Goal: Task Accomplishment & Management: Manage account settings

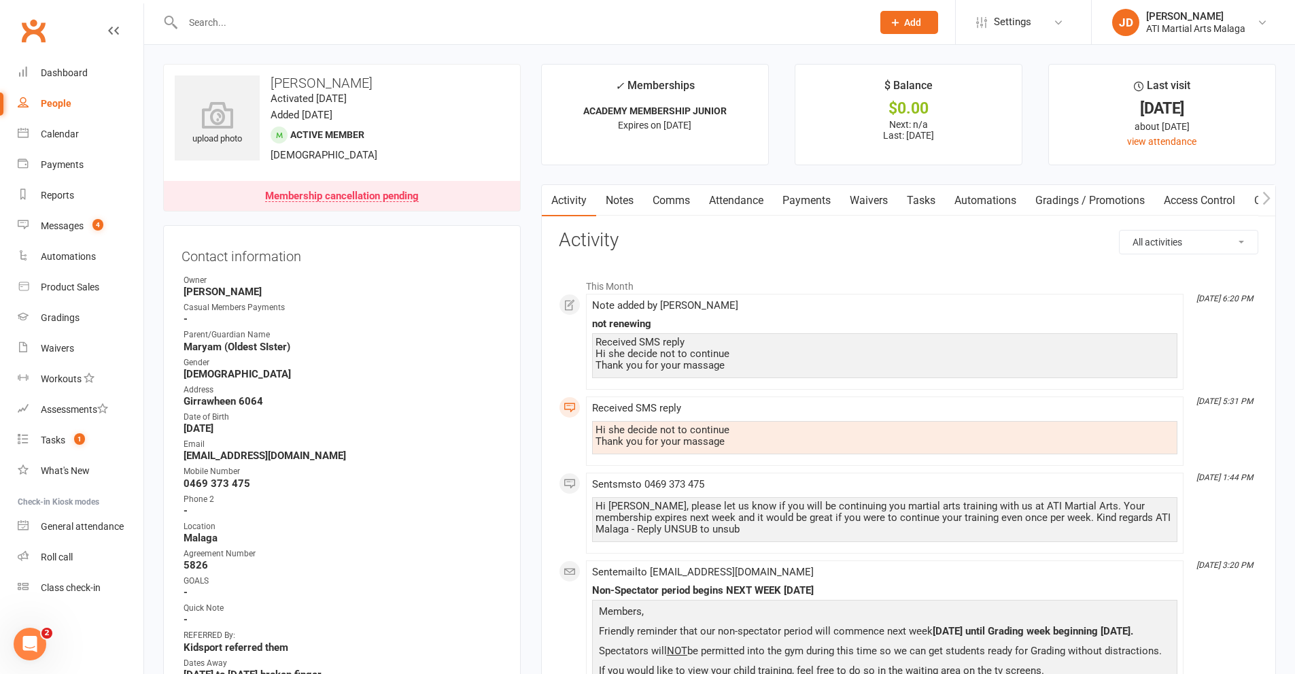
click at [238, 22] on input "text" at bounding box center [521, 22] width 684 height 19
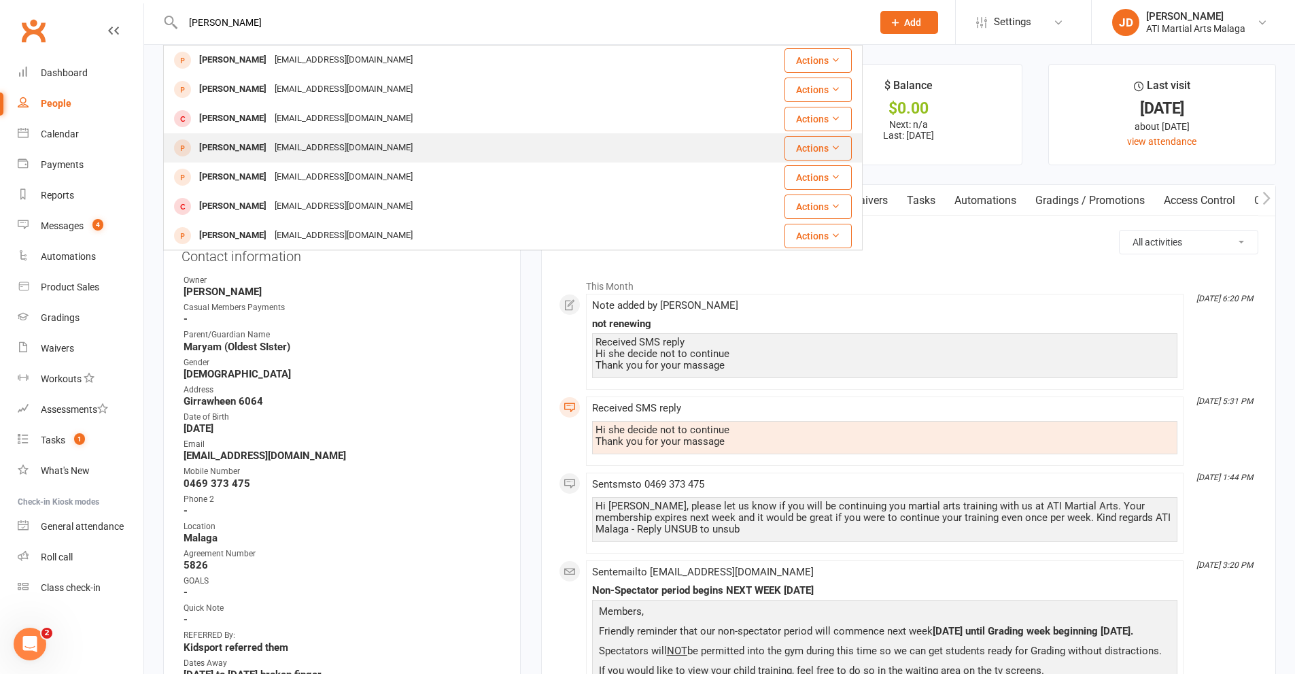
type input "garlett"
click at [218, 145] on div "Gelizah Garlett" at bounding box center [232, 148] width 75 height 20
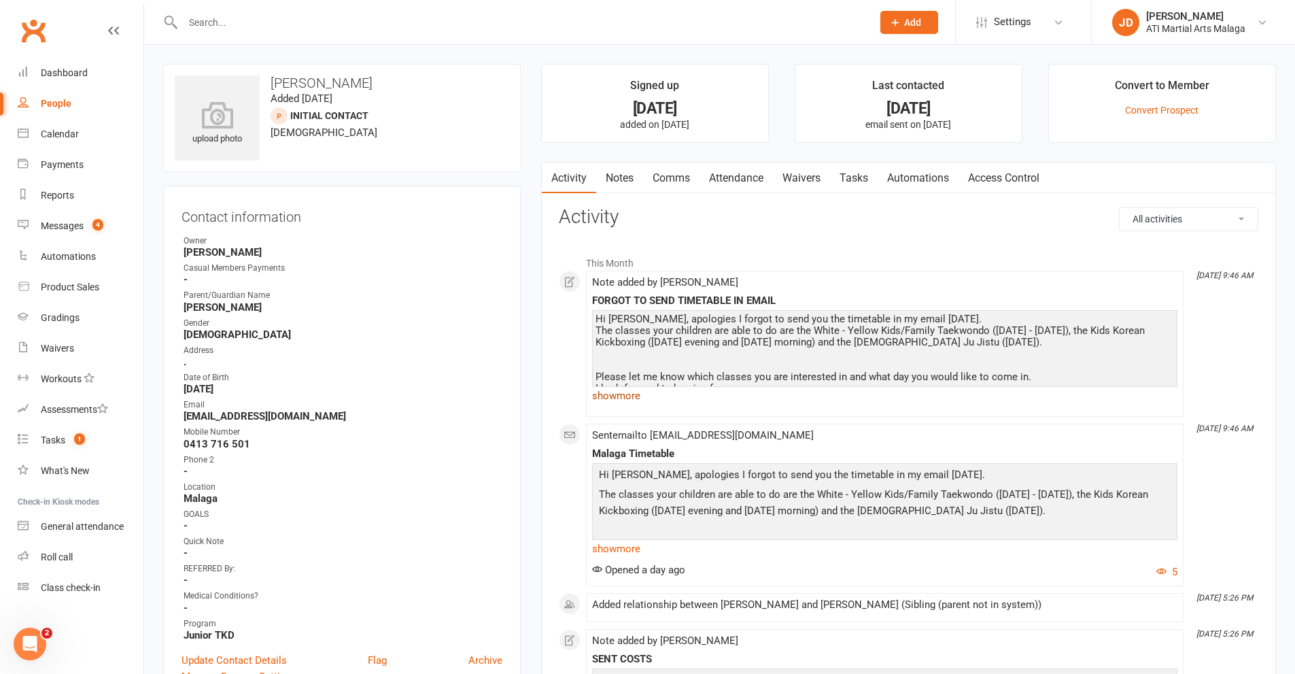
click at [625, 396] on link "show more" at bounding box center [884, 395] width 585 height 19
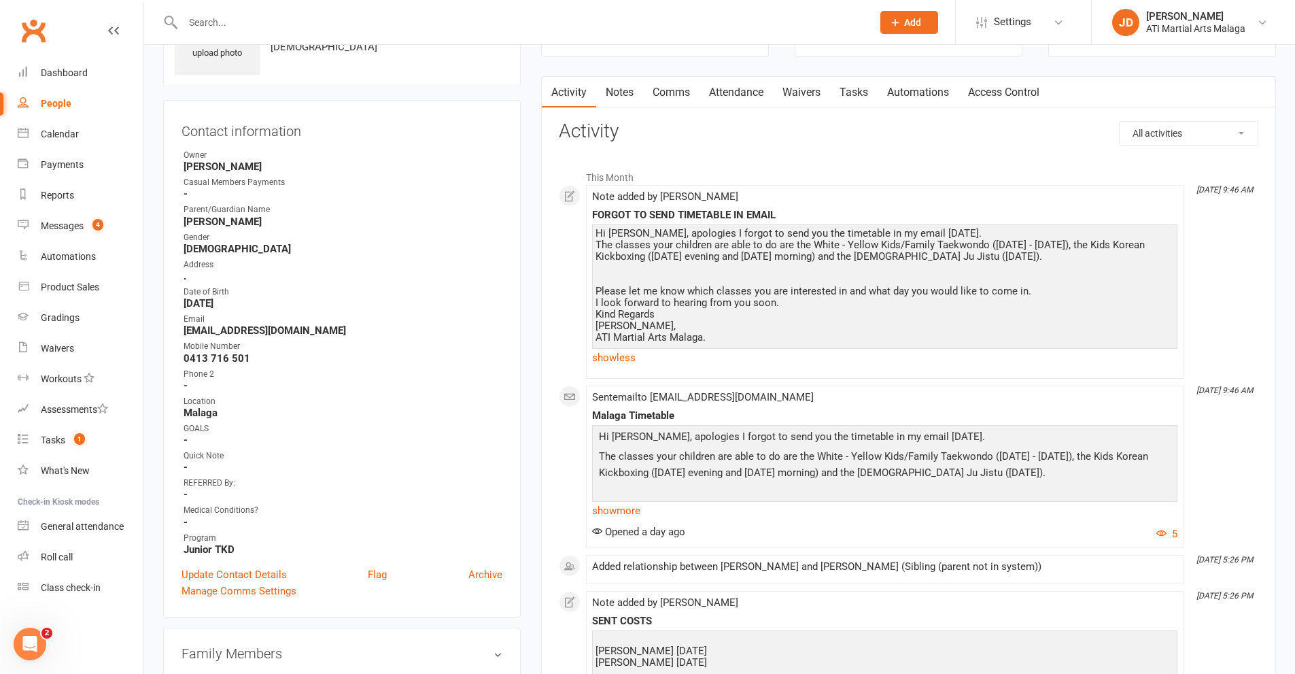
scroll to position [204, 0]
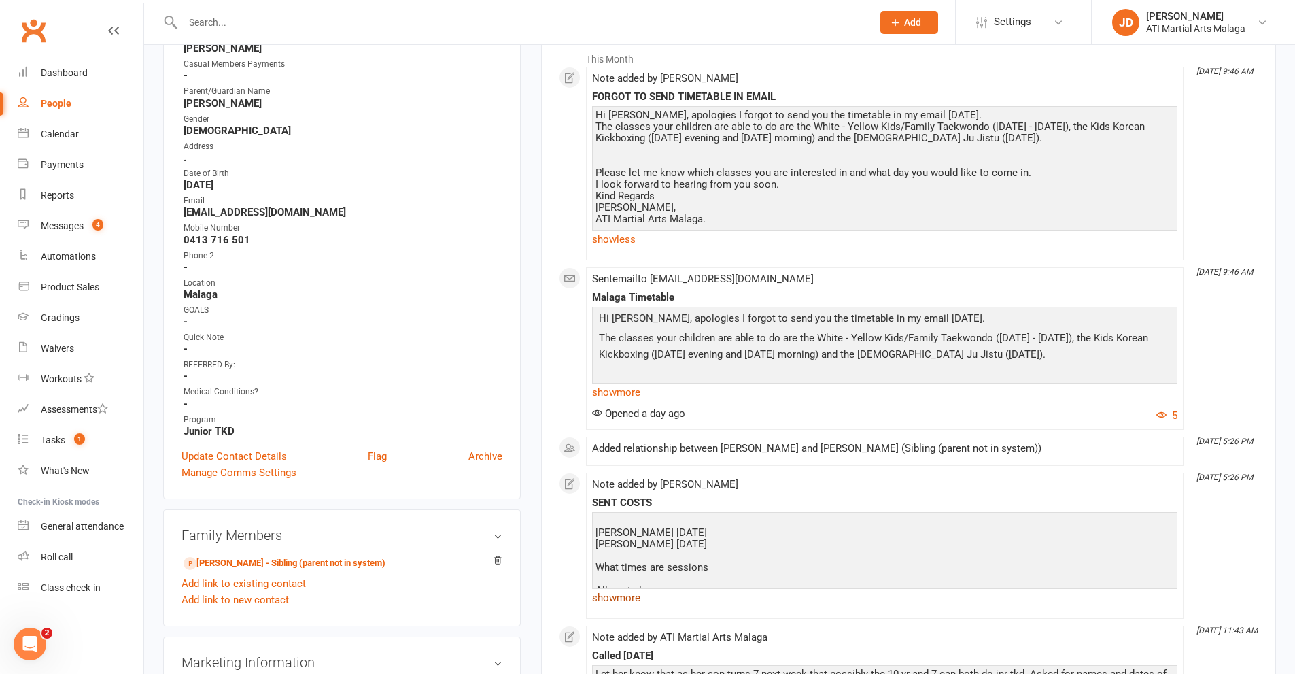
click at [614, 600] on link "show more" at bounding box center [884, 597] width 585 height 19
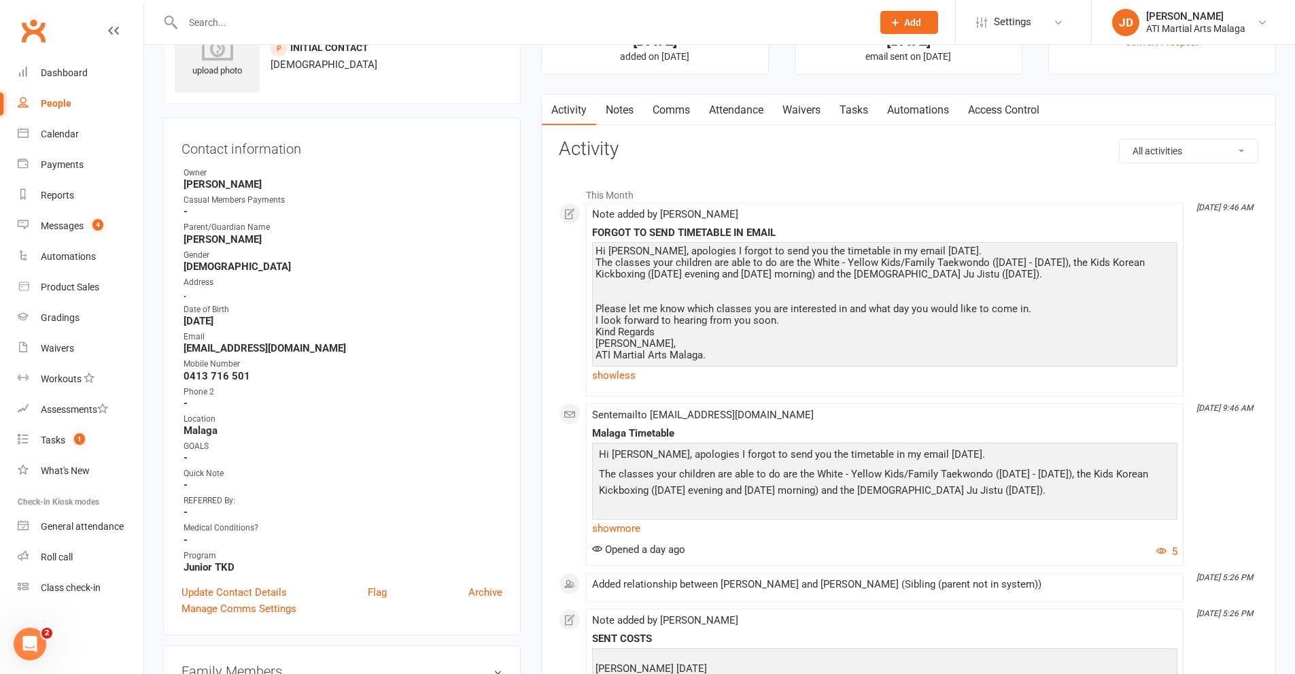
scroll to position [0, 0]
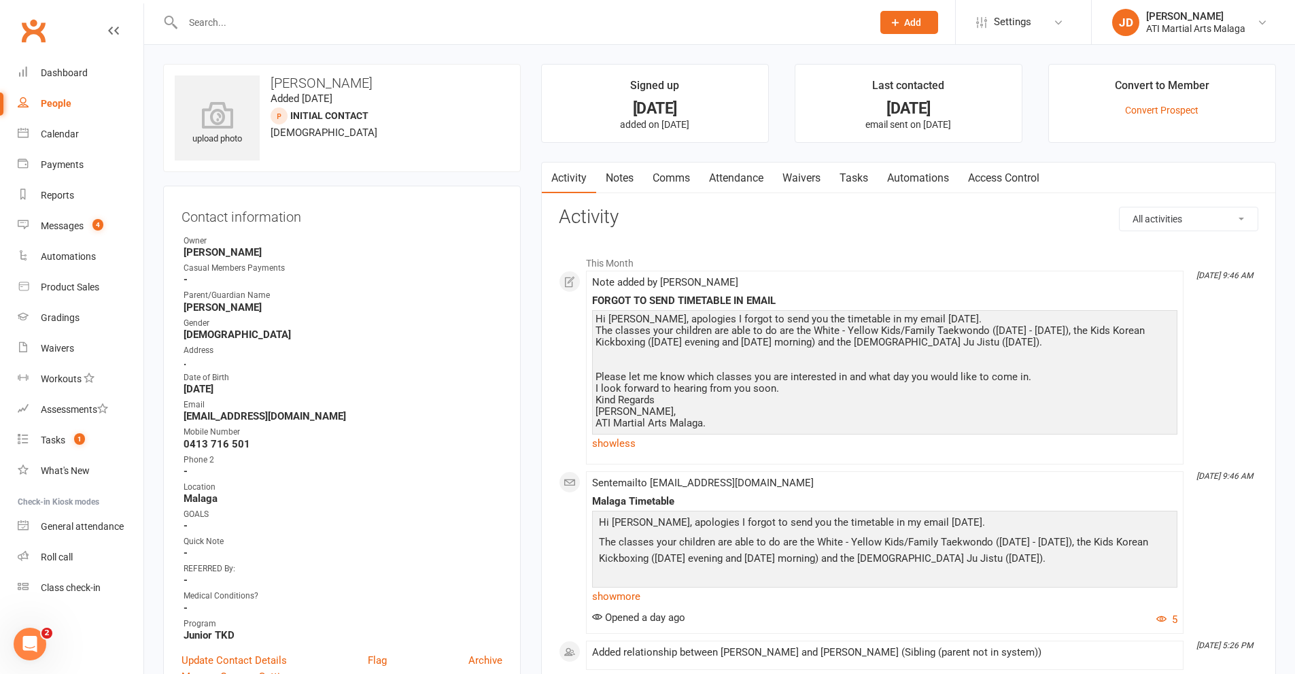
click at [224, 24] on input "text" at bounding box center [521, 22] width 684 height 19
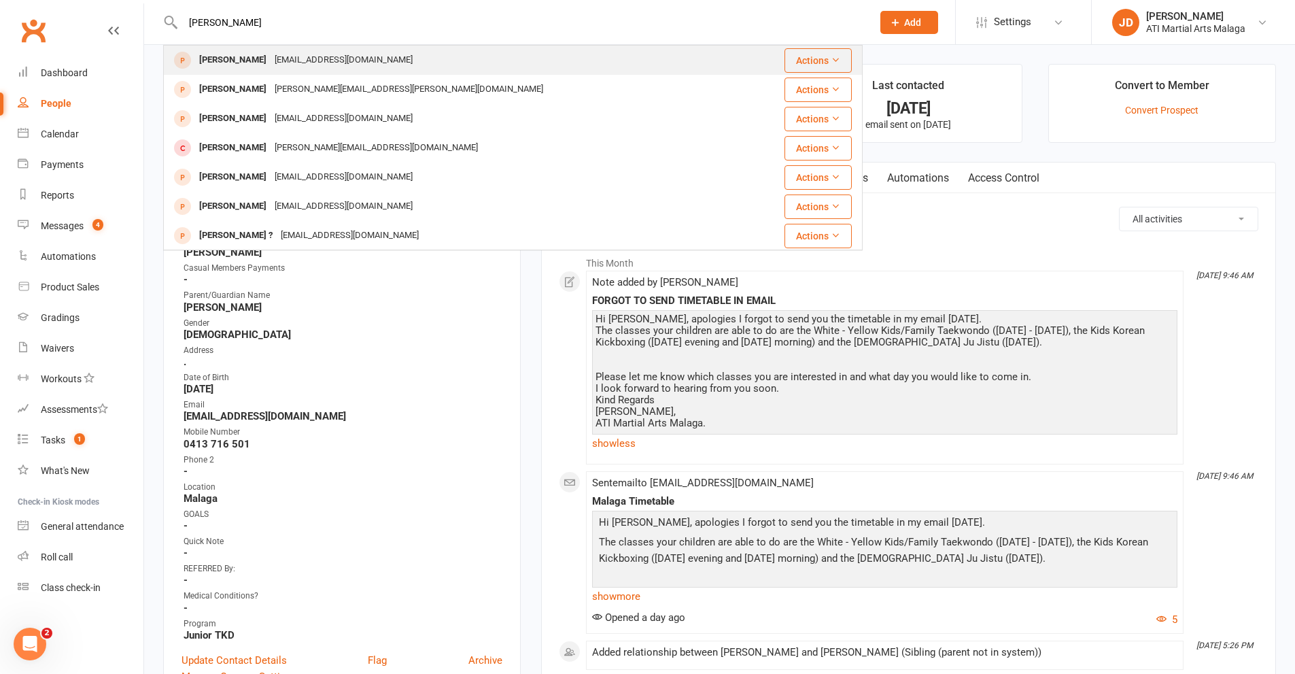
type input "daniel kinnane"
click at [233, 58] on div "Daniel Kinnave" at bounding box center [232, 60] width 75 height 20
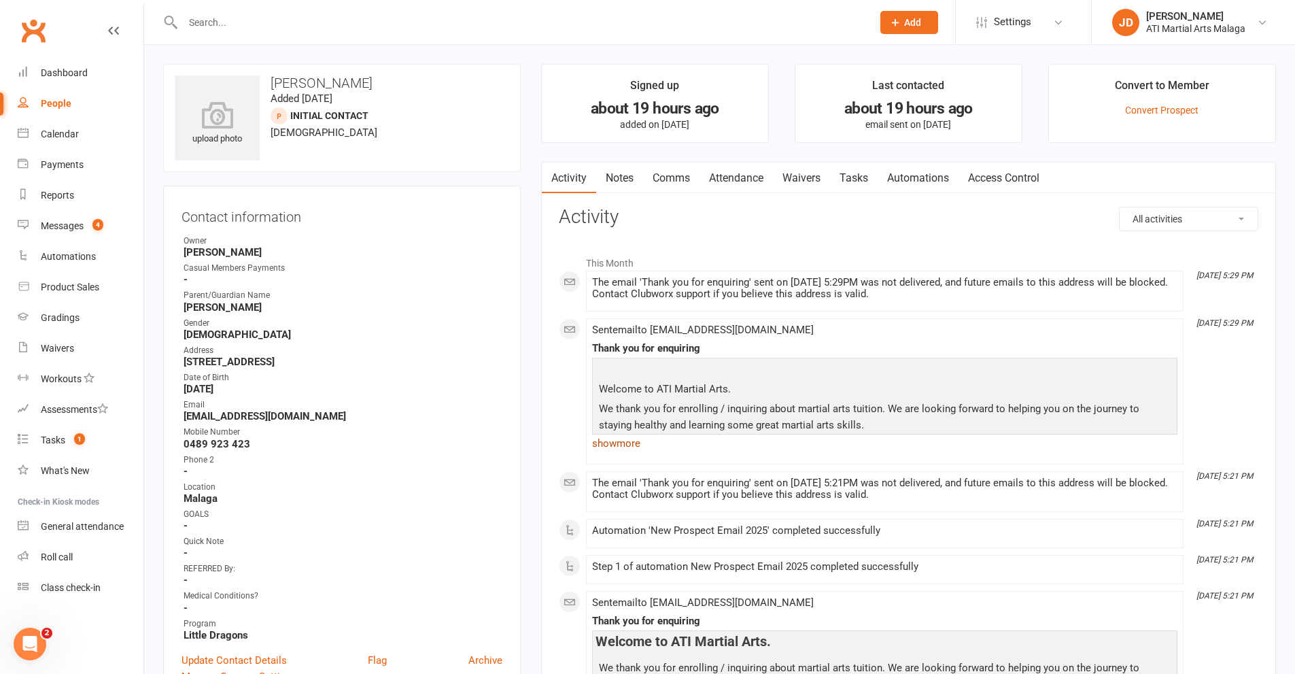
click at [620, 443] on link "show more" at bounding box center [884, 443] width 585 height 19
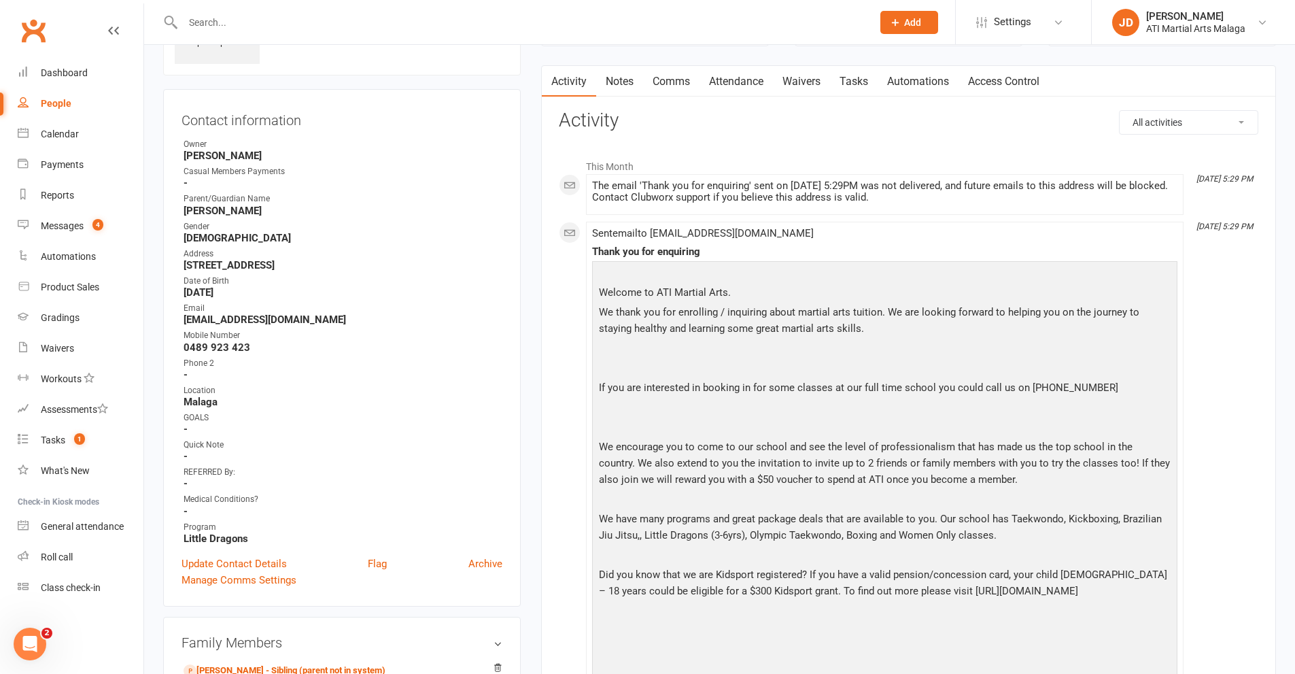
scroll to position [69, 0]
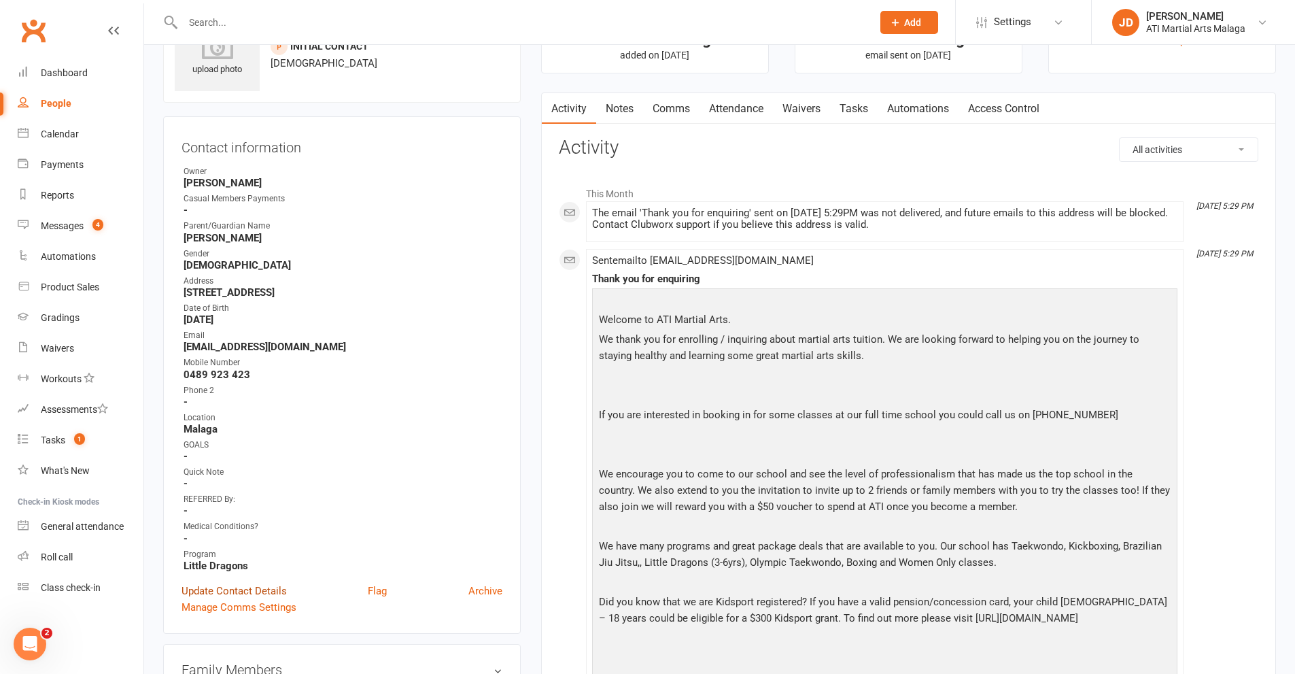
click at [245, 591] on link "Update Contact Details" at bounding box center [233, 590] width 105 height 16
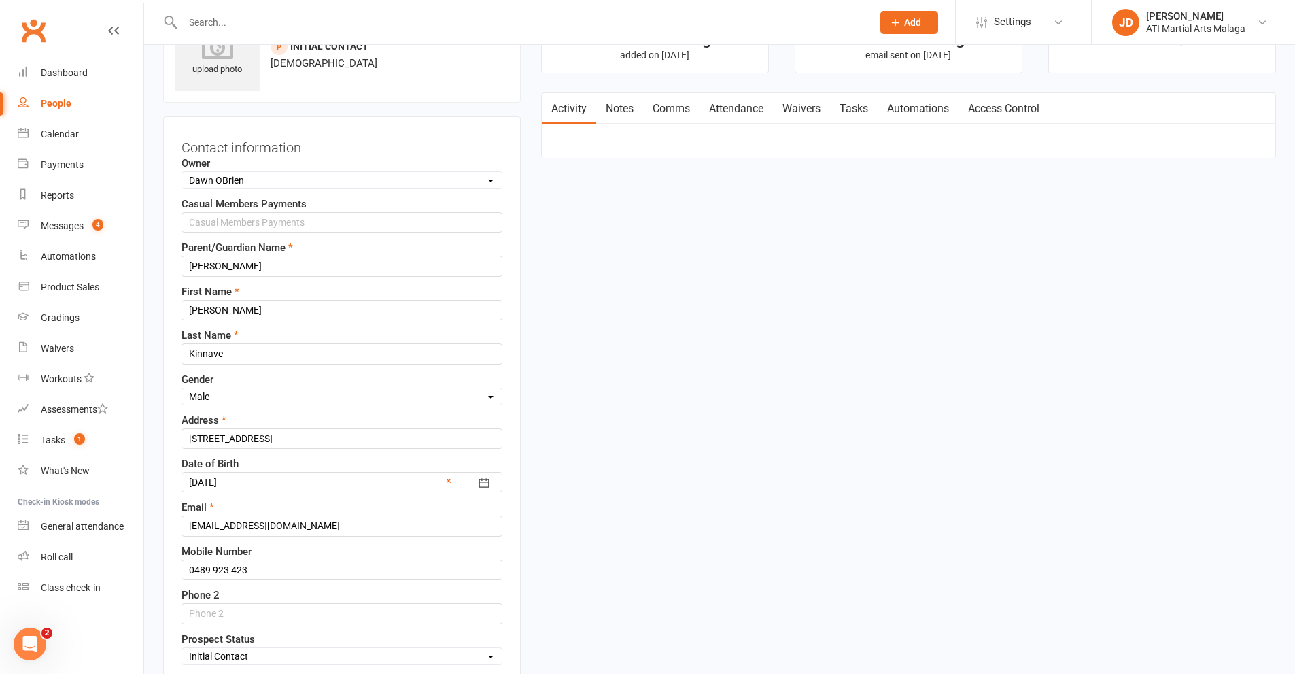
scroll to position [64, 0]
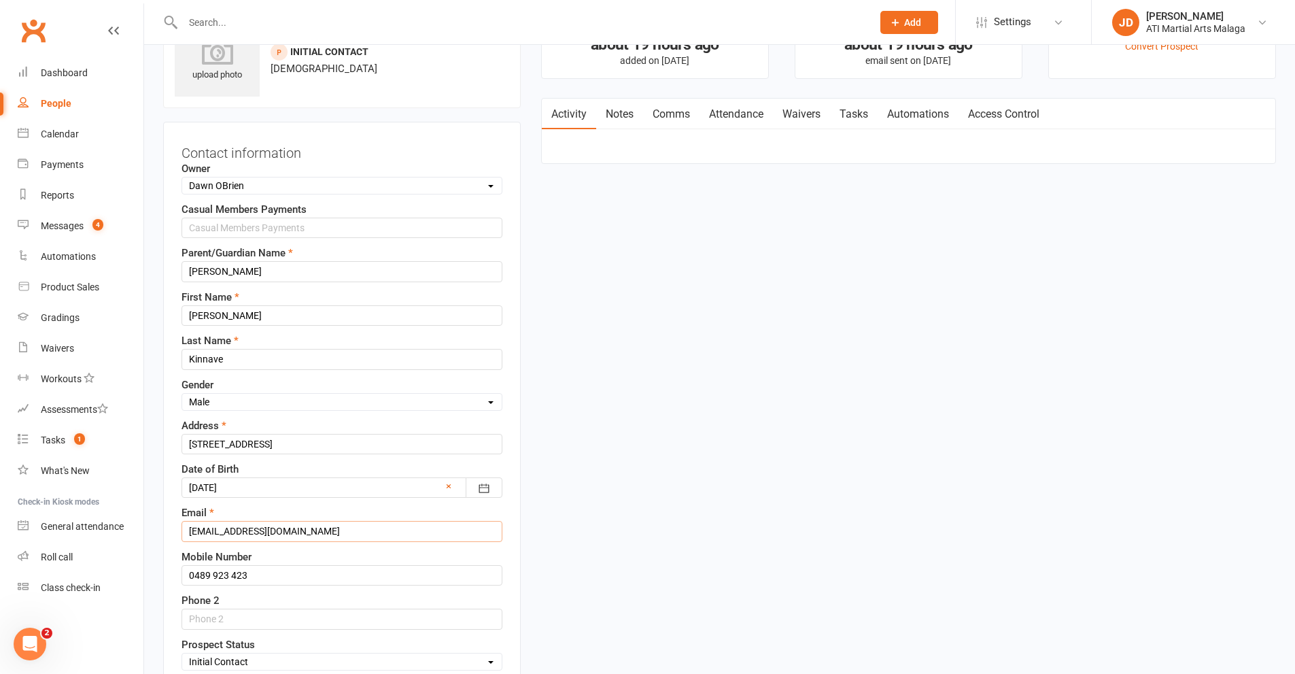
click at [239, 530] on input "chloekinnave123@gmail.com" at bounding box center [341, 531] width 321 height 20
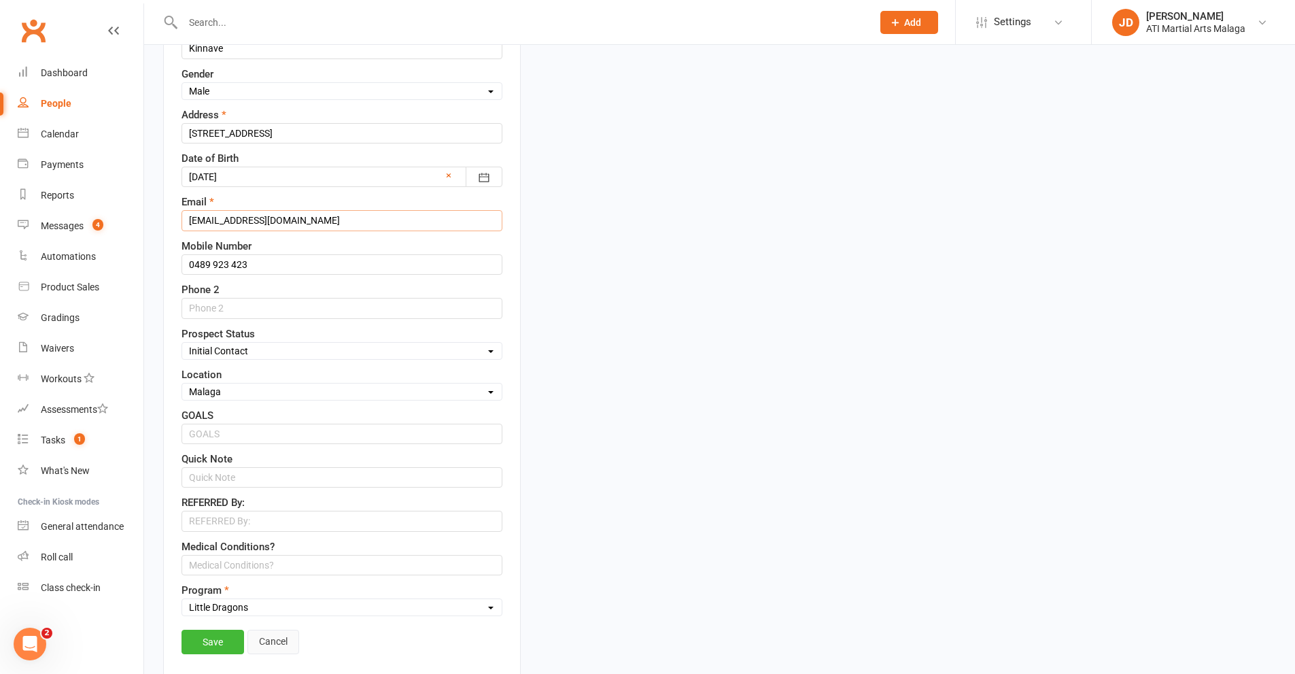
scroll to position [404, 0]
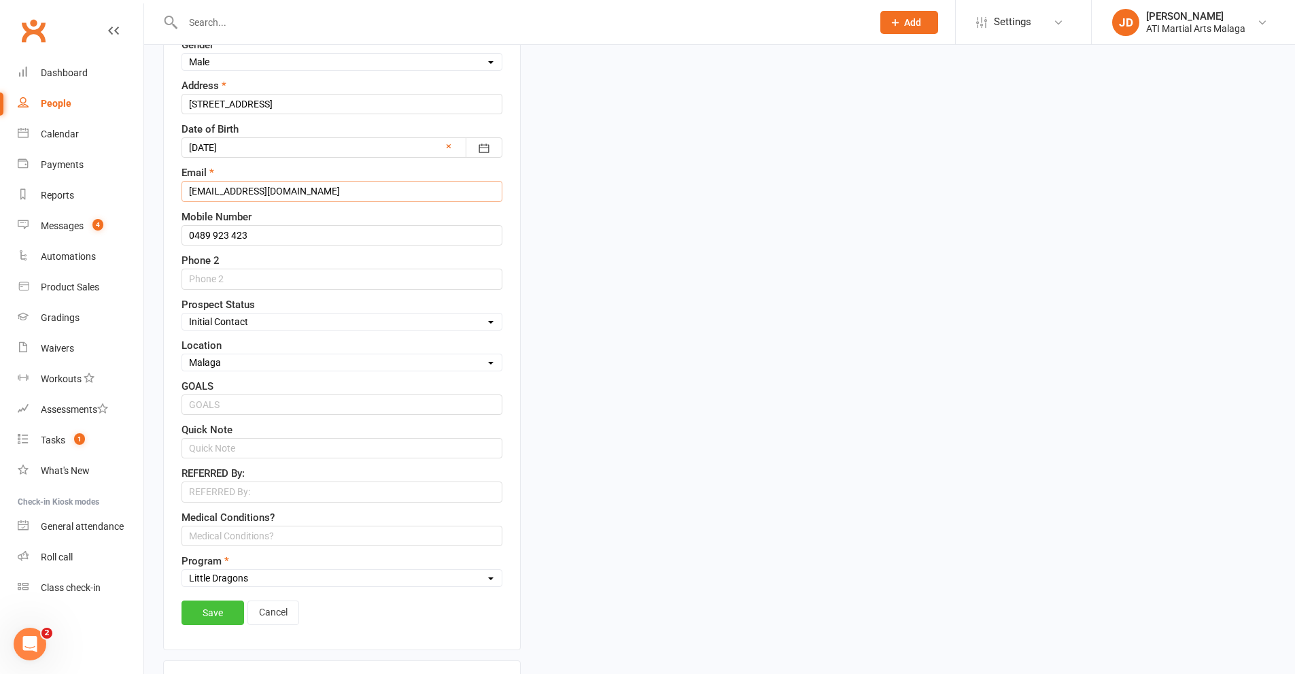
type input "chloekinnane123@gmail.com"
click at [215, 612] on link "Save" at bounding box center [212, 612] width 63 height 24
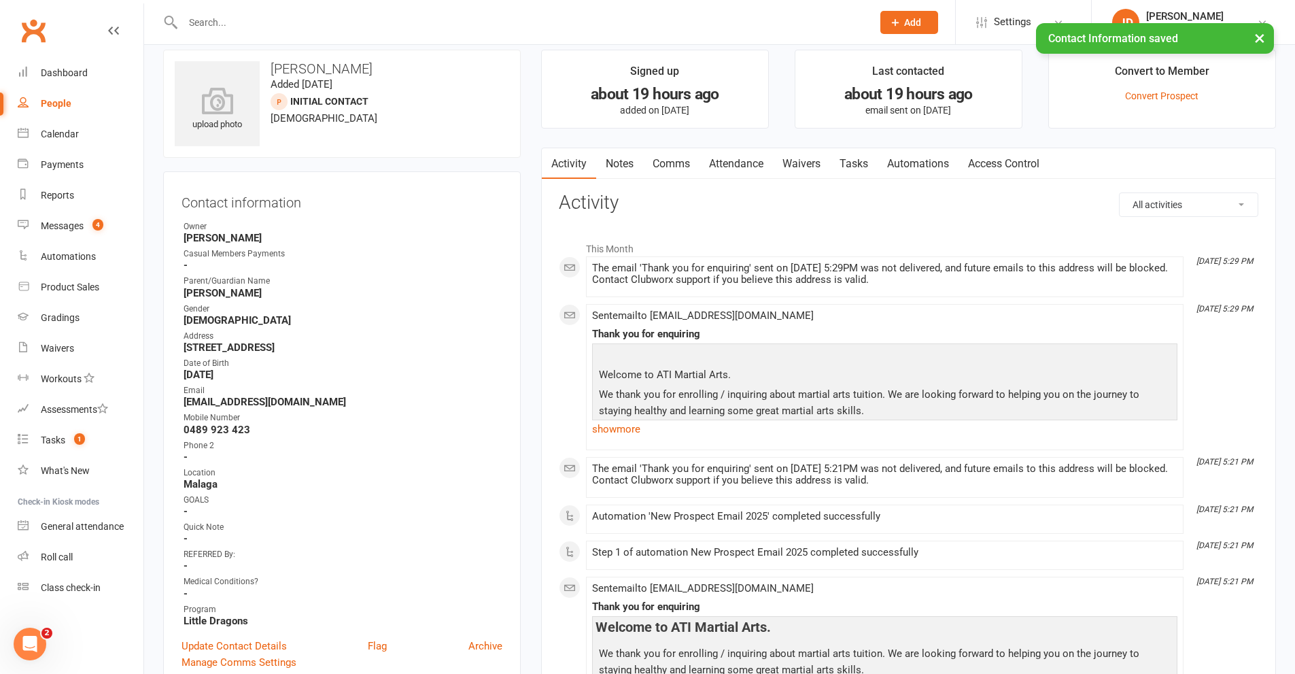
scroll to position [0, 0]
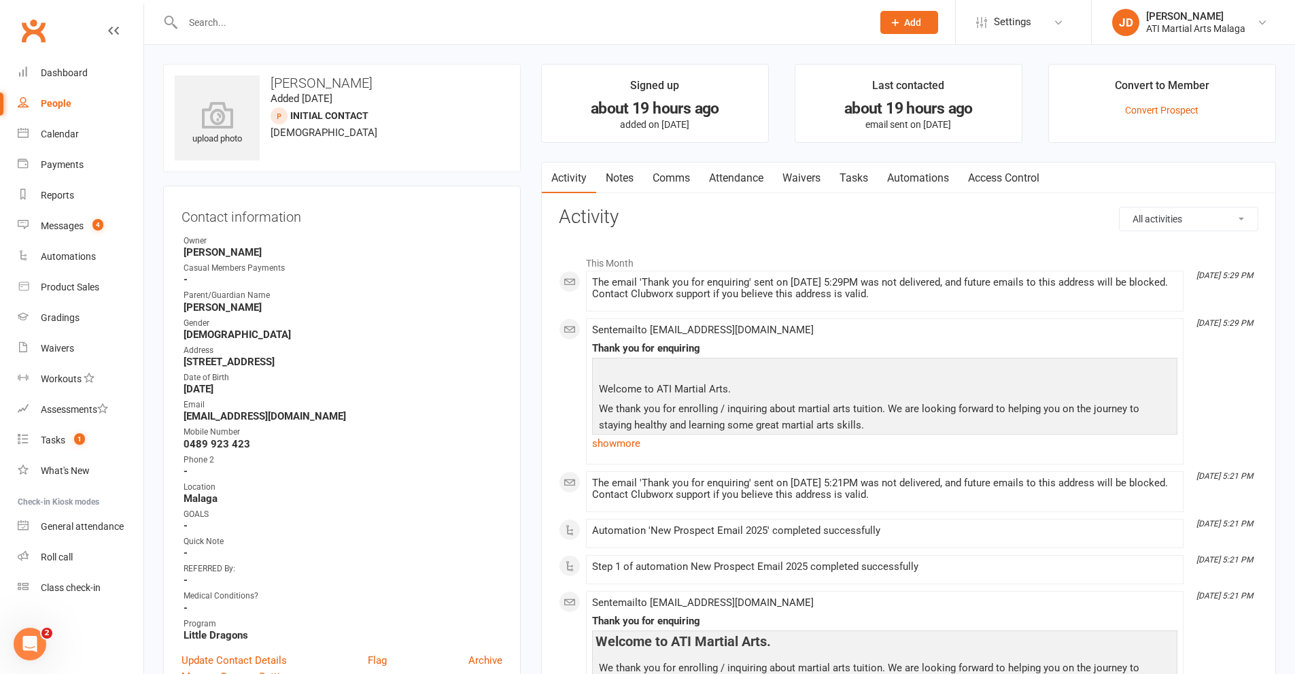
click at [625, 442] on link "show more" at bounding box center [884, 443] width 585 height 19
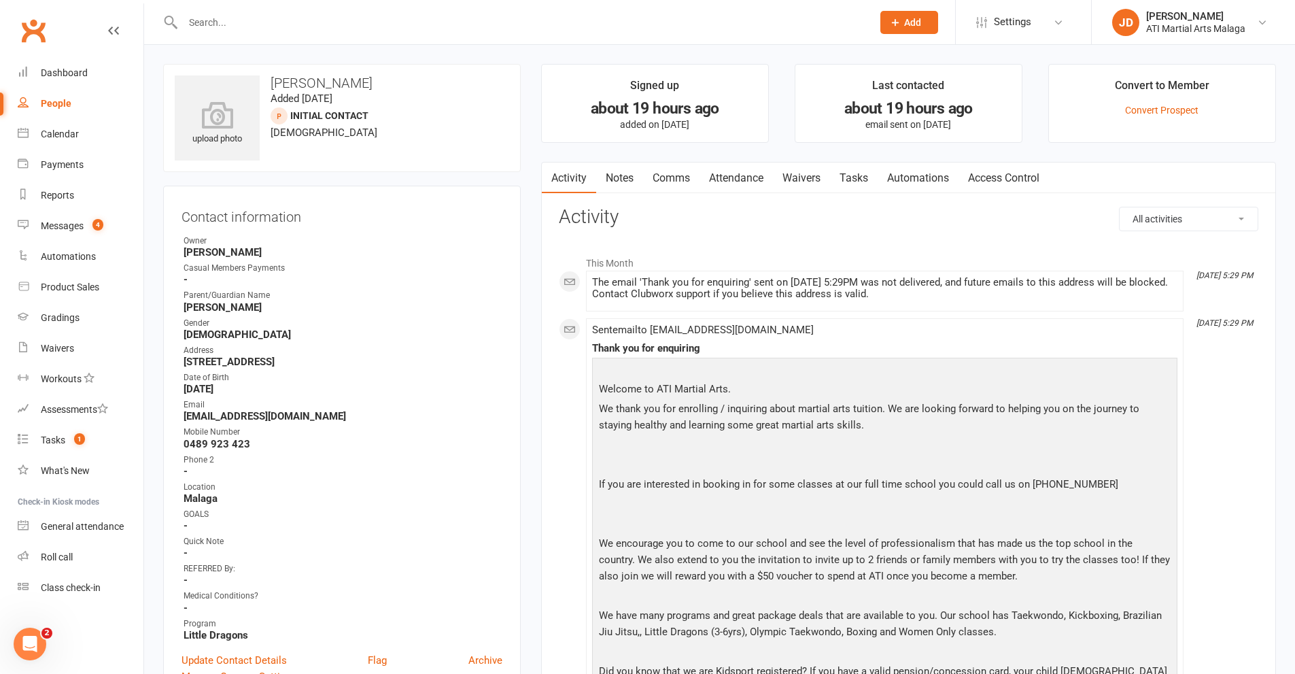
click at [599, 368] on span at bounding box center [600, 369] width 3 height 12
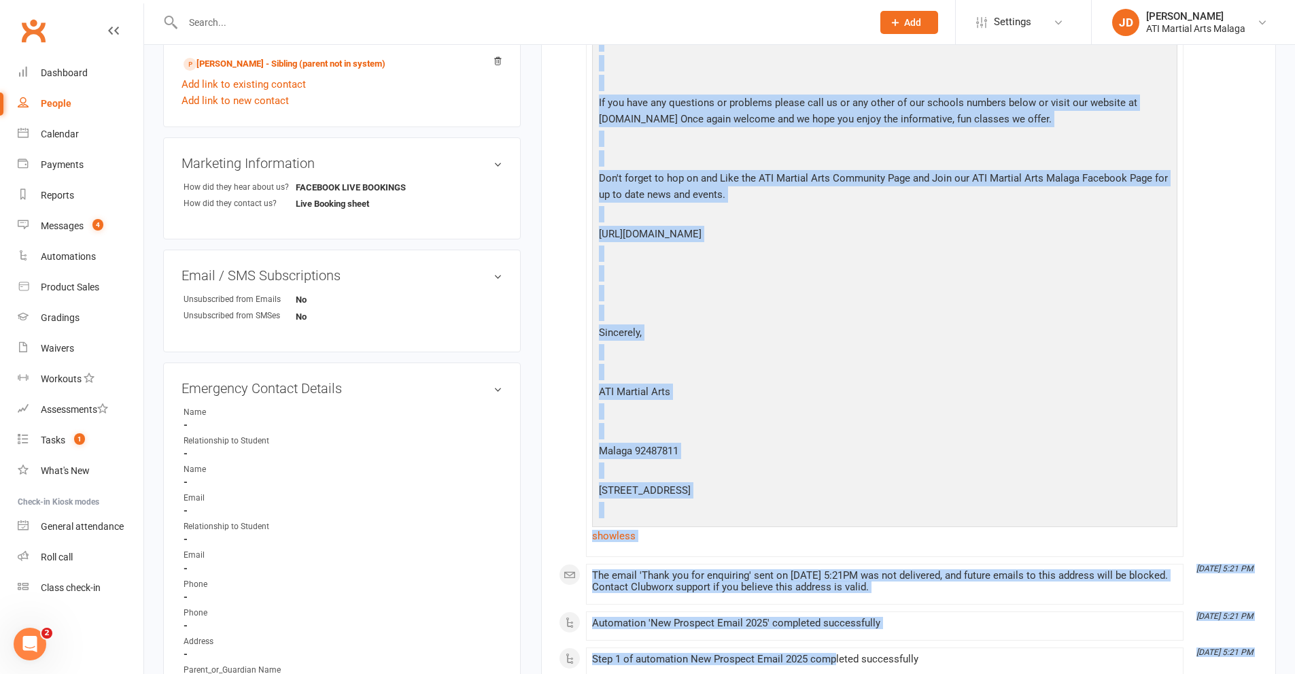
scroll to position [710, 0]
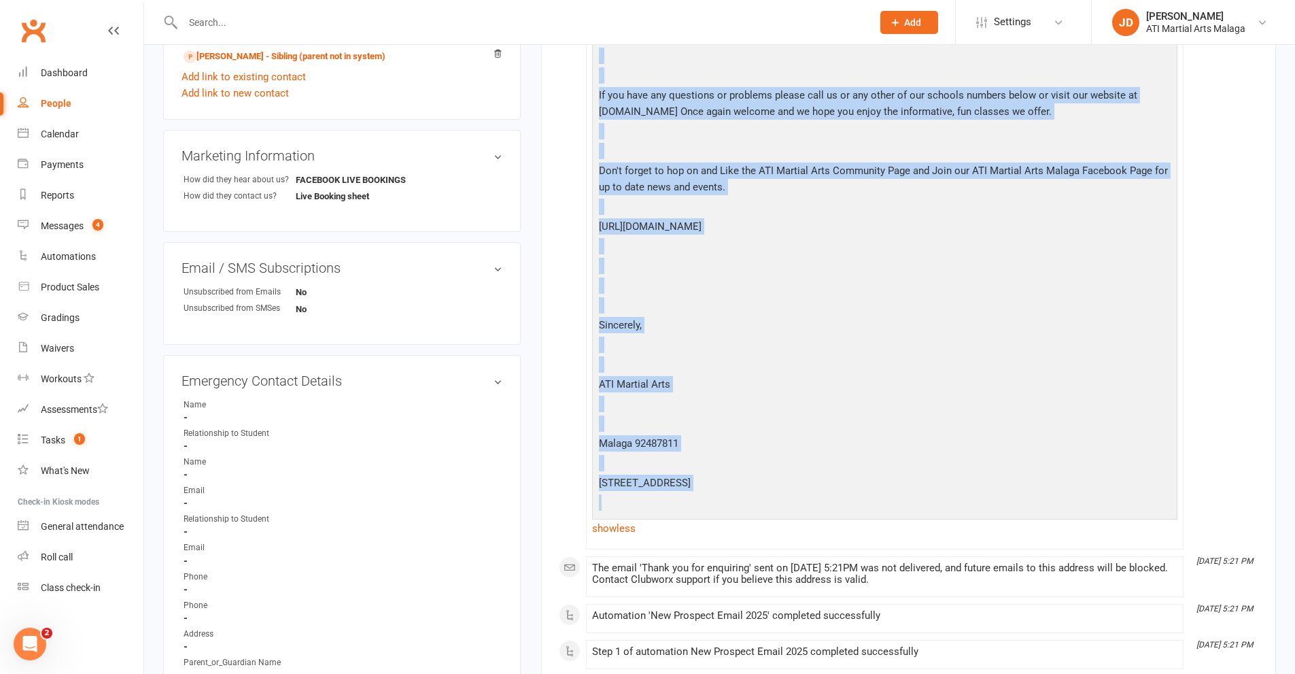
drag, startPoint x: 592, startPoint y: 345, endPoint x: 845, endPoint y: 510, distance: 302.0
click at [845, 510] on div "Thank you for enquiring Welcome to ATI Martial Arts. We thank you for enrolling…" at bounding box center [884, 84] width 585 height 905
copy div "Thank you for enquiring Welcome to ATI Martial Arts. We thank you for enrolling…"
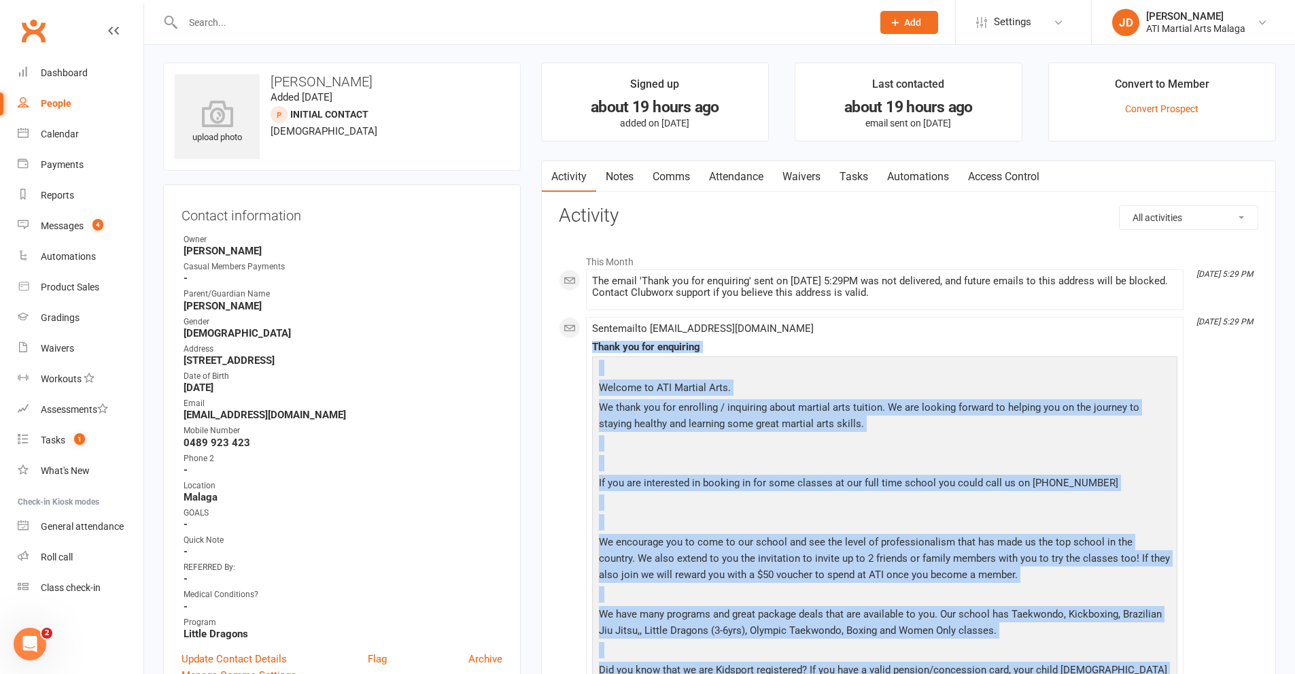
scroll to position [0, 0]
click at [680, 177] on link "Comms" at bounding box center [671, 177] width 56 height 31
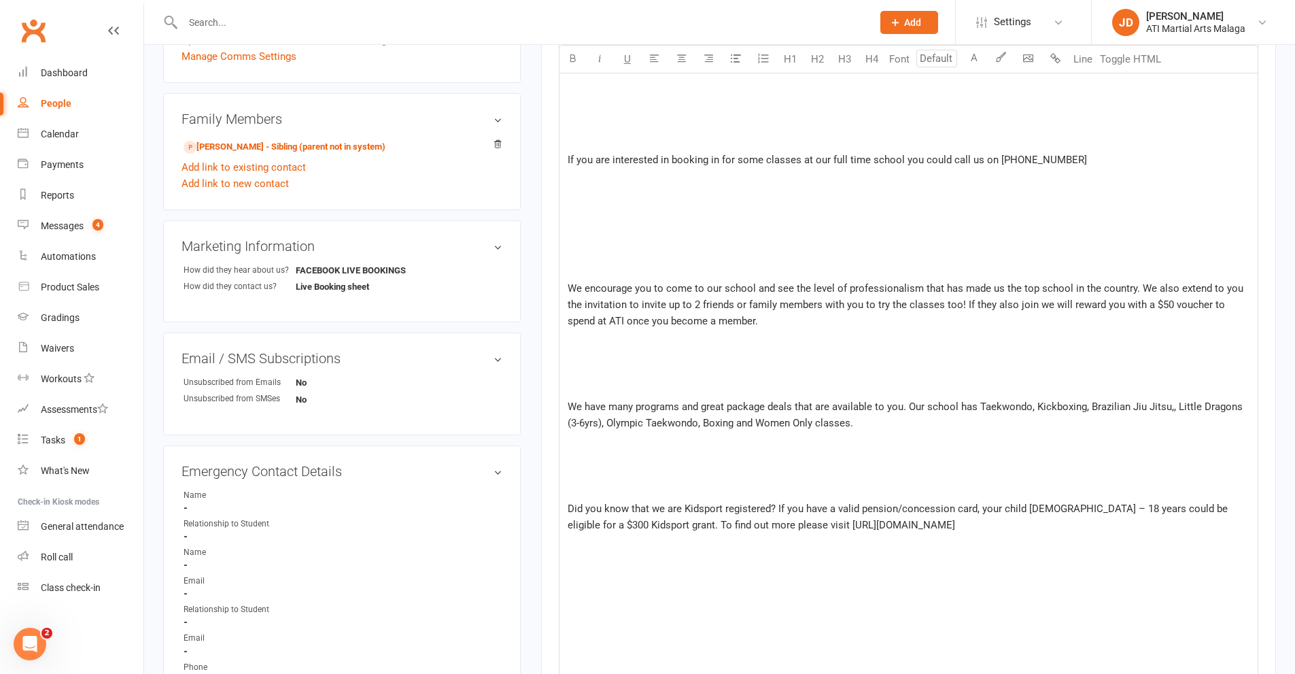
scroll to position [348, 0]
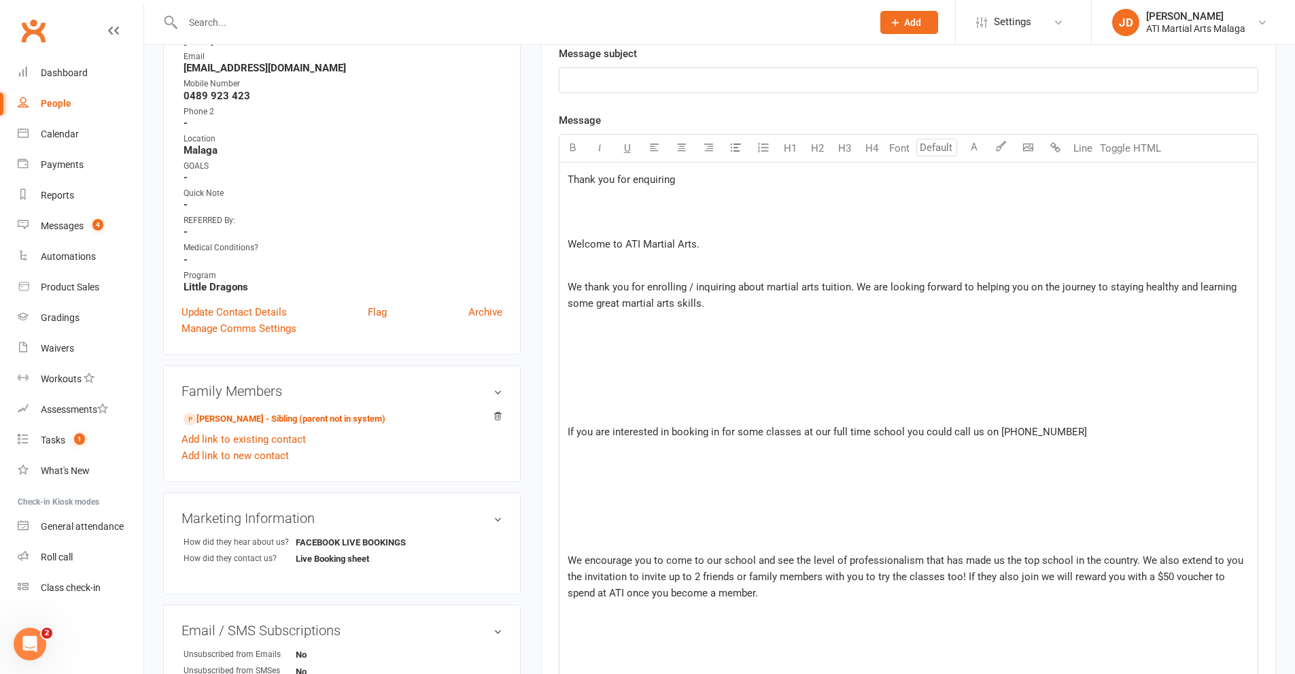
click at [570, 203] on p at bounding box center [909, 201] width 682 height 16
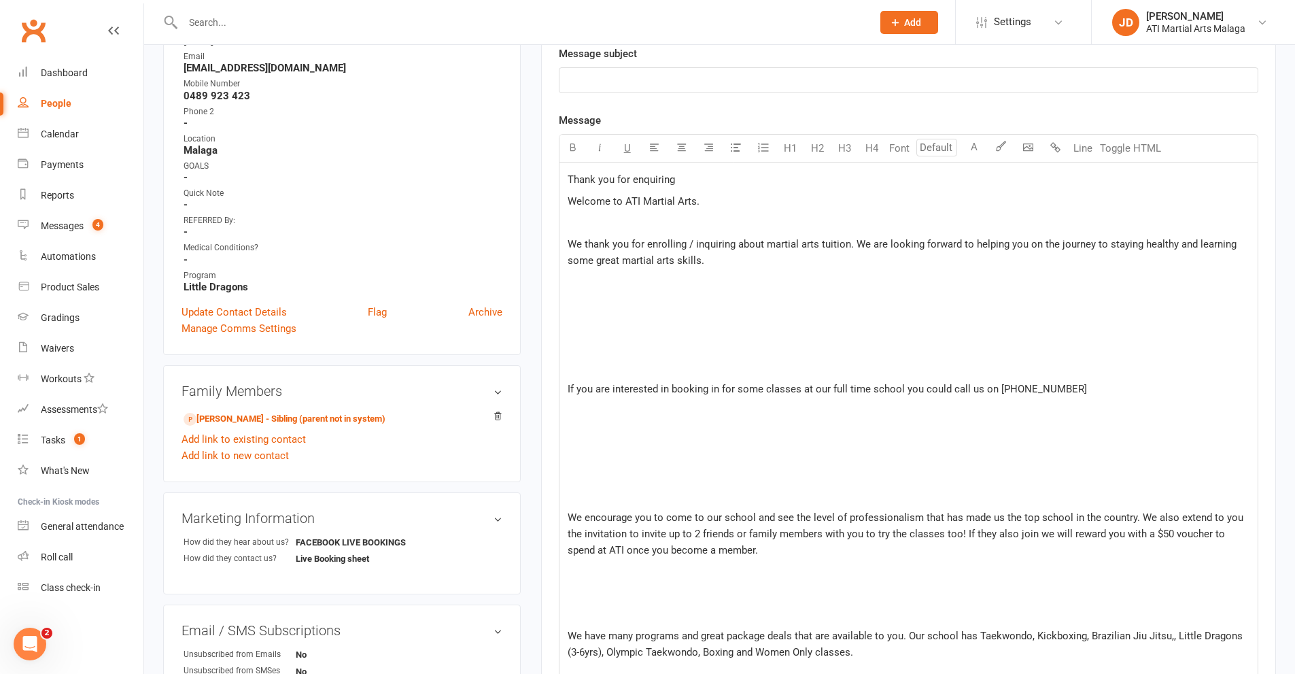
click at [576, 219] on p "﻿" at bounding box center [909, 222] width 682 height 16
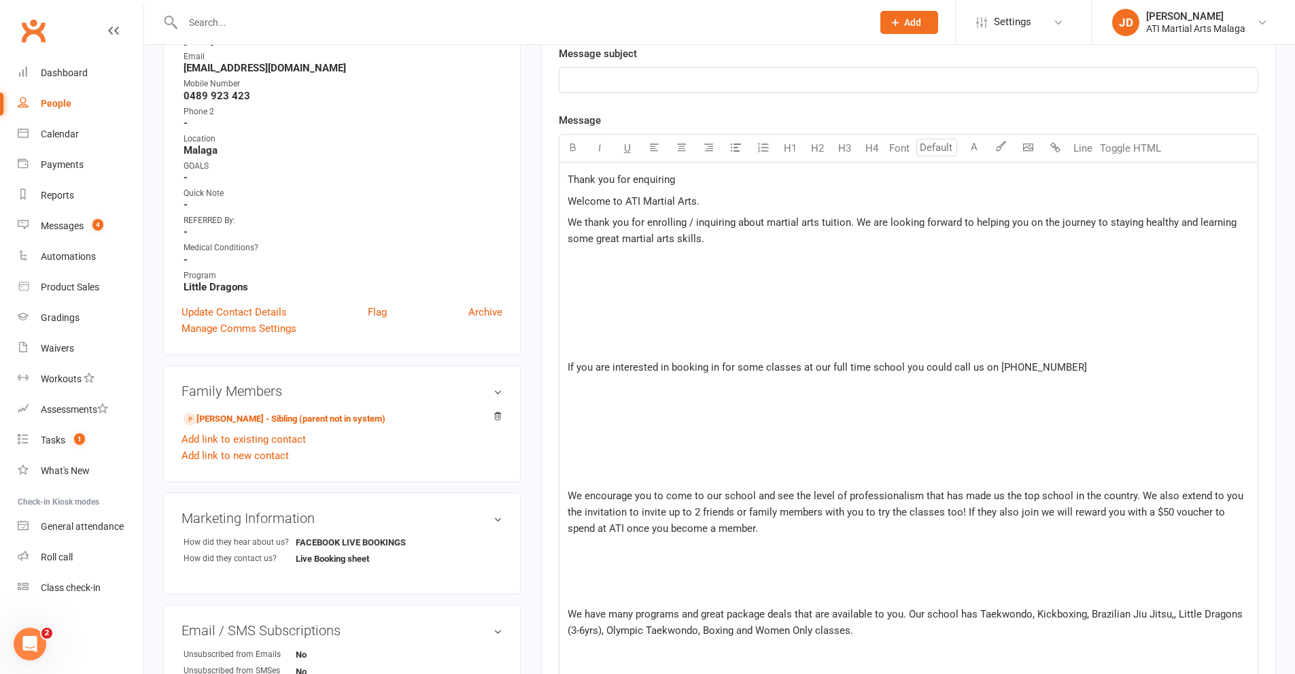
click at [570, 323] on p at bounding box center [909, 324] width 682 height 16
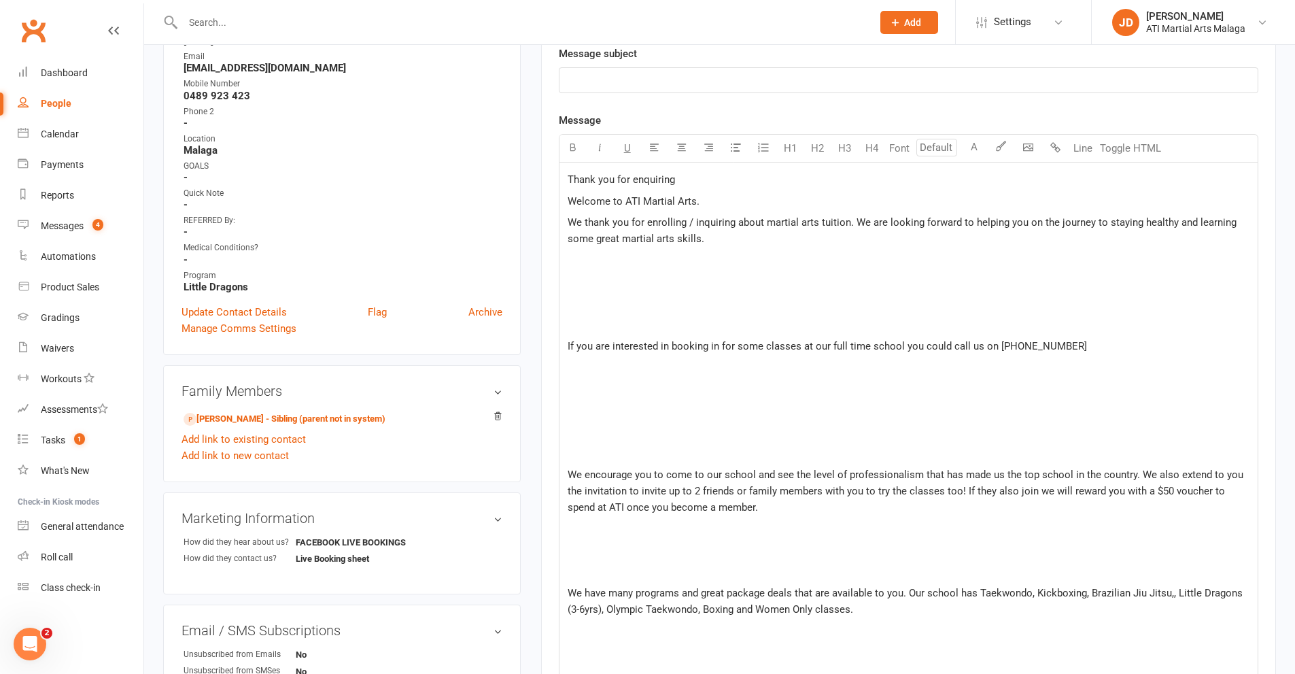
click at [572, 258] on p "﻿" at bounding box center [909, 260] width 682 height 16
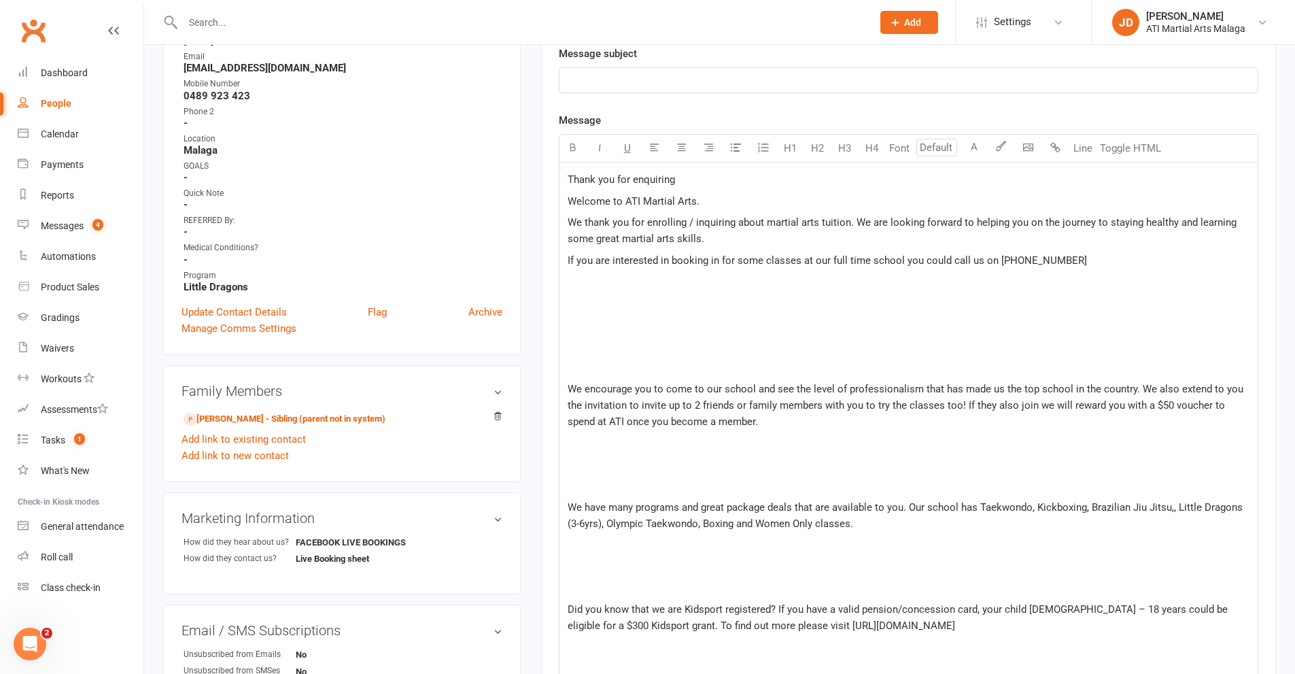
drag, startPoint x: 573, startPoint y: 273, endPoint x: 573, endPoint y: 290, distance: 17.0
click at [573, 290] on p "﻿" at bounding box center [909, 281] width 682 height 16
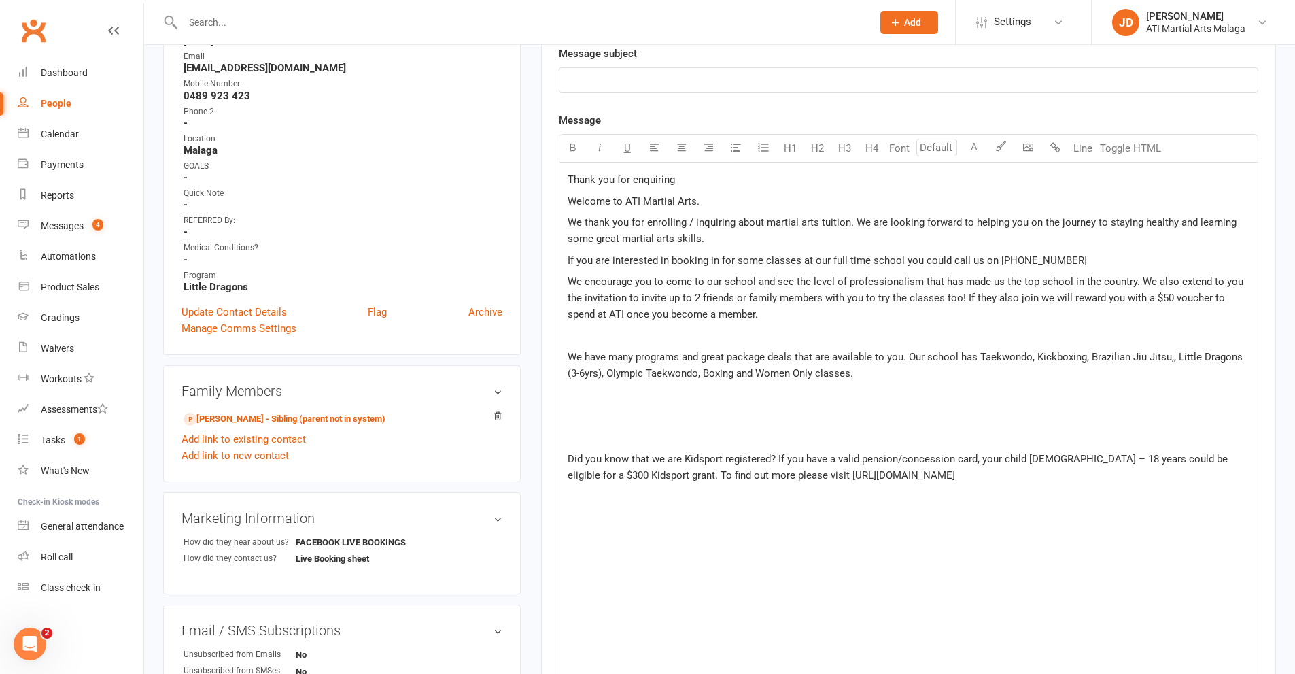
click at [606, 336] on p "﻿" at bounding box center [909, 336] width 682 height 16
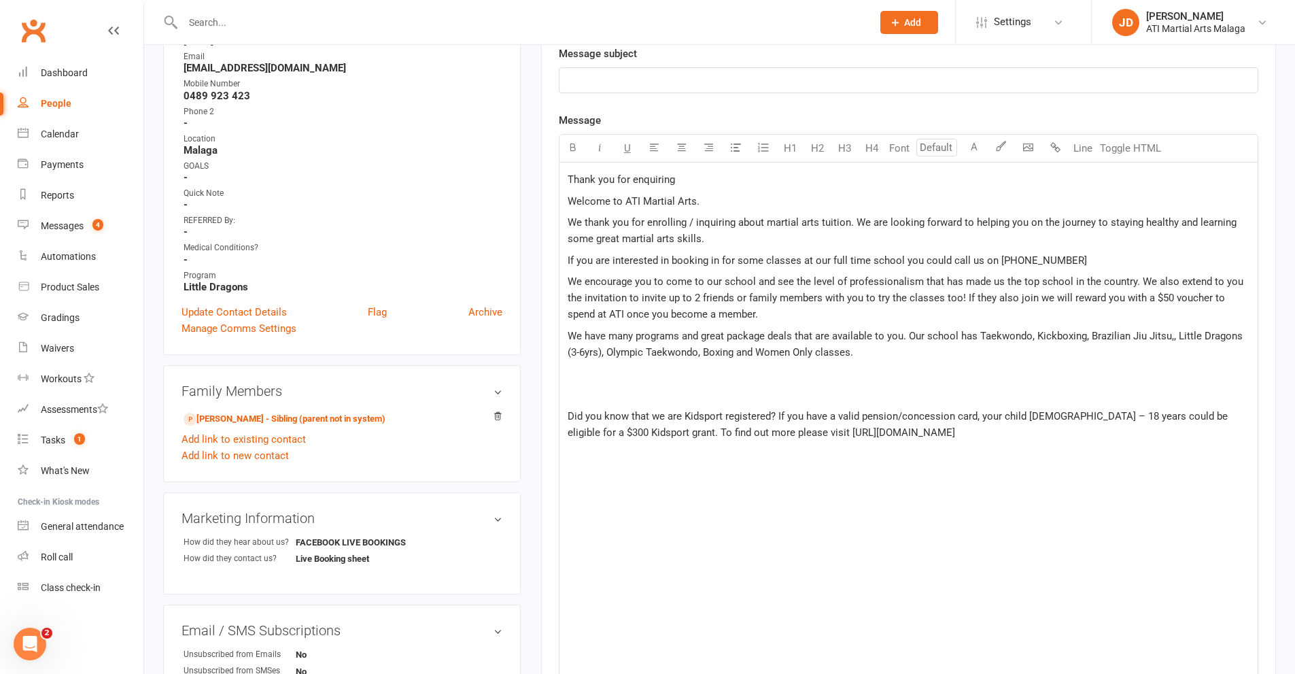
click at [578, 368] on p "﻿" at bounding box center [909, 373] width 682 height 16
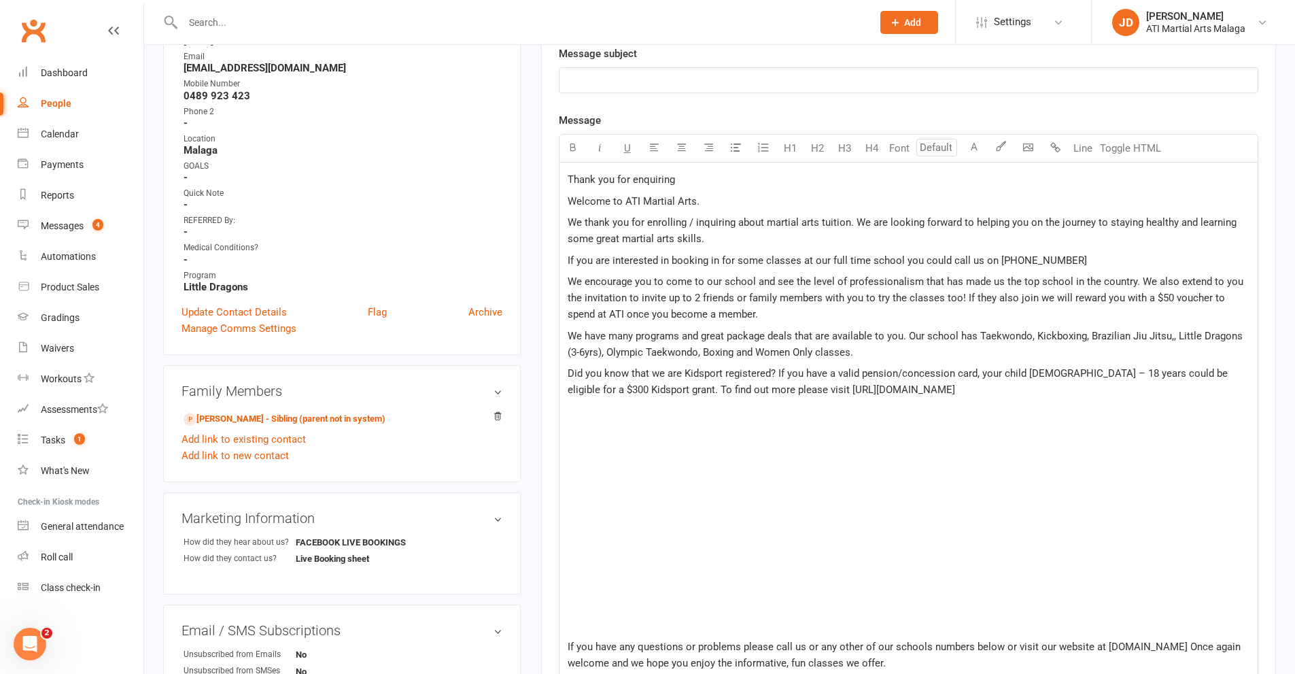
click at [577, 409] on p "﻿" at bounding box center [909, 411] width 682 height 16
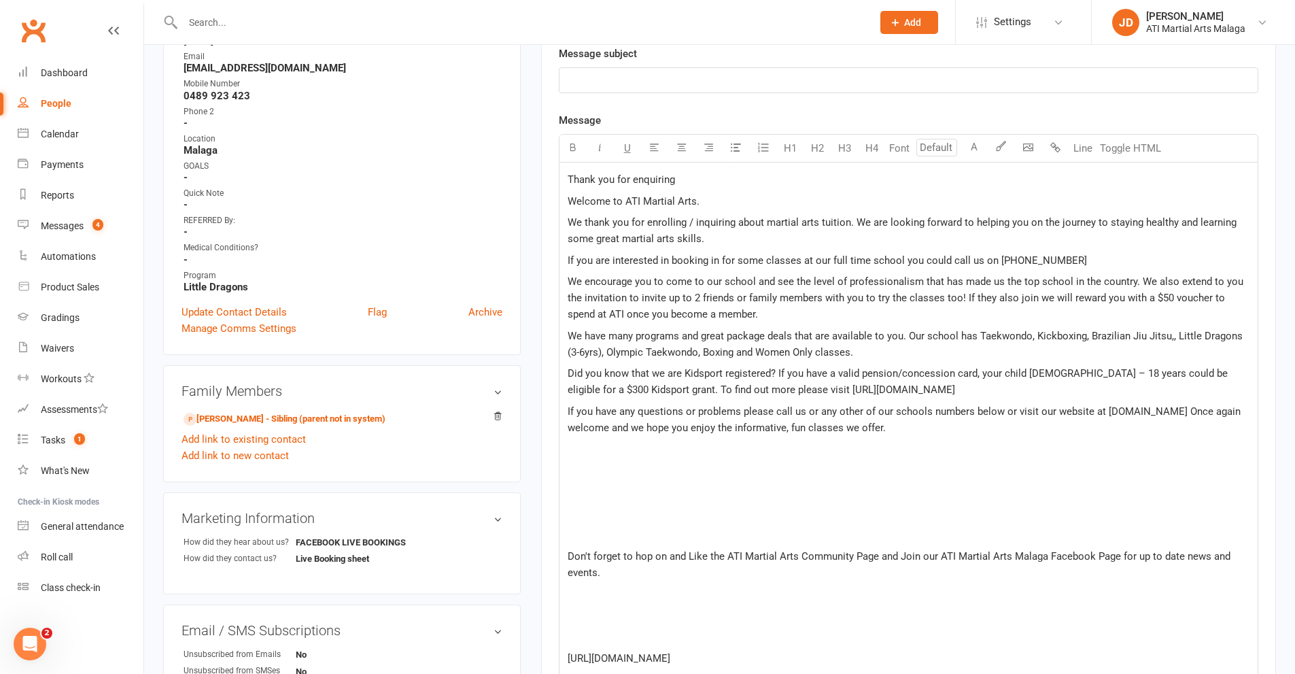
click at [577, 449] on p "﻿" at bounding box center [909, 448] width 682 height 16
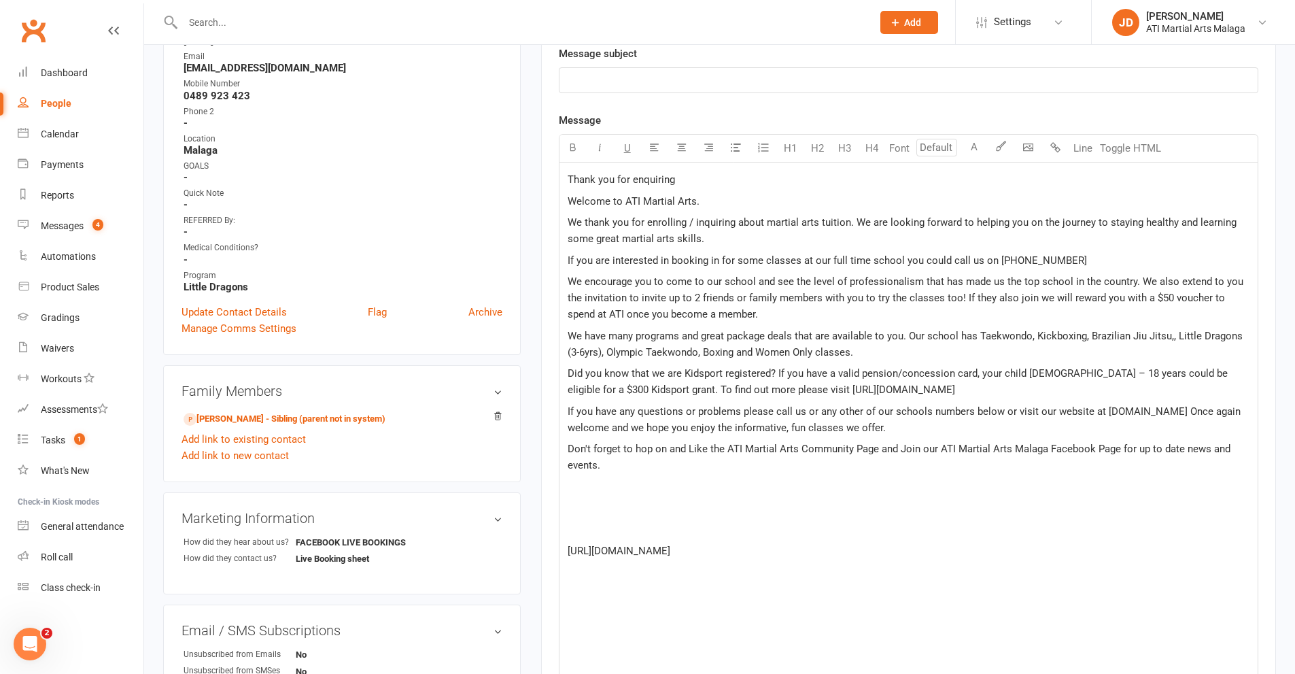
click at [576, 478] on div "Thank you for enquiring Welcome to ATI Martial Arts. We thank you for enrolling…" at bounding box center [908, 664] width 698 height 1005
click at [575, 507] on p "﻿" at bounding box center [909, 508] width 682 height 16
click at [577, 527] on p "﻿" at bounding box center [909, 529] width 682 height 16
click at [575, 544] on p "﻿" at bounding box center [909, 550] width 682 height 16
click at [573, 566] on p "﻿" at bounding box center [909, 572] width 682 height 16
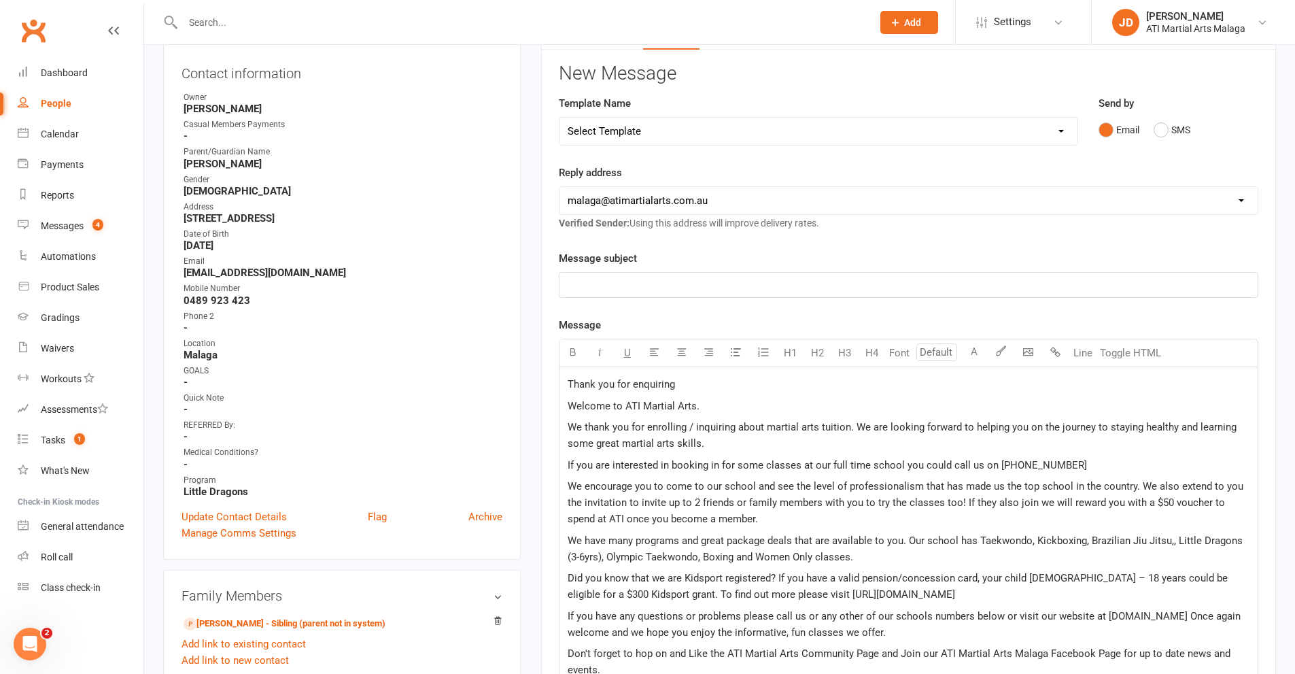
scroll to position [0, 0]
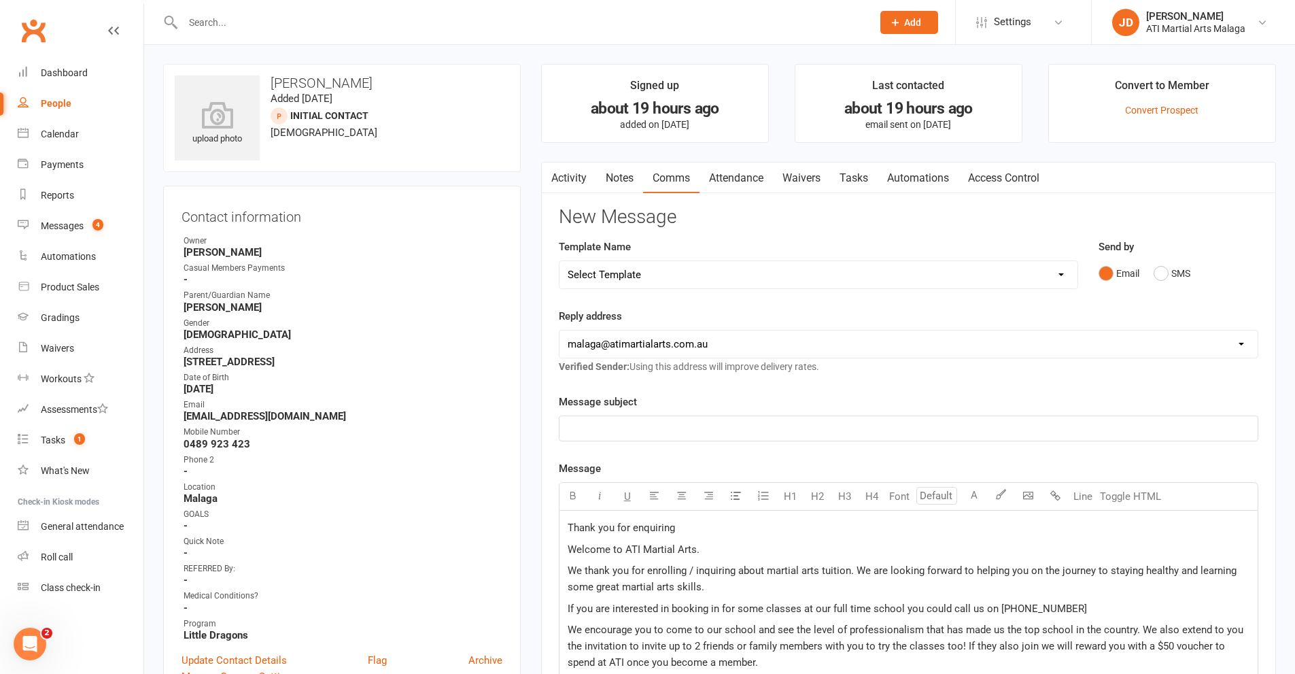
click at [599, 424] on p "﻿" at bounding box center [909, 428] width 682 height 16
click at [578, 428] on span "DAniel and" at bounding box center [616, 428] width 97 height 12
click at [623, 434] on p "Daniel and" at bounding box center [909, 428] width 682 height 16
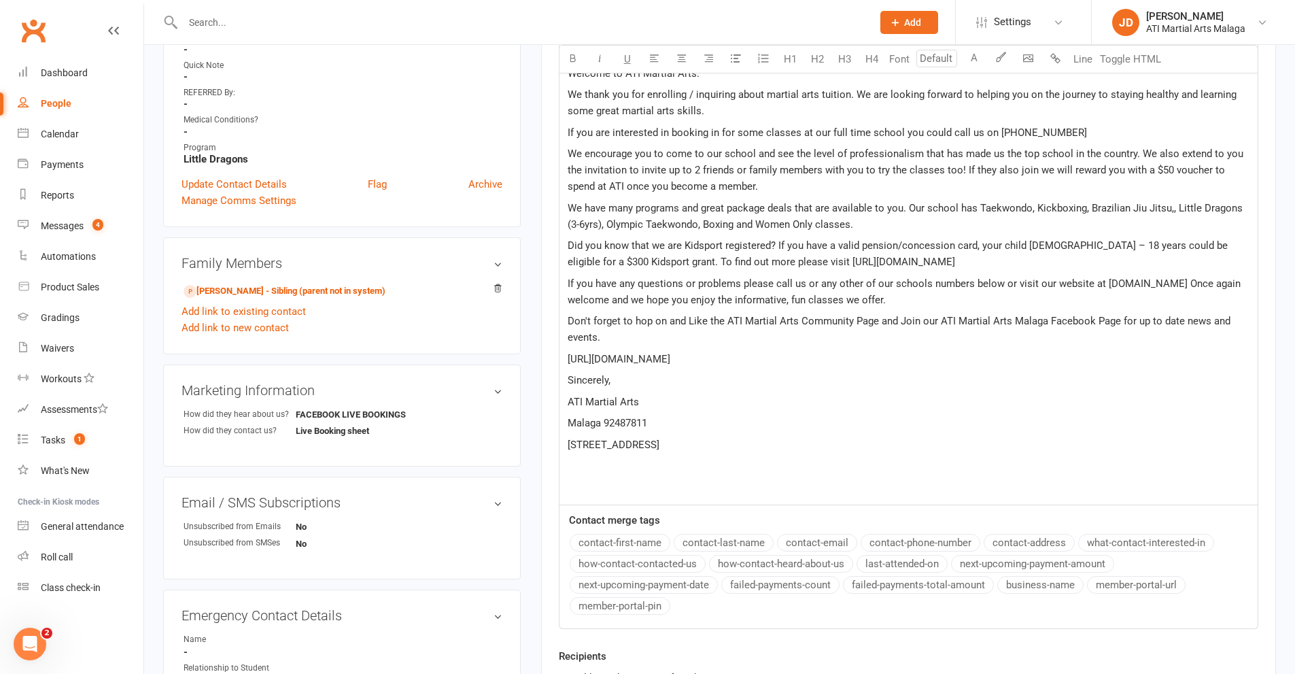
scroll to position [680, 0]
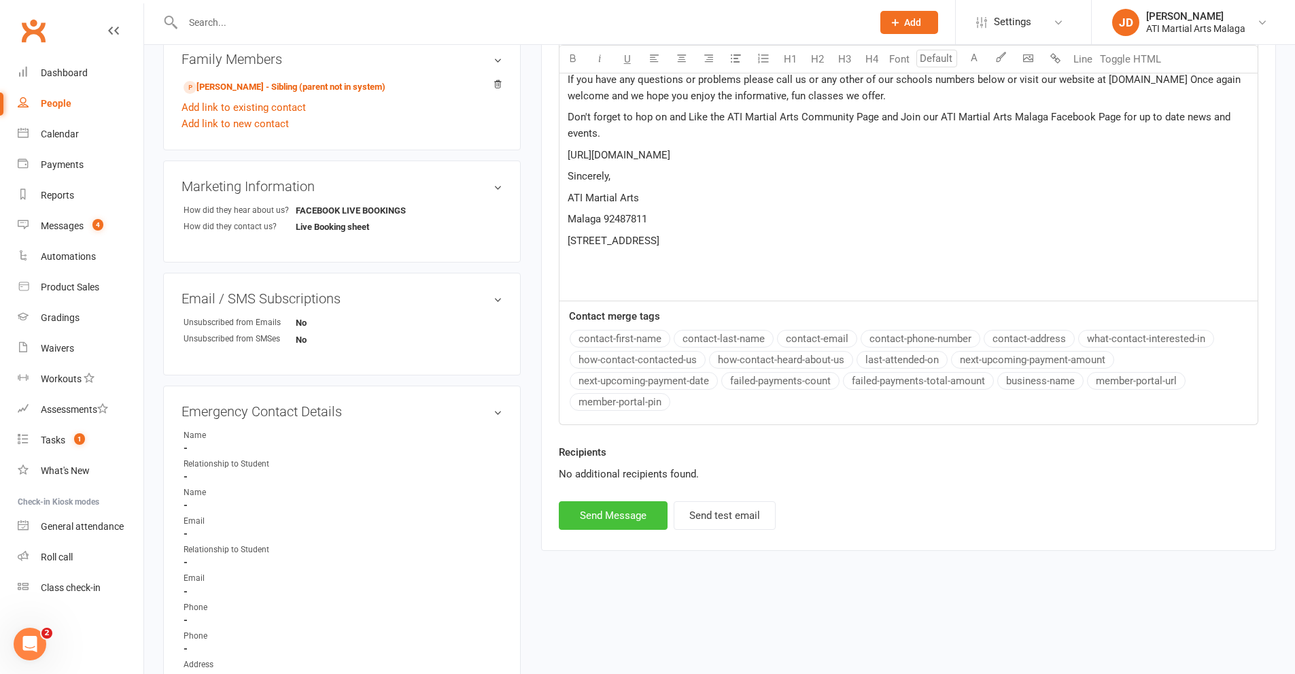
click at [606, 513] on button "Send Message" at bounding box center [613, 515] width 109 height 29
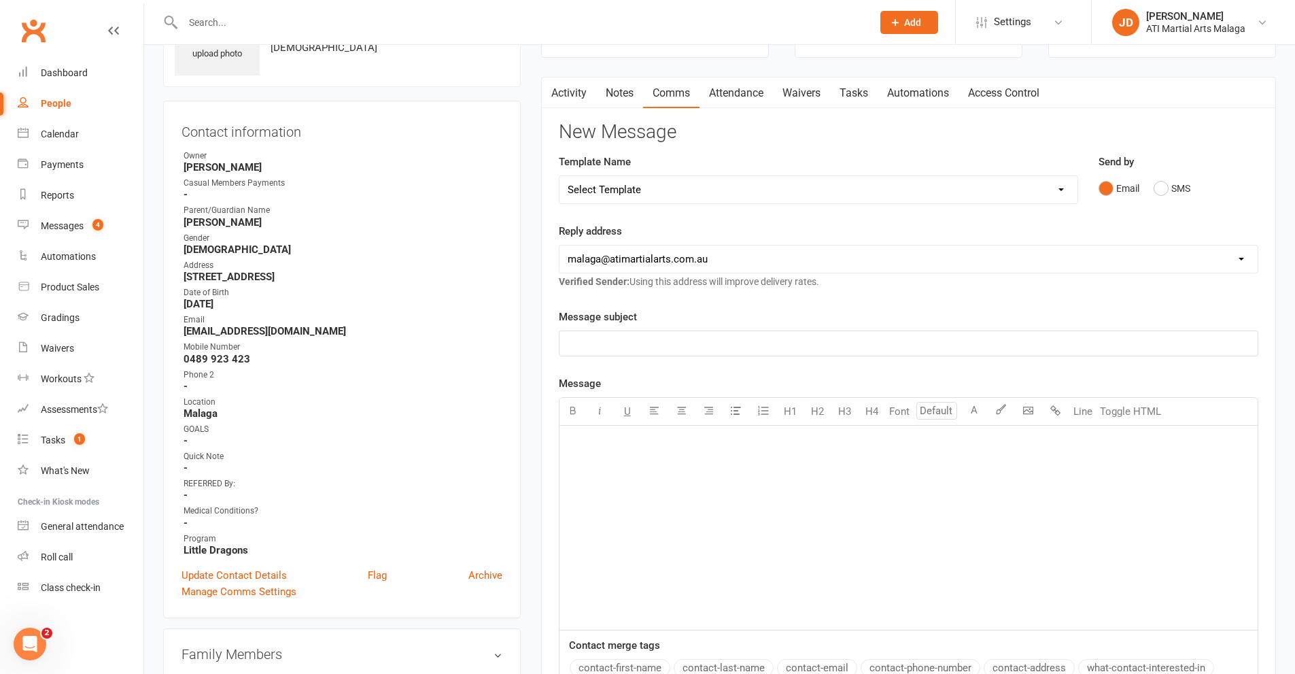
scroll to position [0, 0]
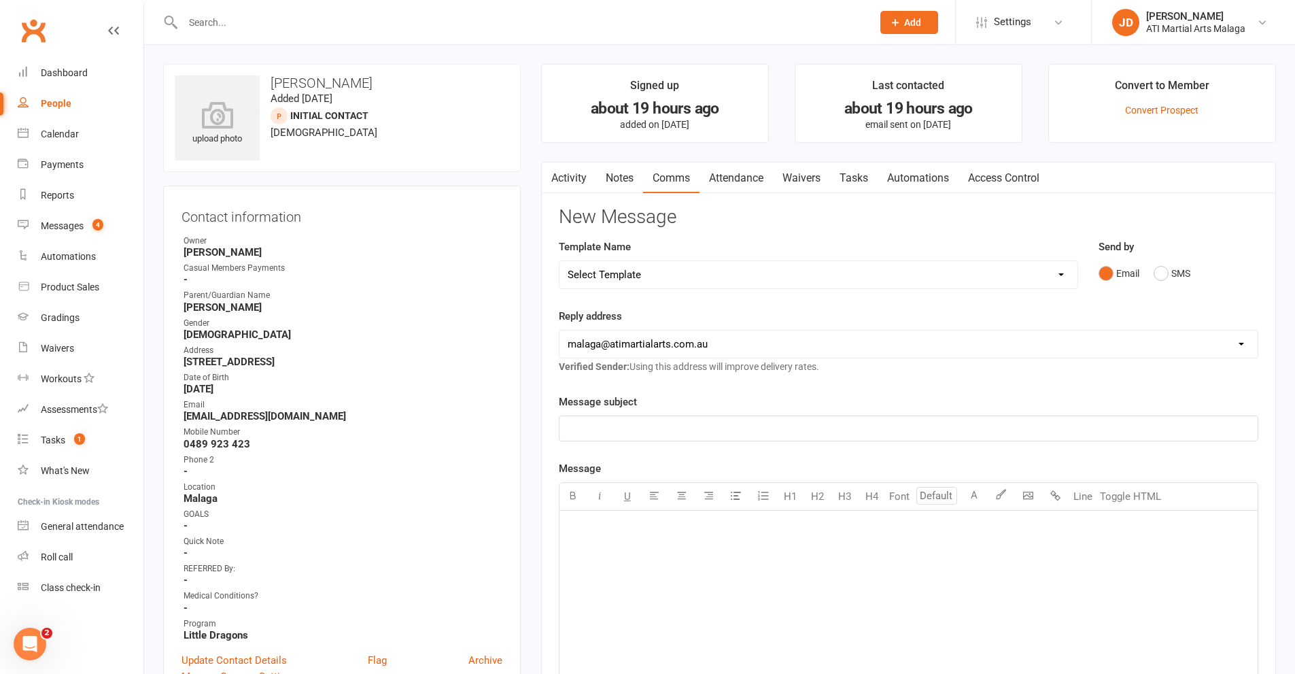
click at [558, 171] on button "button" at bounding box center [550, 177] width 17 height 31
click at [569, 175] on link "Activity" at bounding box center [569, 177] width 54 height 31
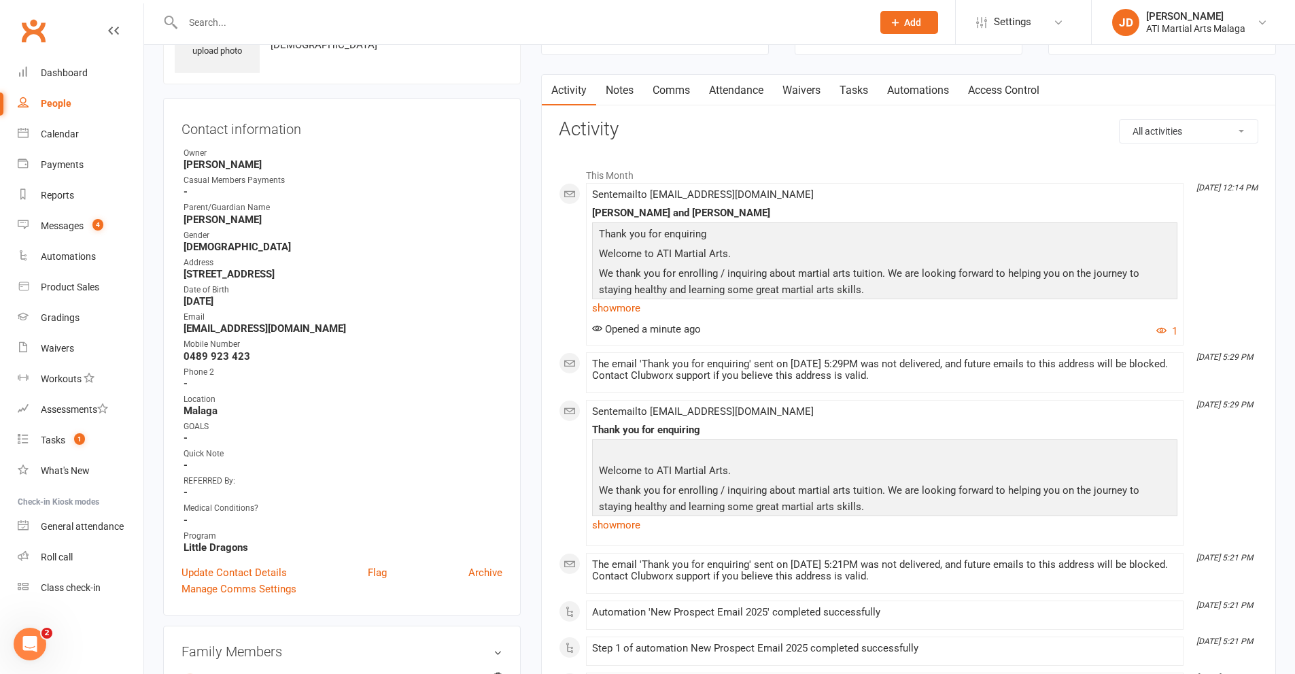
scroll to position [136, 0]
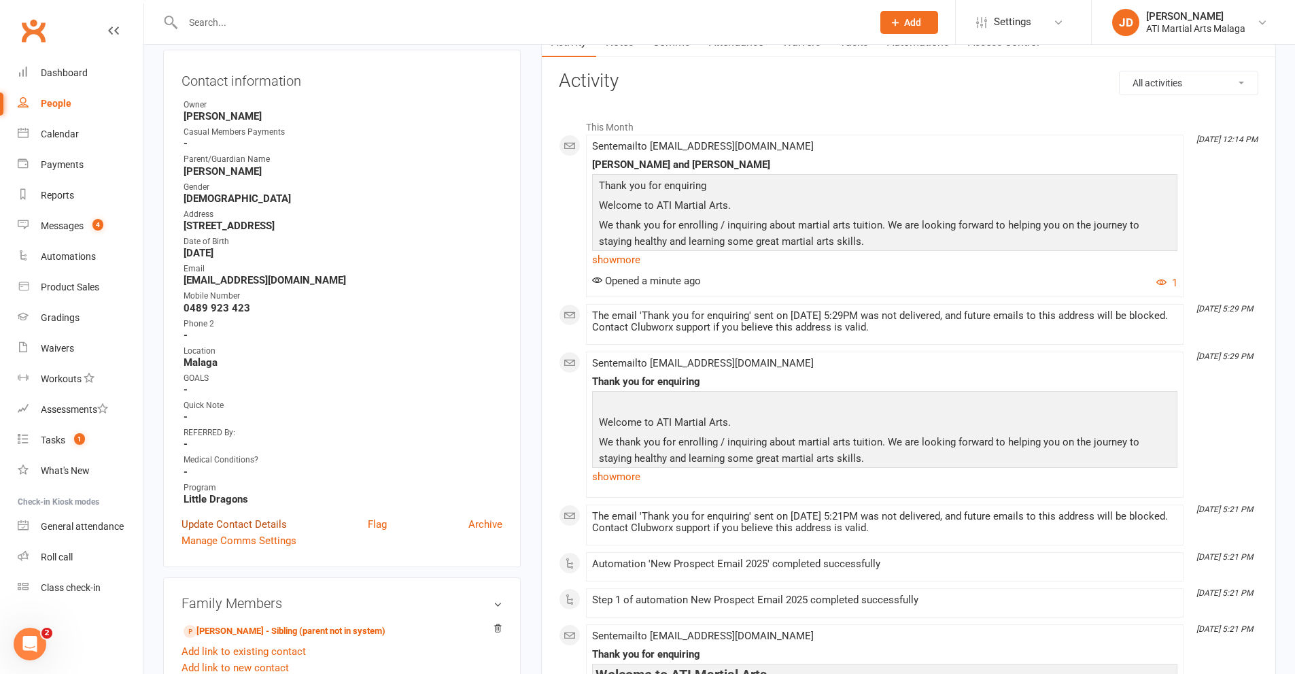
click at [216, 525] on link "Update Contact Details" at bounding box center [233, 524] width 105 height 16
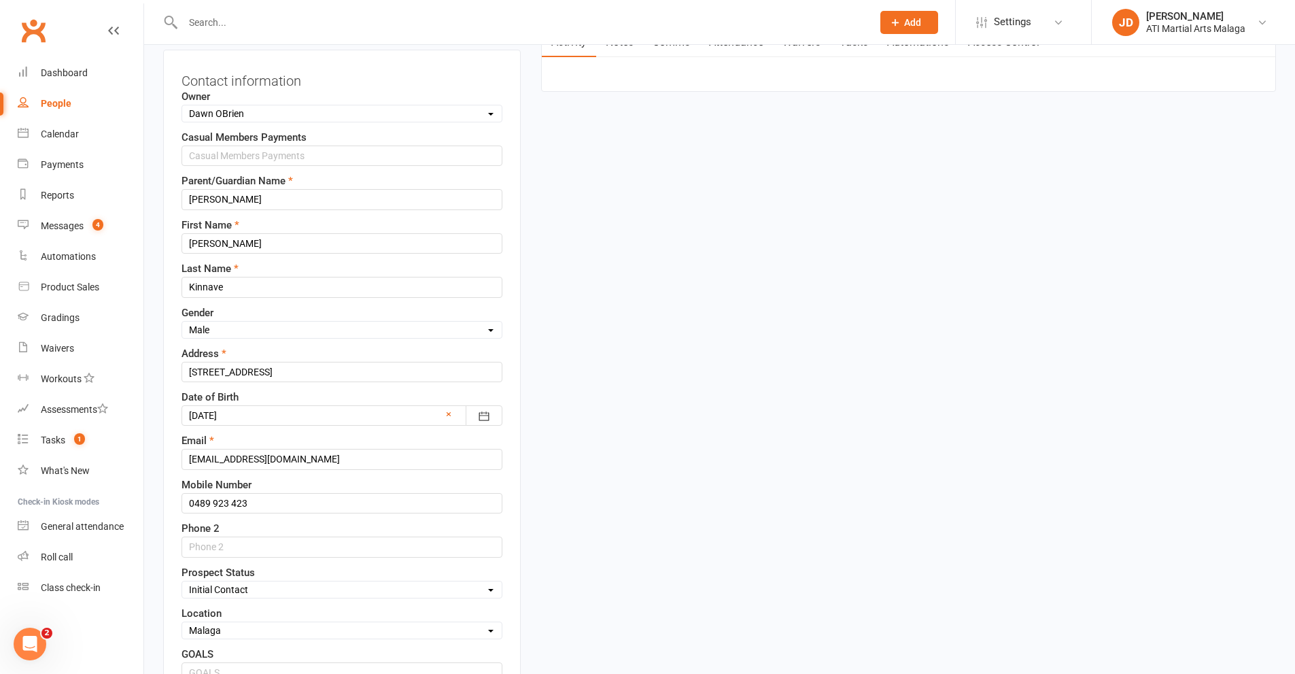
scroll to position [64, 0]
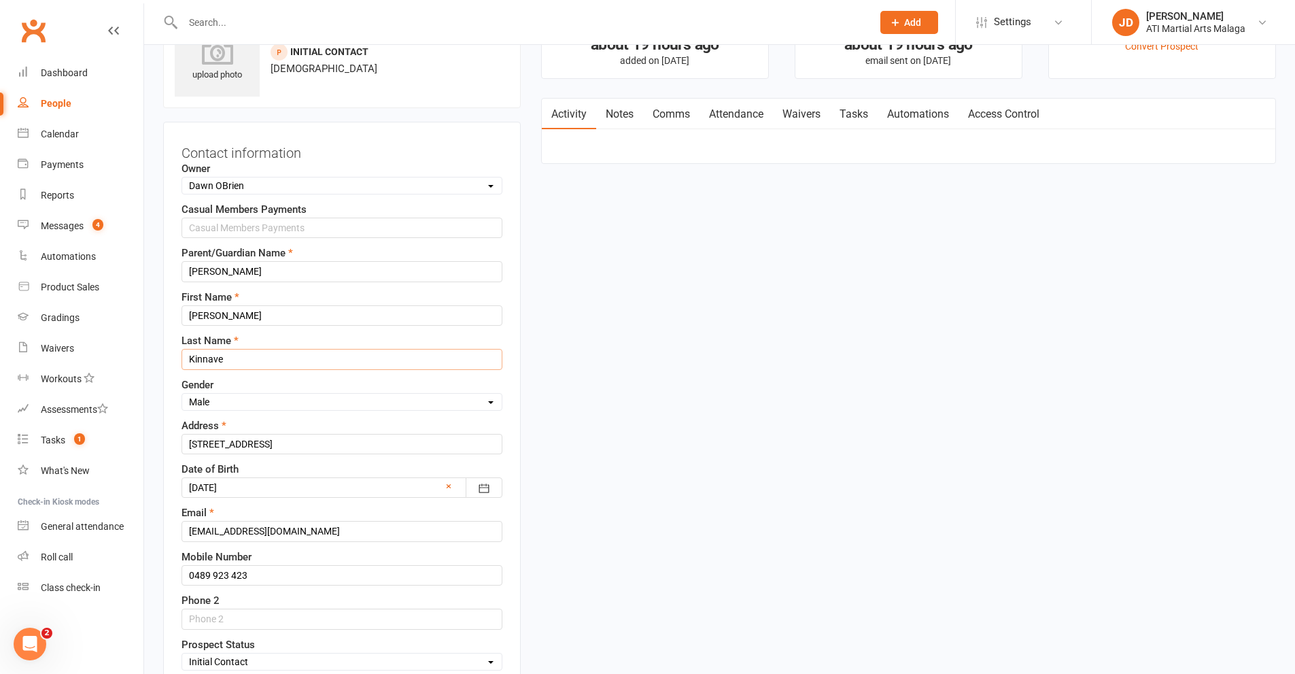
click at [218, 357] on input "Kinnave" at bounding box center [341, 359] width 321 height 20
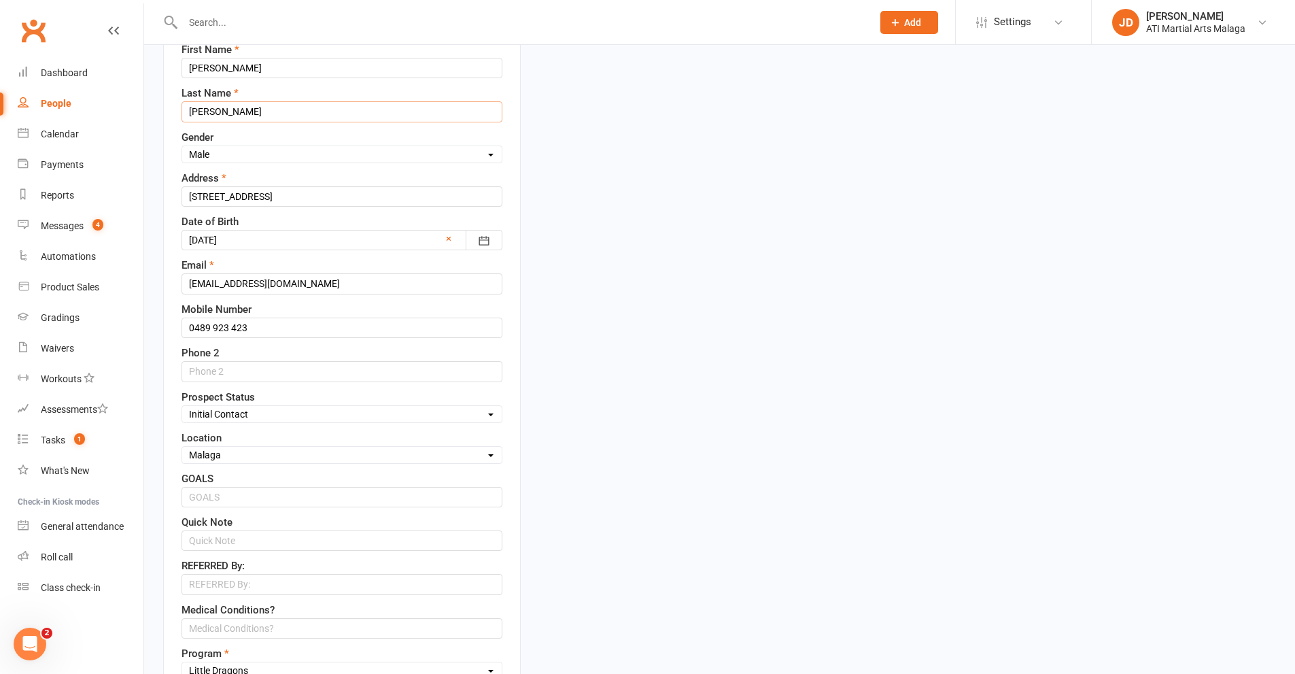
scroll to position [404, 0]
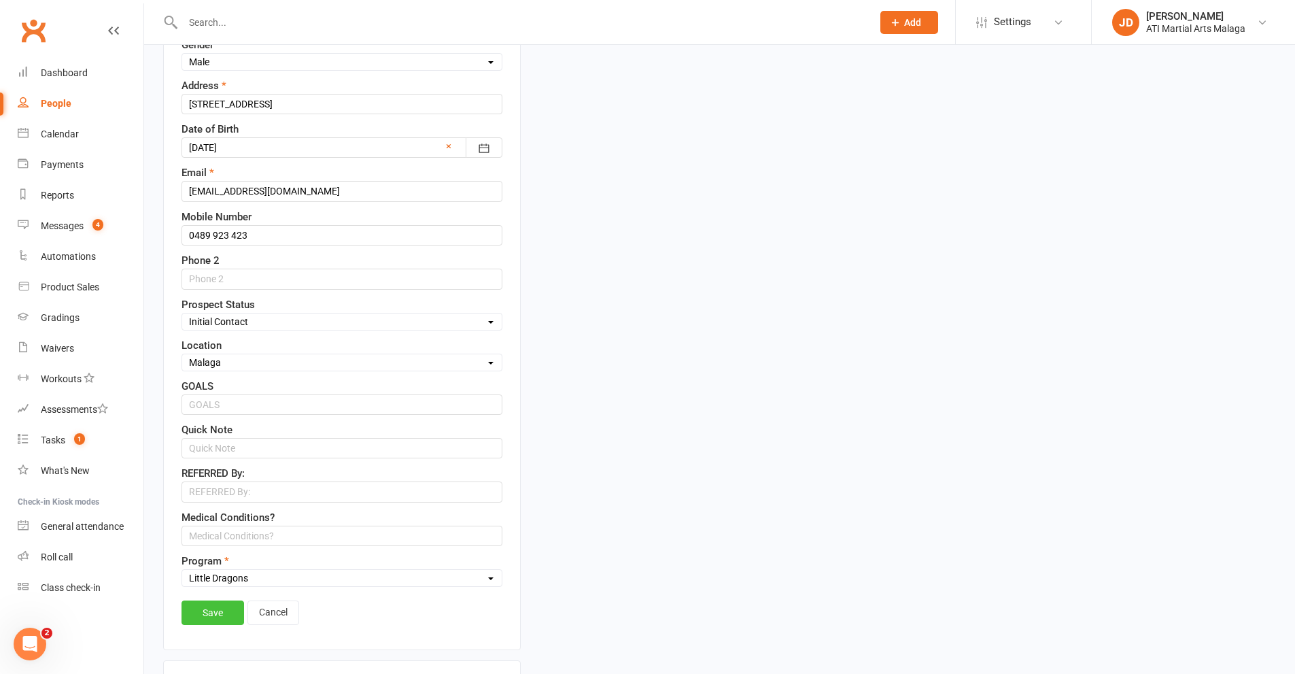
type input "Kinnane"
click at [205, 616] on link "Save" at bounding box center [212, 612] width 63 height 24
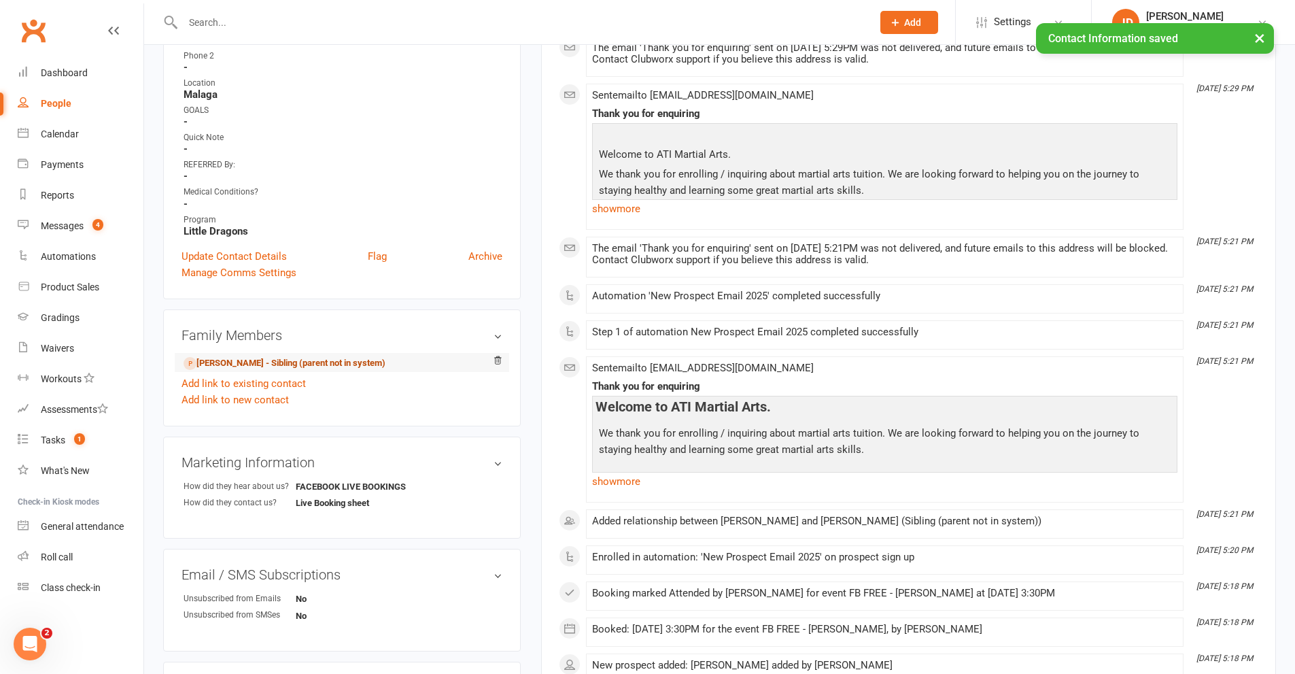
click at [232, 362] on link "Levi Kinnave - Sibling (parent not in system)" at bounding box center [285, 363] width 202 height 14
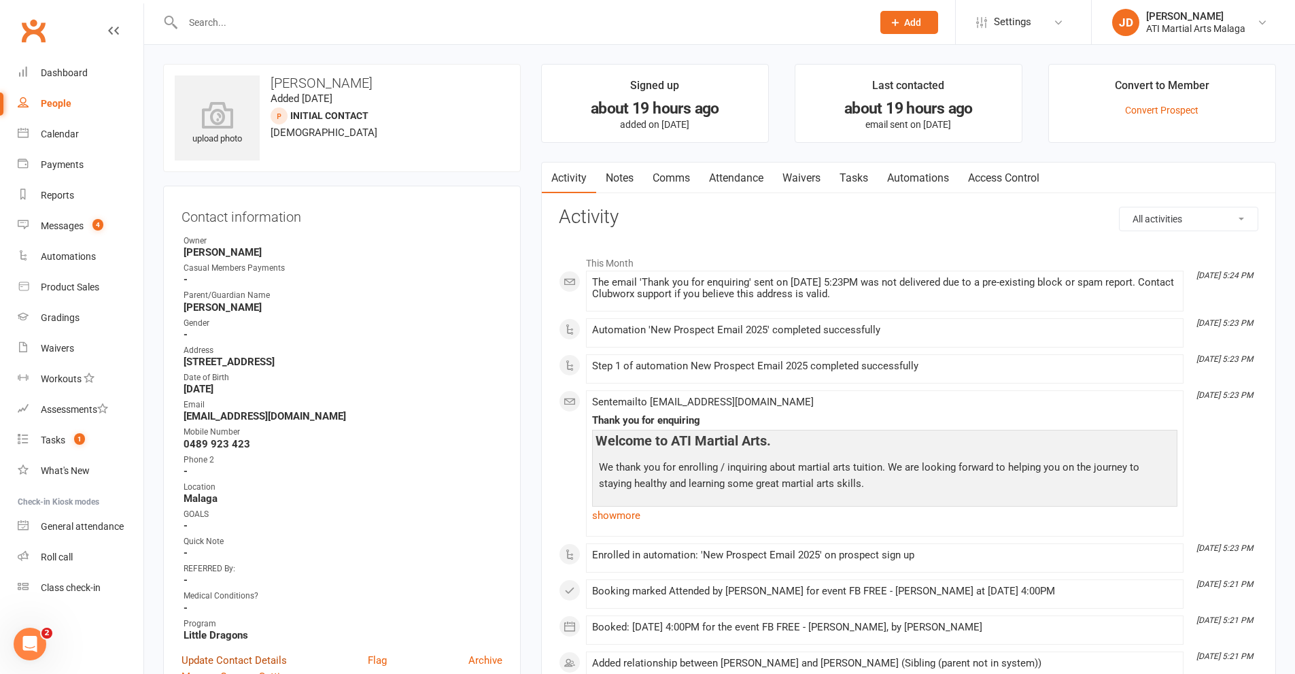
click at [243, 659] on link "Update Contact Details" at bounding box center [233, 660] width 105 height 16
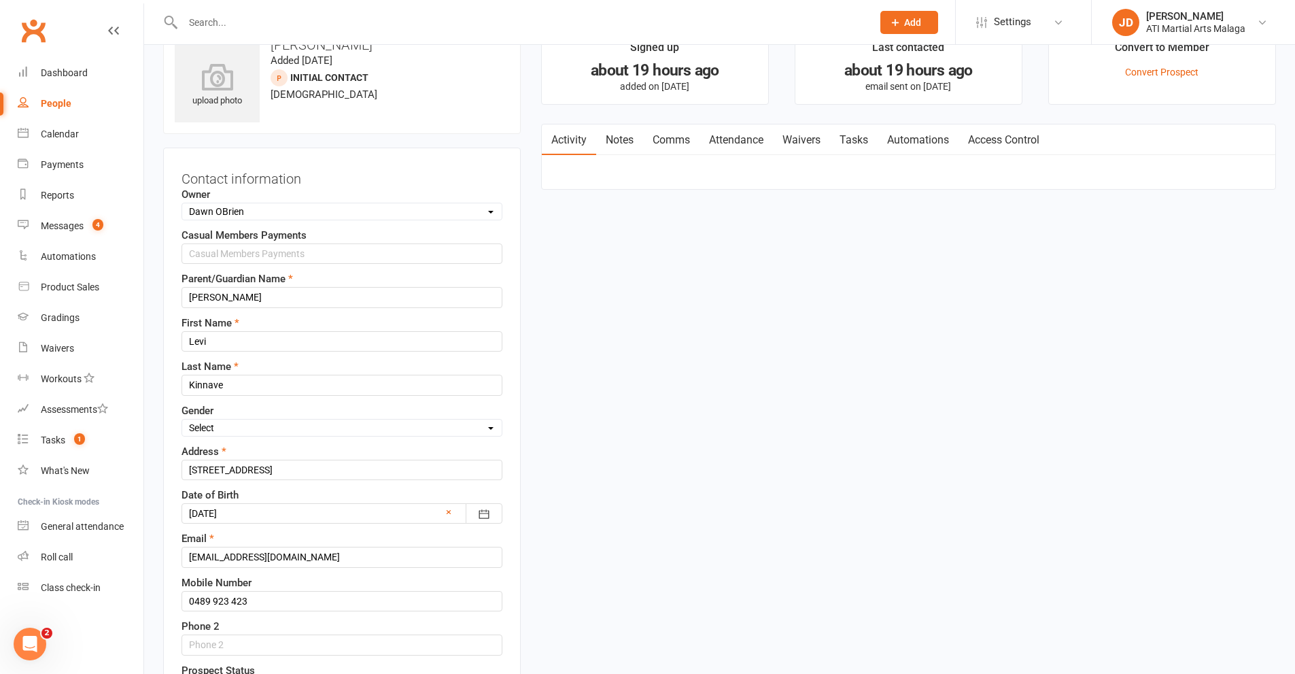
scroll to position [64, 0]
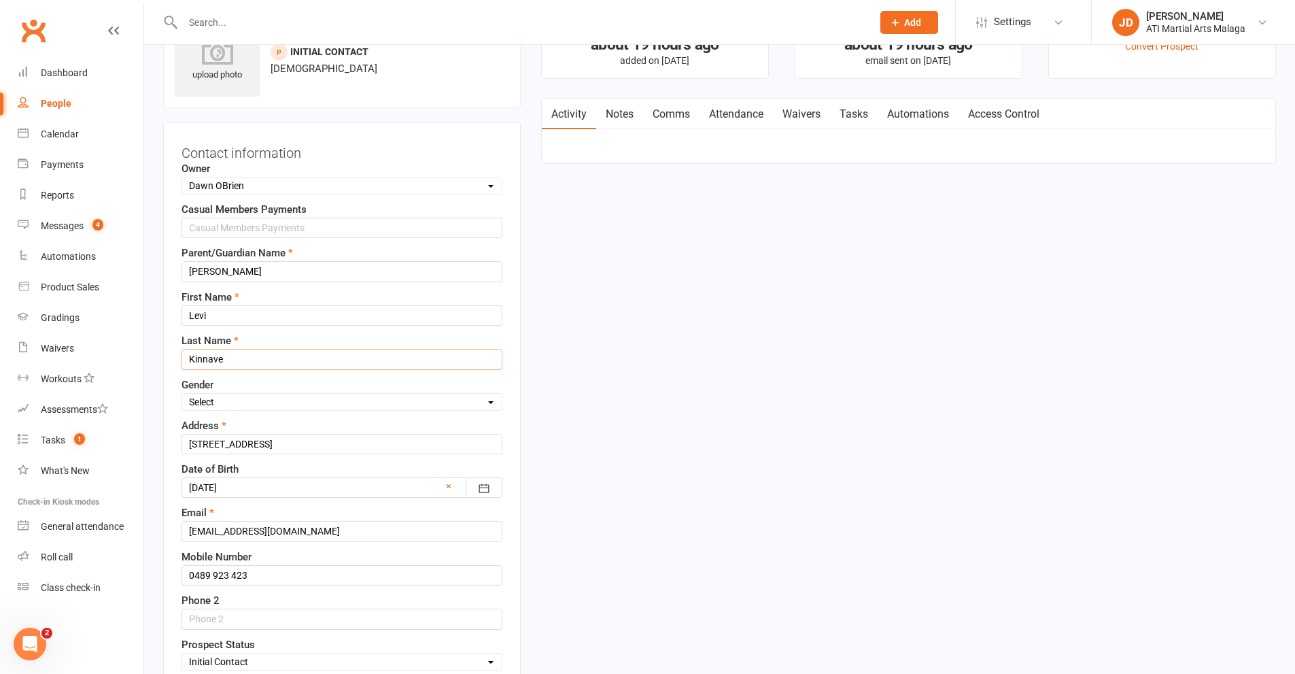
click at [216, 353] on input "Kinnave" at bounding box center [341, 359] width 321 height 20
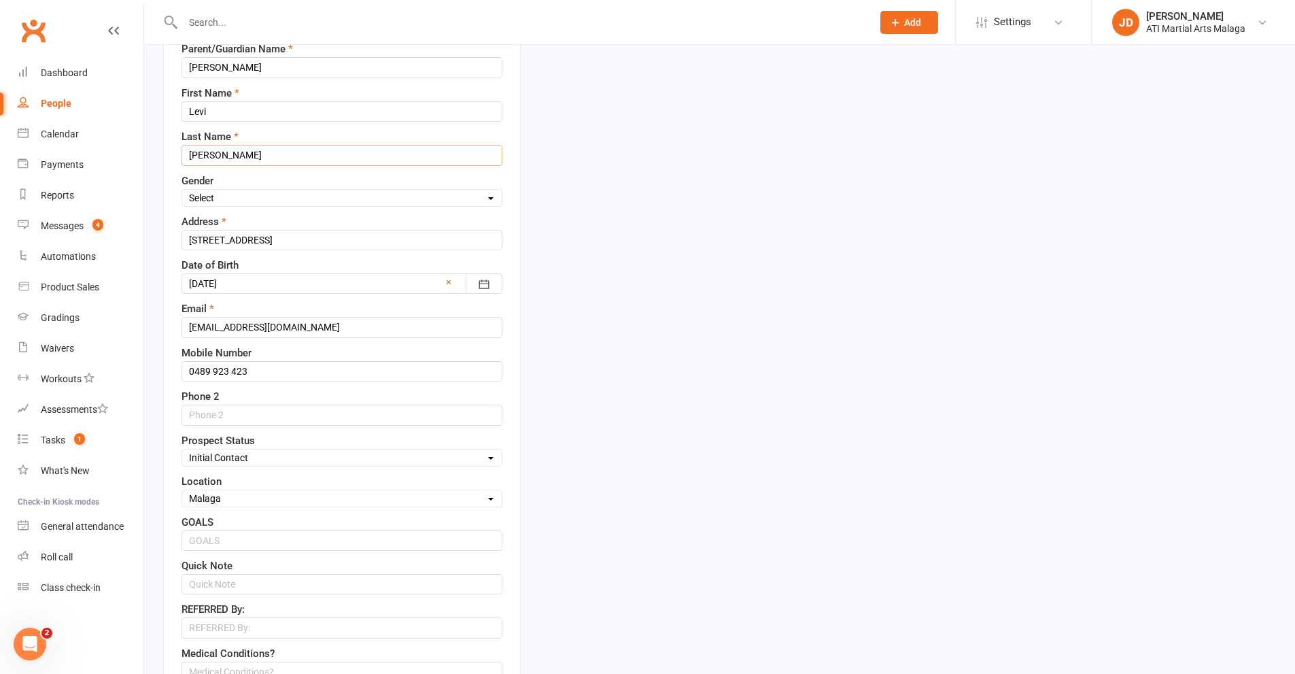
scroll to position [540, 0]
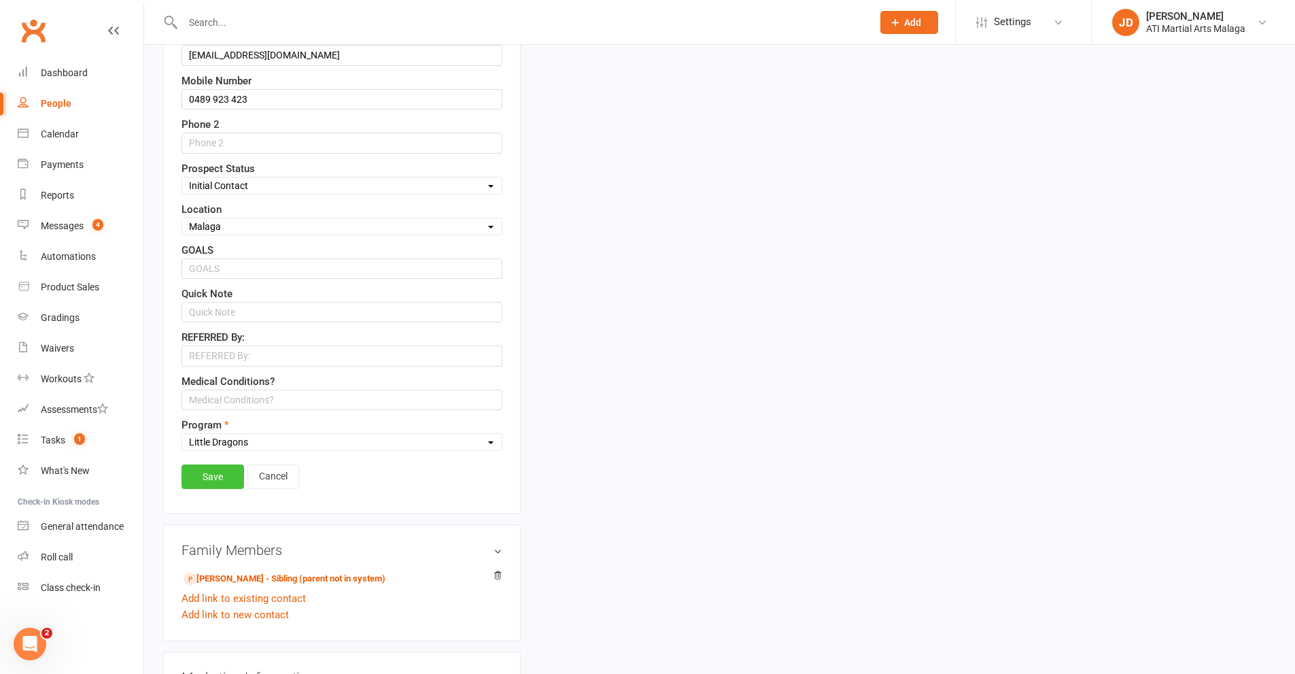
type input "Kinnane"
click at [219, 478] on link "Save" at bounding box center [212, 476] width 63 height 24
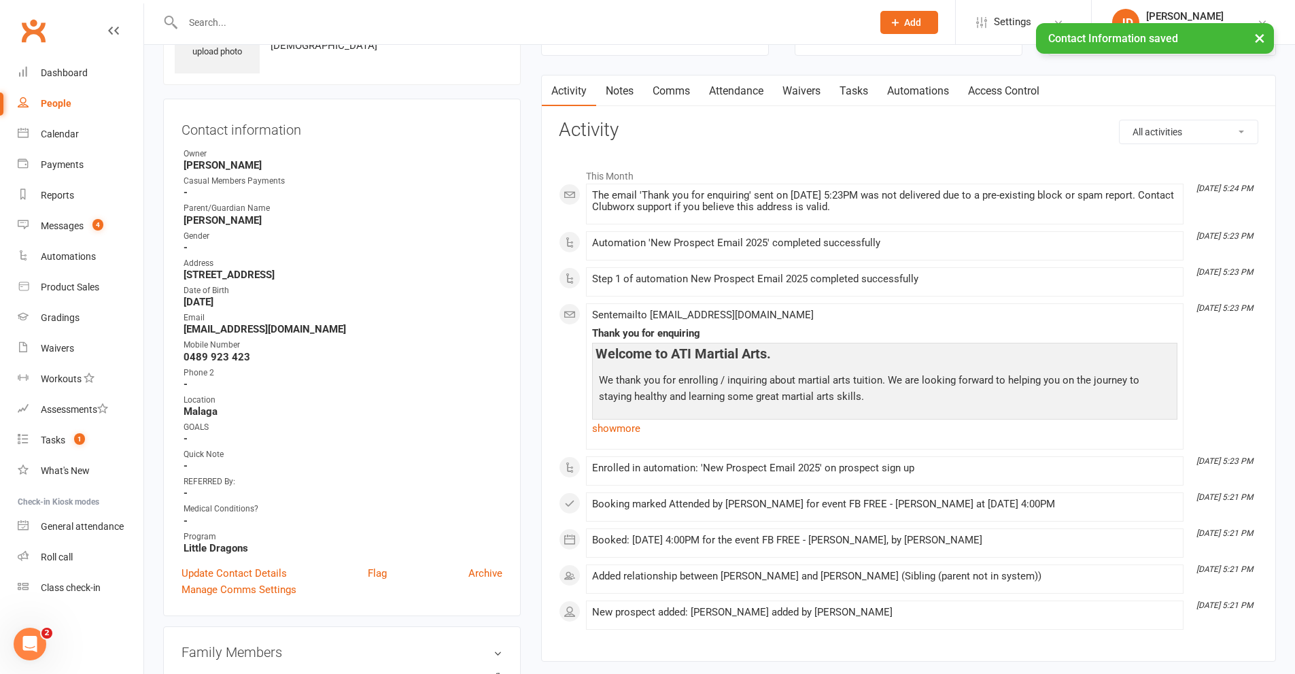
scroll to position [0, 0]
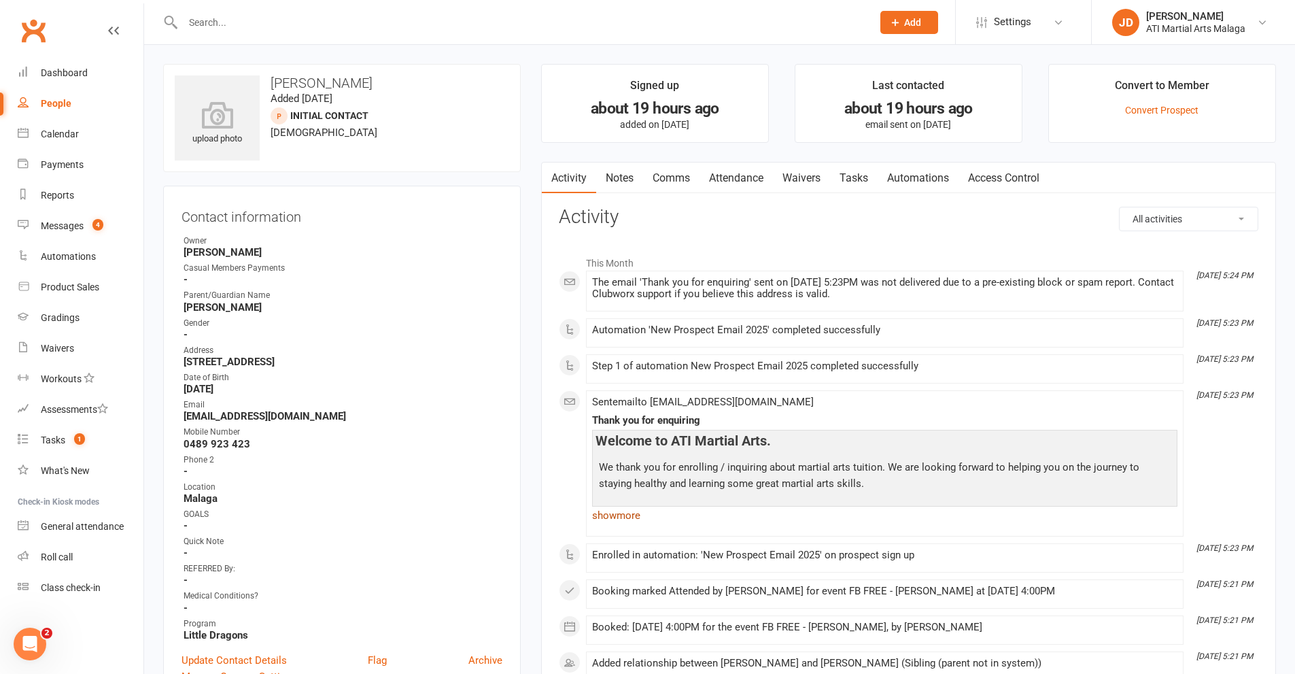
click at [616, 514] on link "show more" at bounding box center [884, 515] width 585 height 19
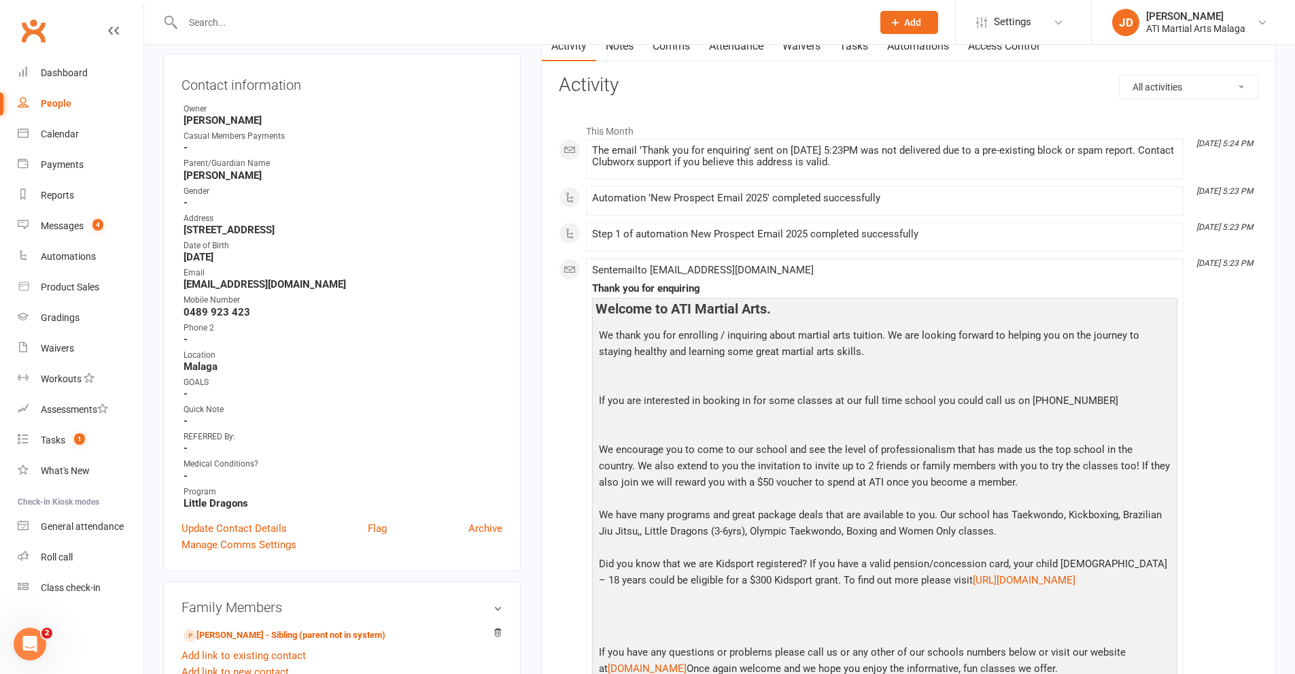
scroll to position [204, 0]
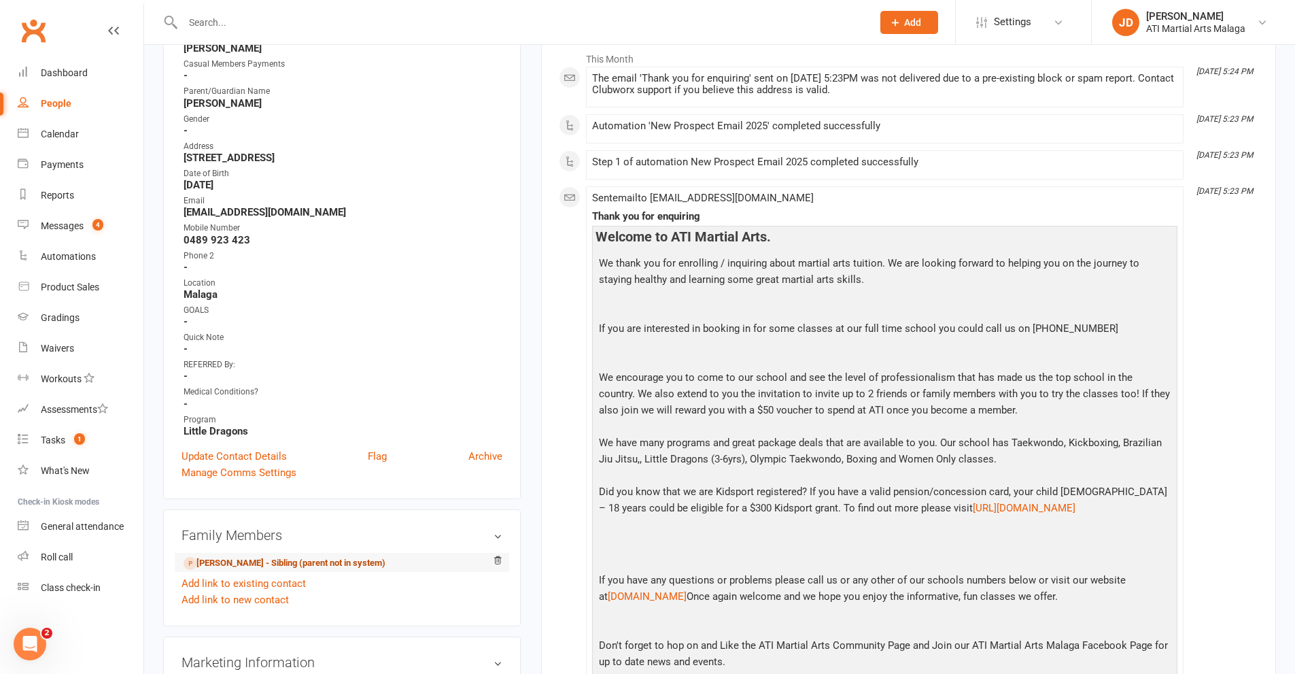
click at [236, 564] on link "Daniel Kinnane - Sibling (parent not in system)" at bounding box center [285, 563] width 202 height 14
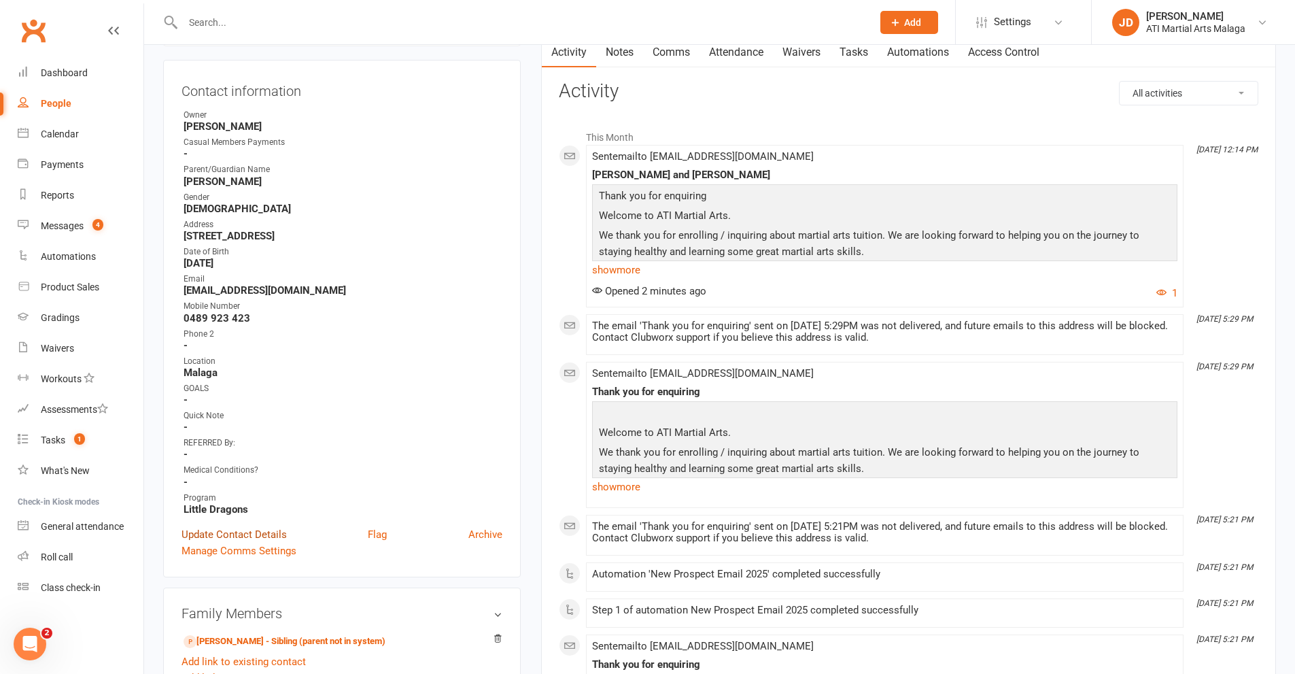
scroll to position [136, 0]
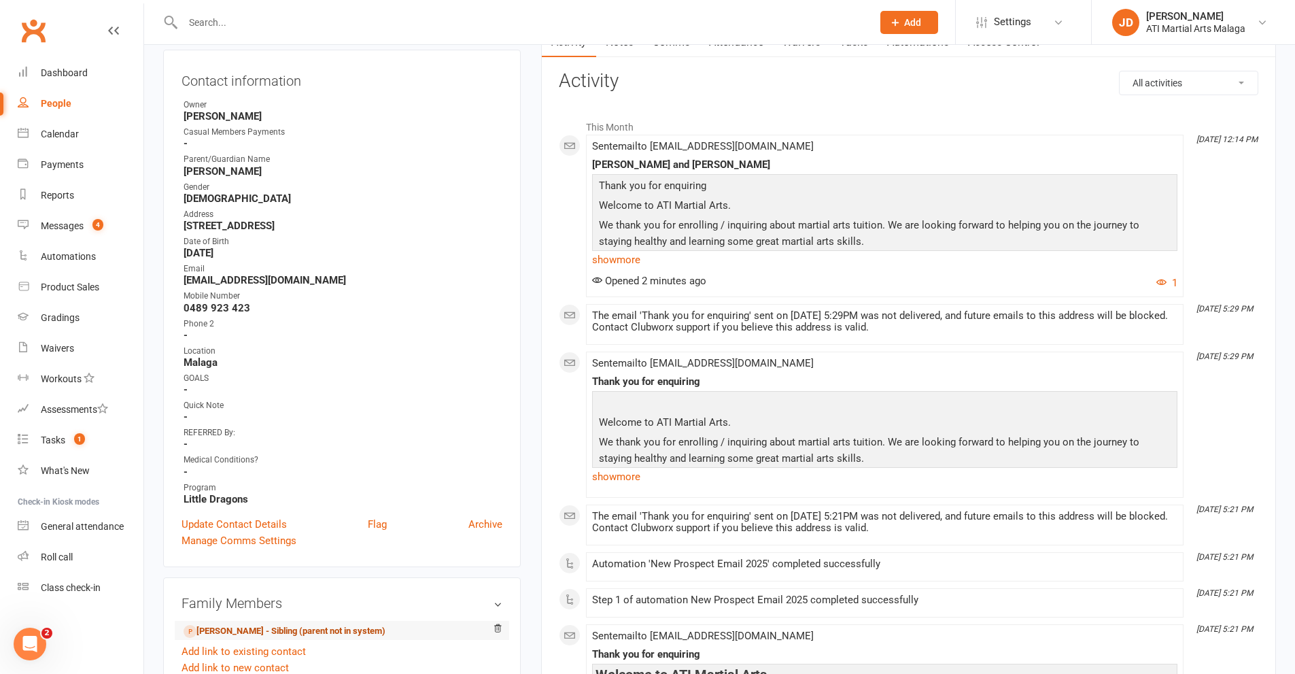
click at [229, 633] on link "Levi Kinnane - Sibling (parent not in system)" at bounding box center [285, 631] width 202 height 14
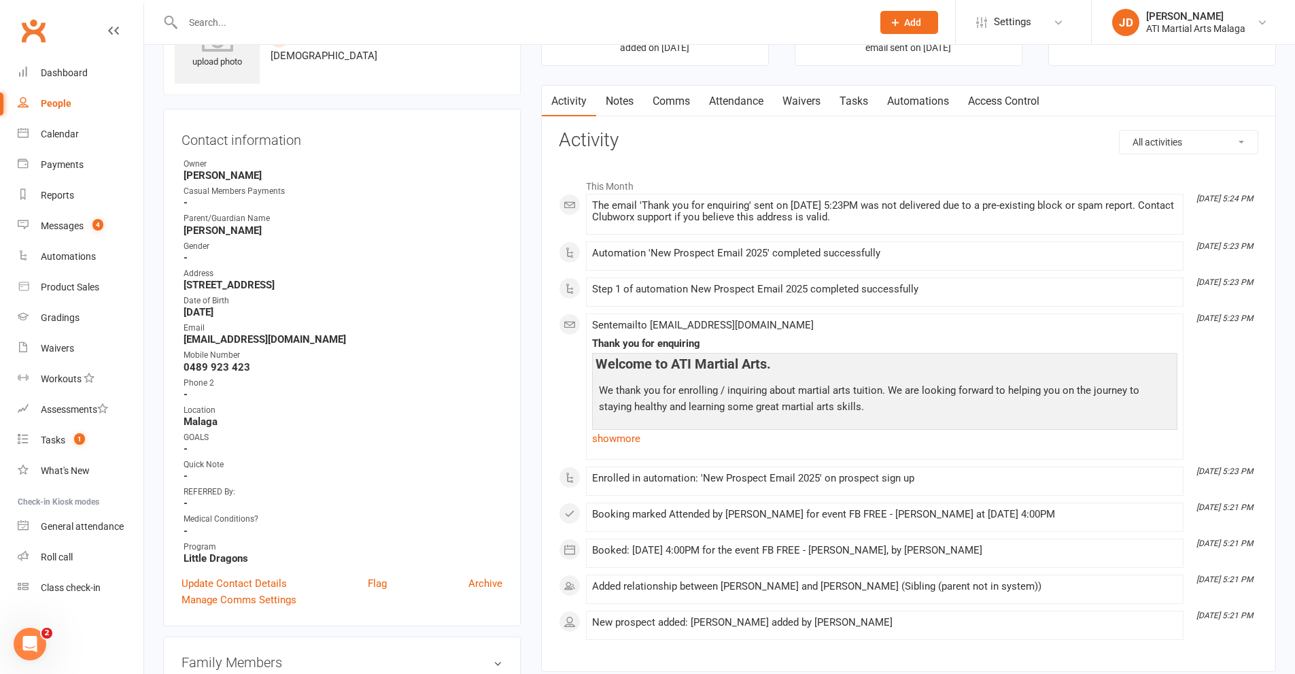
scroll to position [136, 0]
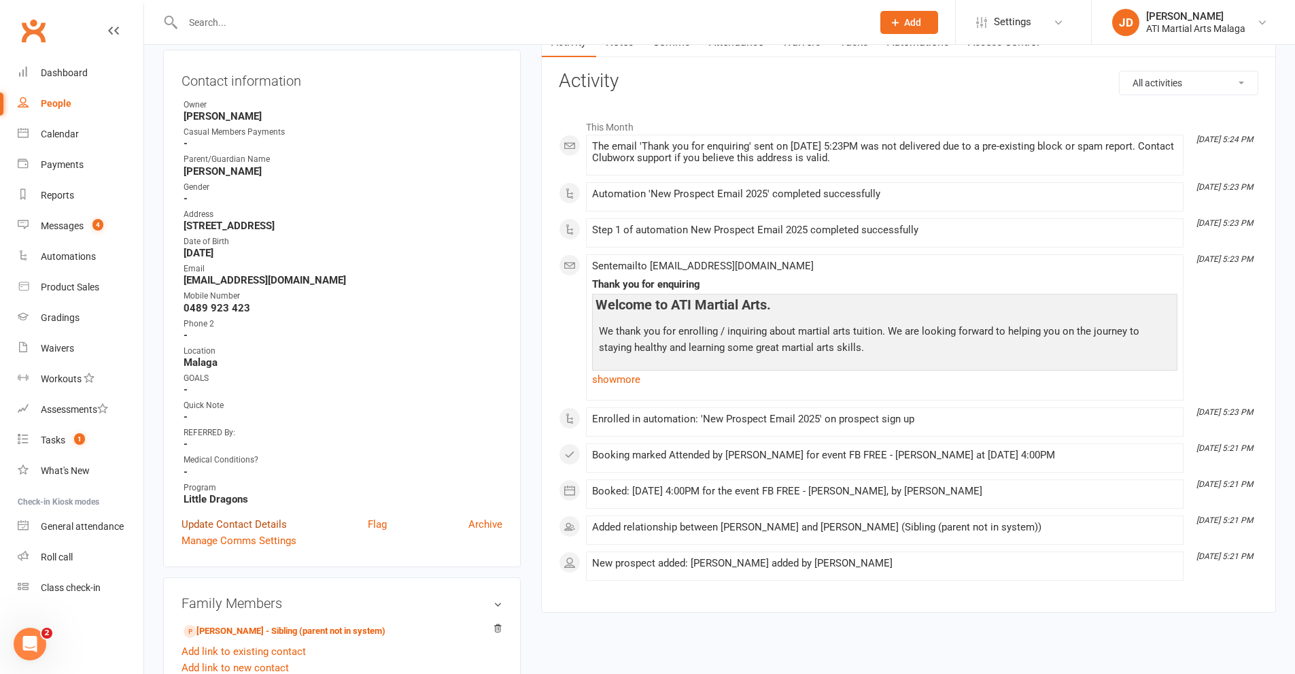
click at [236, 525] on link "Update Contact Details" at bounding box center [233, 524] width 105 height 16
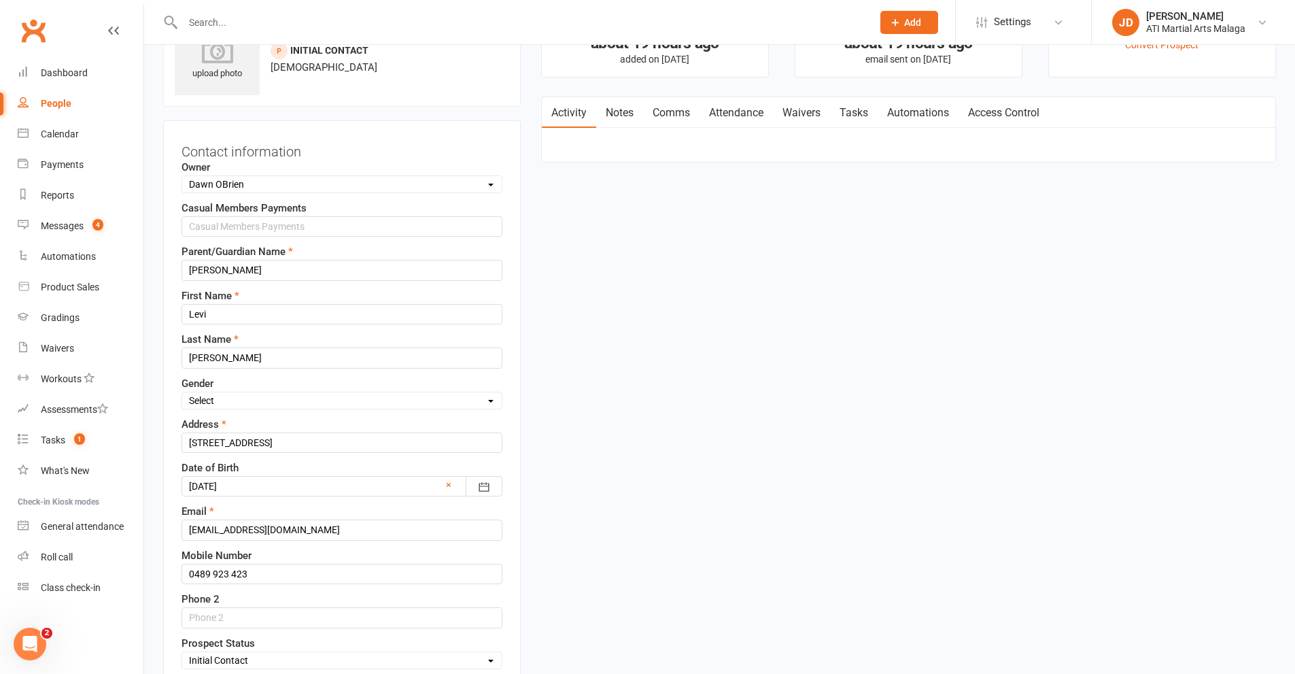
scroll to position [64, 0]
click at [237, 532] on input "chloekinnave123@gmail.com" at bounding box center [341, 531] width 321 height 20
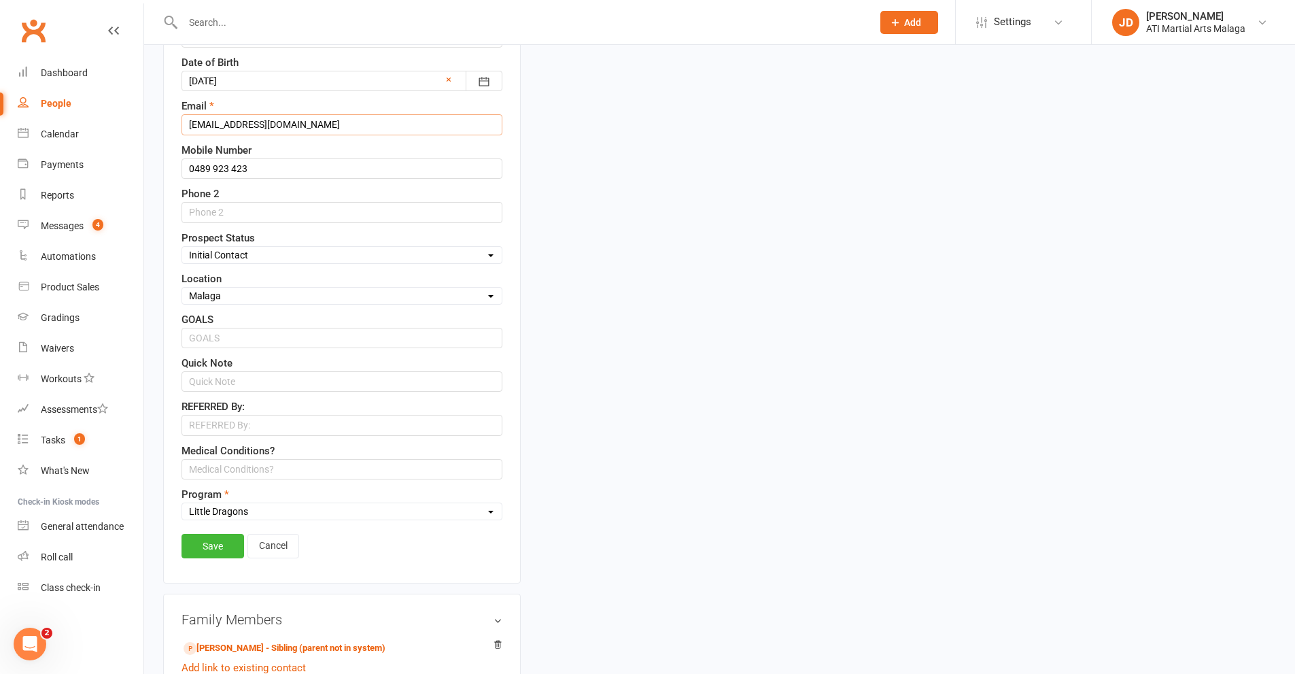
scroll to position [472, 0]
type input "chloekinnane123@gmail.com"
click at [217, 549] on link "Save" at bounding box center [212, 544] width 63 height 24
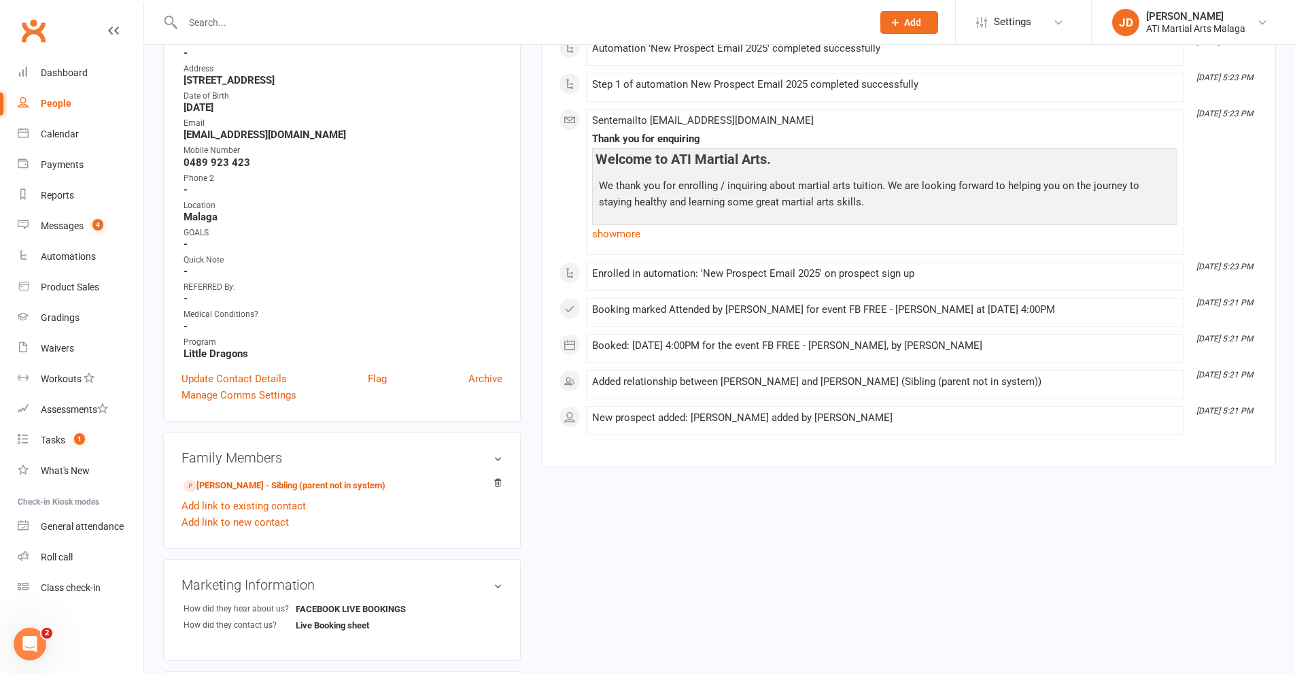
scroll to position [340, 0]
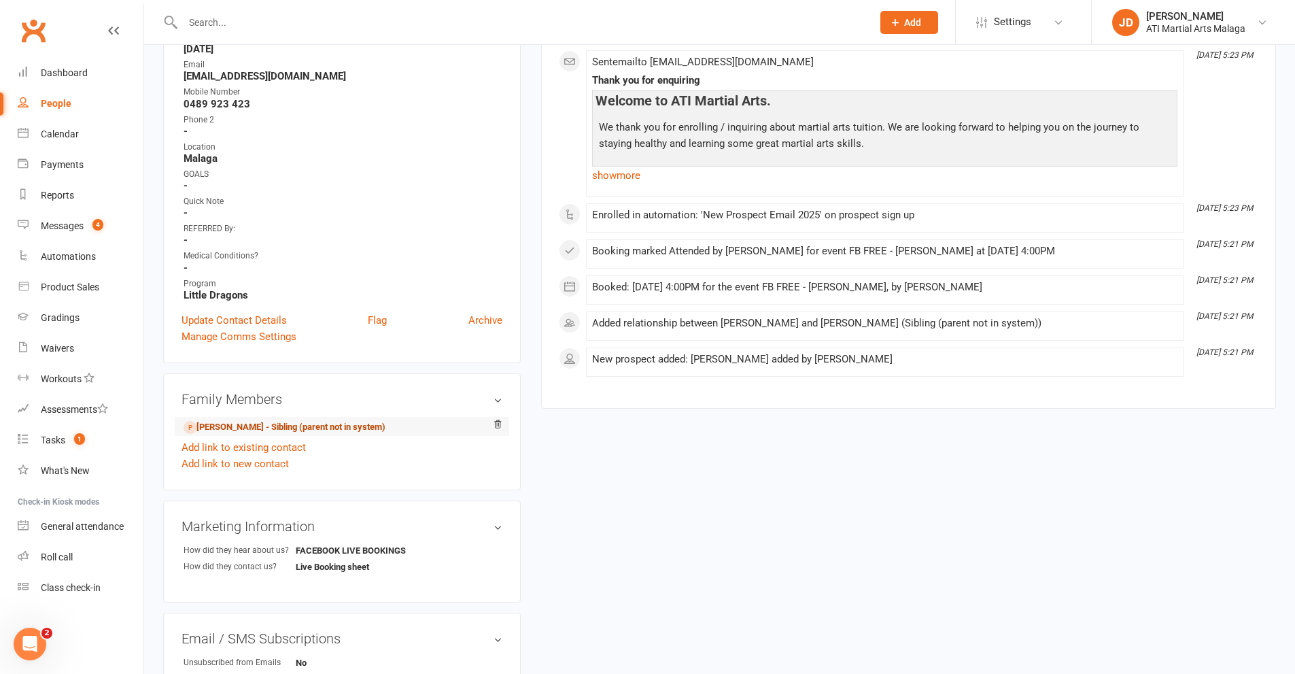
click at [254, 423] on link "Daniel Kinnane - Sibling (parent not in system)" at bounding box center [285, 427] width 202 height 14
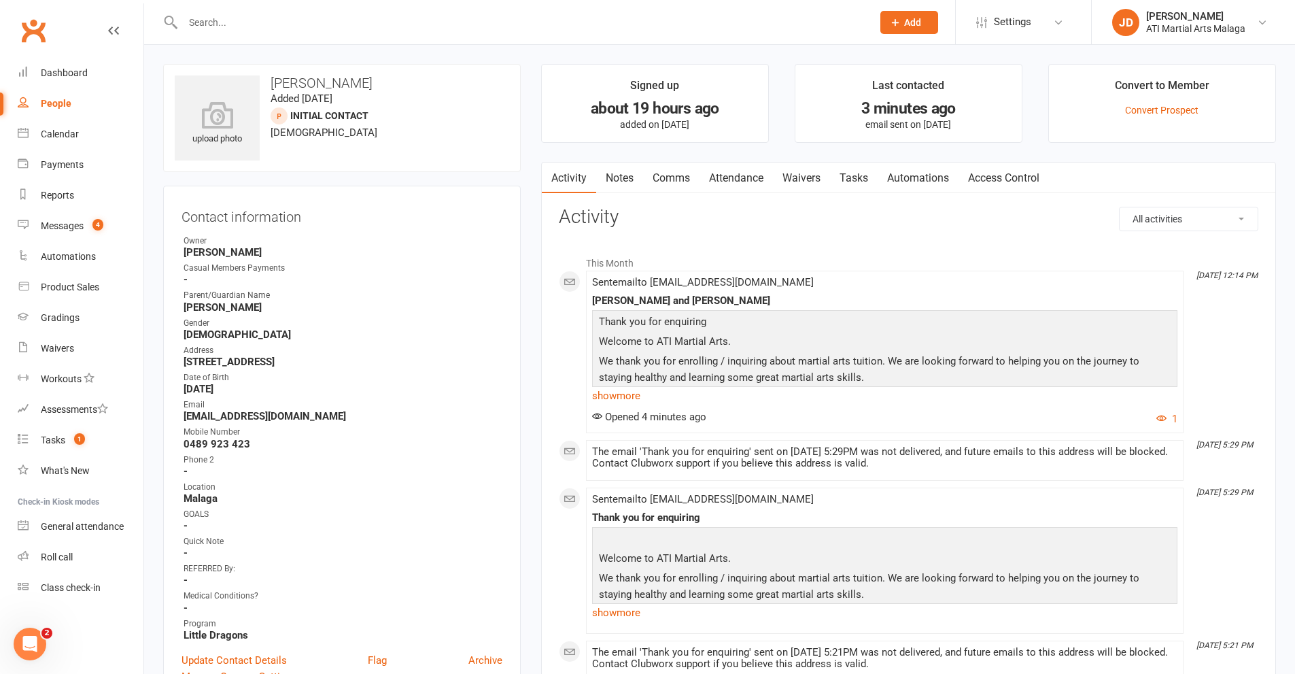
click at [195, 27] on input "text" at bounding box center [521, 22] width 684 height 19
click at [609, 177] on link "Notes" at bounding box center [619, 177] width 47 height 31
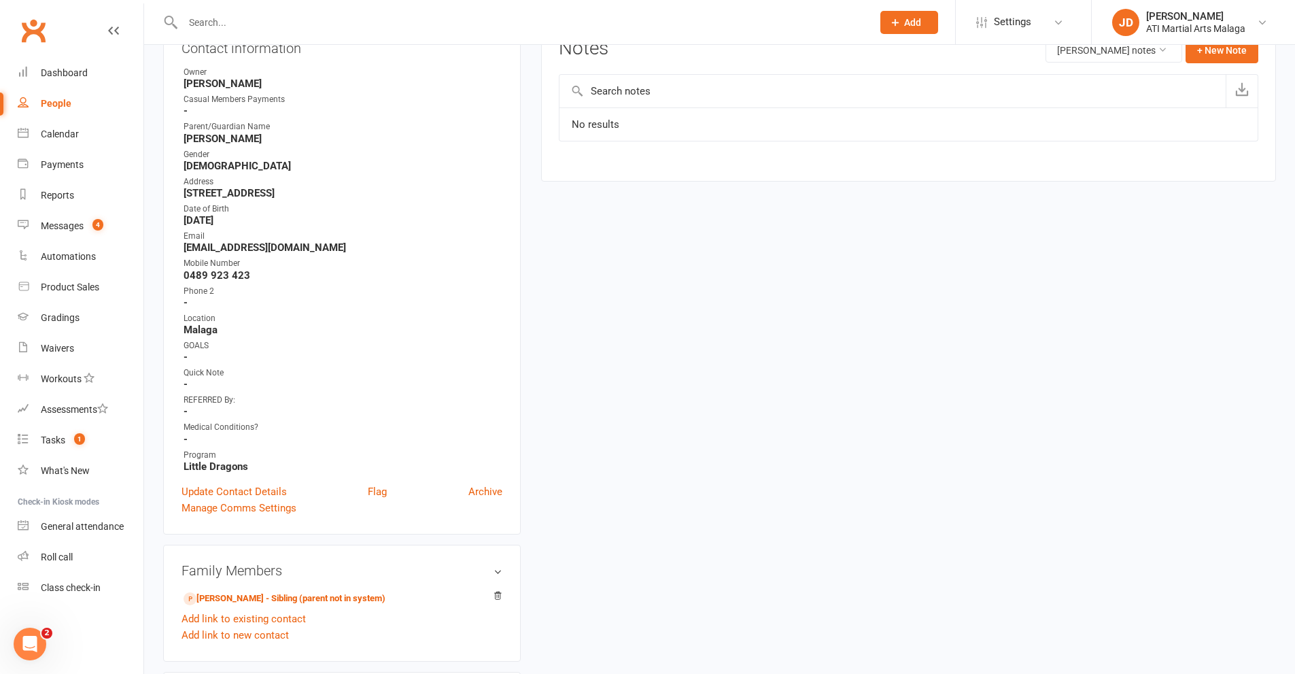
scroll to position [272, 0]
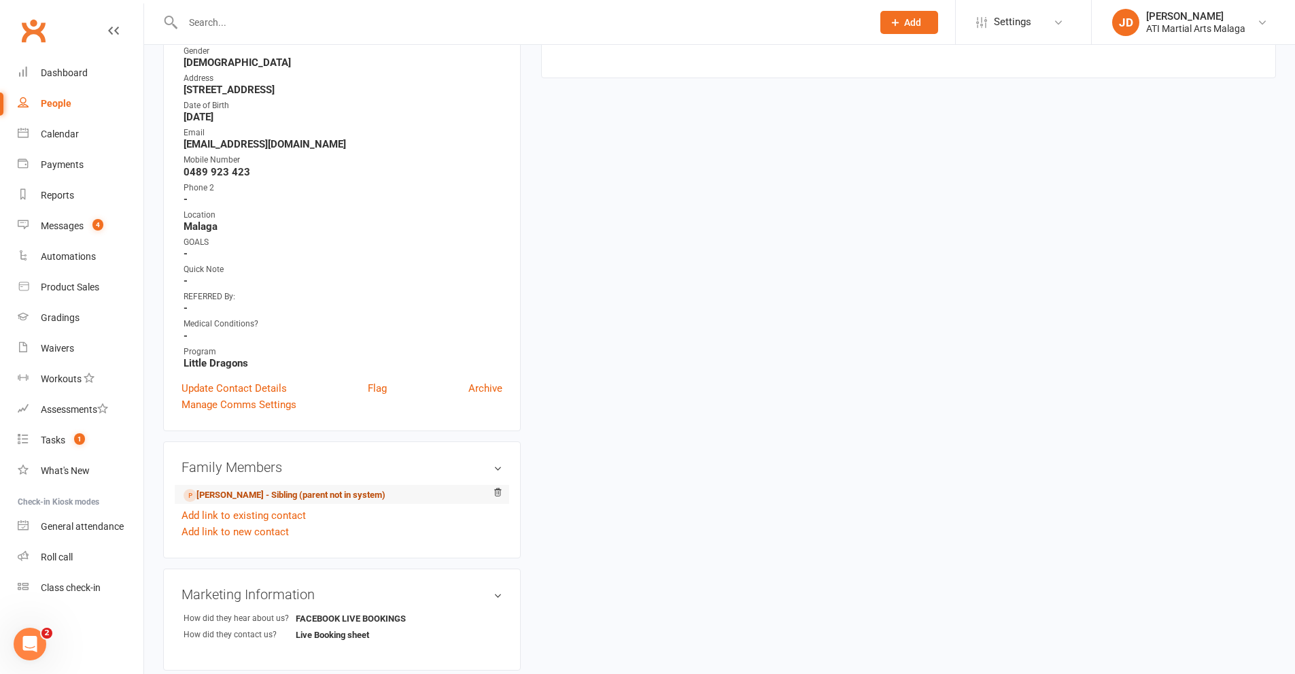
click at [240, 493] on link "Levi Kinnane - Sibling (parent not in system)" at bounding box center [285, 495] width 202 height 14
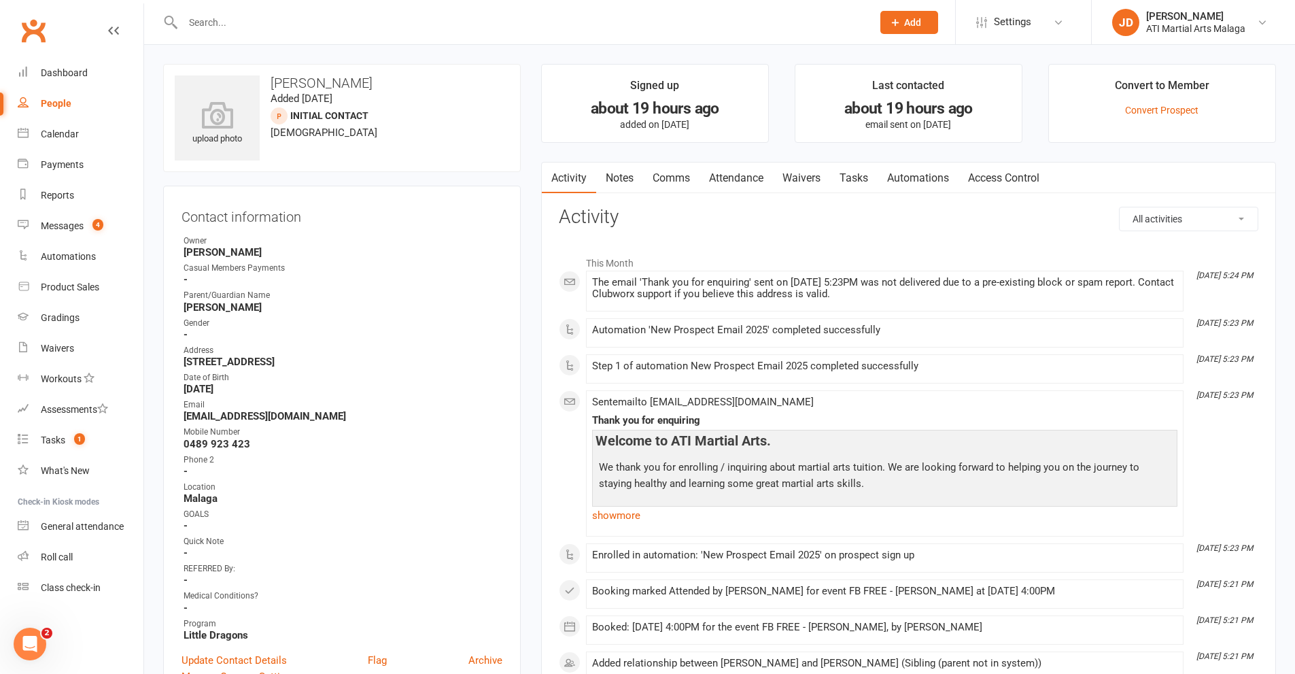
click at [619, 173] on link "Notes" at bounding box center [619, 177] width 47 height 31
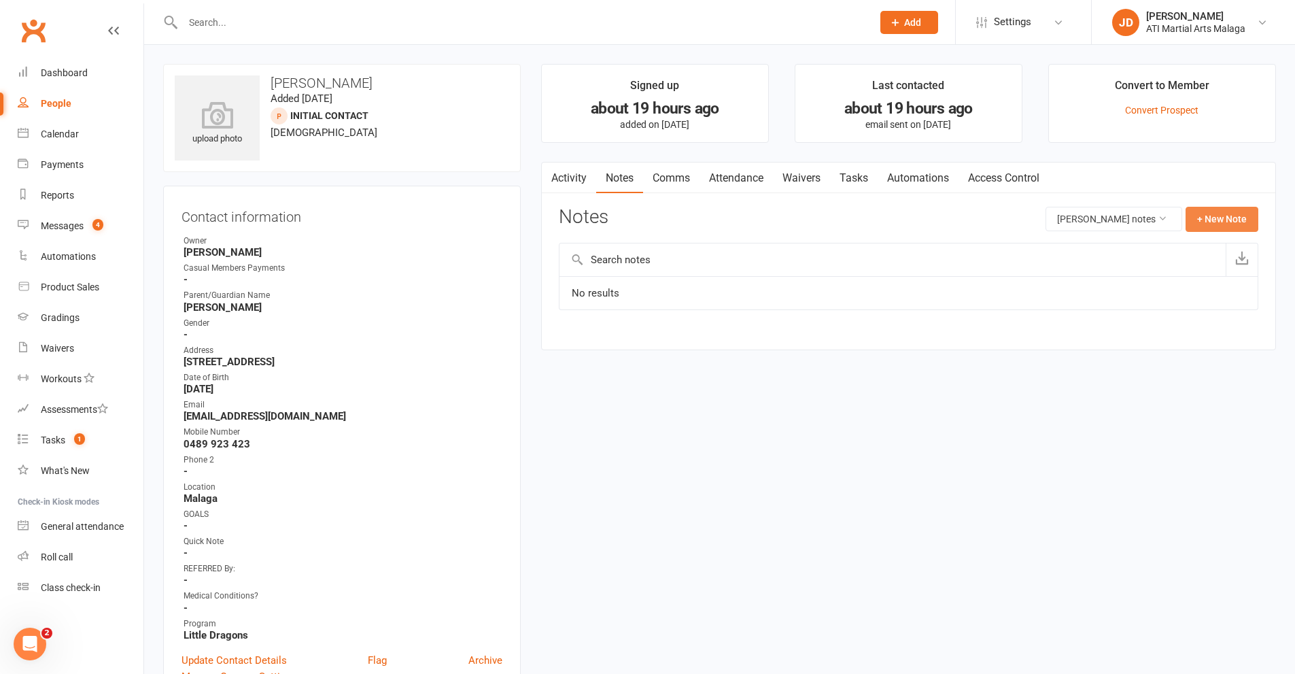
click at [1208, 220] on button "+ New Note" at bounding box center [1221, 219] width 73 height 24
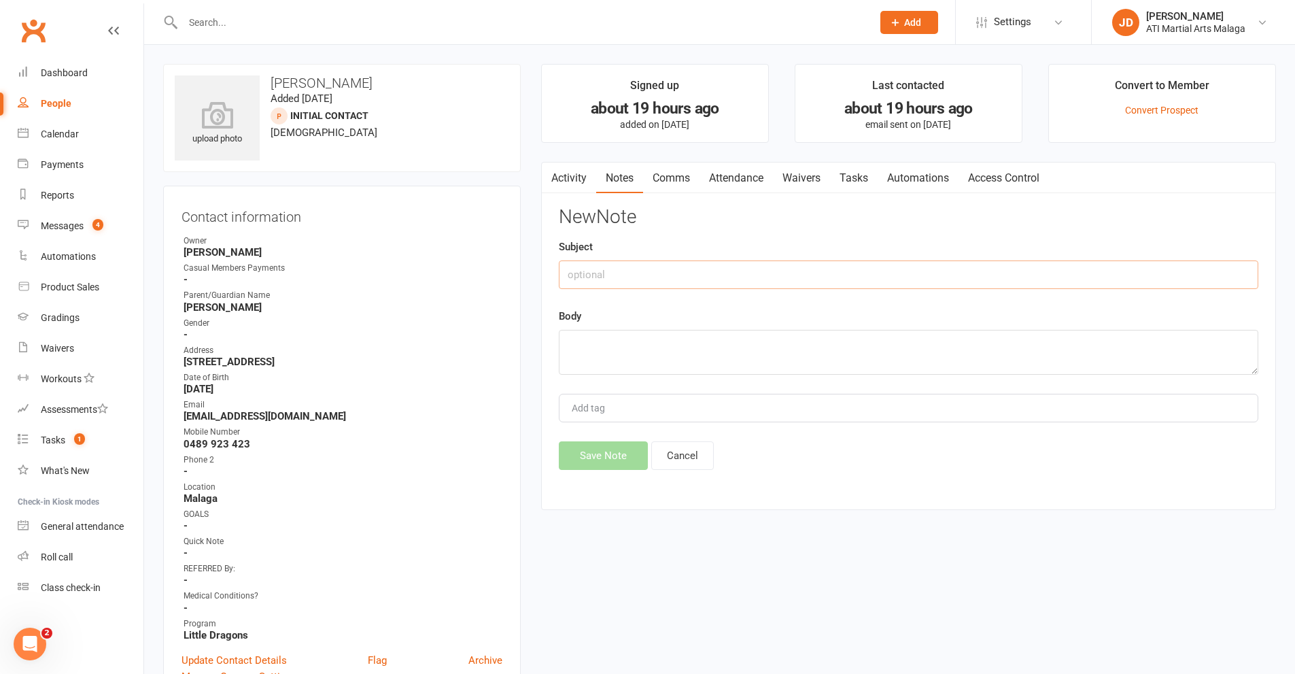
click at [625, 266] on input "text" at bounding box center [908, 274] width 699 height 29
click at [576, 271] on input "Prbabably a wste of tme" at bounding box center [908, 274] width 699 height 29
click at [604, 275] on input "Probabably a wste of tme" at bounding box center [908, 274] width 699 height 29
click at [625, 273] on input "Probably a wste of tme" at bounding box center [908, 274] width 699 height 29
click at [661, 274] on input "Probably a waste of tme" at bounding box center [908, 274] width 699 height 29
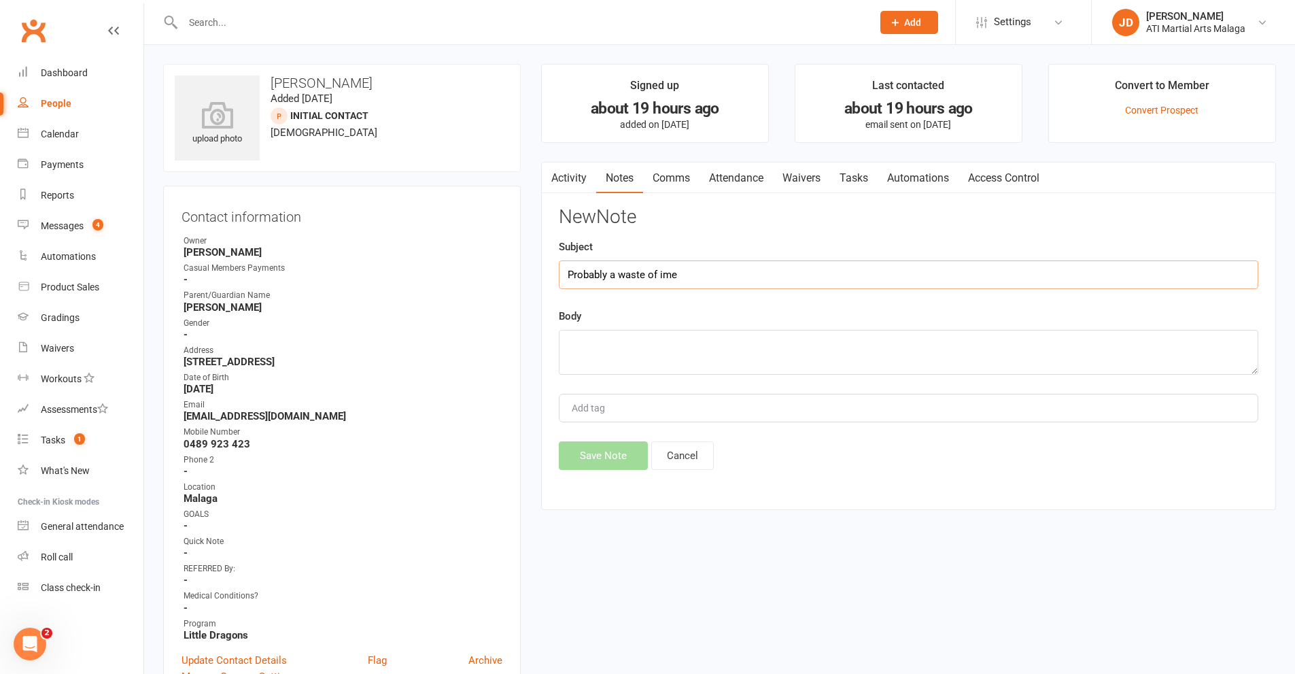
click at [660, 273] on input "Probably a waste of ime" at bounding box center [908, 274] width 699 height 29
type input "Probably a waste of time"
click at [572, 336] on textarea at bounding box center [908, 352] width 699 height 45
click at [593, 348] on textarea "Dawen spoke" at bounding box center [908, 352] width 699 height 45
click at [628, 342] on textarea "Dawn spoke" at bounding box center [908, 352] width 699 height 45
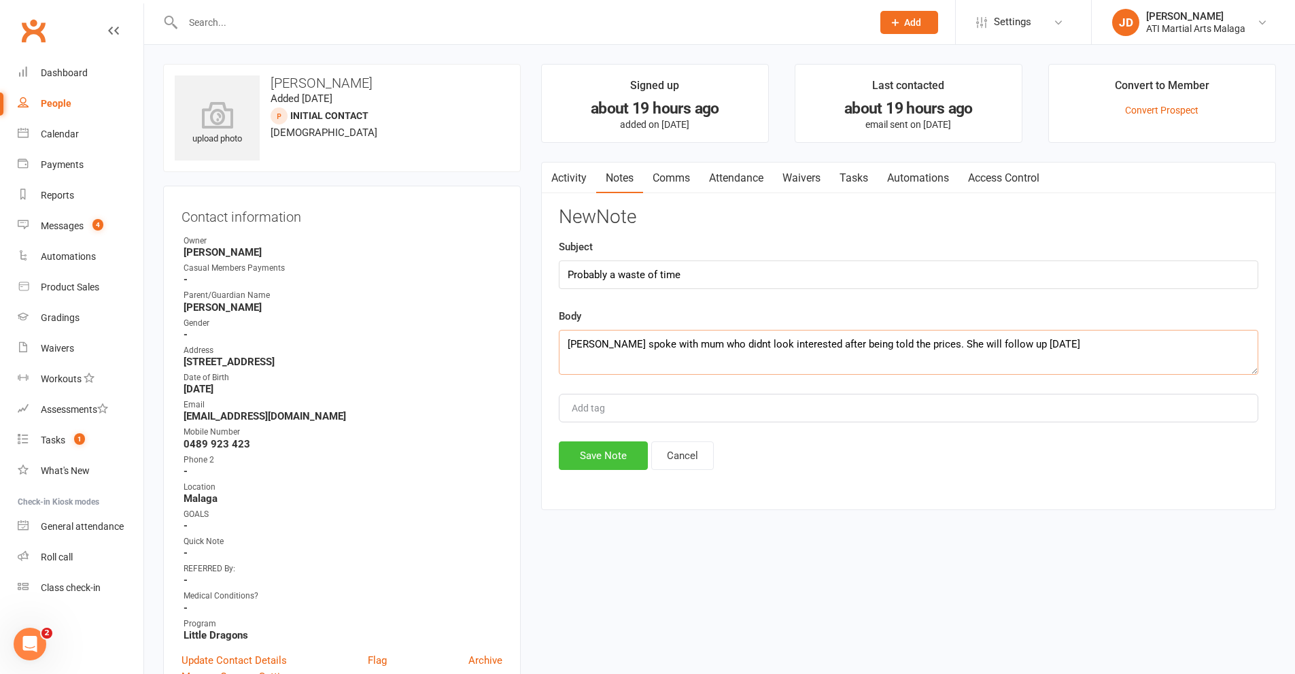
type textarea "[PERSON_NAME] spoke with mum who didnt look interested after being told the pri…"
click at [614, 451] on button "Save Note" at bounding box center [603, 455] width 89 height 29
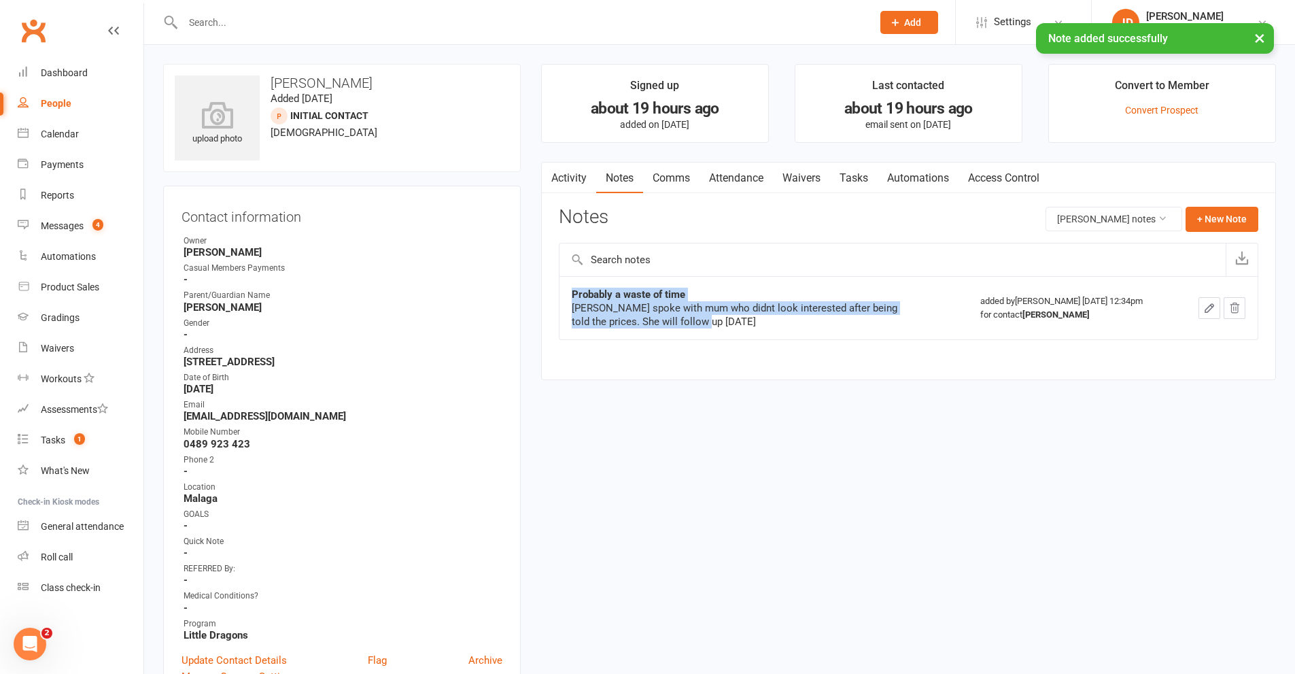
drag, startPoint x: 572, startPoint y: 288, endPoint x: 760, endPoint y: 323, distance: 190.9
click at [760, 323] on div "Probably a waste of time Dawn spoke with mum who didnt look interested after be…" at bounding box center [742, 308] width 340 height 41
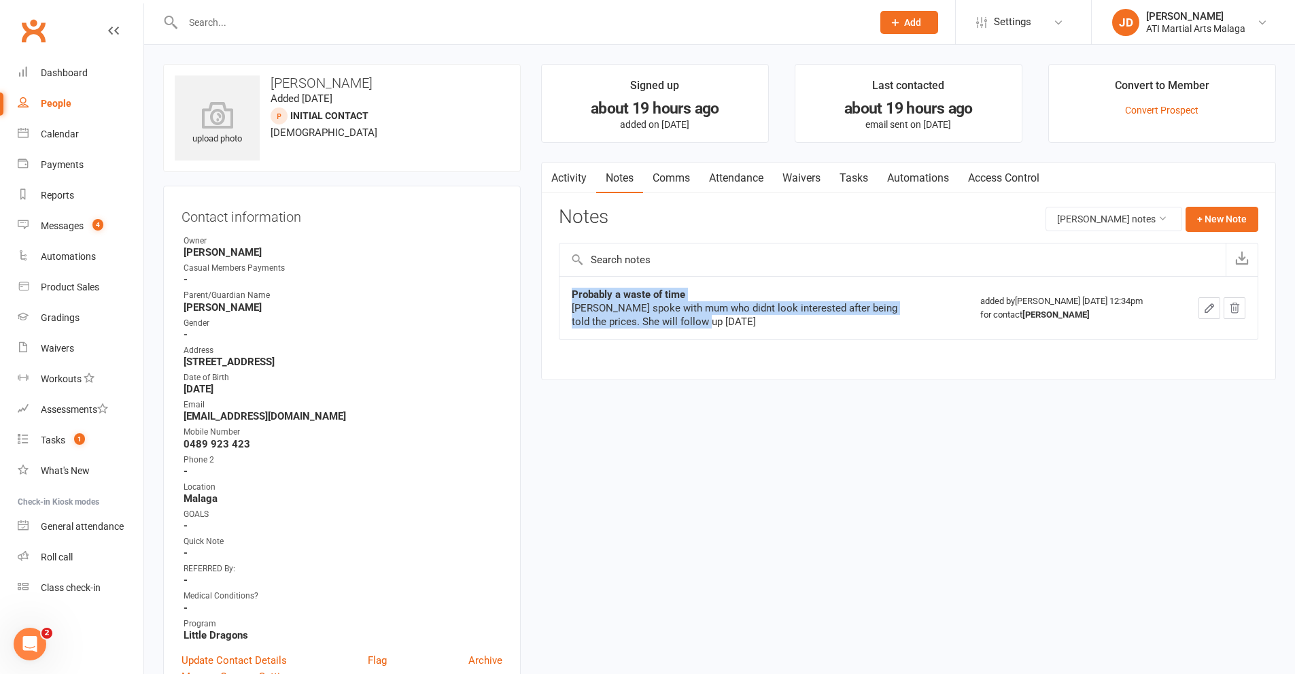
copy div "Probably a waste of time Dawn spoke with mum who didnt look interested after be…"
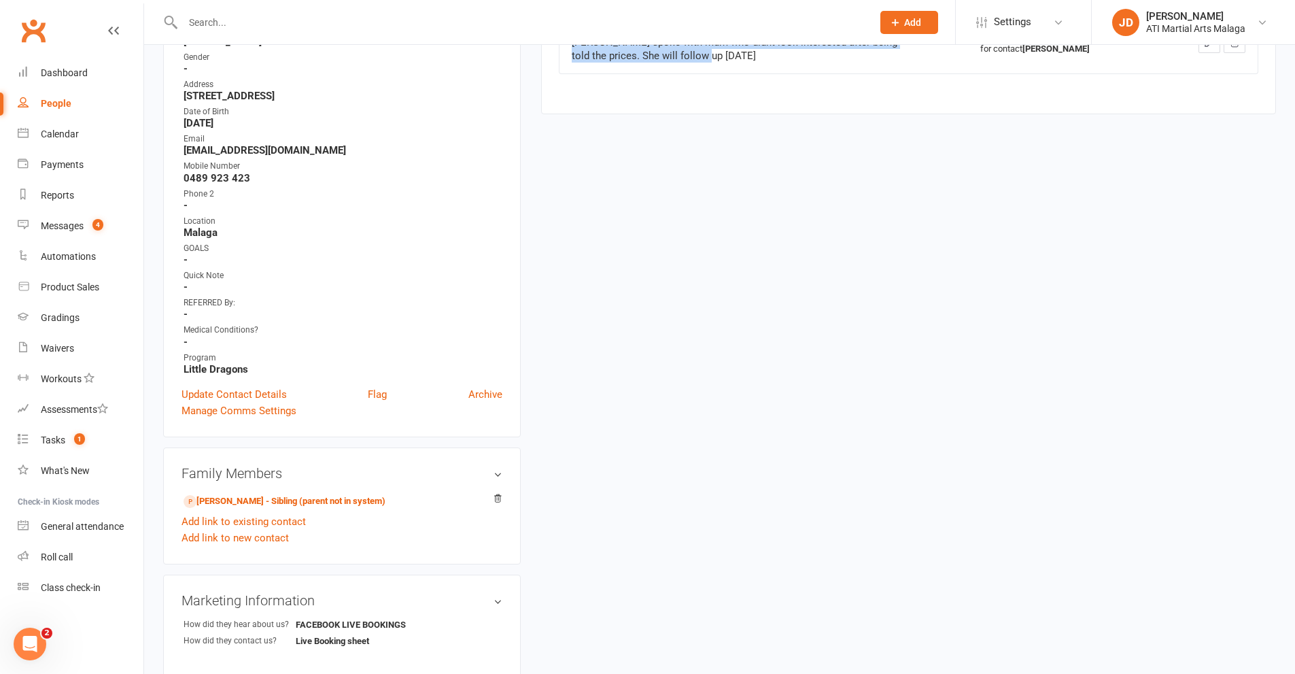
scroll to position [408, 0]
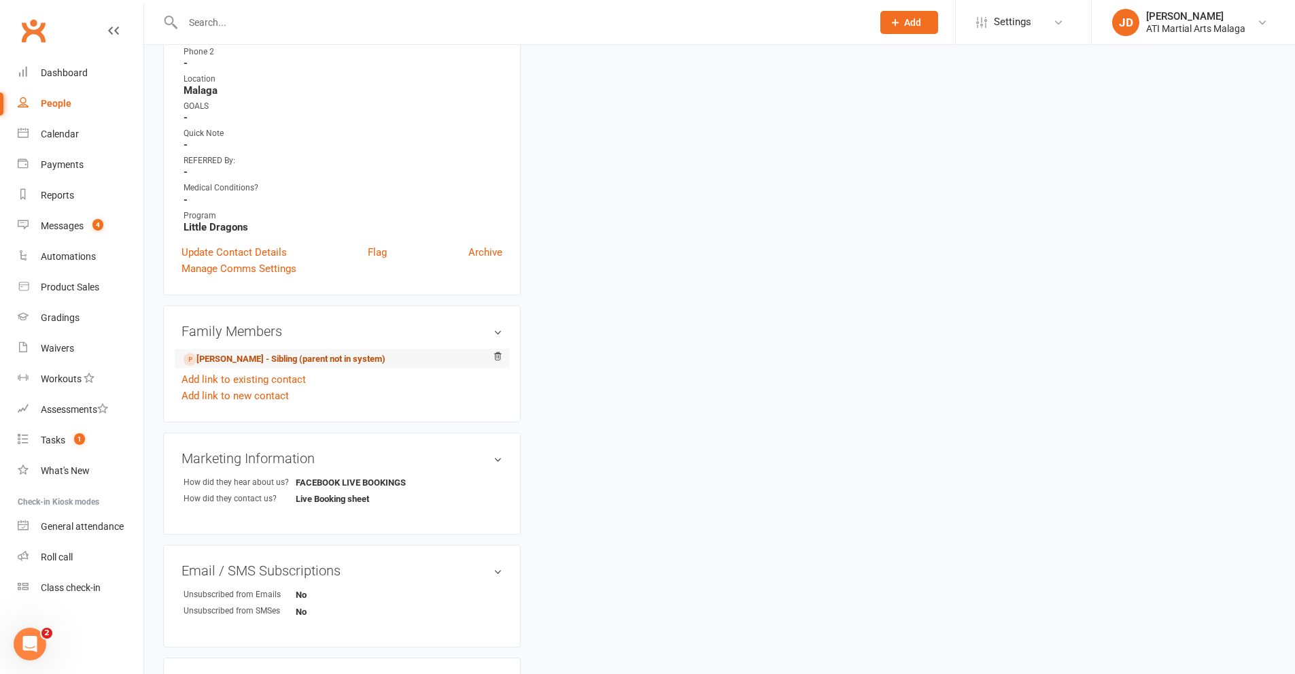
click at [234, 353] on link "Daniel Kinnane - Sibling (parent not in system)" at bounding box center [285, 359] width 202 height 14
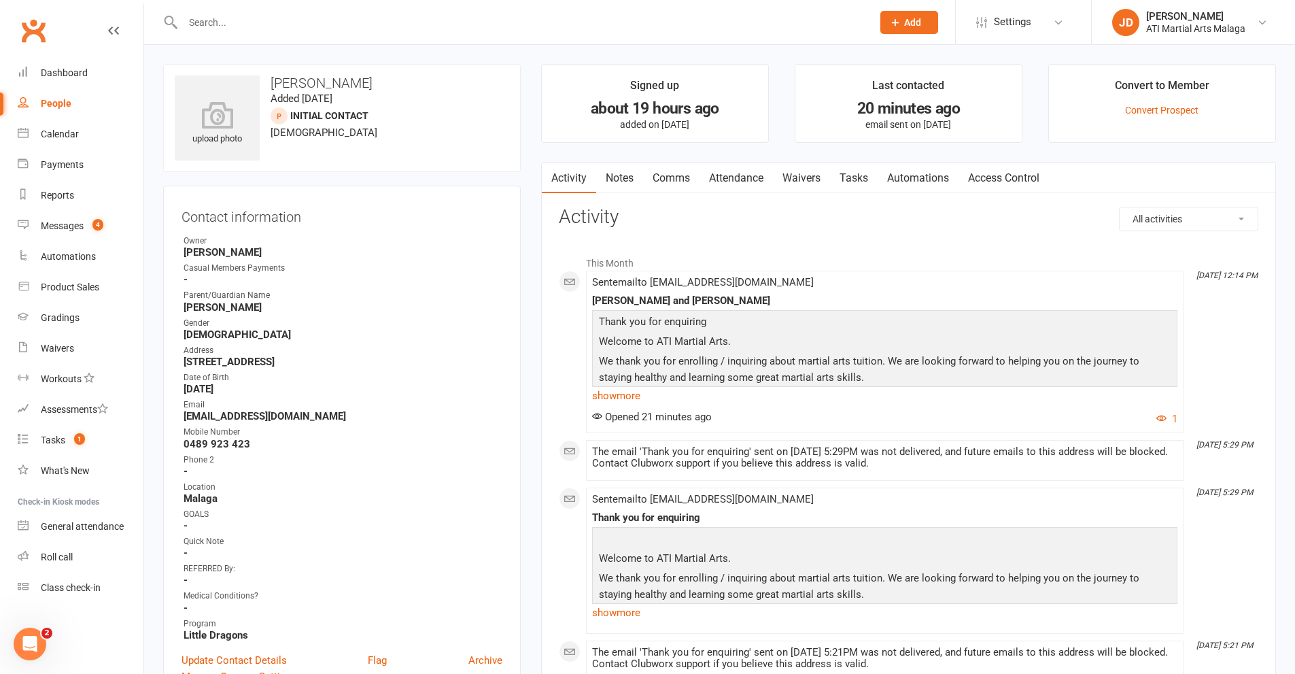
click at [623, 176] on link "Notes" at bounding box center [619, 177] width 47 height 31
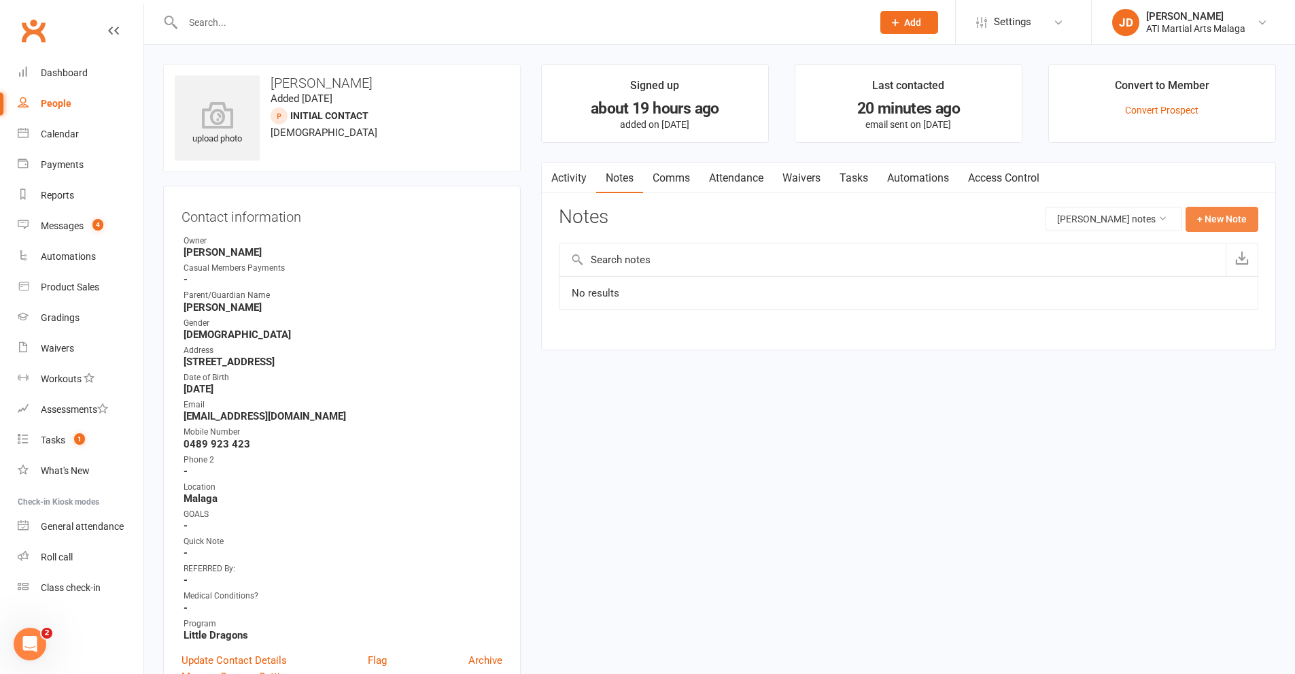
click at [1221, 221] on button "+ New Note" at bounding box center [1221, 219] width 73 height 24
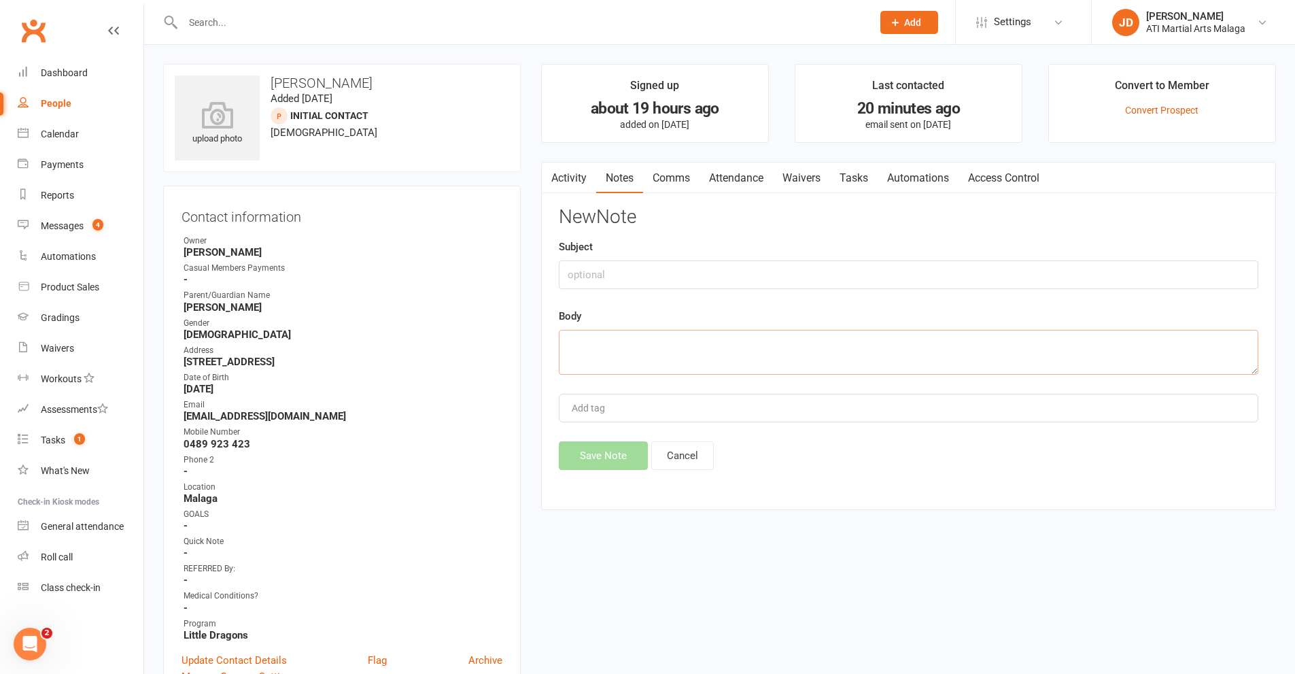
paste textarea "Probably a waste of time Dawn spoke with mum who didnt look interested after be…"
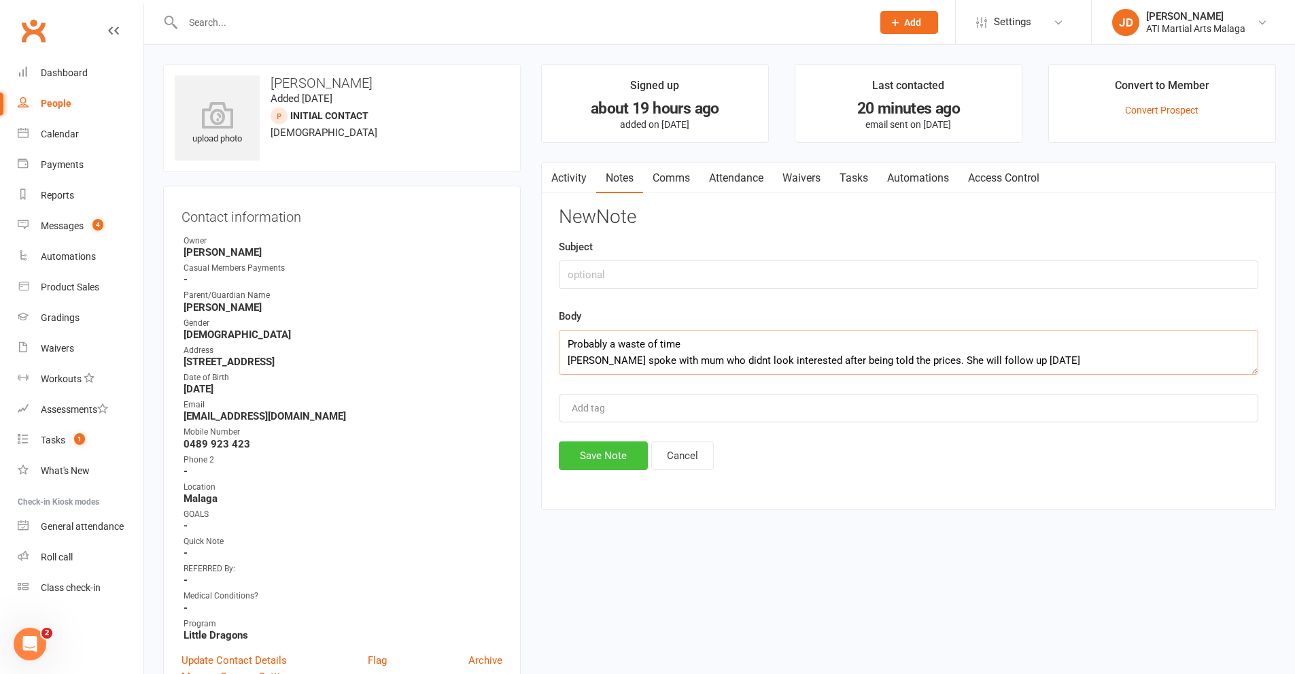
type textarea "Probably a waste of time Dawn spoke with mum who didnt look interested after be…"
click at [597, 449] on button "Save Note" at bounding box center [603, 455] width 89 height 29
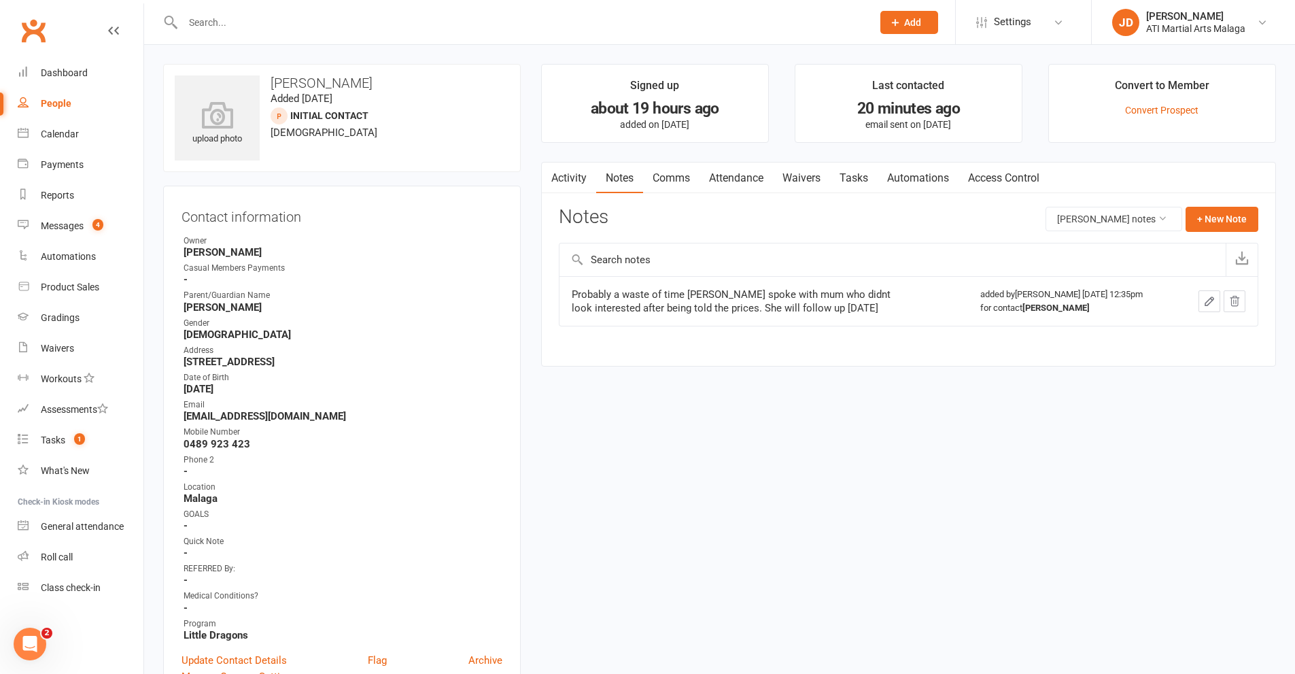
click at [214, 21] on input "text" at bounding box center [521, 22] width 684 height 19
click at [260, 27] on input "text" at bounding box center [521, 22] width 684 height 19
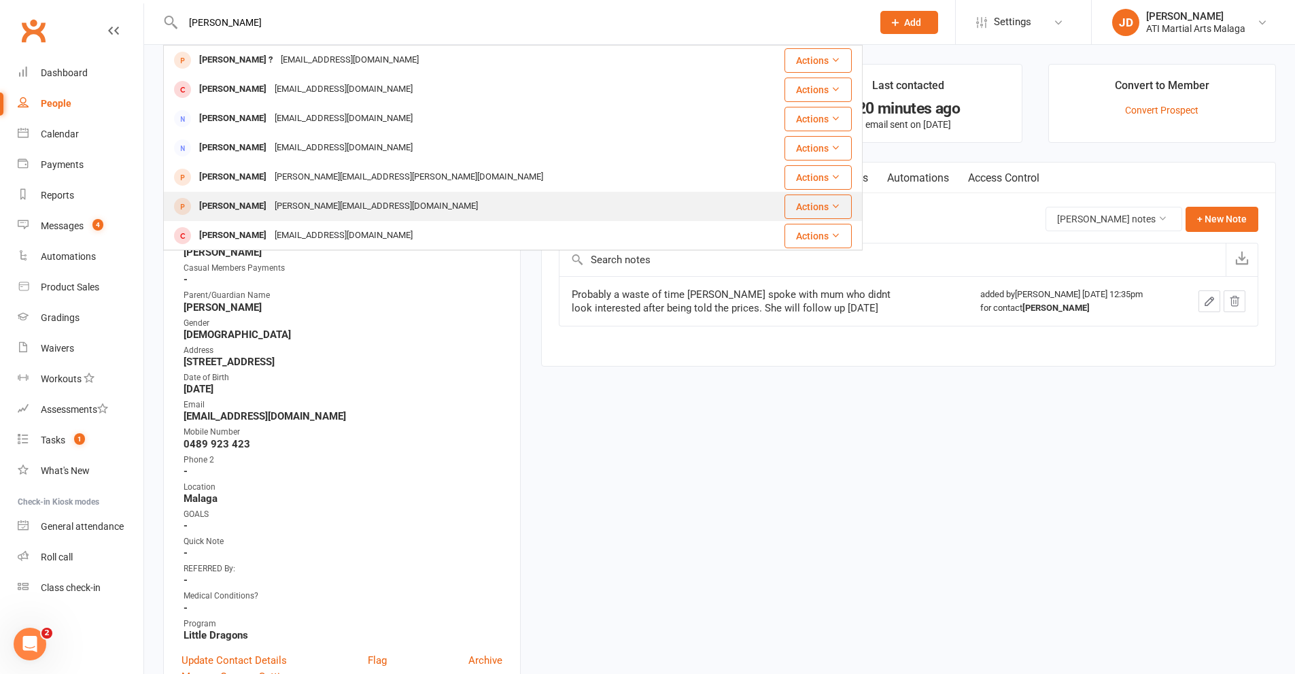
type input "elliot"
click at [253, 204] on div "[PERSON_NAME]" at bounding box center [232, 206] width 75 height 20
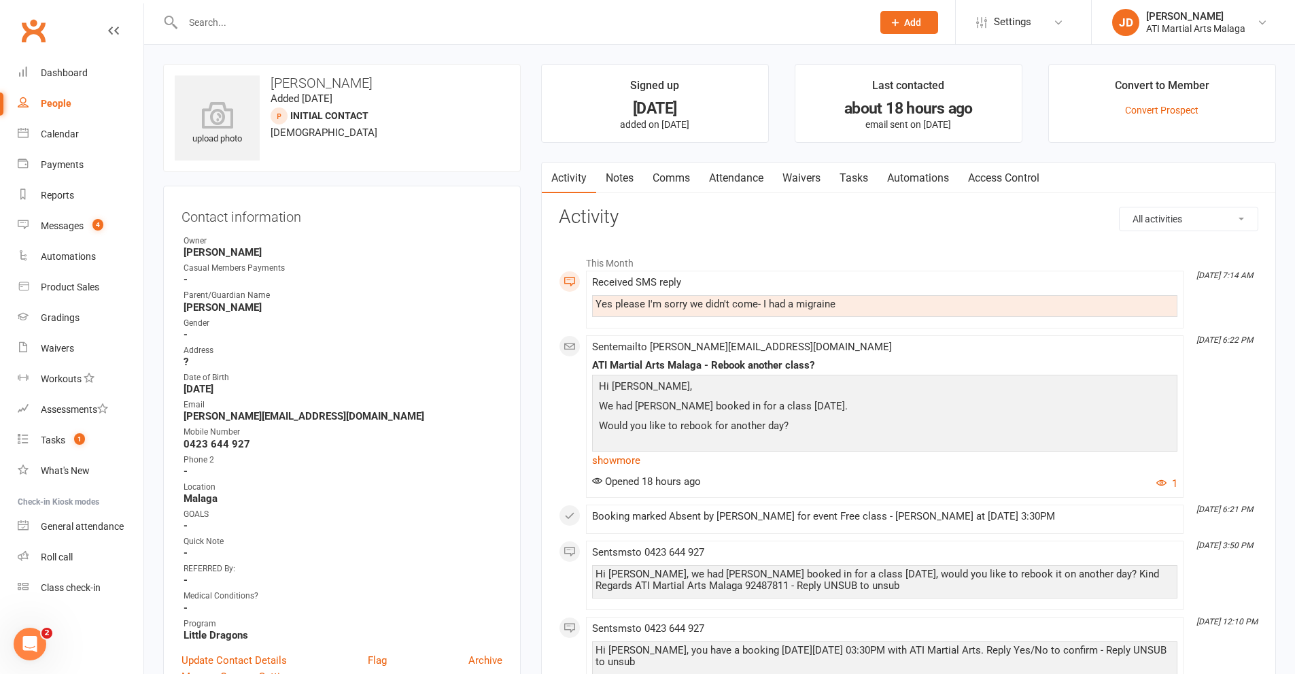
click at [726, 177] on link "Attendance" at bounding box center [735, 177] width 73 height 31
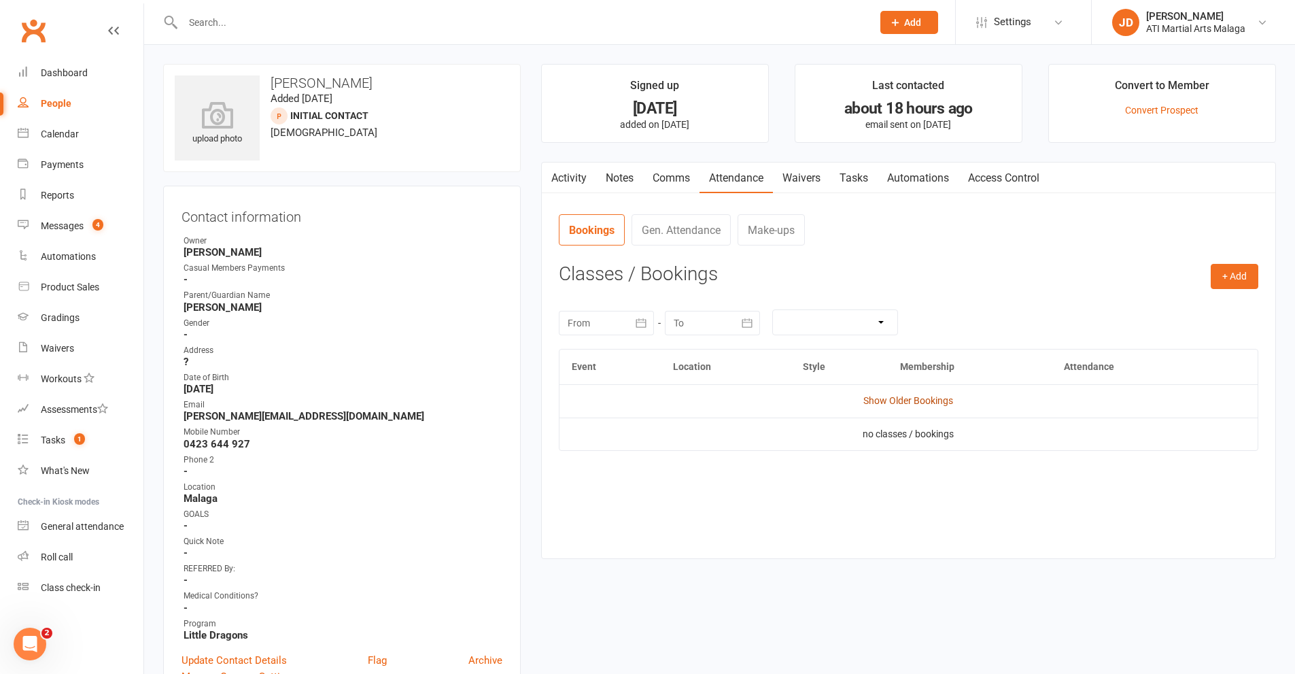
click at [909, 398] on link "Show Older Bookings" at bounding box center [908, 400] width 90 height 11
click at [623, 173] on link "Notes" at bounding box center [619, 177] width 47 height 31
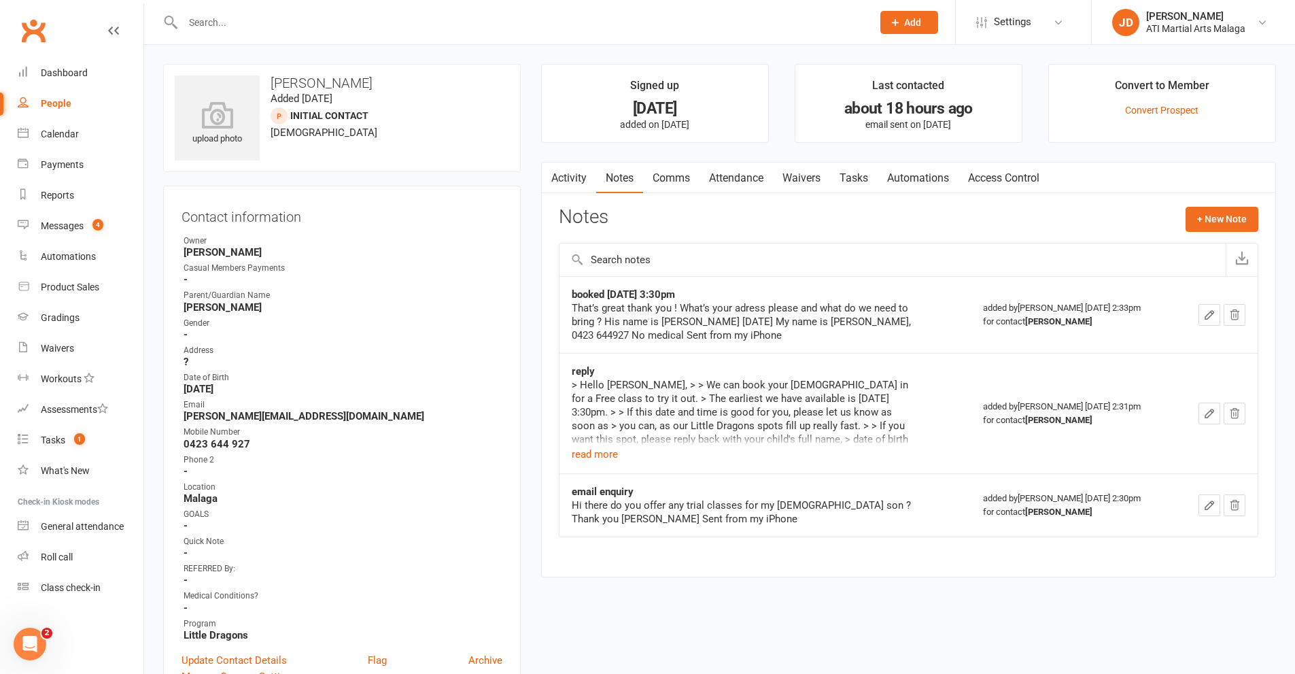
click at [575, 175] on link "Activity" at bounding box center [569, 177] width 54 height 31
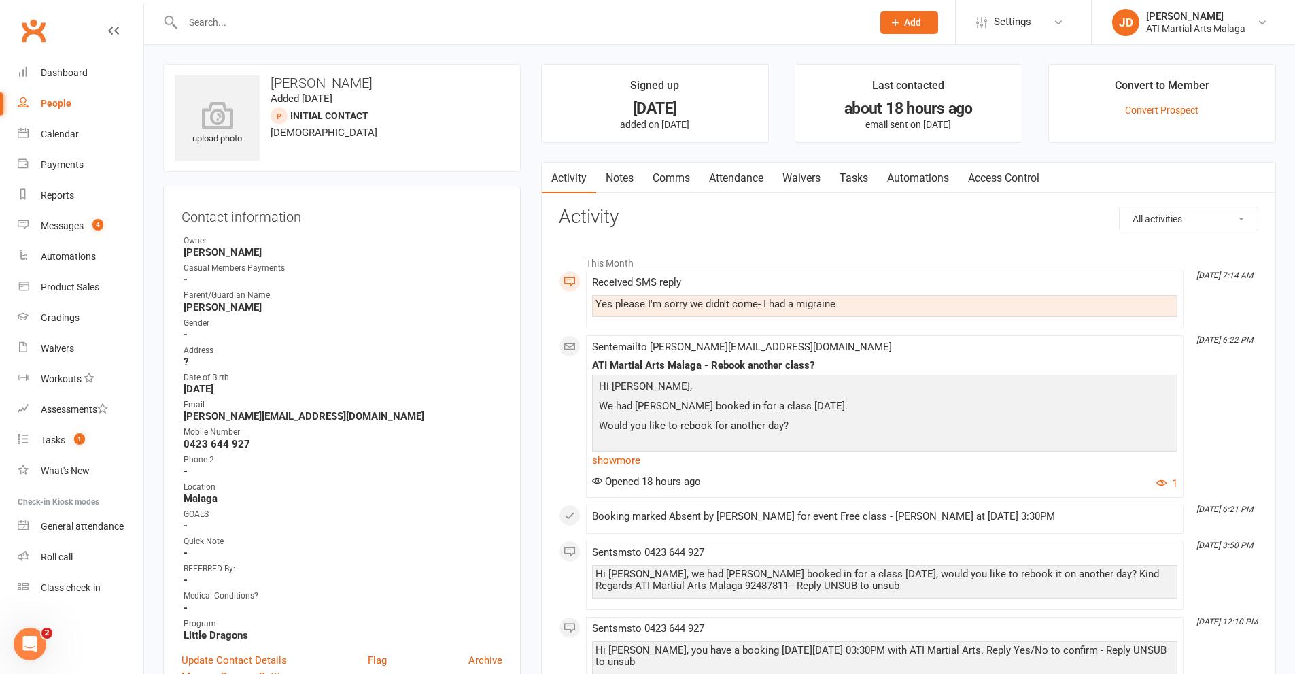
click at [669, 178] on link "Comms" at bounding box center [671, 177] width 56 height 31
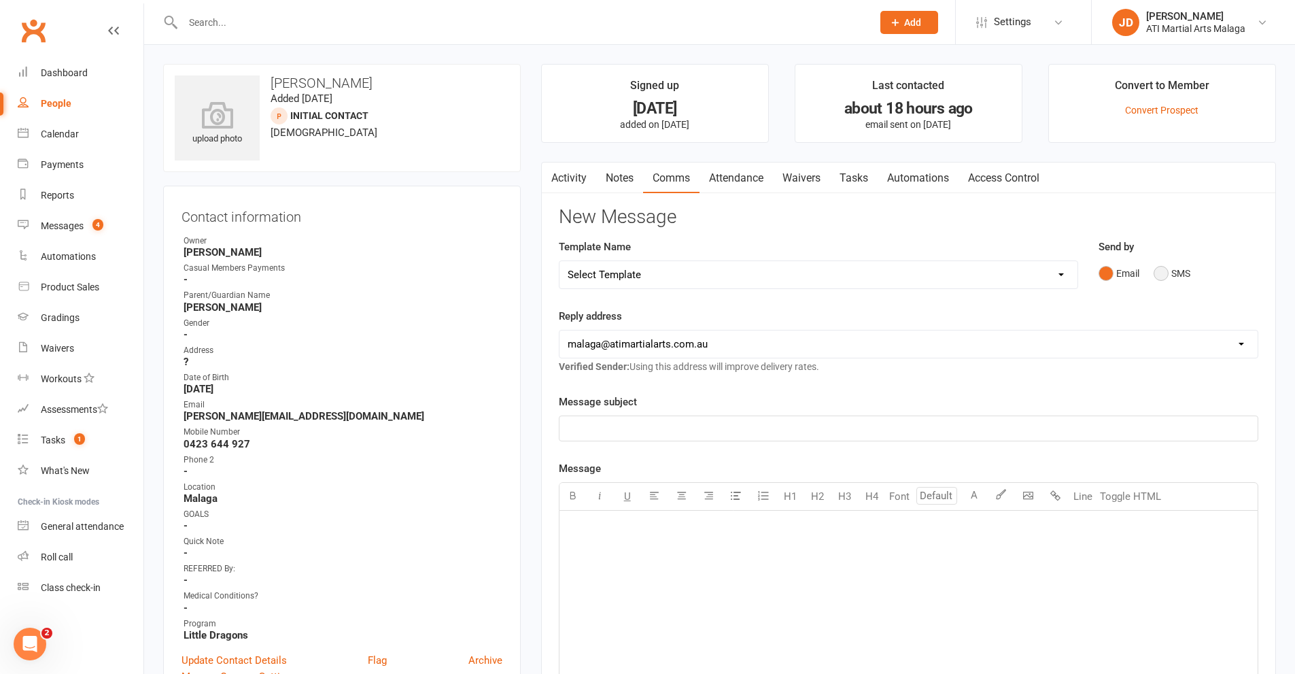
click at [1163, 274] on button "SMS" at bounding box center [1171, 273] width 37 height 26
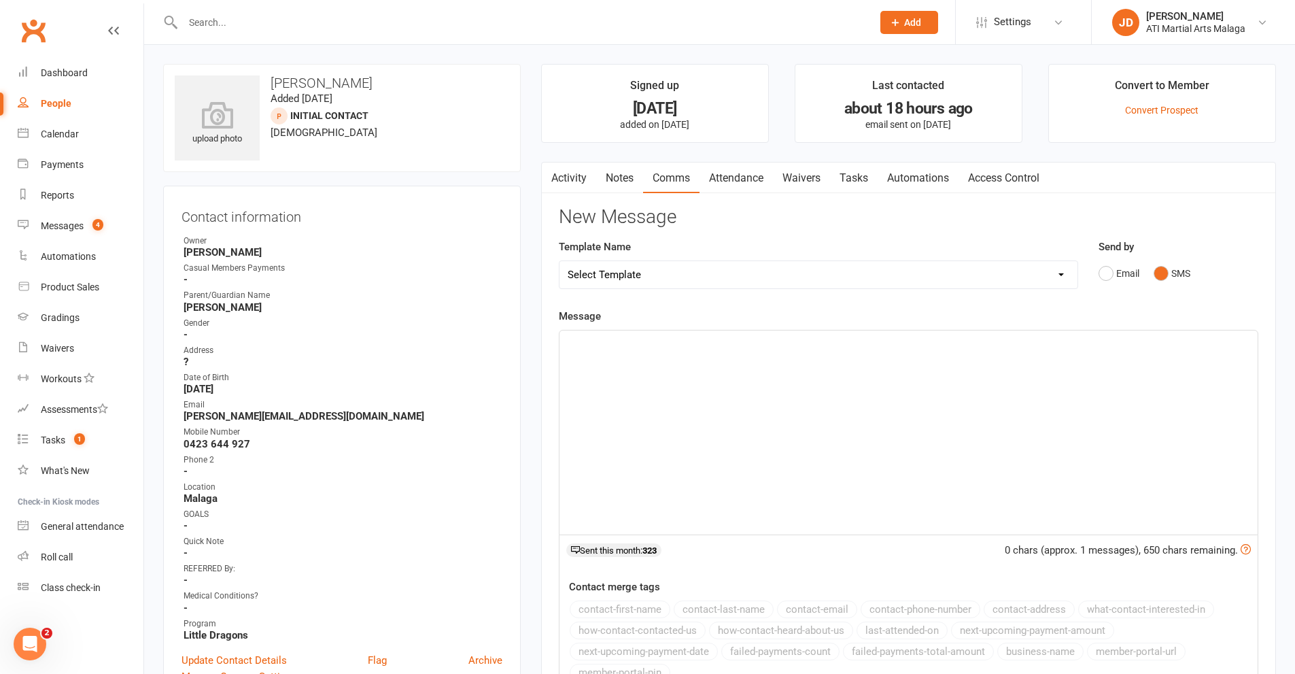
click at [603, 343] on p "﻿" at bounding box center [909, 342] width 682 height 16
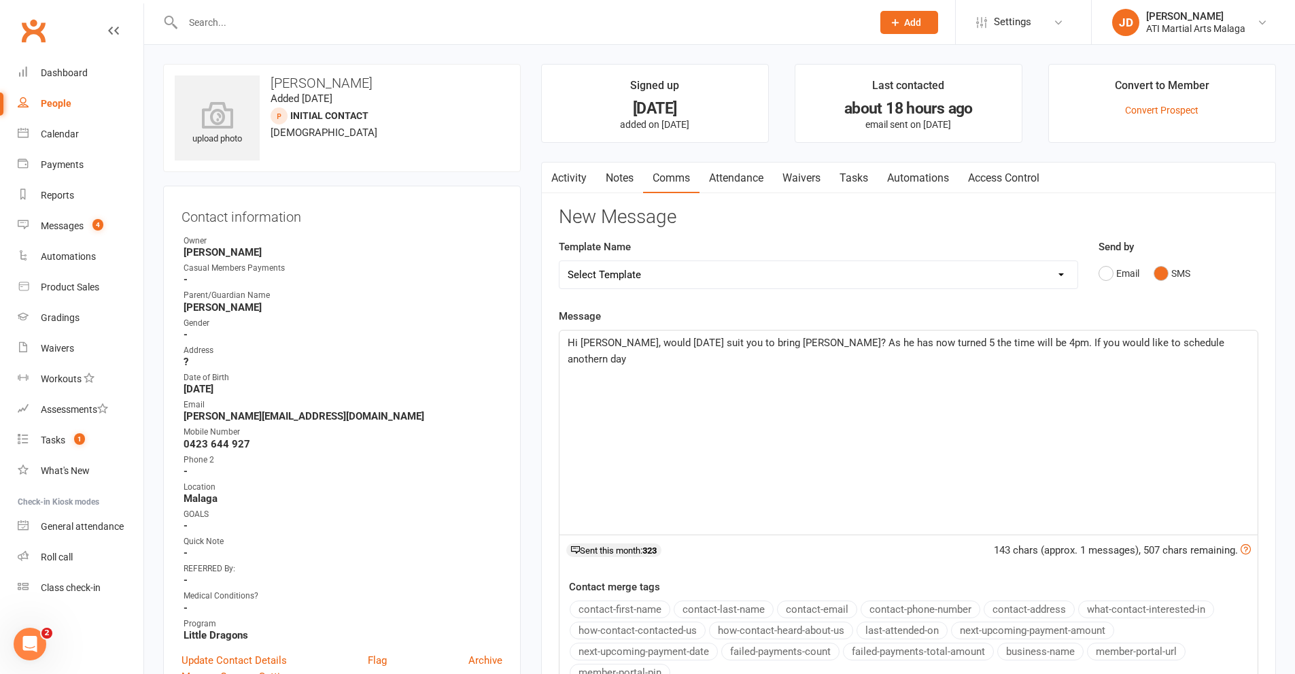
click at [1187, 341] on span "Hi Lena, would next Wednesday suit you to bring Elliot? As he has now turned 5 …" at bounding box center [897, 350] width 659 height 29
click at [1214, 347] on p "Hi Lena, would next Wednesday suit you to bring Elliot? As he has now turned 5 …" at bounding box center [909, 350] width 682 height 33
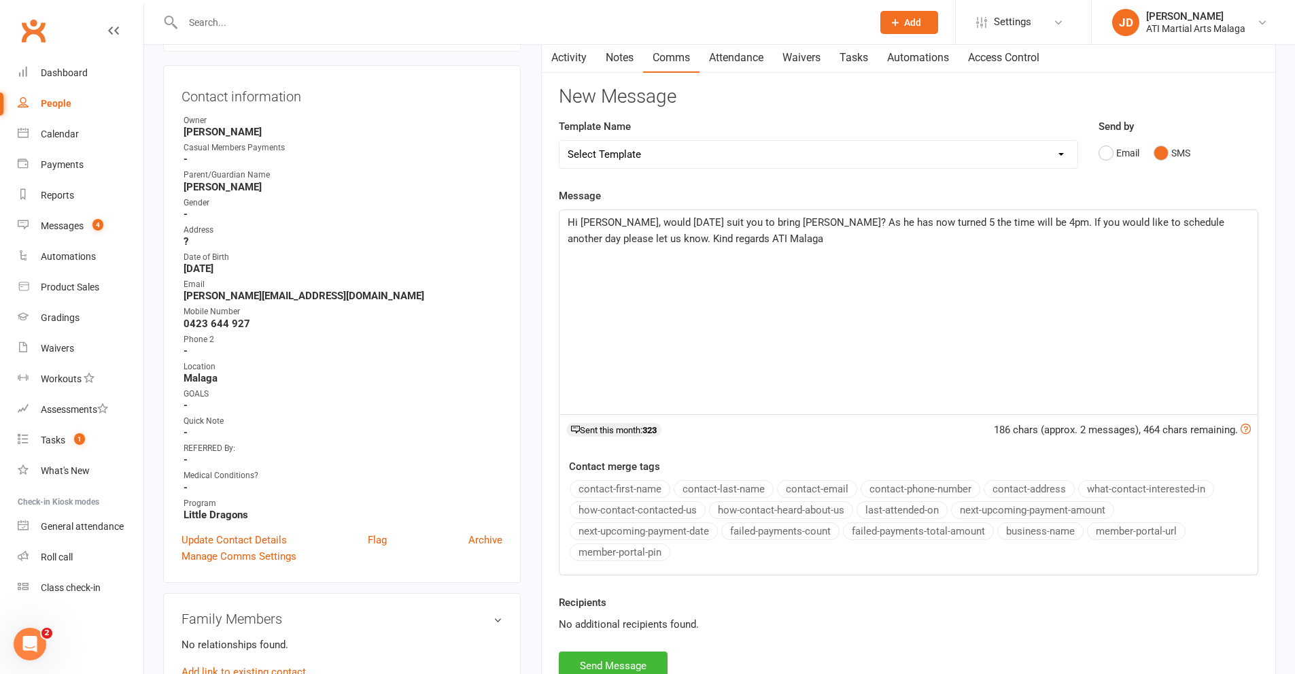
scroll to position [272, 0]
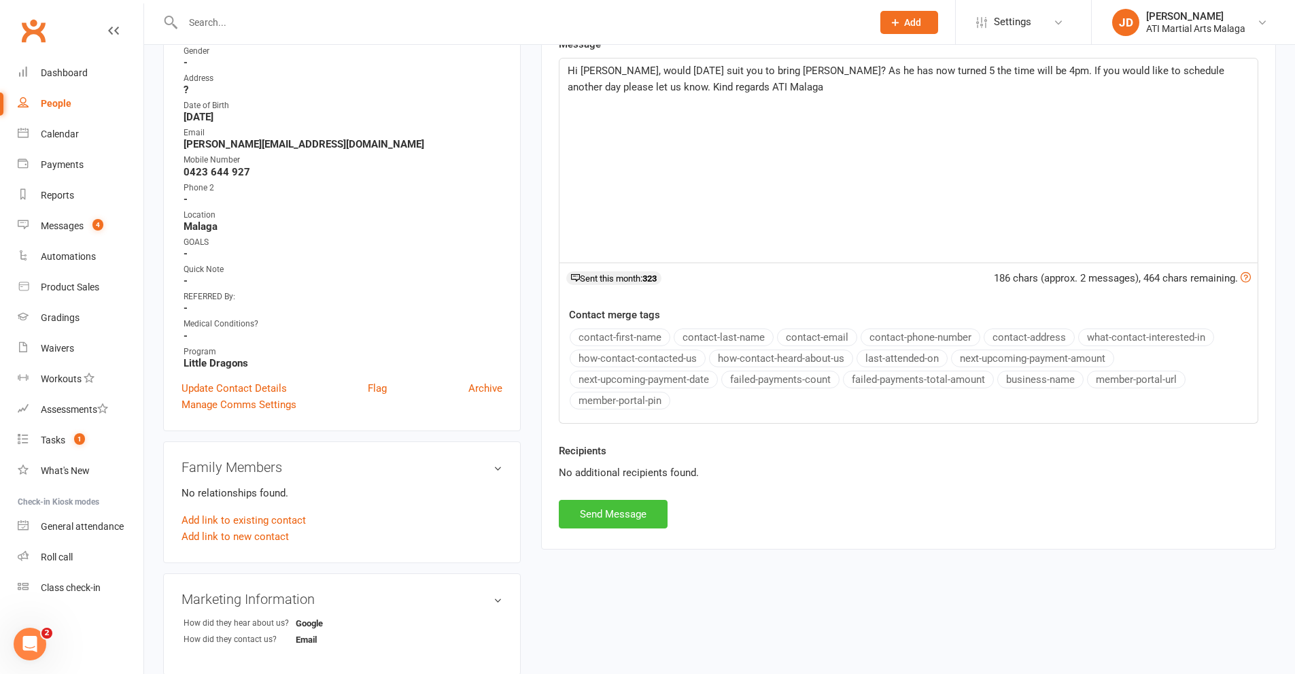
click at [612, 512] on button "Send Message" at bounding box center [613, 514] width 109 height 29
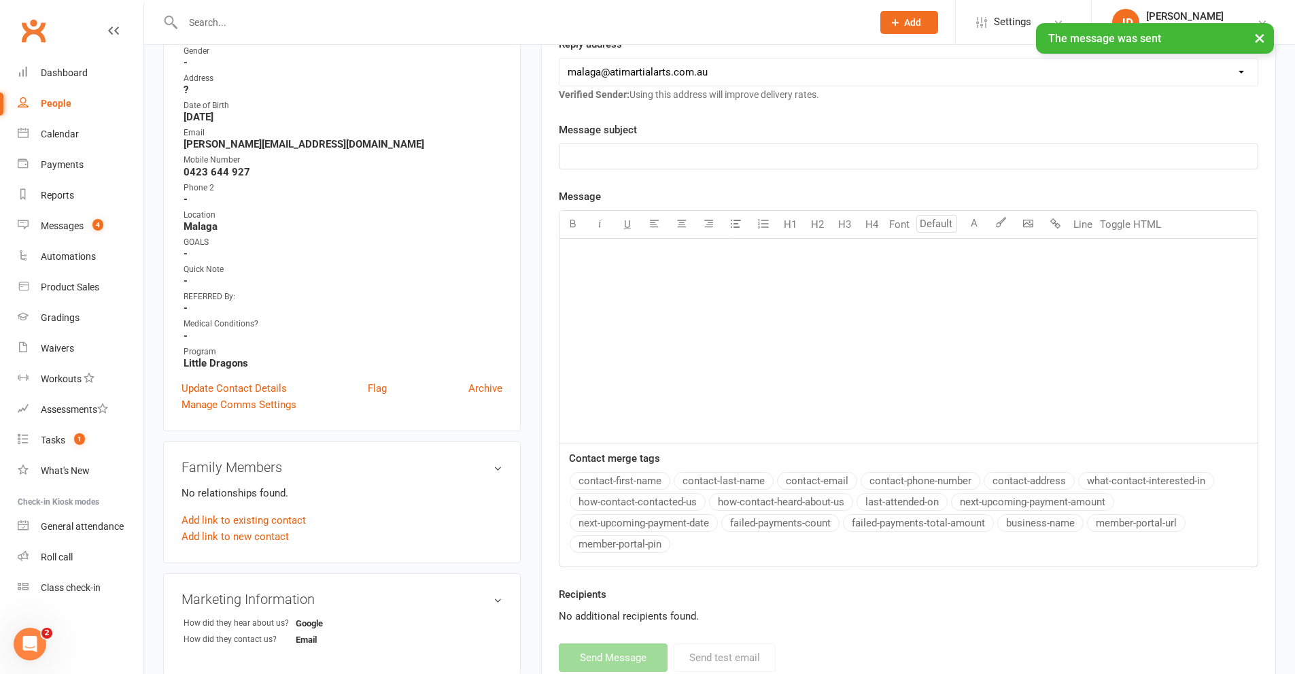
scroll to position [0, 0]
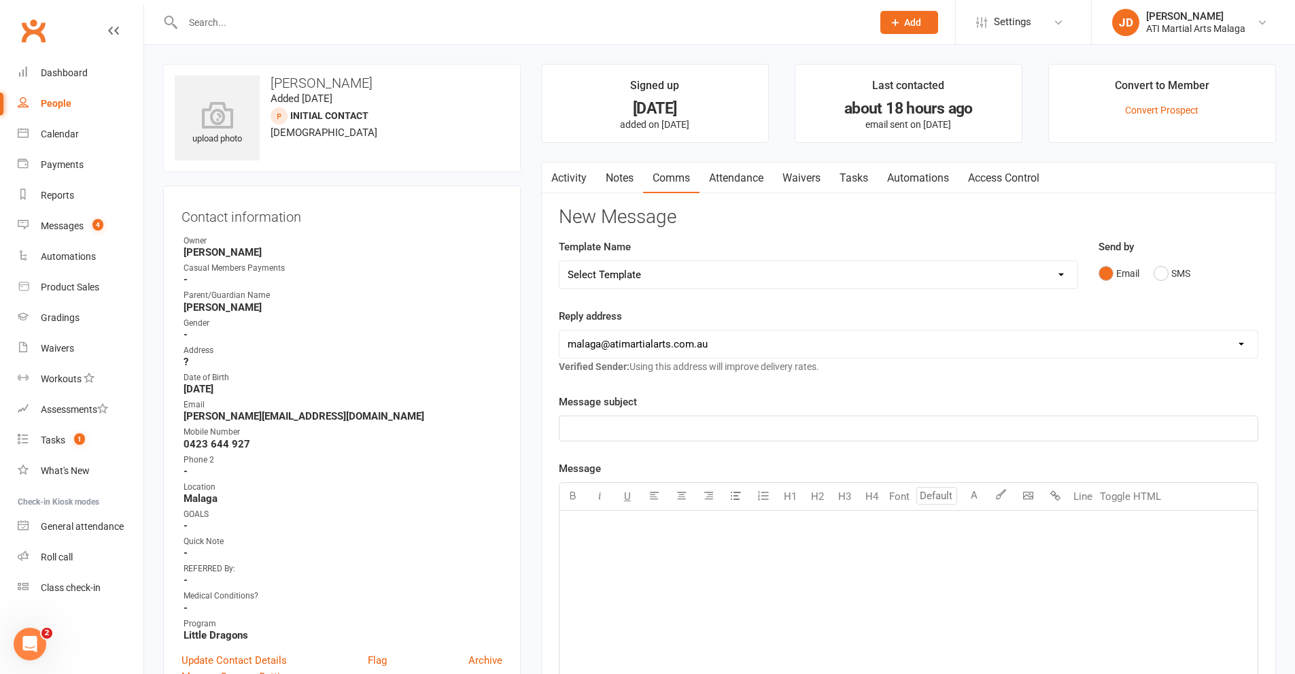
click at [565, 178] on link "Activity" at bounding box center [569, 177] width 54 height 31
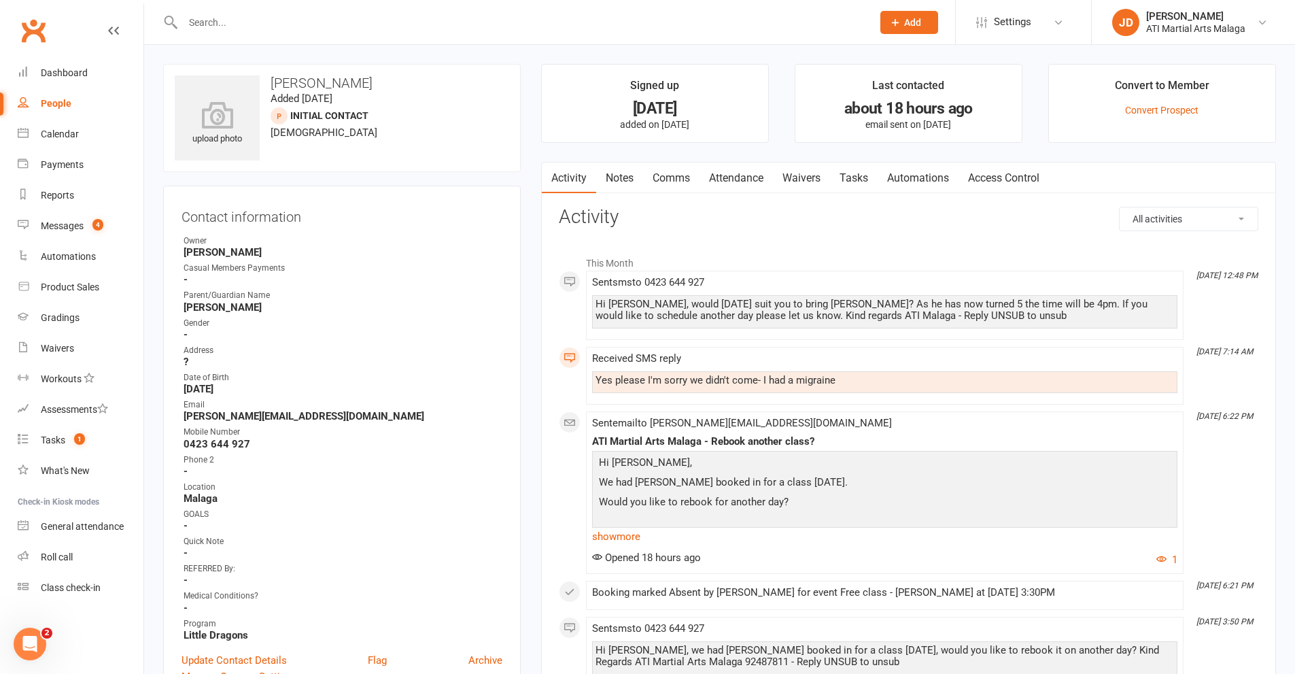
click at [748, 176] on link "Attendance" at bounding box center [735, 177] width 73 height 31
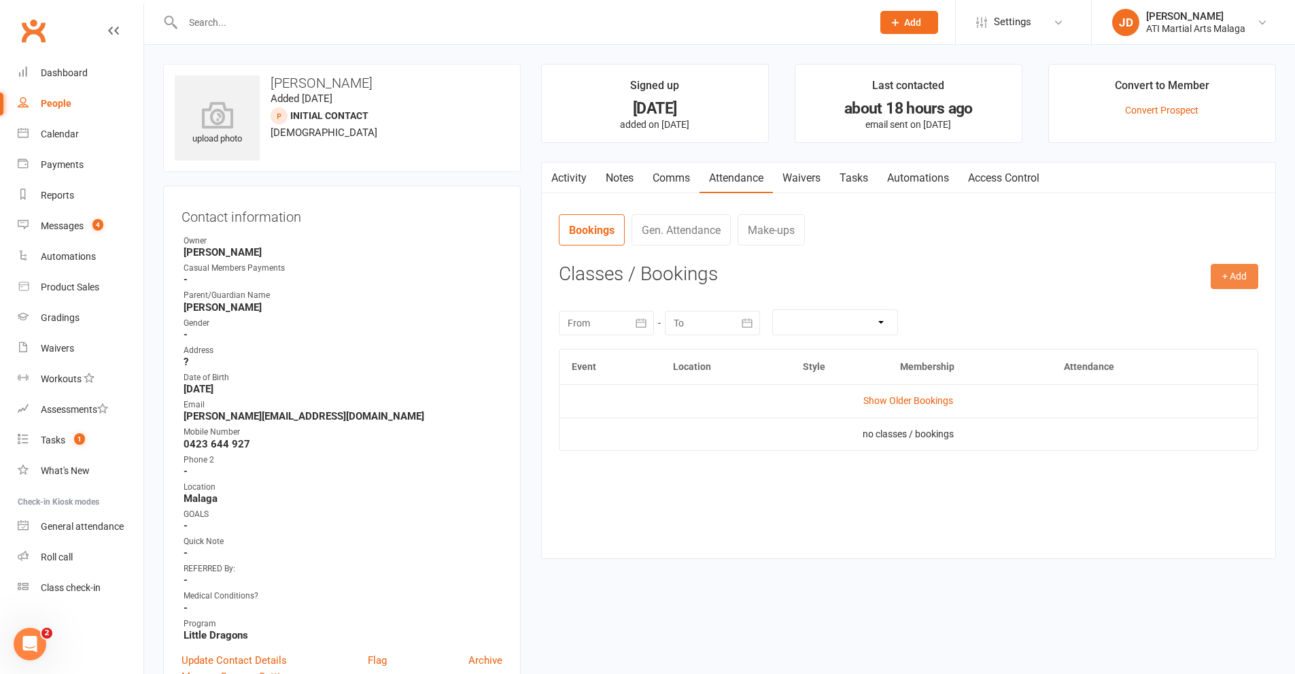
click at [1236, 275] on button "+ Add" at bounding box center [1235, 276] width 48 height 24
click at [1184, 333] on link "Add Appointment" at bounding box center [1190, 334] width 135 height 27
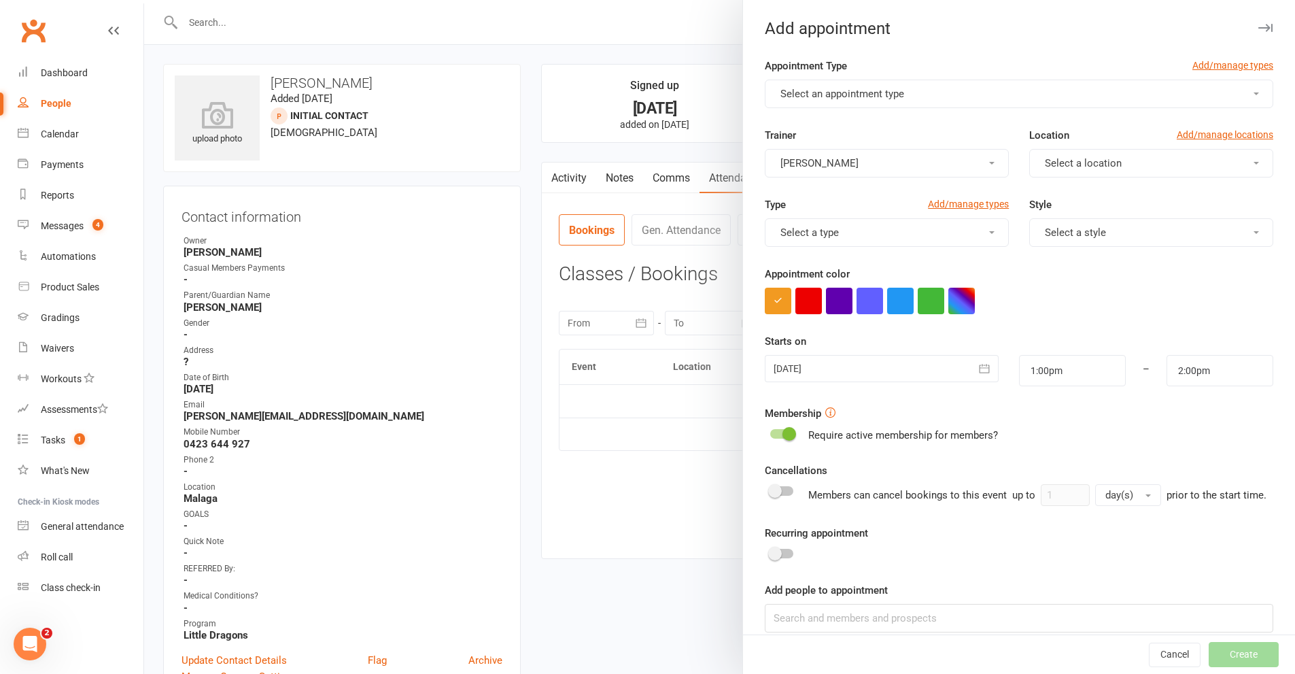
click at [1235, 95] on button "Select an appointment type" at bounding box center [1019, 94] width 508 height 29
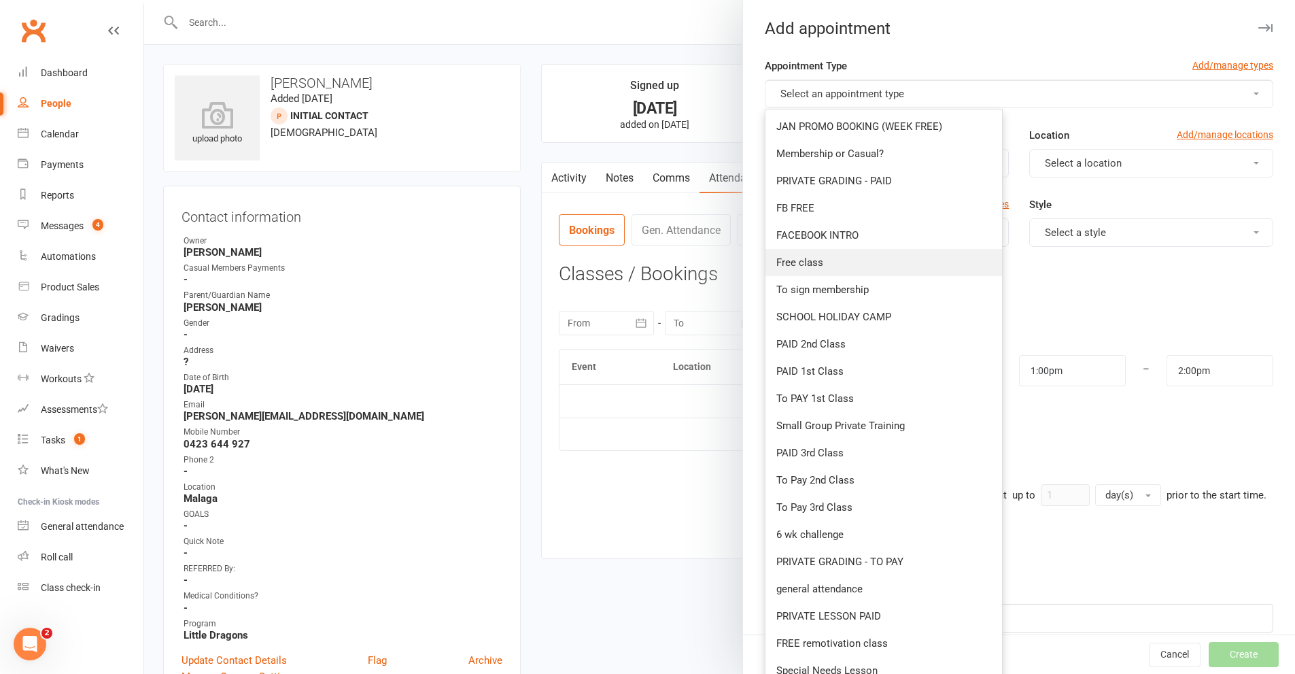
click at [810, 260] on span "Free class" at bounding box center [799, 262] width 47 height 12
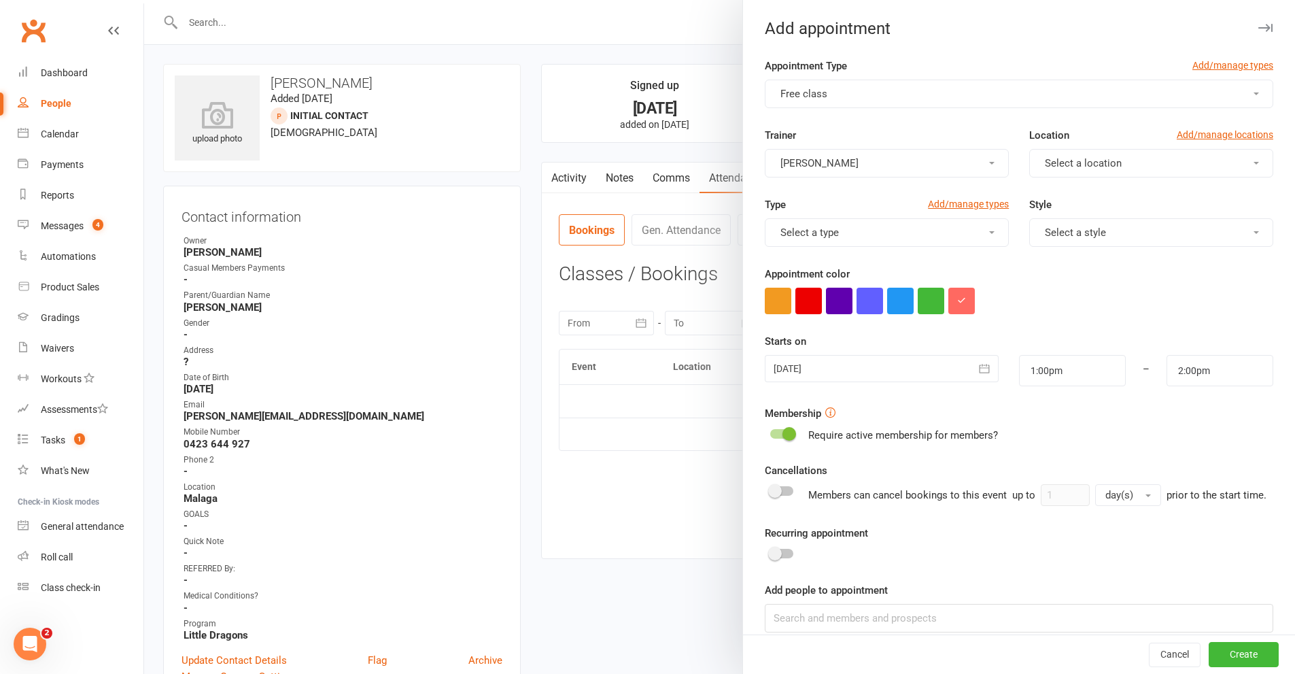
click at [1253, 162] on span "button" at bounding box center [1255, 163] width 5 height 3
click at [1057, 219] on span "Malaga" at bounding box center [1057, 223] width 33 height 12
click at [989, 232] on span "button" at bounding box center [991, 232] width 5 height 3
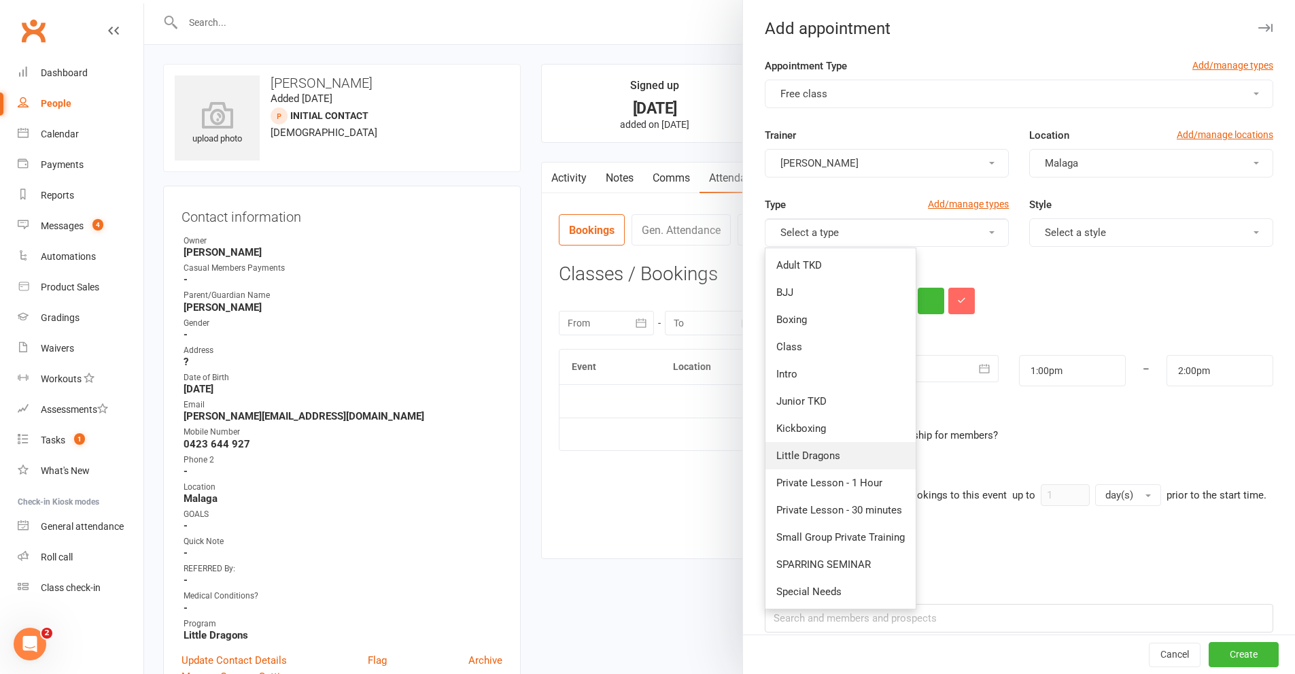
click at [802, 455] on span "Little Dragons" at bounding box center [808, 455] width 64 height 12
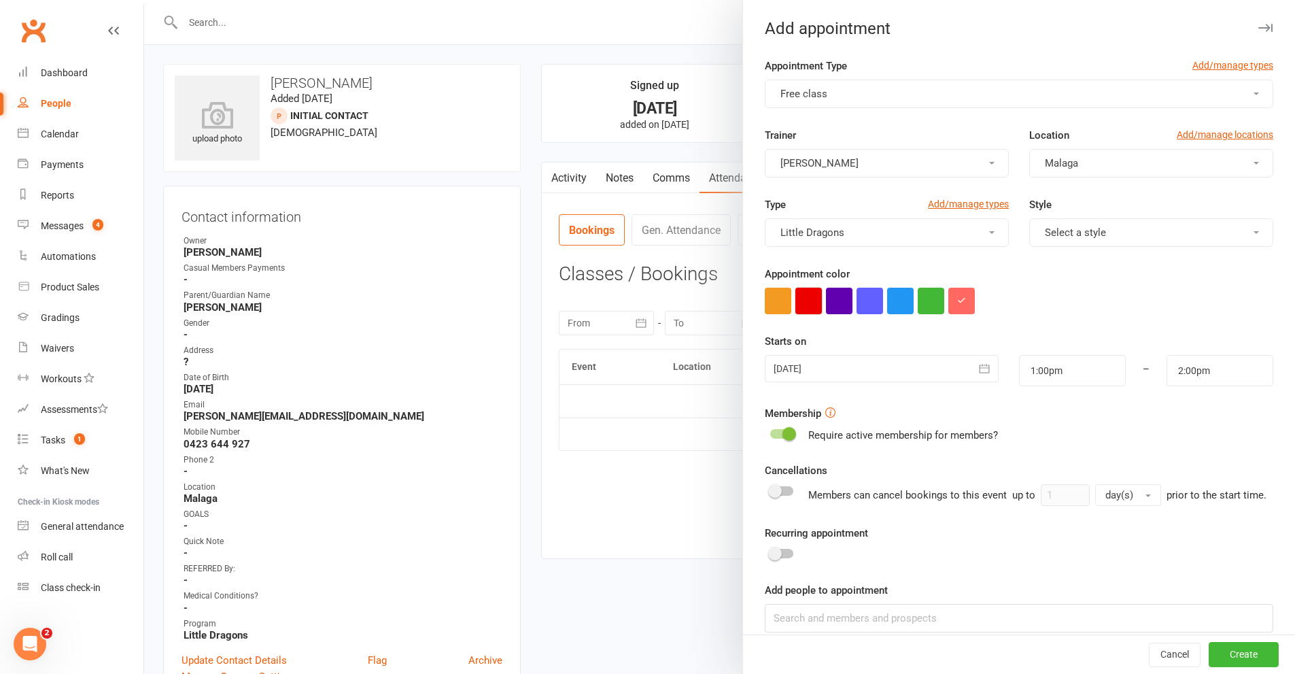
click at [801, 298] on button "button" at bounding box center [808, 301] width 27 height 27
click at [971, 360] on button "button" at bounding box center [984, 368] width 27 height 27
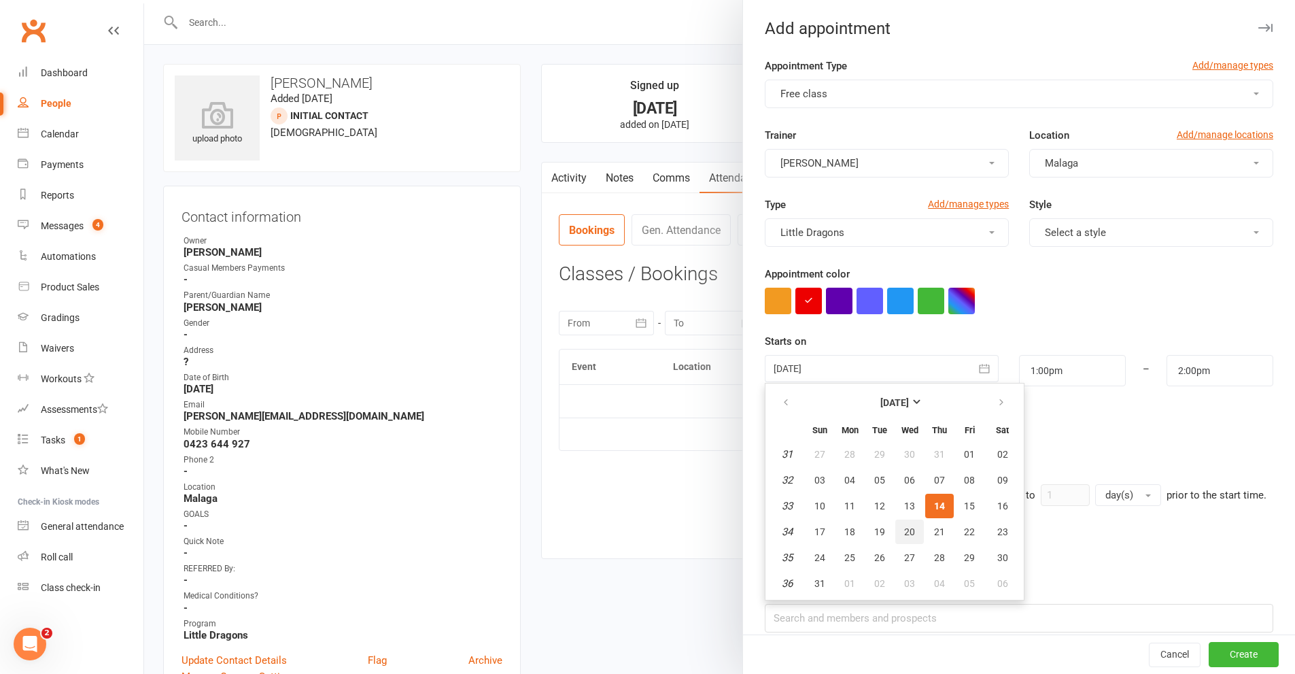
click at [904, 532] on span "20" at bounding box center [909, 531] width 11 height 11
type input "20 Aug 2025"
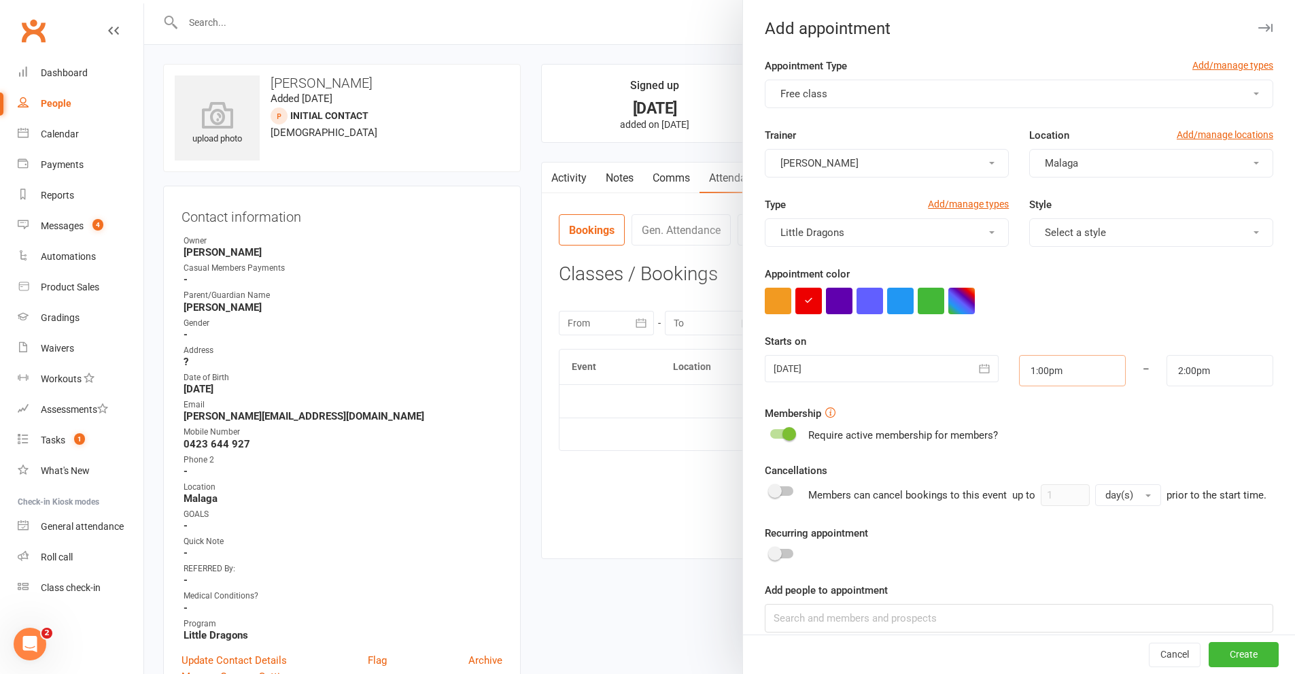
click at [1078, 367] on input "1:00pm" at bounding box center [1072, 370] width 107 height 31
type input "4:00pm"
click at [1023, 470] on li "4:00pm" at bounding box center [1052, 472] width 65 height 20
click at [1215, 369] on input "5:00pm" at bounding box center [1219, 370] width 107 height 31
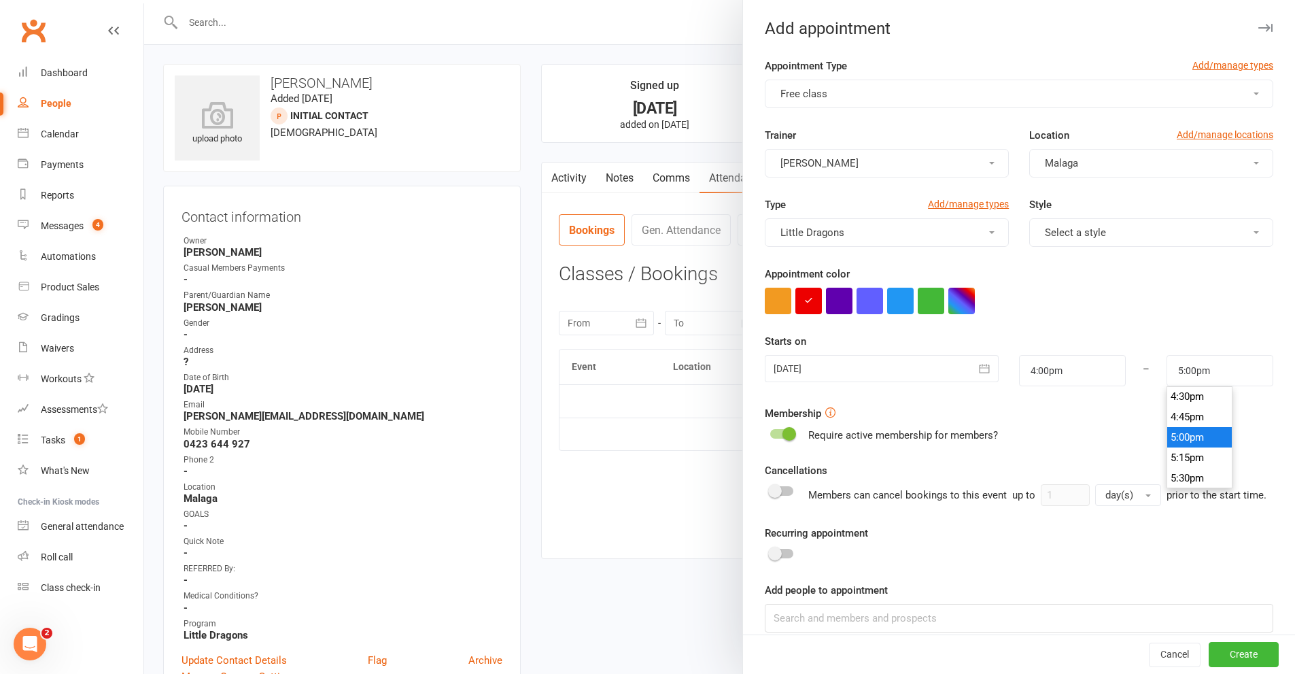
scroll to position [1339, 0]
type input "4:30pm"
click at [1191, 399] on li "4:30pm" at bounding box center [1199, 404] width 65 height 20
click at [1221, 650] on button "Create" at bounding box center [1243, 654] width 70 height 24
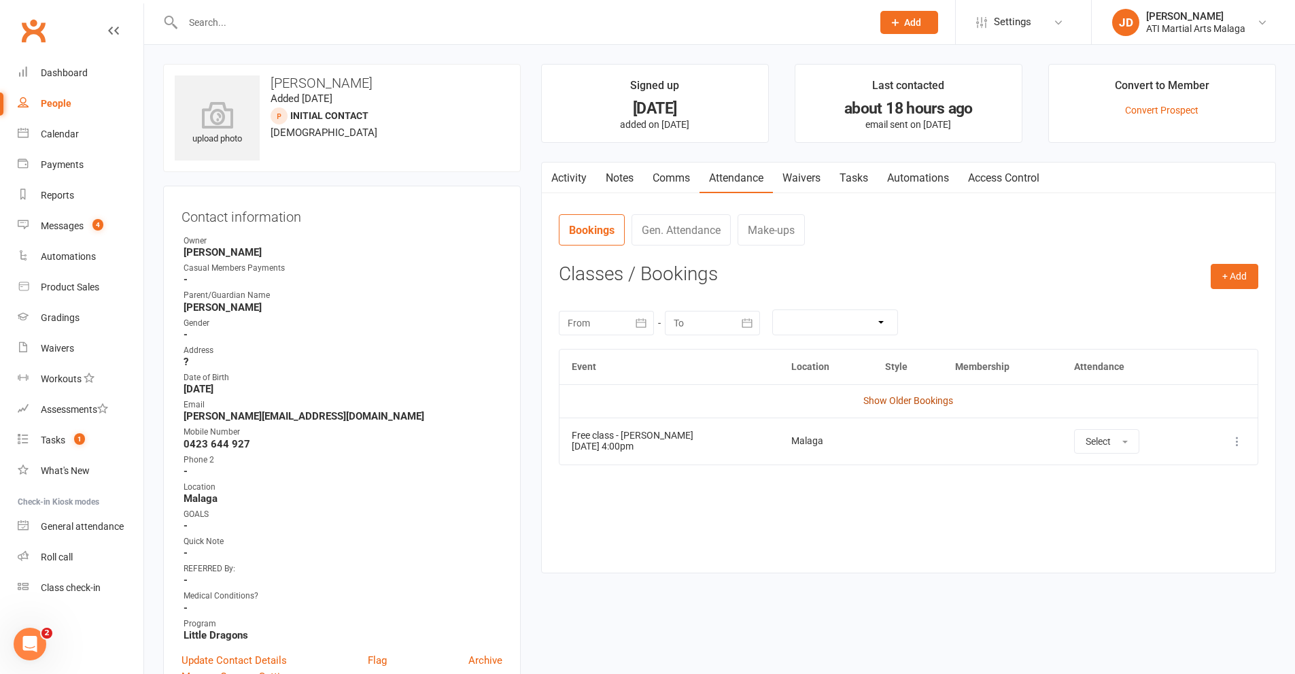
click at [914, 397] on link "Show Older Bookings" at bounding box center [908, 400] width 90 height 11
click at [321, 389] on strong "August 3, 2020" at bounding box center [343, 389] width 319 height 12
click at [222, 23] on input "text" at bounding box center [521, 22] width 684 height 19
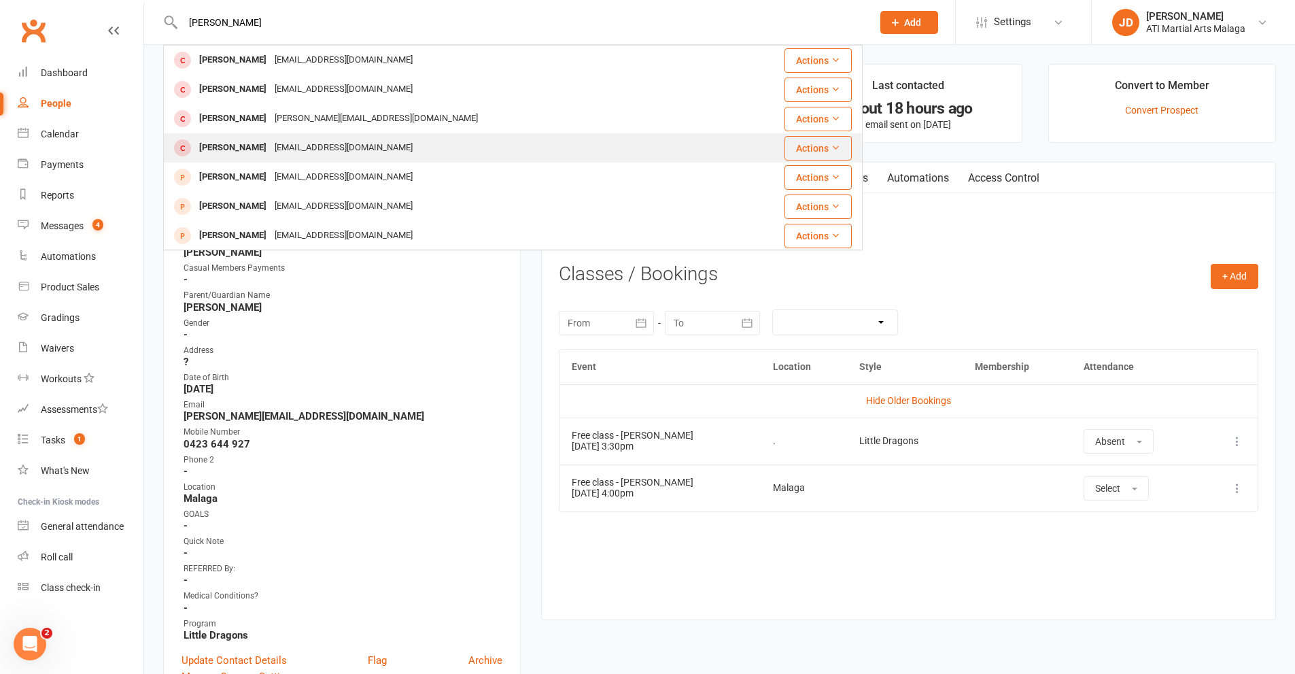
scroll to position [68, 0]
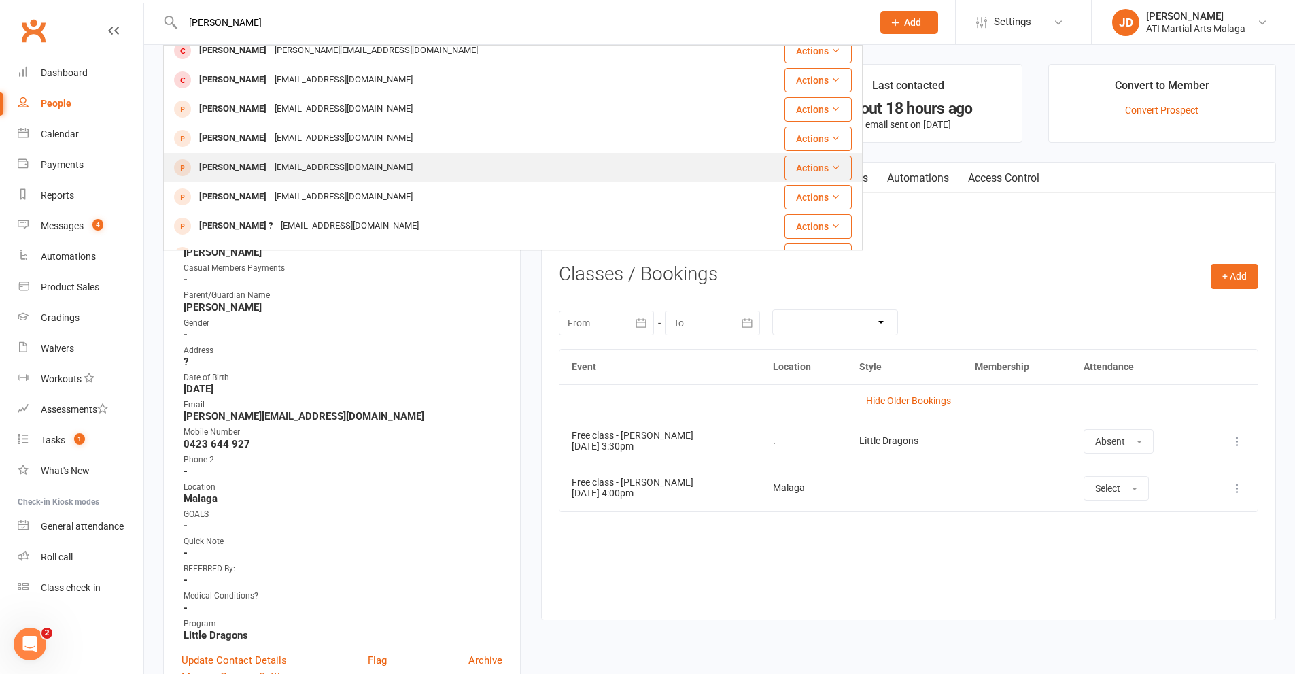
type input "tommy"
click at [344, 168] on div "natashahennelly14@gmail.com" at bounding box center [344, 168] width 146 height 20
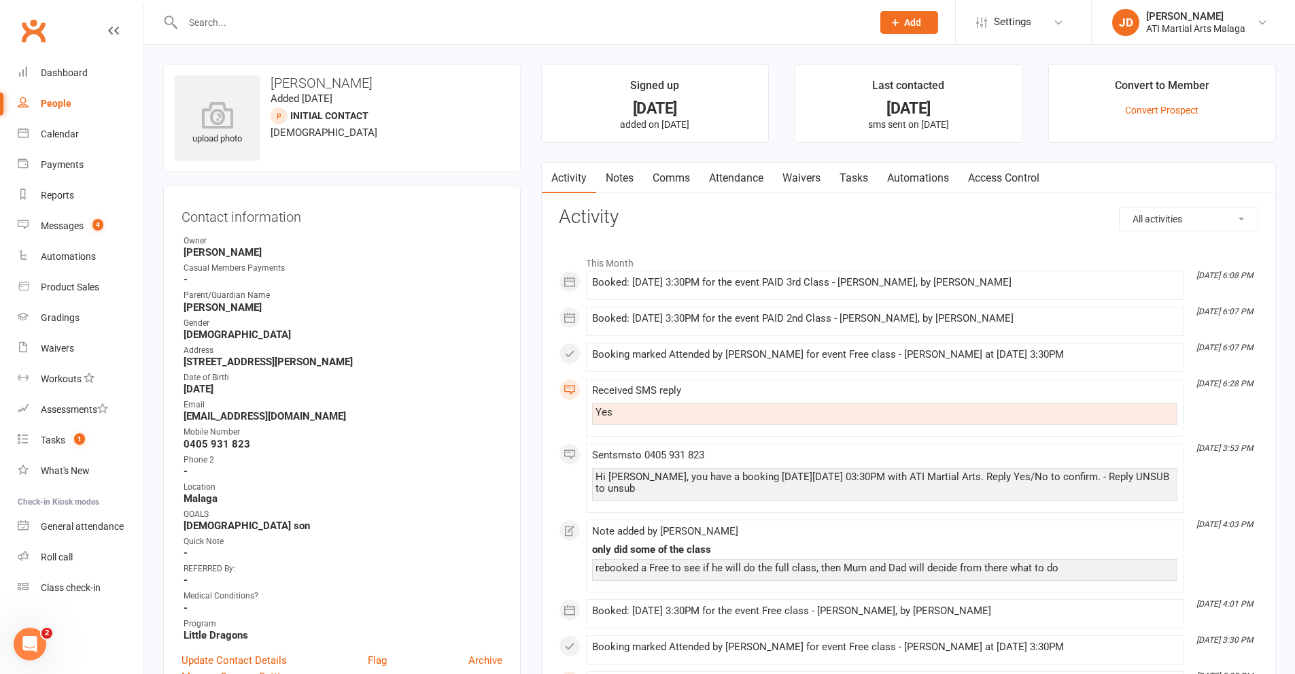
click at [618, 175] on link "Notes" at bounding box center [619, 177] width 47 height 31
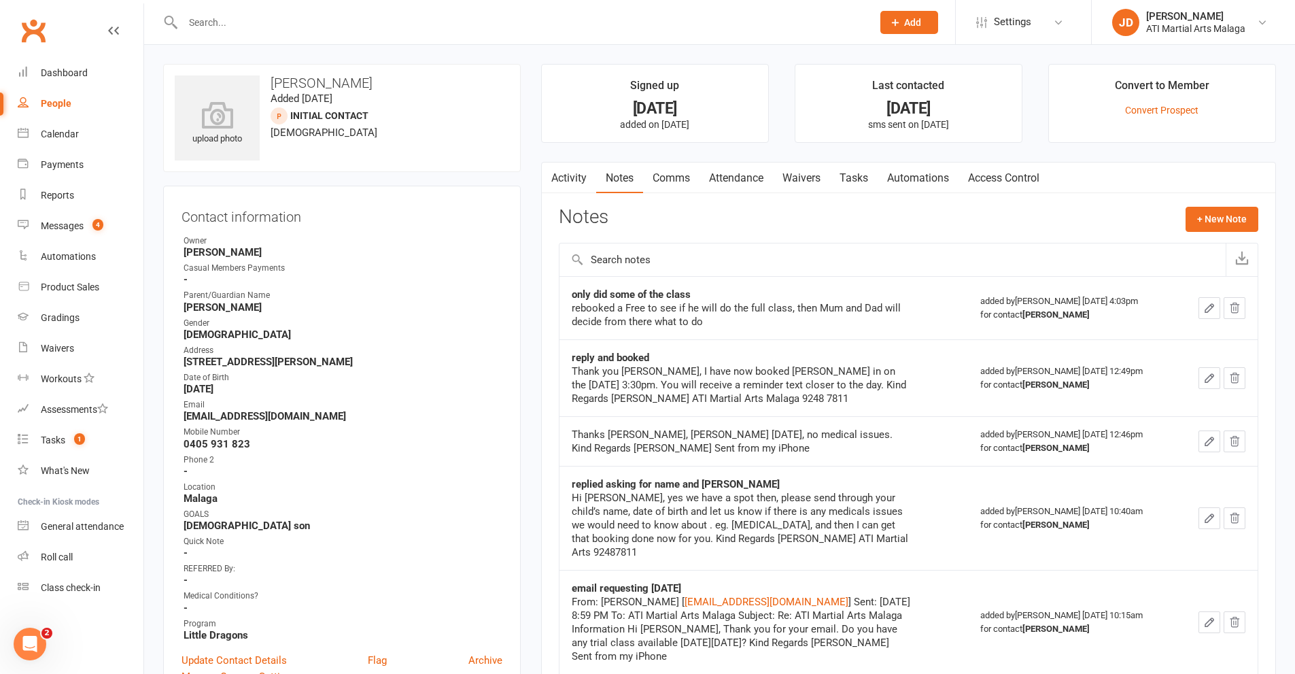
click at [732, 182] on link "Attendance" at bounding box center [735, 177] width 73 height 31
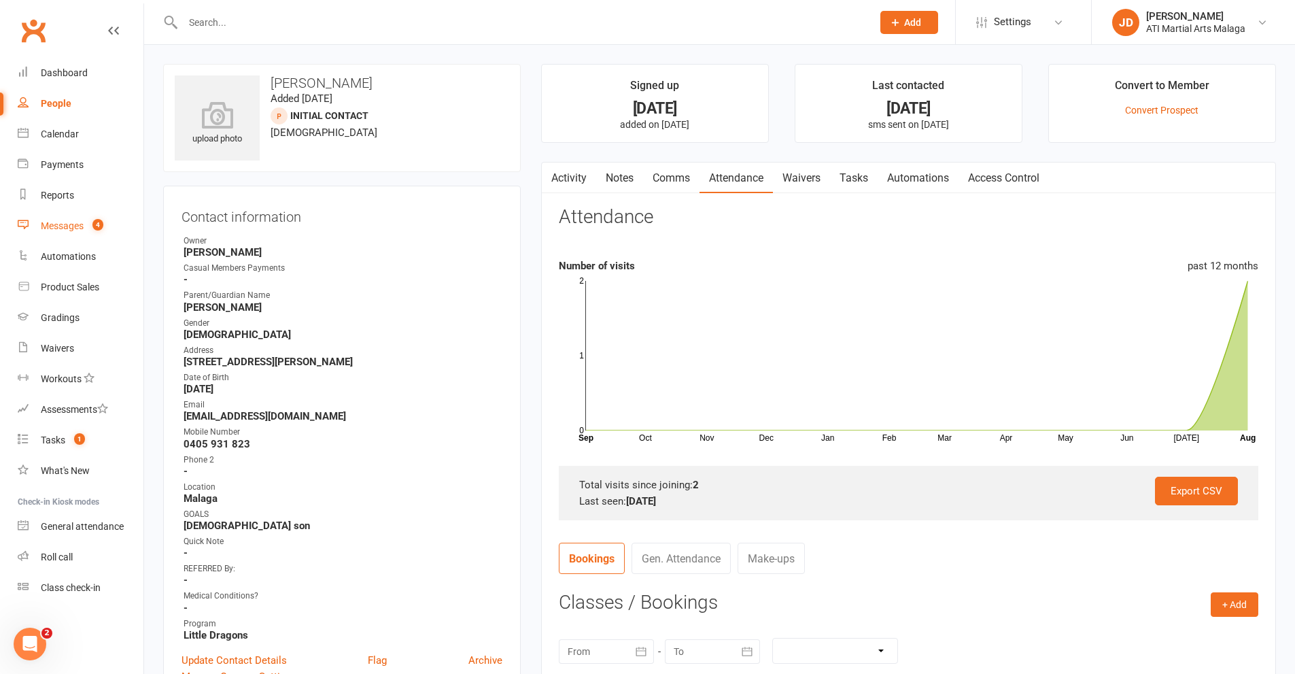
click at [67, 228] on div "Messages" at bounding box center [62, 225] width 43 height 11
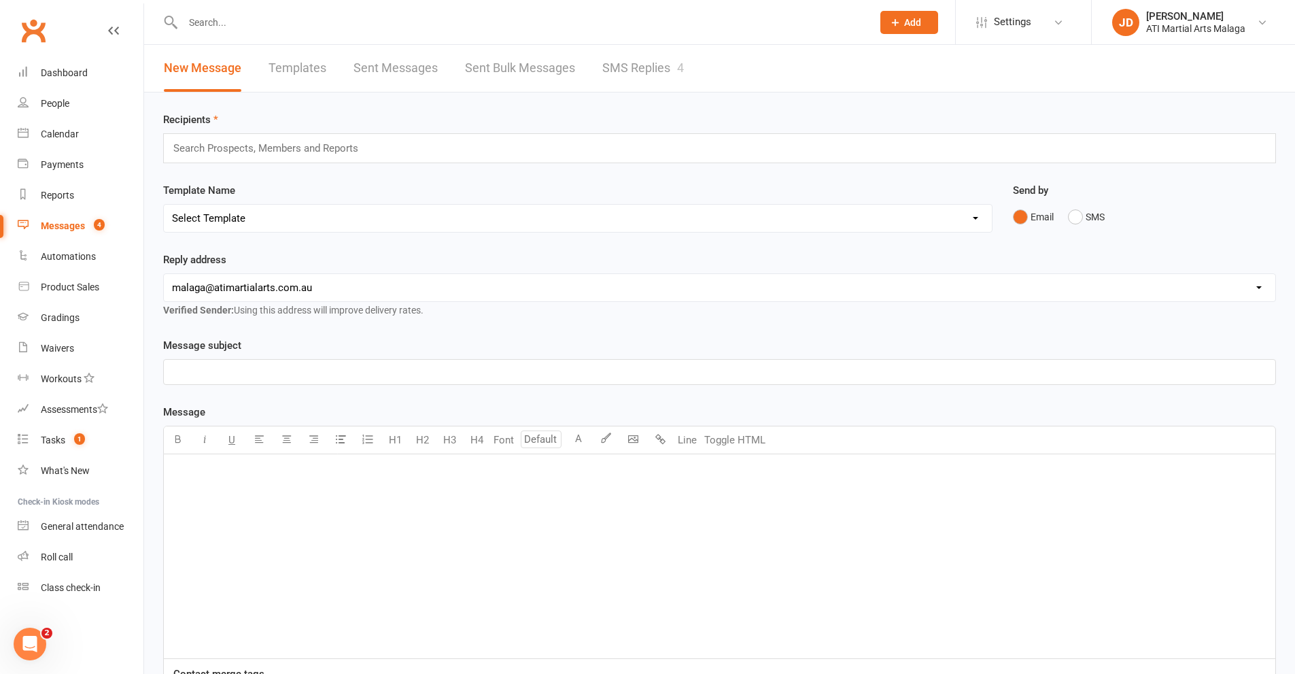
click at [626, 67] on link "SMS Replies 4" at bounding box center [643, 68] width 82 height 47
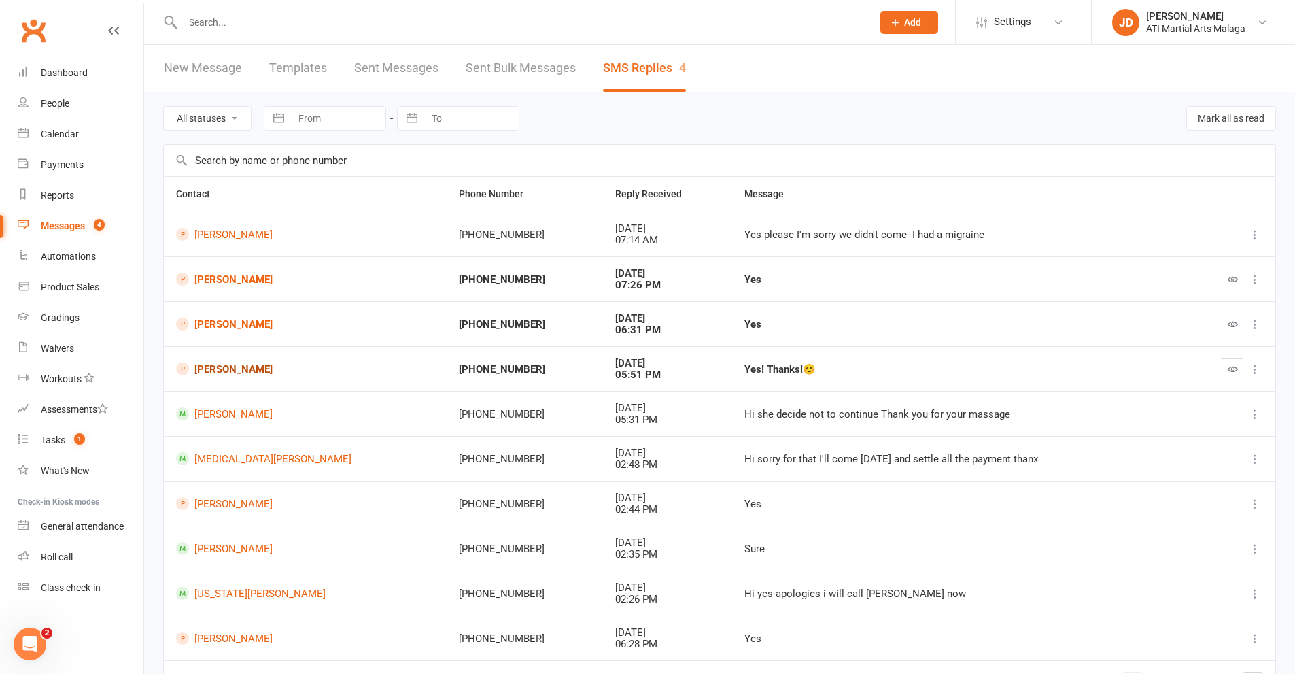
click at [196, 369] on link "David Phungsa" at bounding box center [305, 368] width 258 height 13
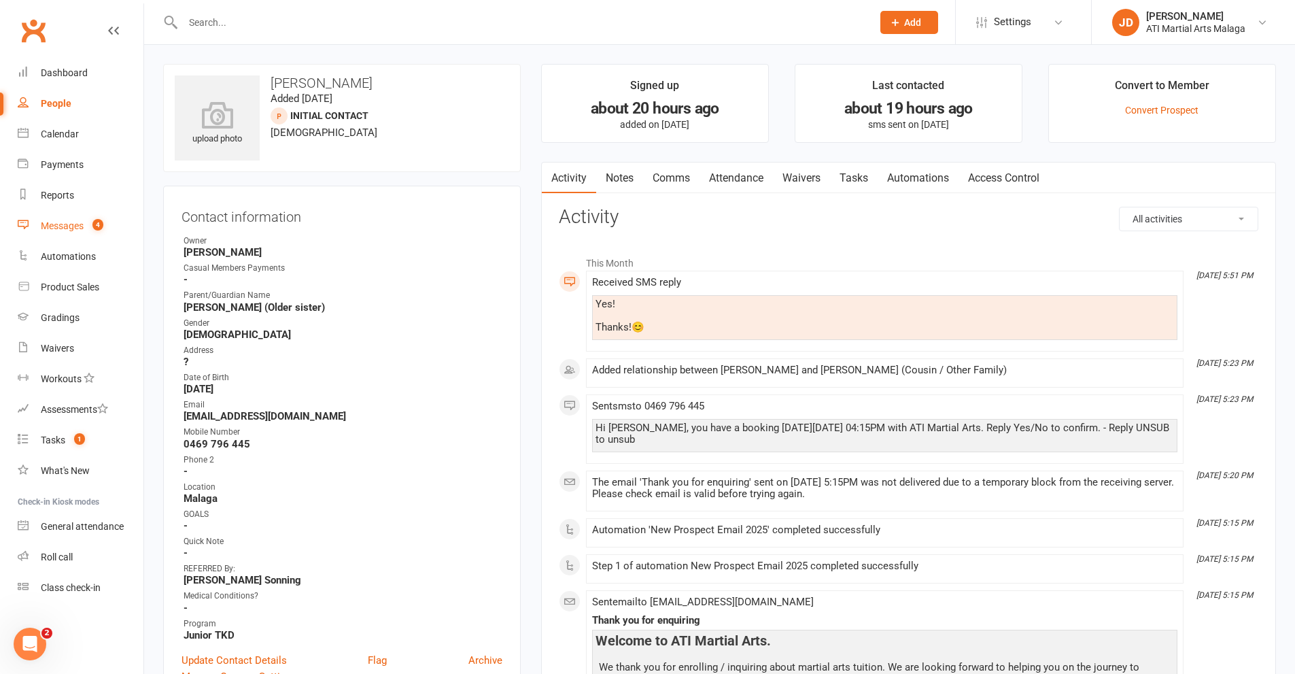
click at [58, 226] on div "Messages" at bounding box center [62, 225] width 43 height 11
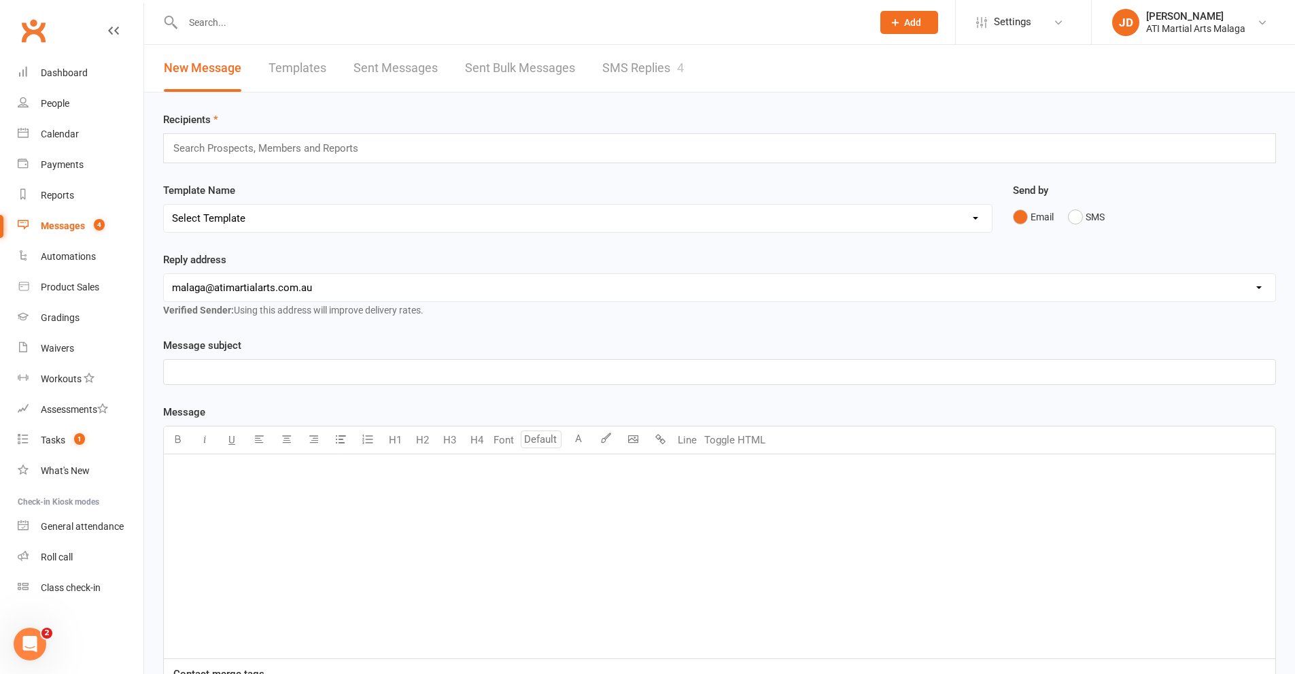
click at [617, 69] on link "SMS Replies 4" at bounding box center [643, 68] width 82 height 47
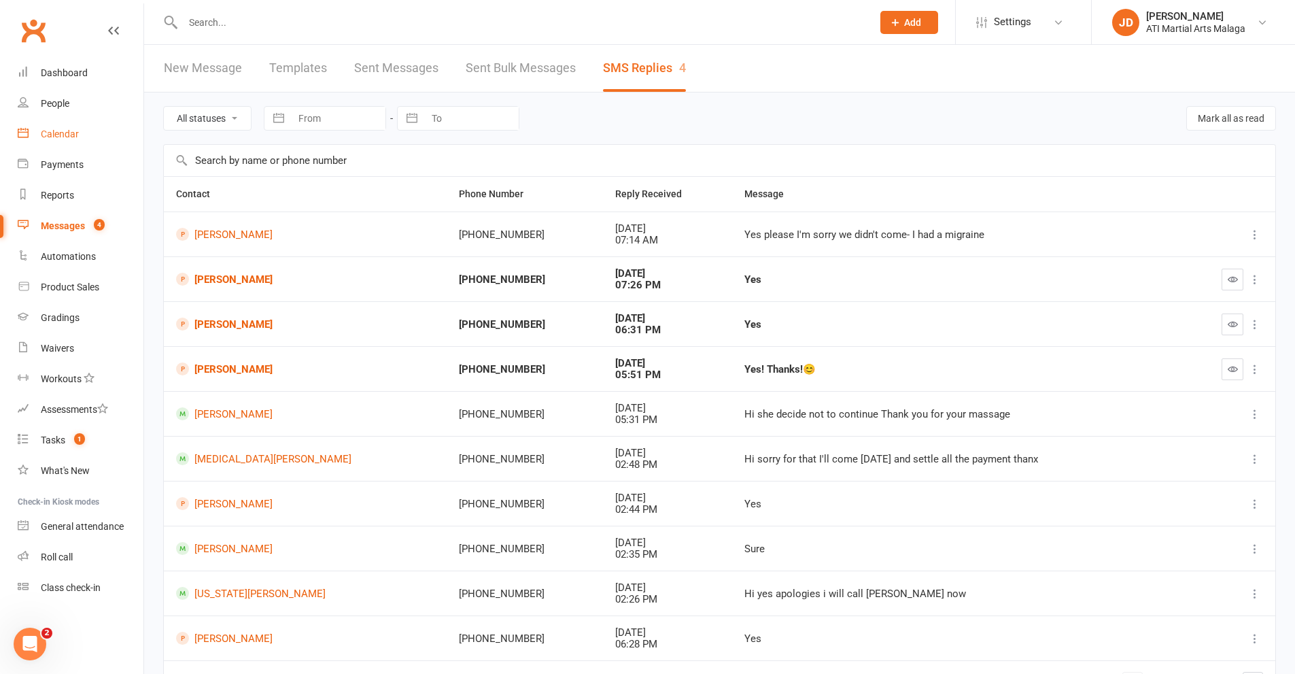
click at [60, 130] on div "Calendar" at bounding box center [60, 133] width 38 height 11
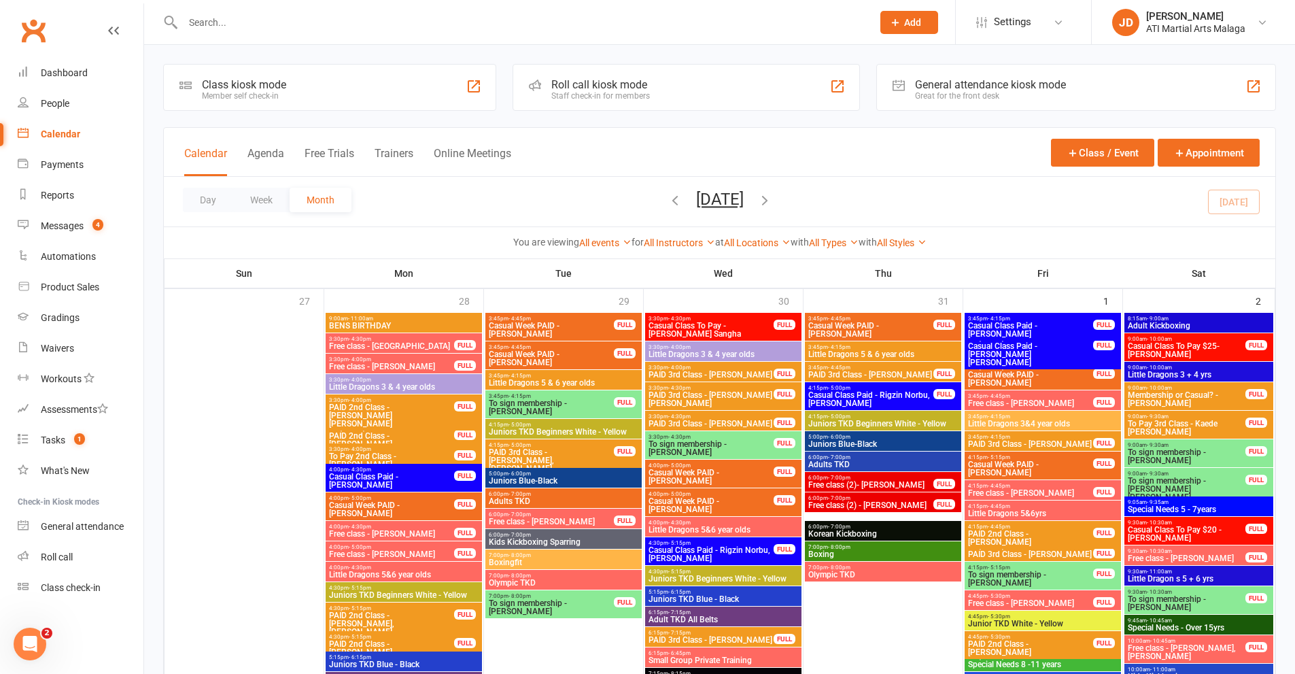
click at [960, 94] on div "Great for the front desk" at bounding box center [990, 96] width 151 height 10
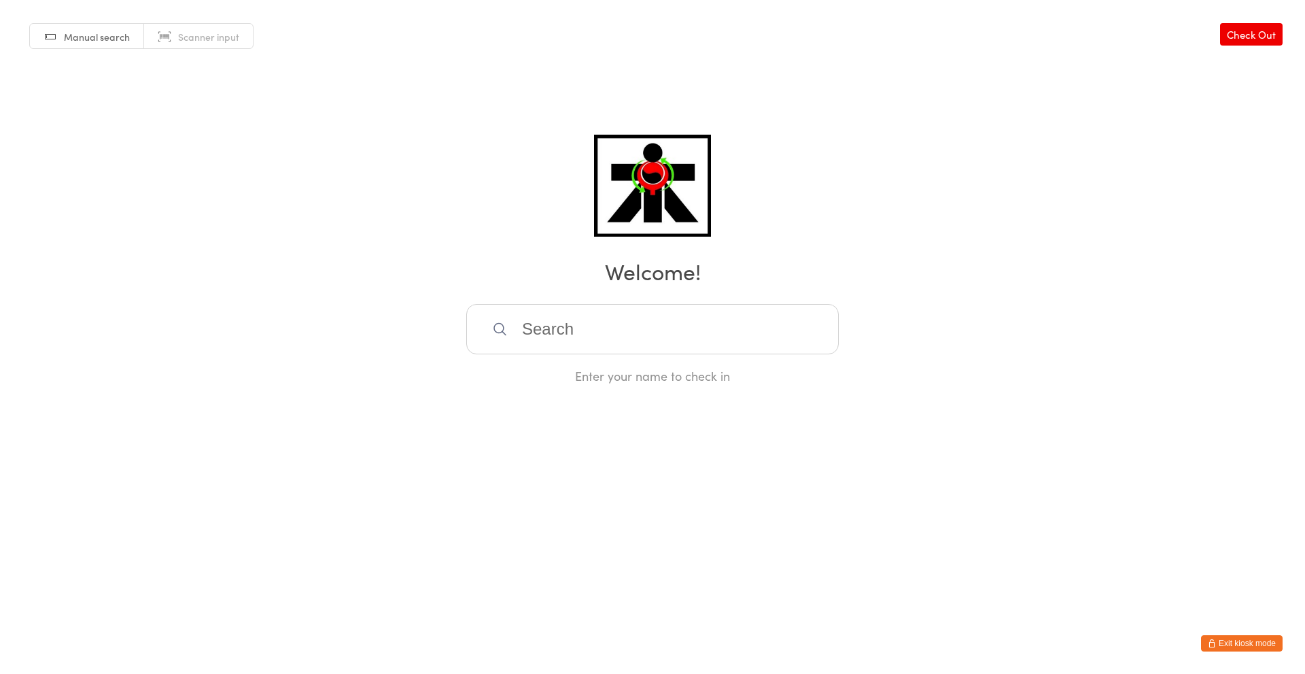
click at [1245, 643] on button "Exit kiosk mode" at bounding box center [1242, 643] width 82 height 16
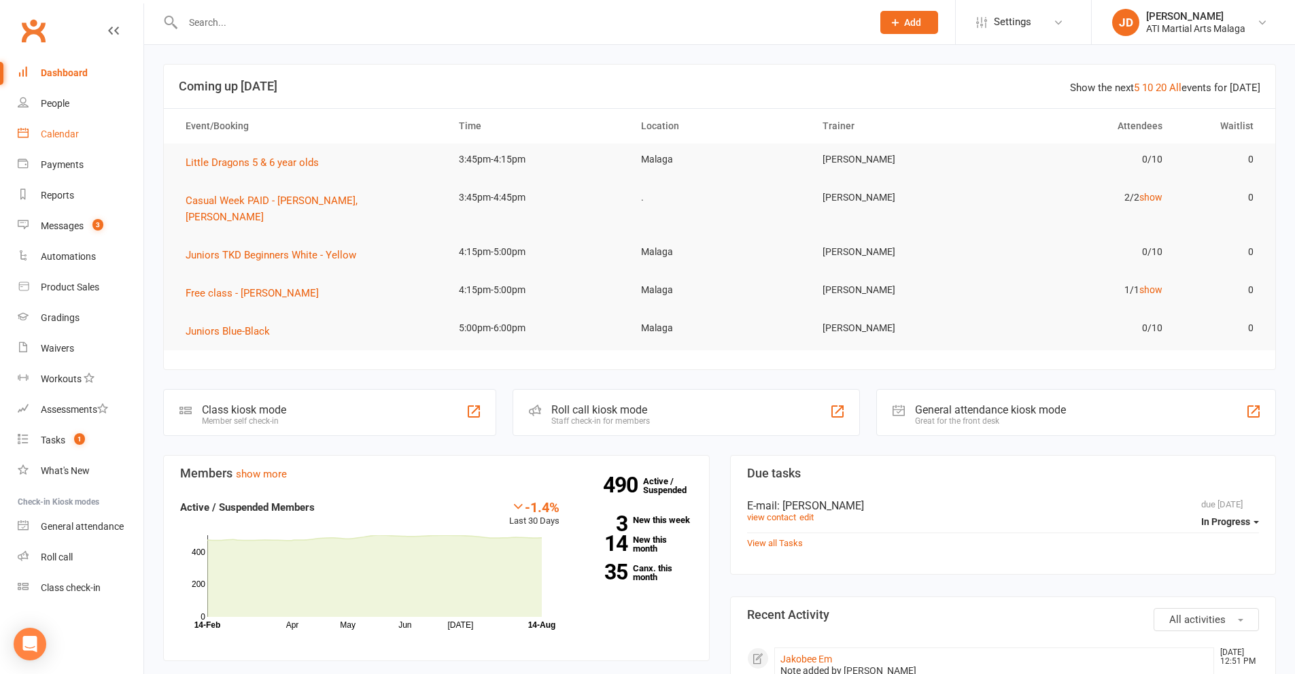
click at [56, 132] on div "Calendar" at bounding box center [60, 133] width 38 height 11
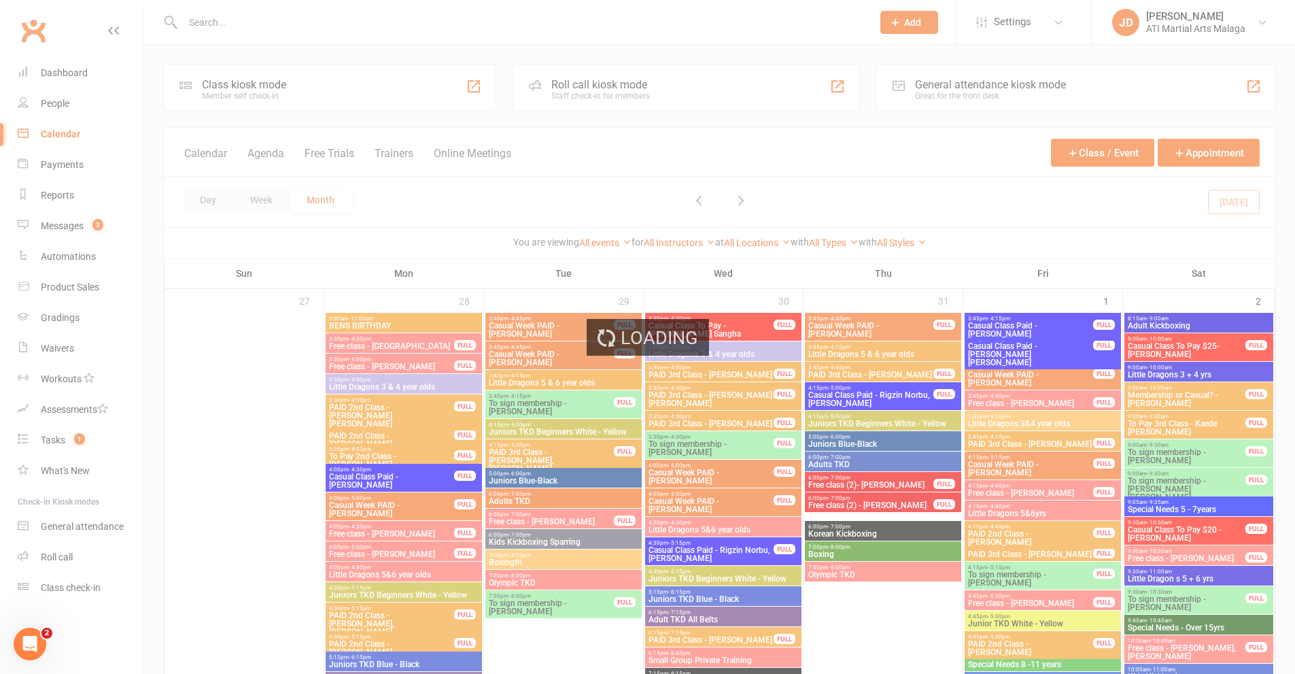
click at [263, 156] on div "Loading" at bounding box center [647, 337] width 1295 height 674
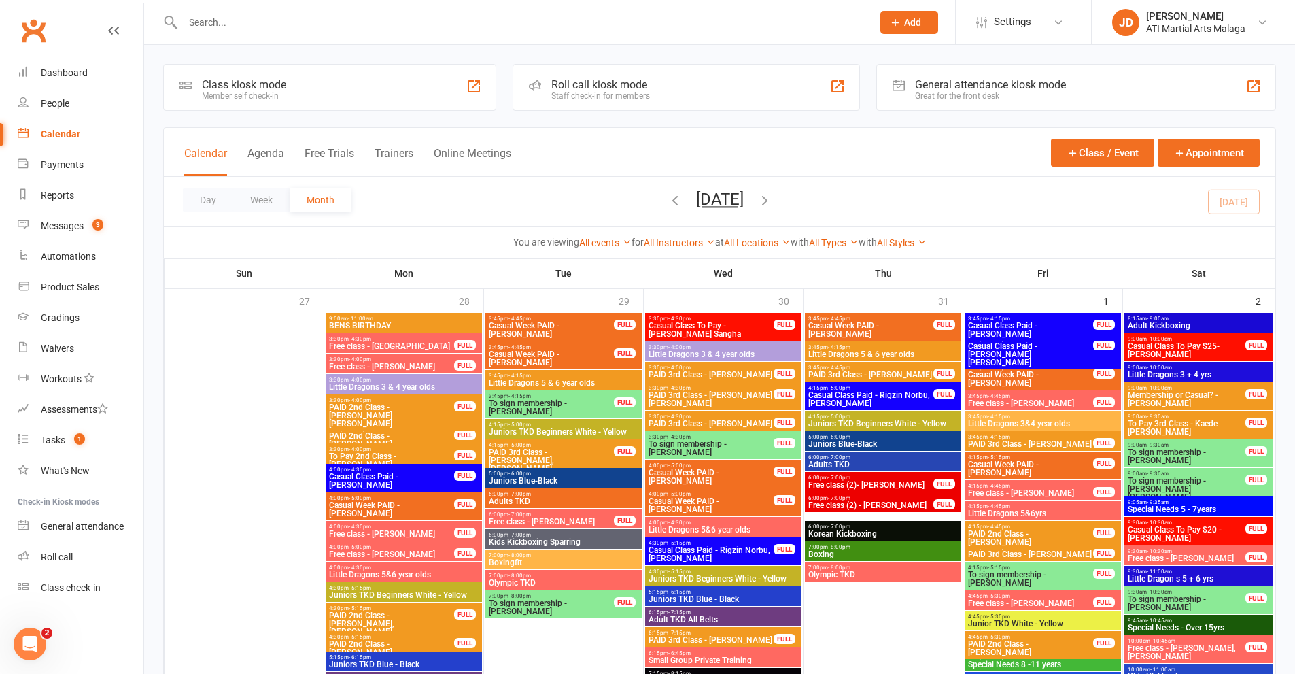
click at [263, 150] on button "Agenda" at bounding box center [265, 161] width 37 height 29
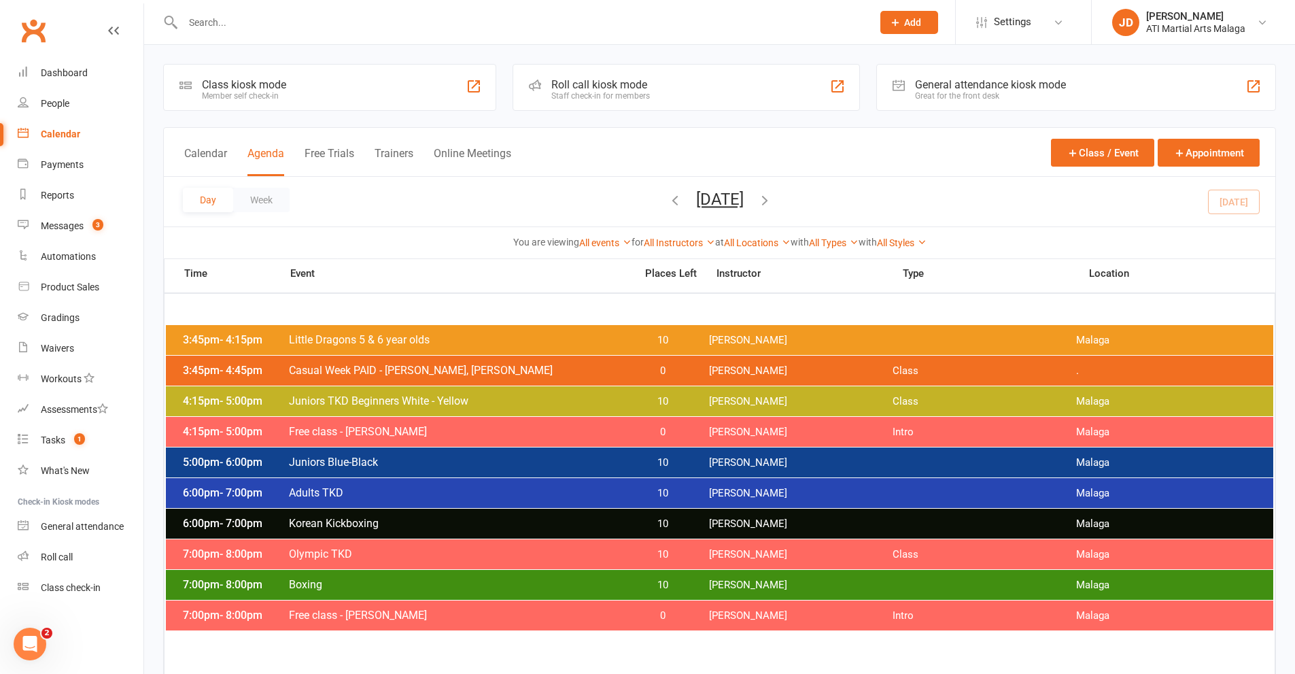
click at [222, 7] on div at bounding box center [512, 22] width 699 height 44
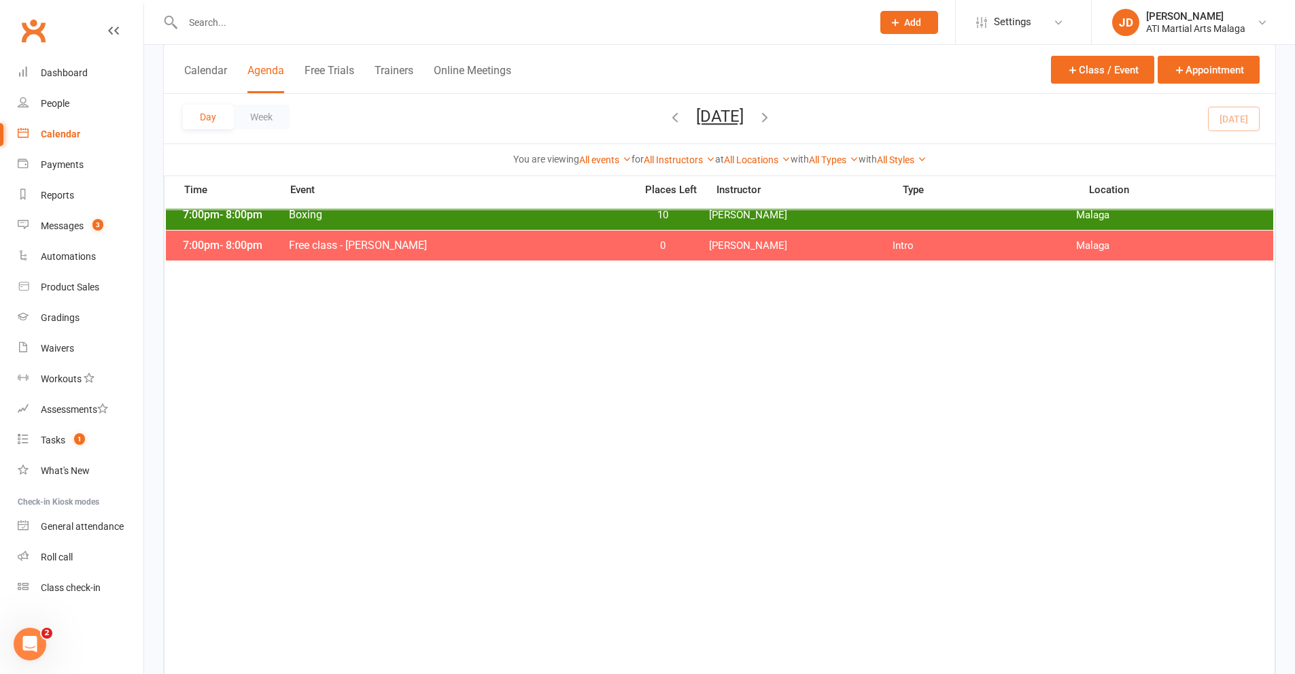
scroll to position [589, 0]
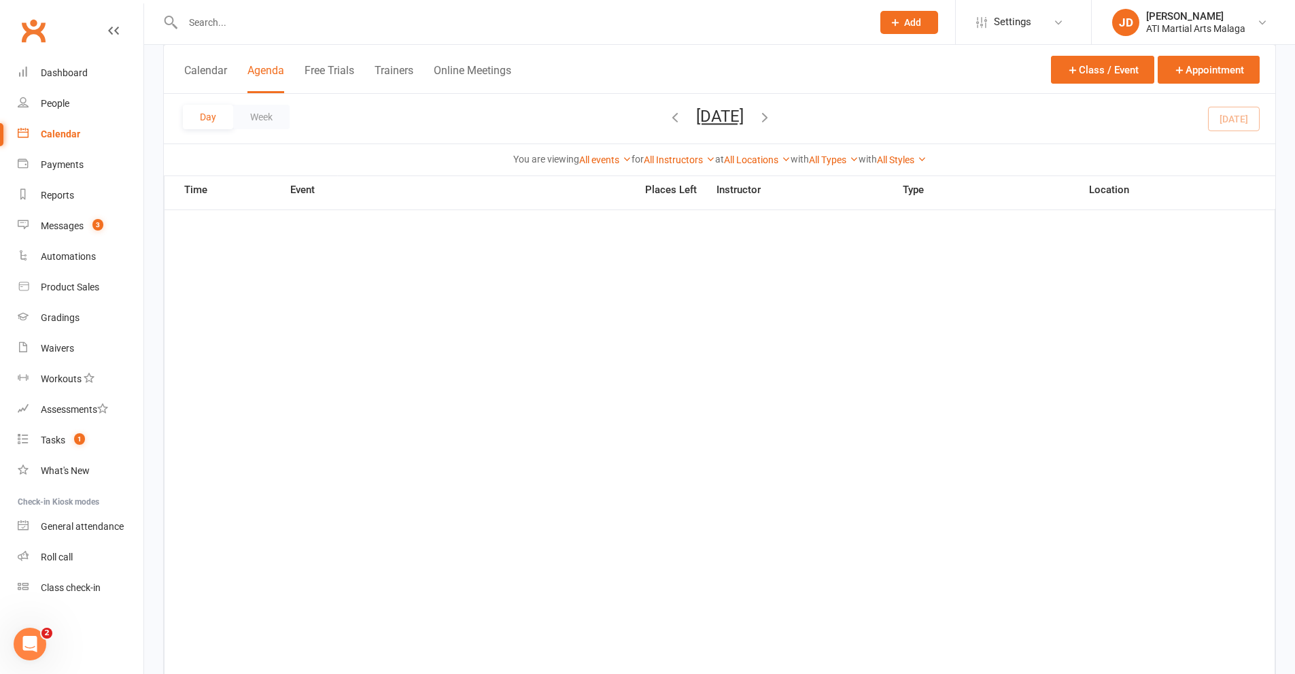
click at [211, 29] on input "text" at bounding box center [521, 22] width 684 height 19
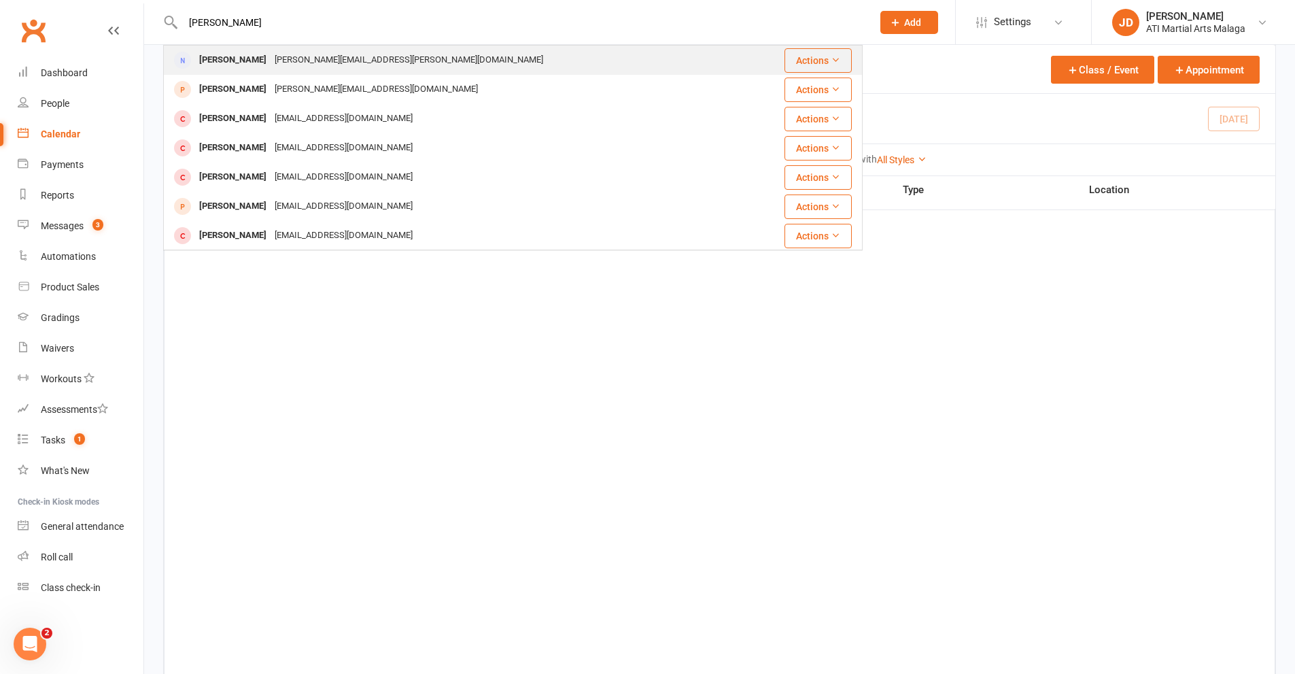
type input "[PERSON_NAME]"
click at [224, 60] on div "[PERSON_NAME]" at bounding box center [232, 60] width 75 height 20
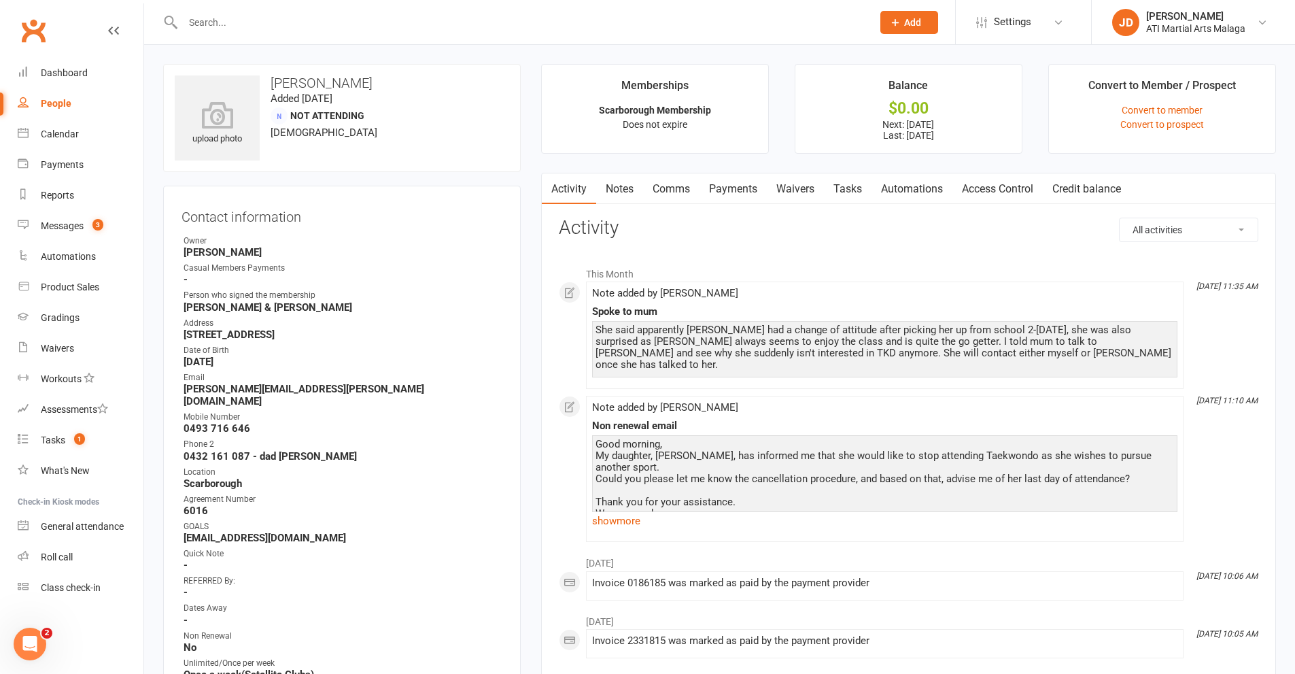
click at [221, 24] on input "text" at bounding box center [521, 22] width 684 height 19
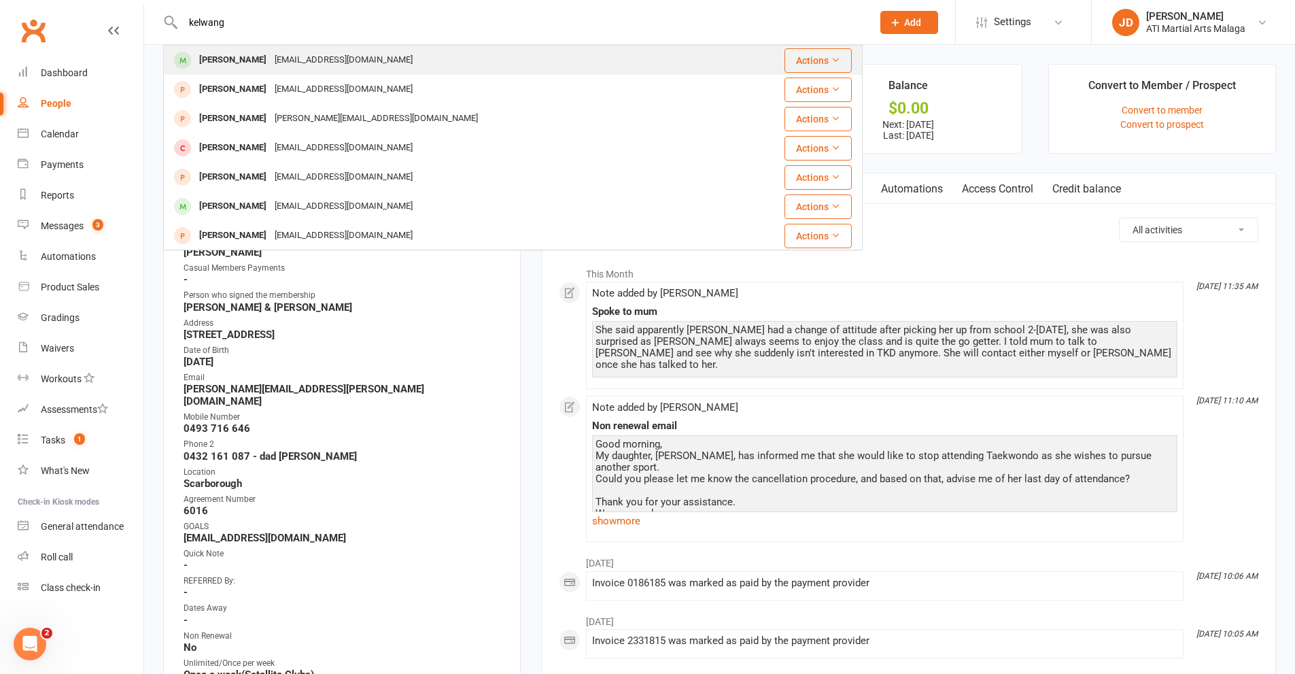
type input "kelwang"
click at [244, 58] on div "[PERSON_NAME]" at bounding box center [232, 60] width 75 height 20
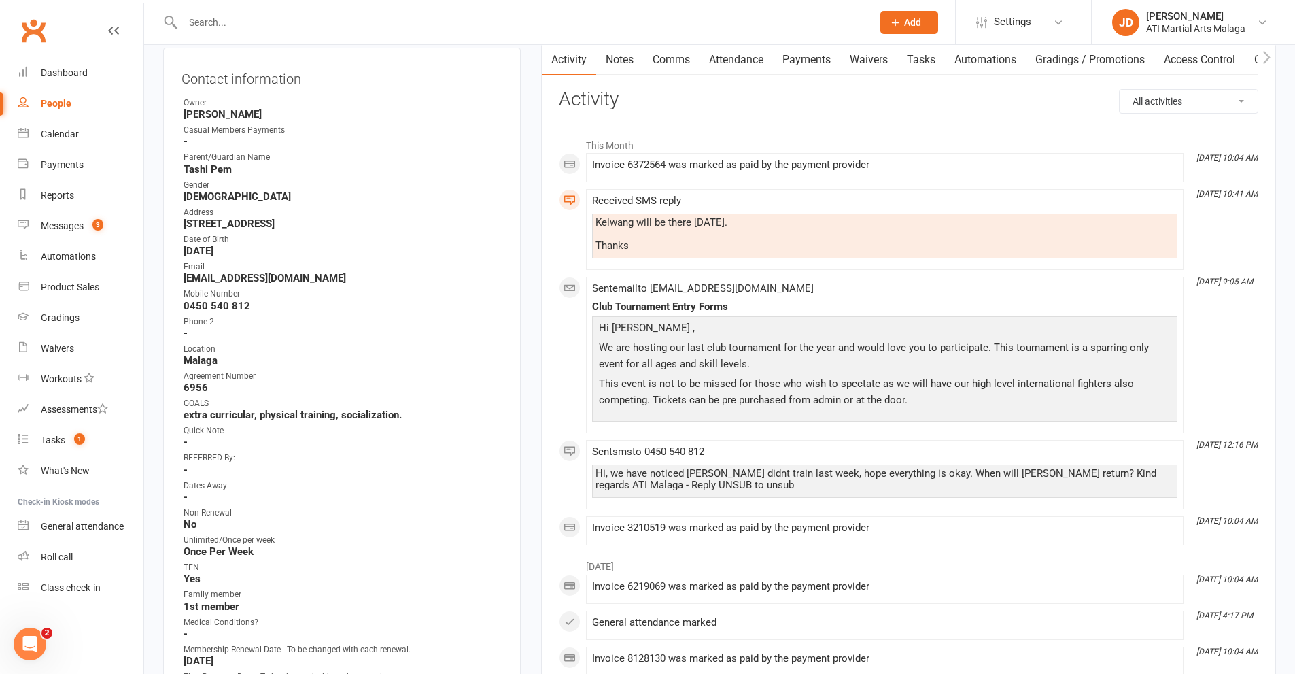
scroll to position [136, 0]
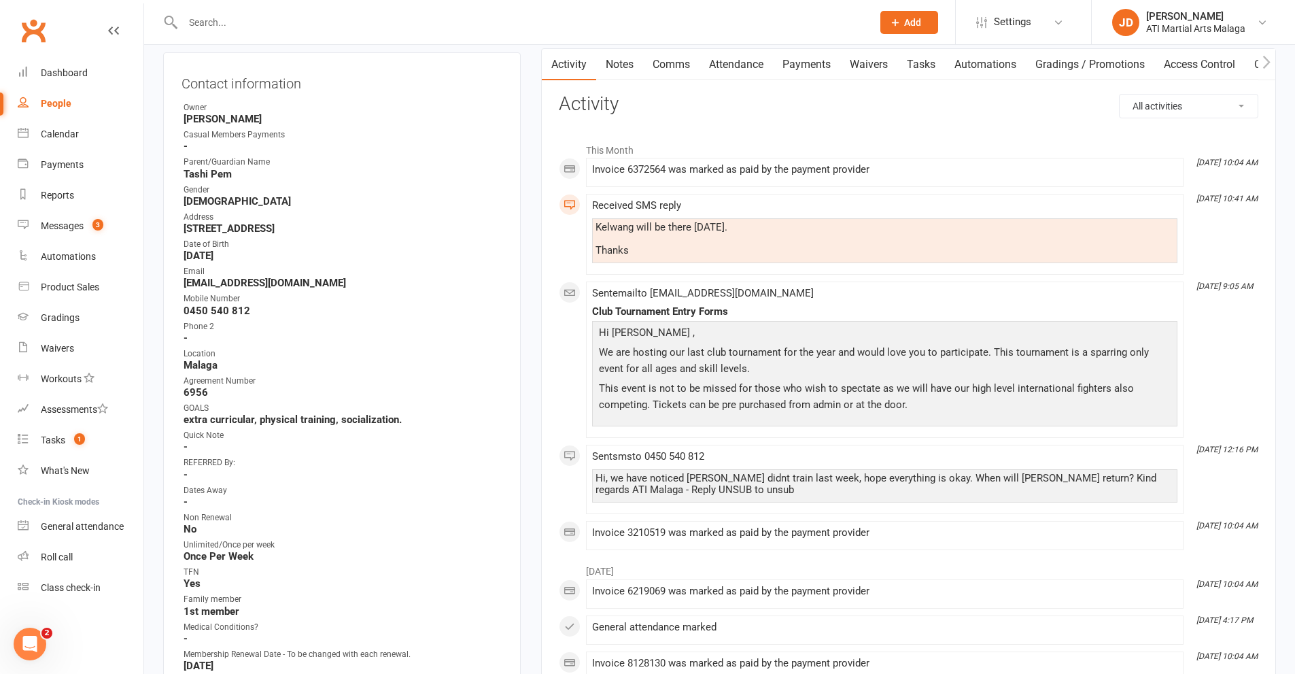
click at [616, 65] on link "Notes" at bounding box center [619, 64] width 47 height 31
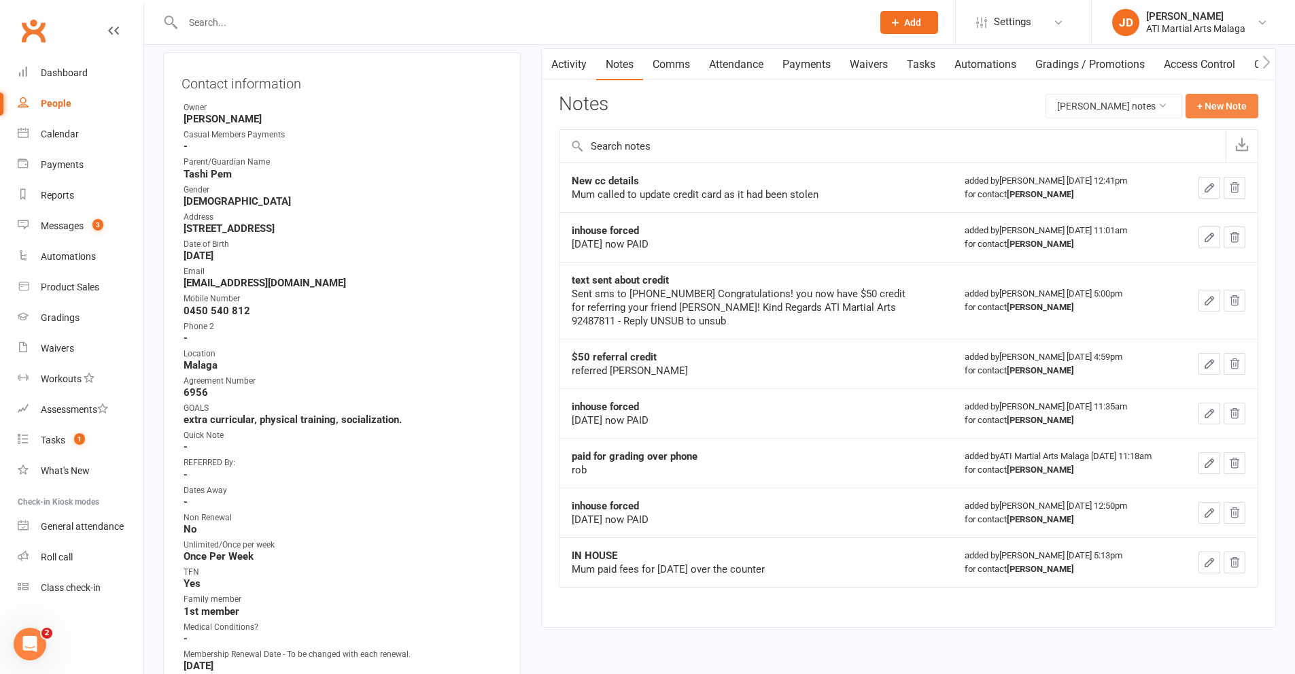
click at [1207, 102] on button "+ New Note" at bounding box center [1221, 106] width 73 height 24
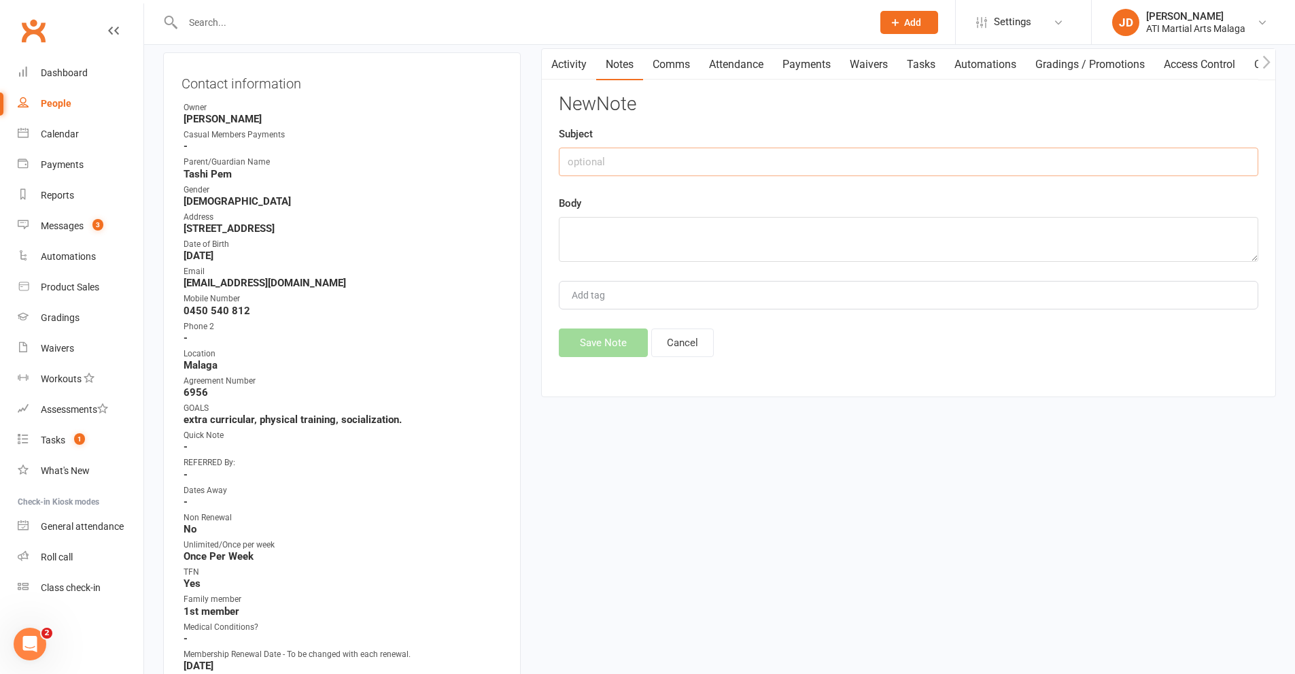
click at [609, 157] on input "text" at bounding box center [908, 161] width 699 height 29
type input "Non renewal"
paste textarea "Hello ATI team, Just writing to inform that [PERSON_NAME] (yellow belt) and [PE…"
type textarea "Hello ATI team, Just writing to inform that [PERSON_NAME] (yellow belt) and [PE…"
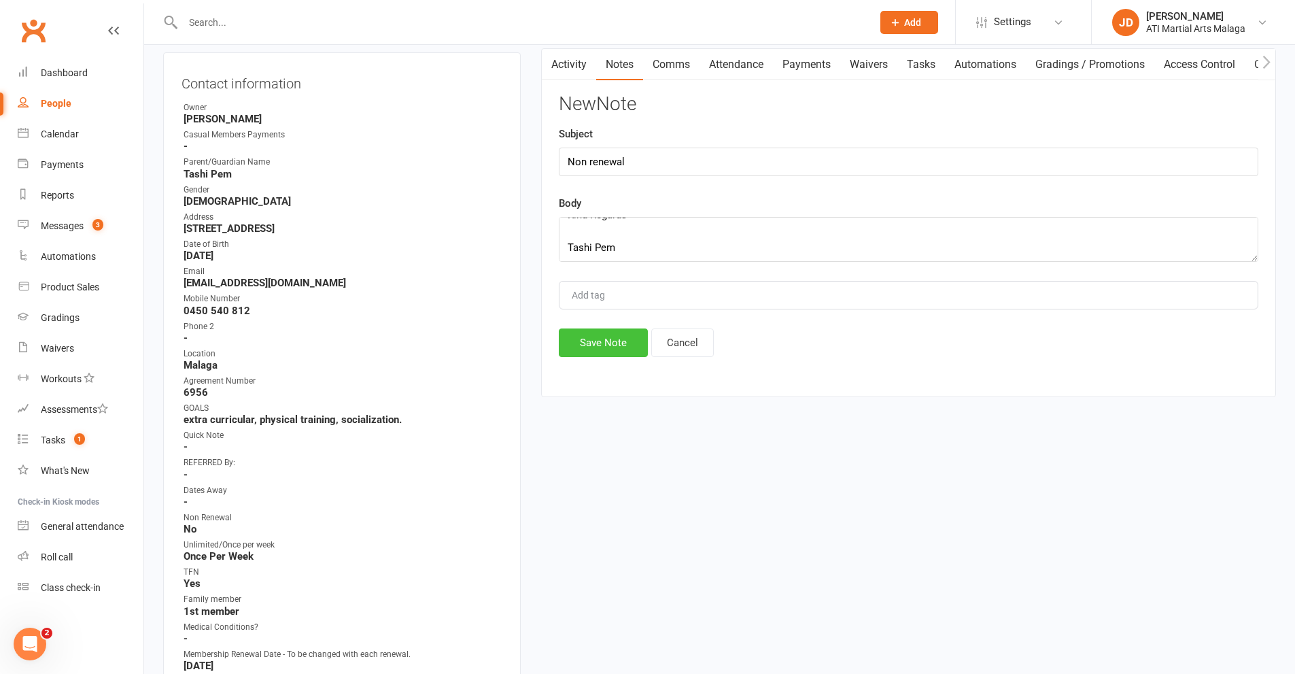
click at [603, 340] on button "Save Note" at bounding box center [603, 342] width 89 height 29
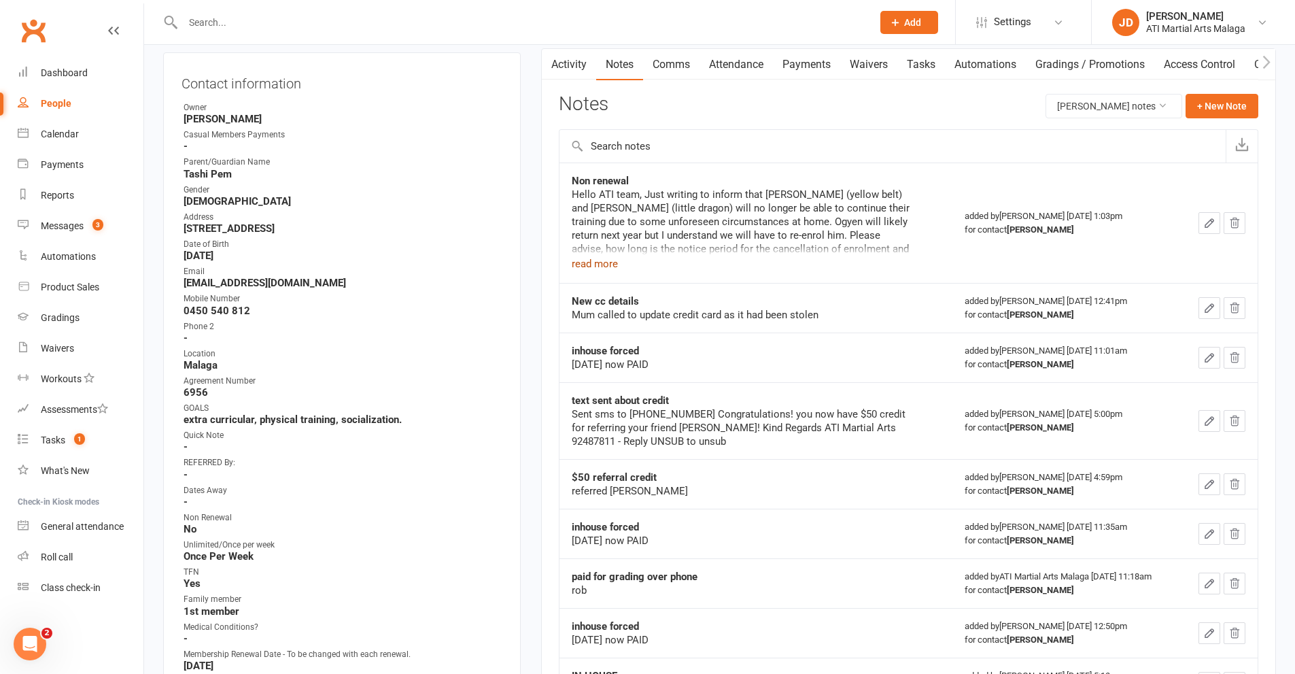
click at [603, 266] on button "read more" at bounding box center [595, 264] width 46 height 16
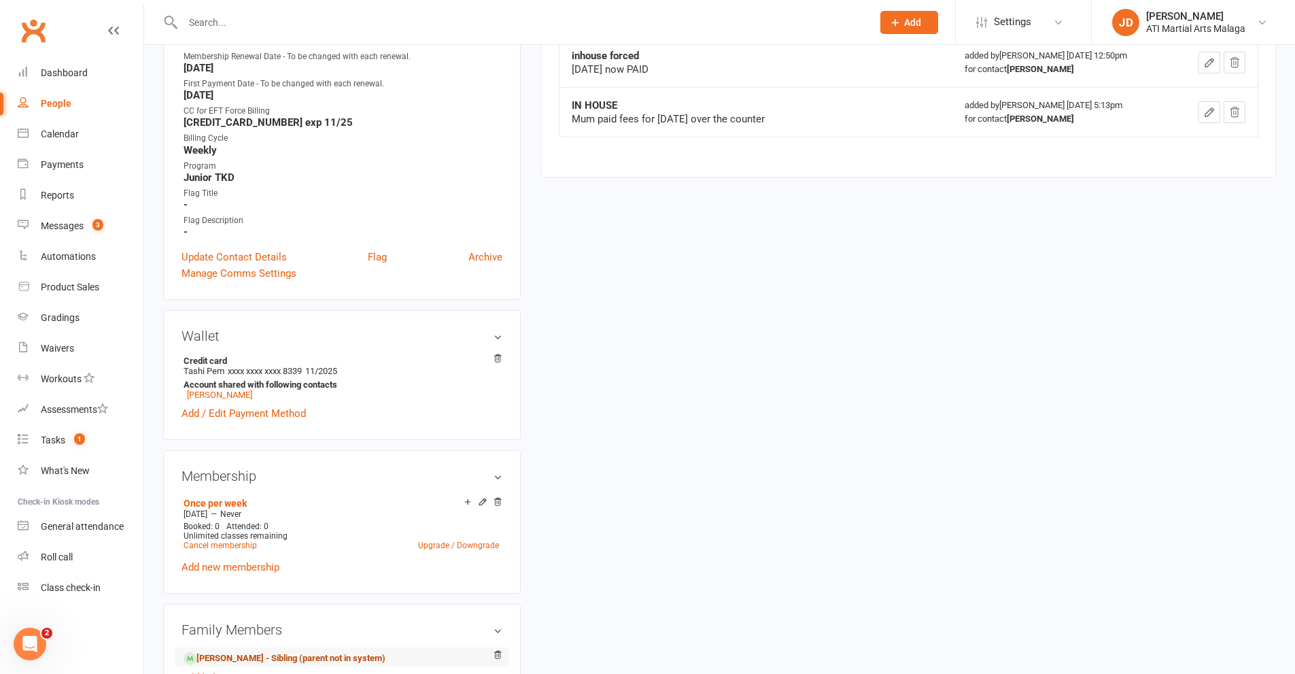
scroll to position [884, 0]
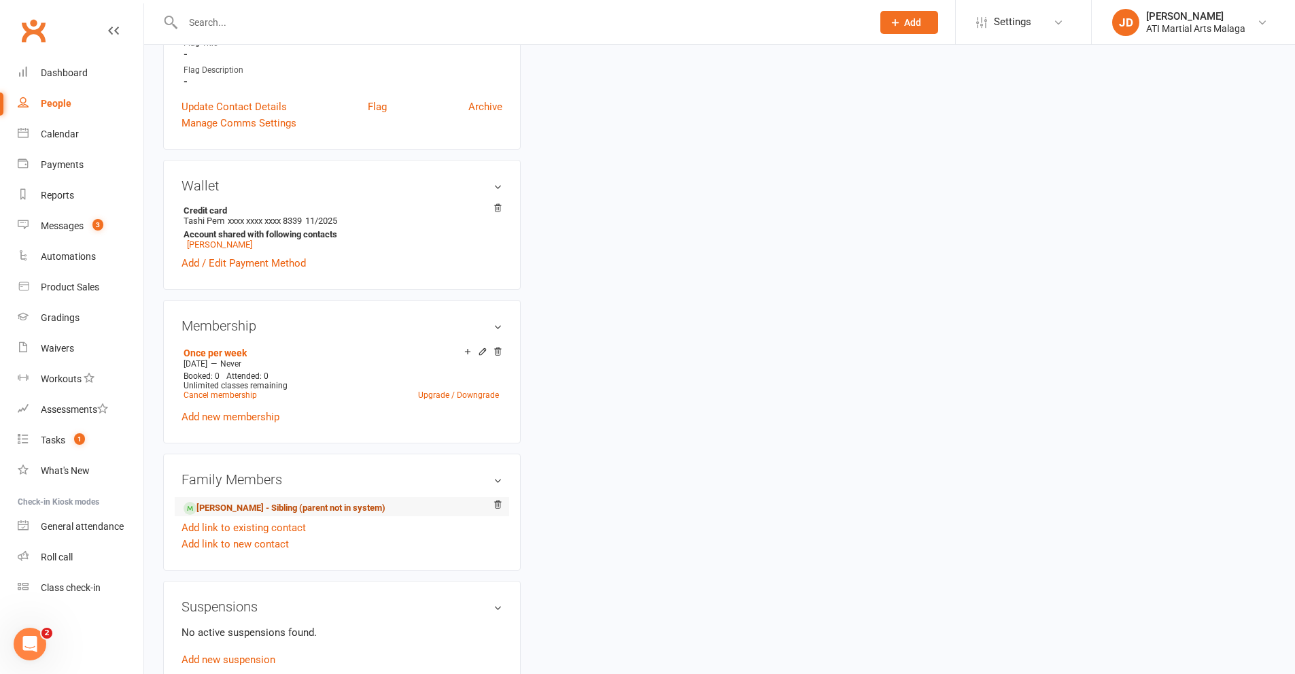
click at [226, 508] on link "[PERSON_NAME] - Sibling (parent not in system)" at bounding box center [285, 508] width 202 height 14
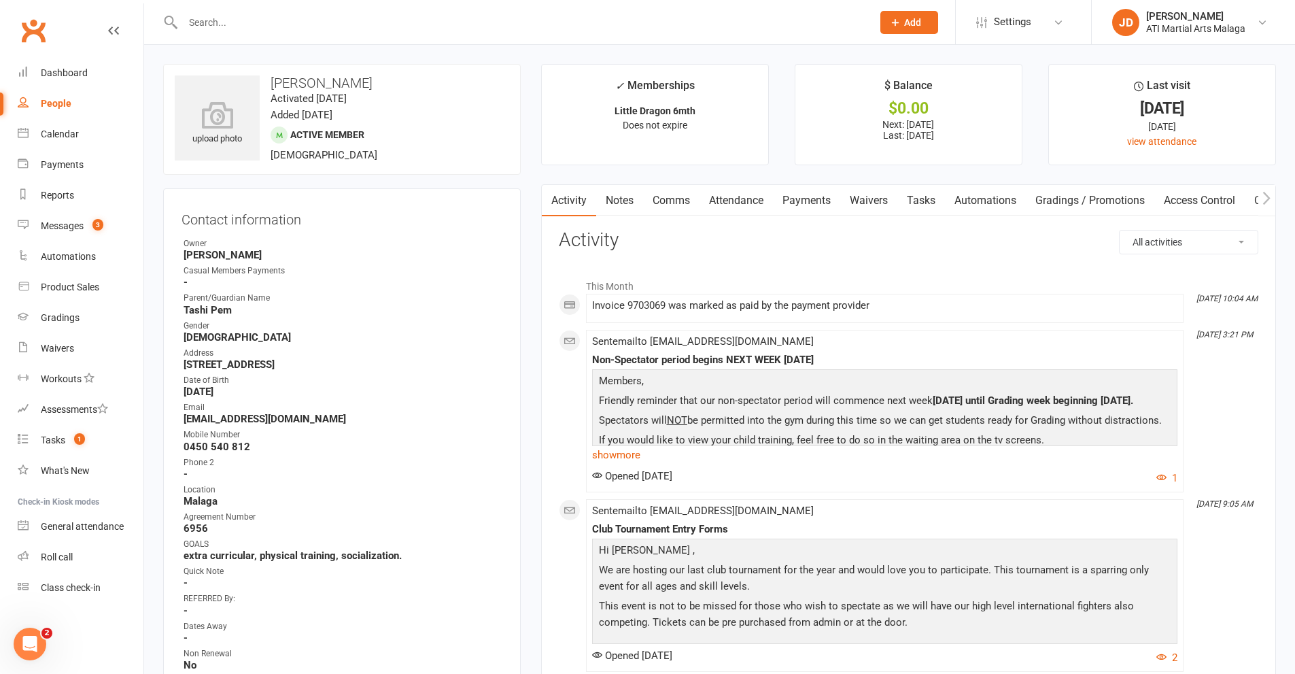
click at [622, 200] on link "Notes" at bounding box center [619, 200] width 47 height 31
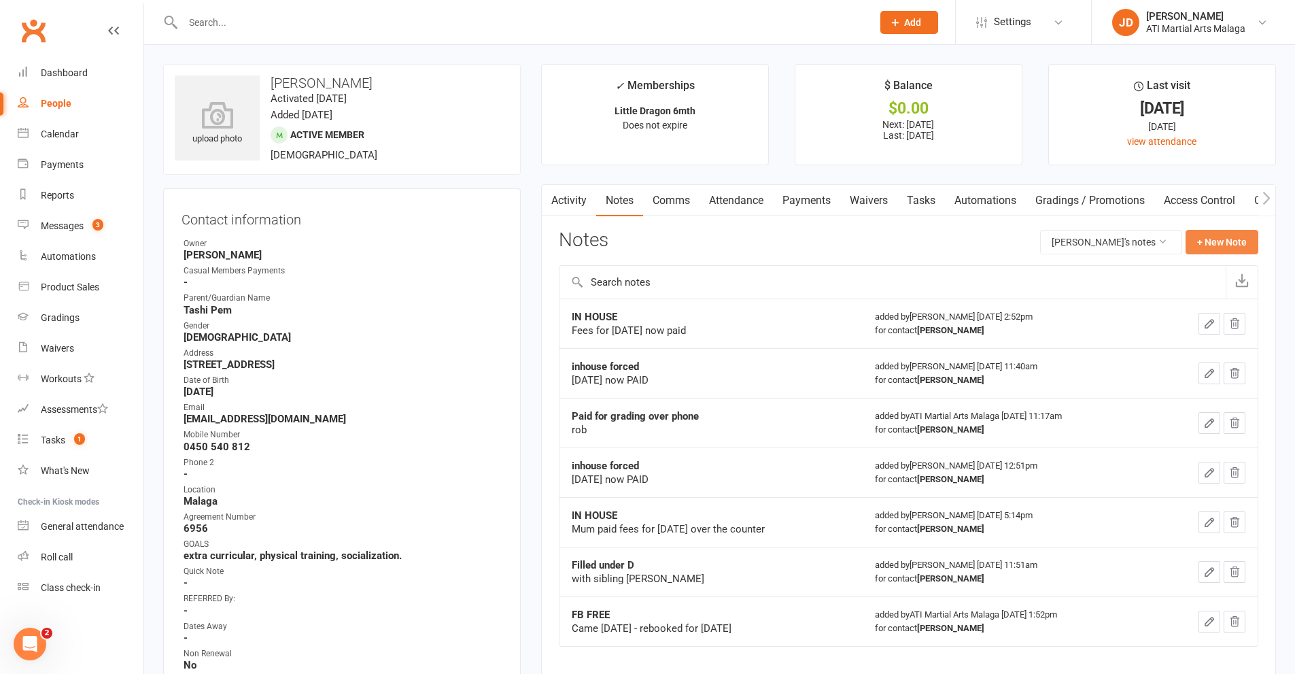
click at [1204, 237] on button "+ New Note" at bounding box center [1221, 242] width 73 height 24
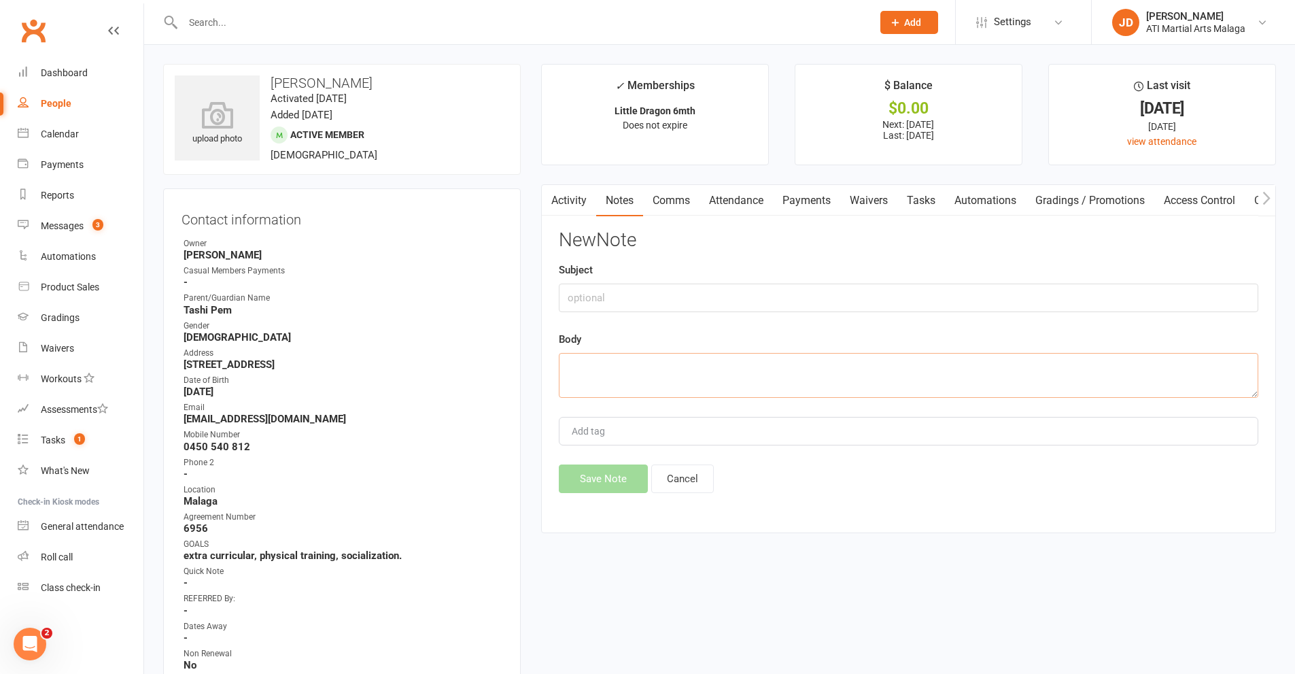
paste textarea "Hello ATI team, Just writing to inform that [PERSON_NAME] (yellow belt) and [PE…"
type textarea "Hello ATI team, Just writing to inform that [PERSON_NAME] (yellow belt) and [PE…"
click at [595, 292] on input "text" at bounding box center [908, 297] width 699 height 29
type input "Non renewal"
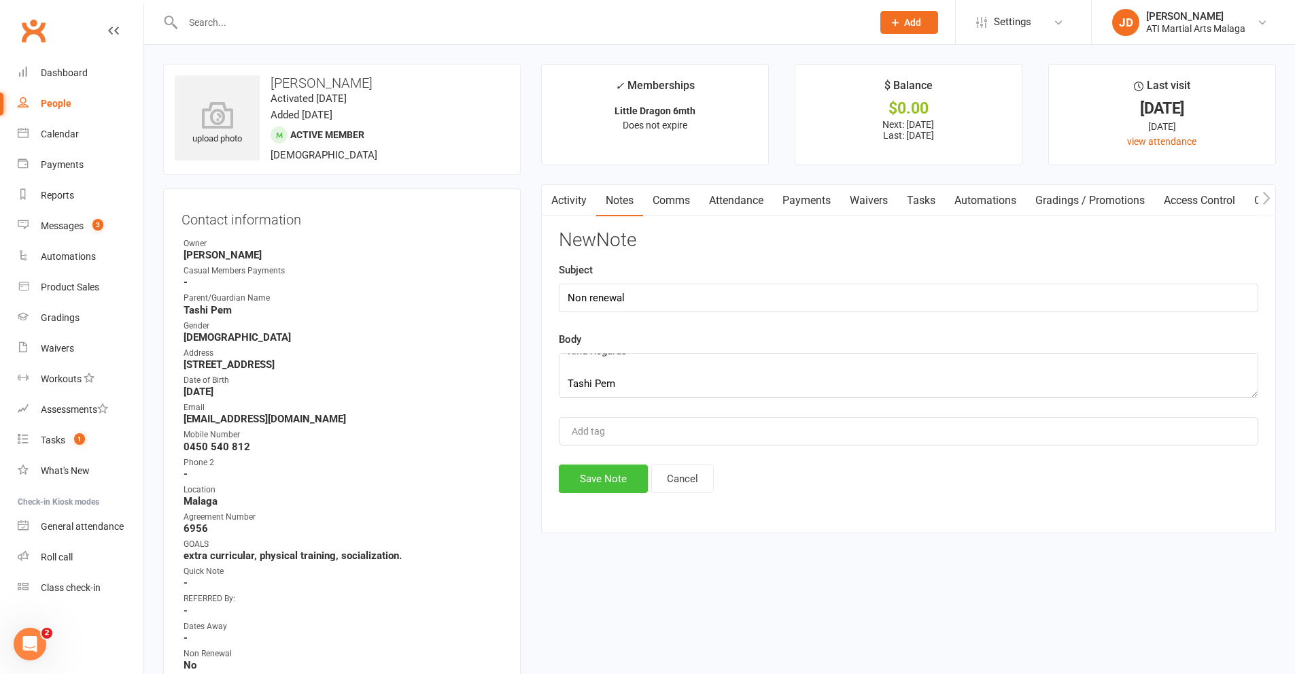
drag, startPoint x: 617, startPoint y: 482, endPoint x: 609, endPoint y: 478, distance: 9.1
click at [614, 481] on button "Save Note" at bounding box center [603, 478] width 89 height 29
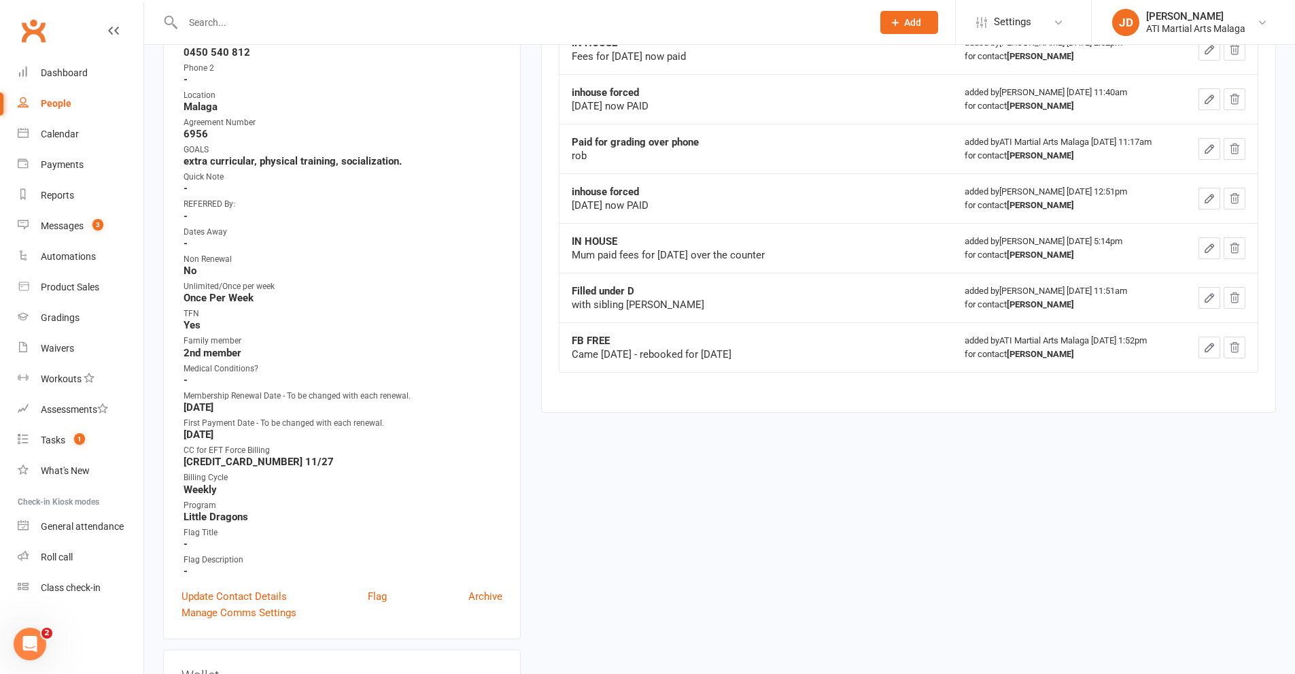
scroll to position [408, 0]
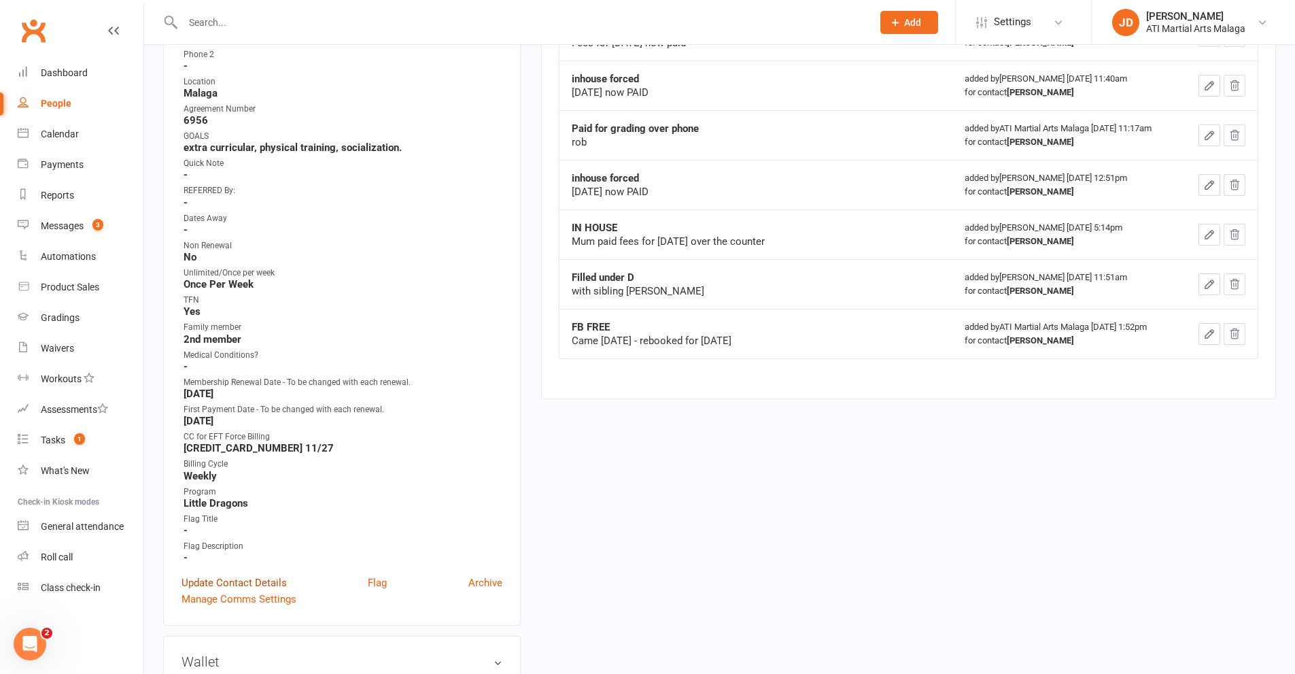
click at [228, 579] on link "Update Contact Details" at bounding box center [233, 582] width 105 height 16
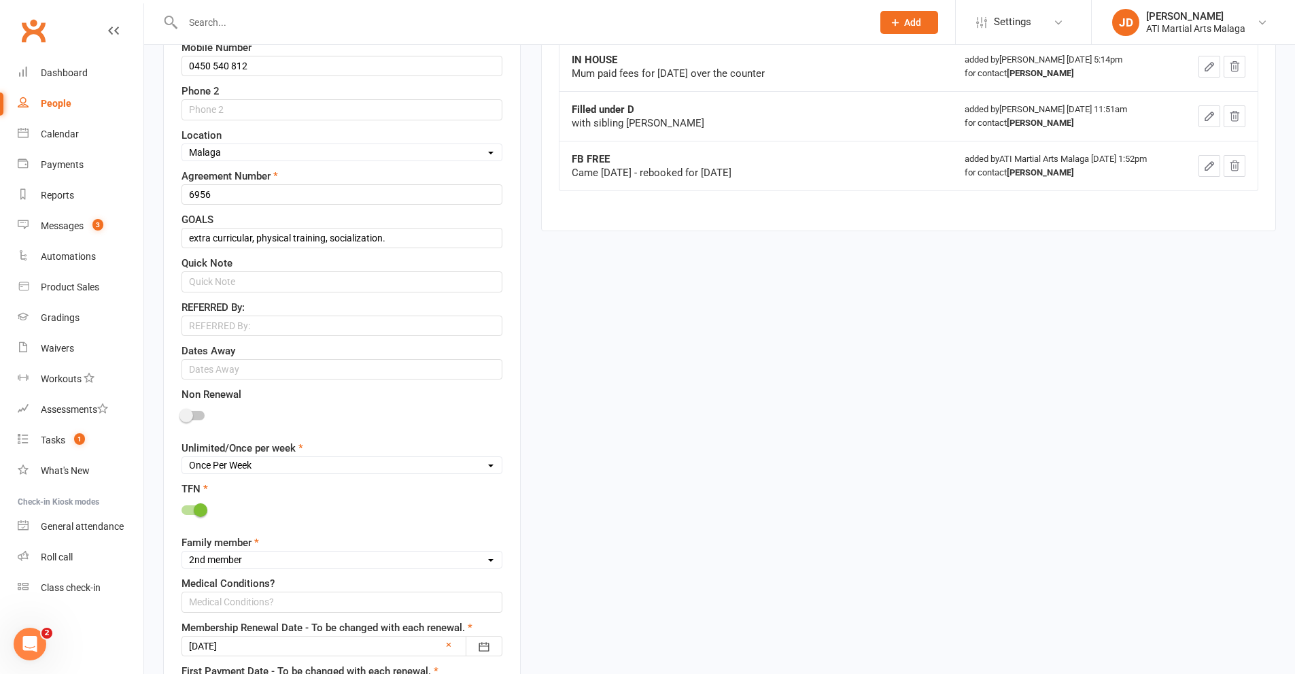
scroll to position [608, 0]
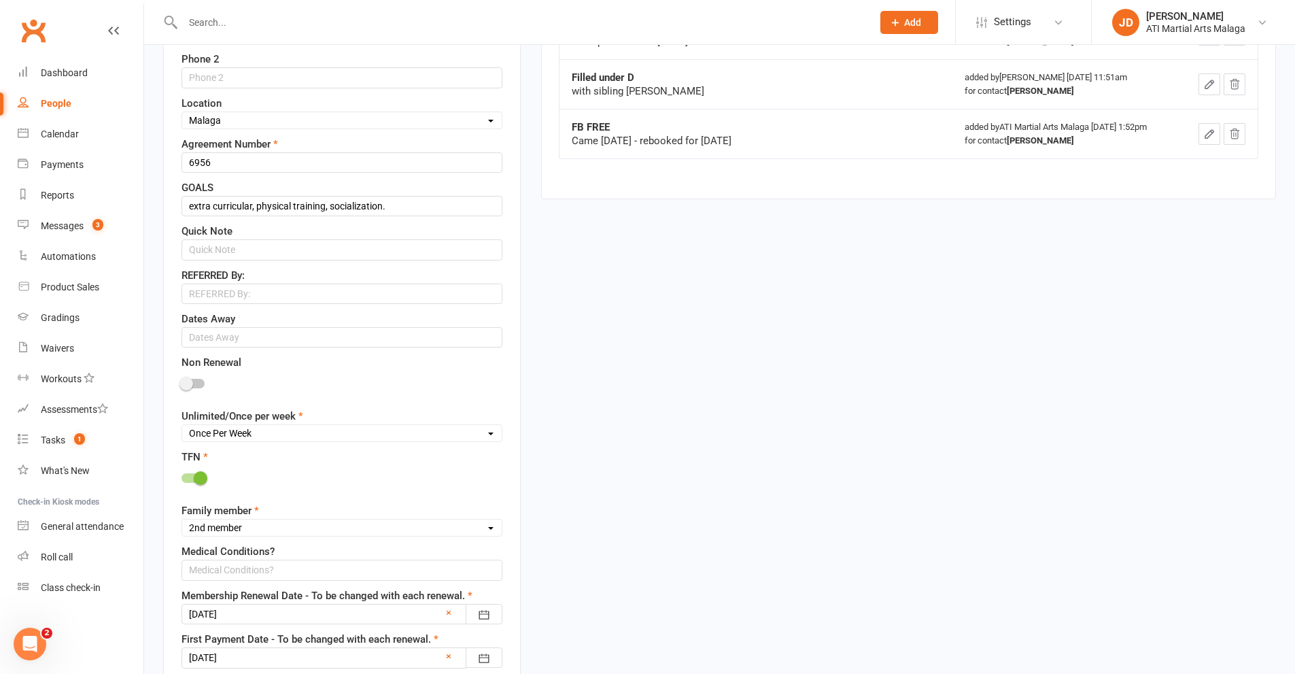
click at [184, 381] on span at bounding box center [186, 384] width 14 height 14
click at [181, 381] on input "checkbox" at bounding box center [181, 381] width 0 height 0
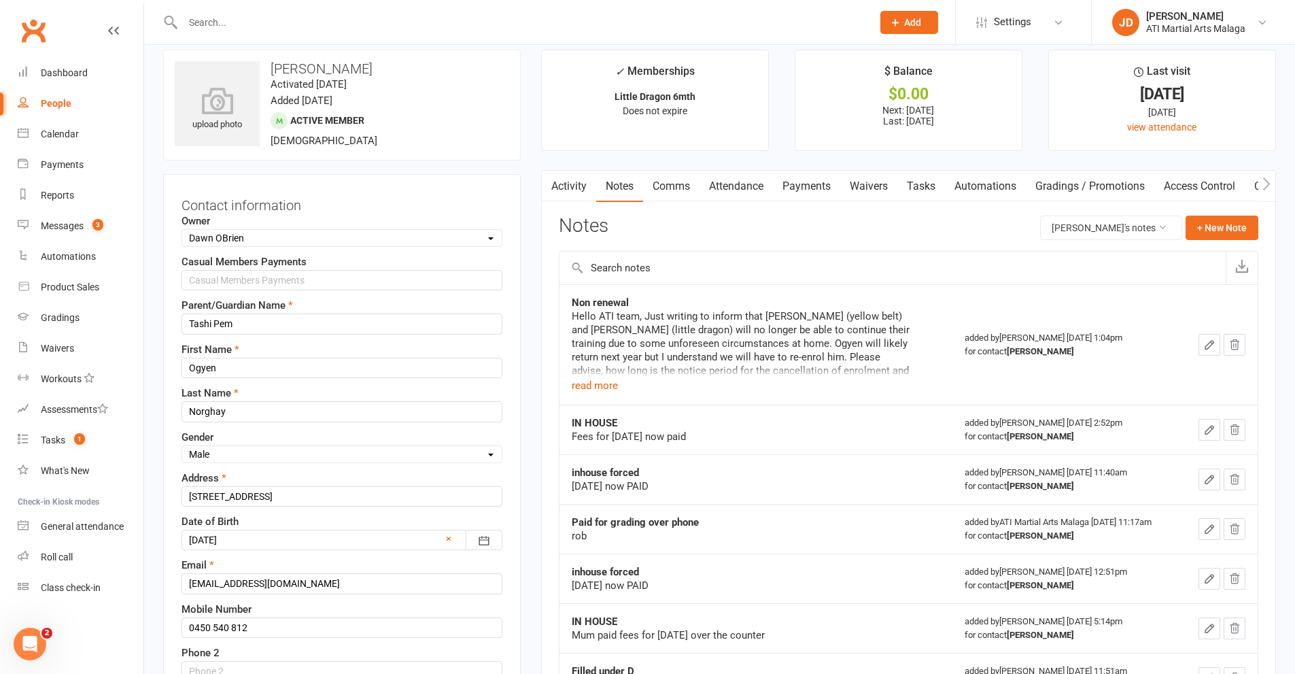
scroll to position [0, 0]
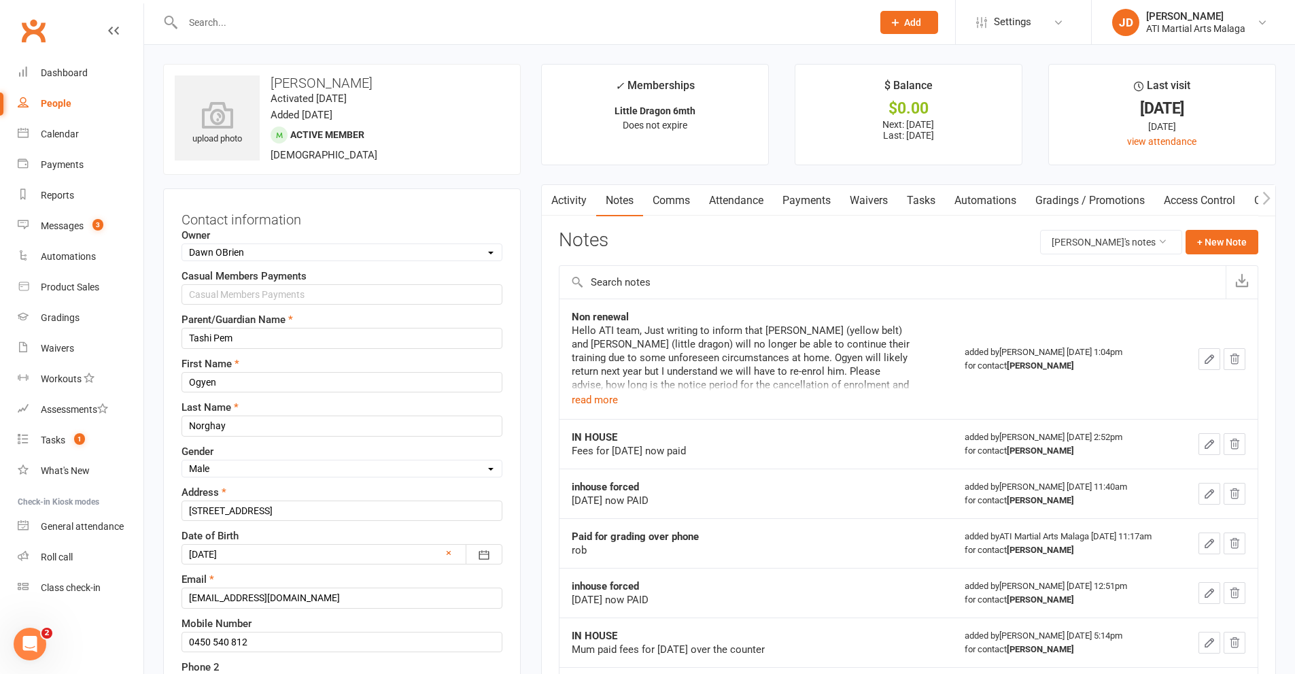
click at [809, 201] on link "Payments" at bounding box center [806, 200] width 67 height 31
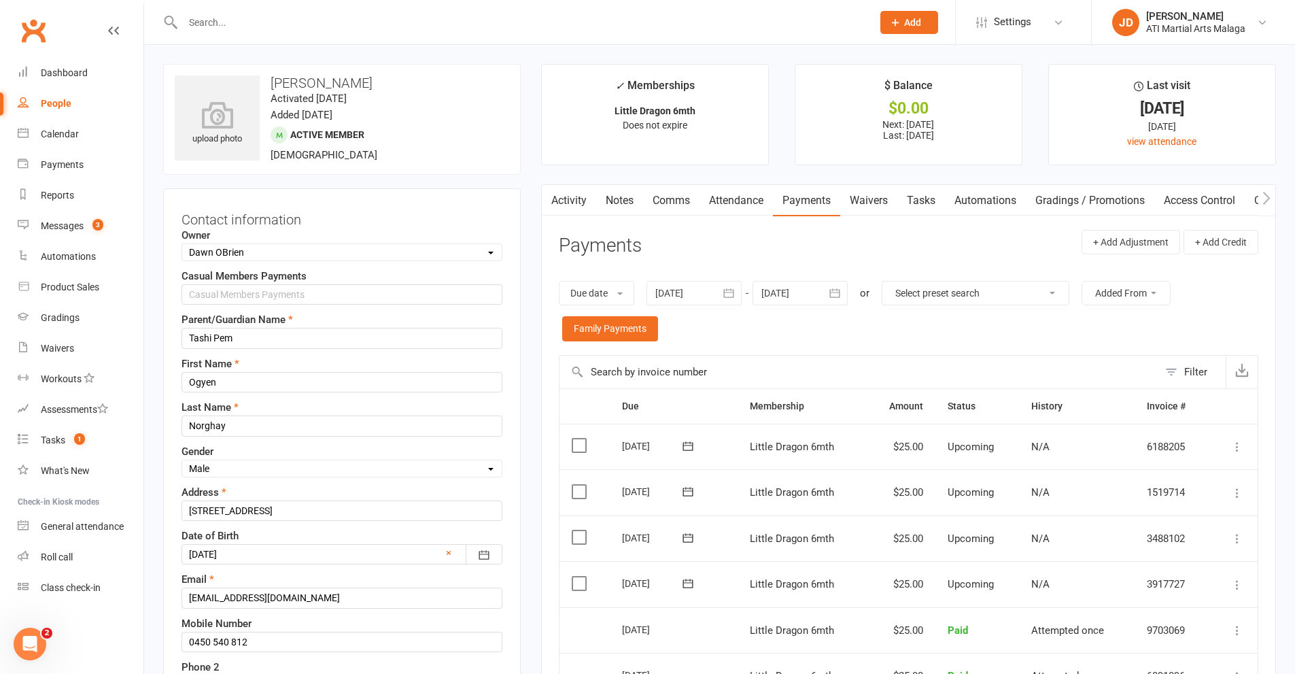
click at [619, 198] on link "Notes" at bounding box center [619, 200] width 47 height 31
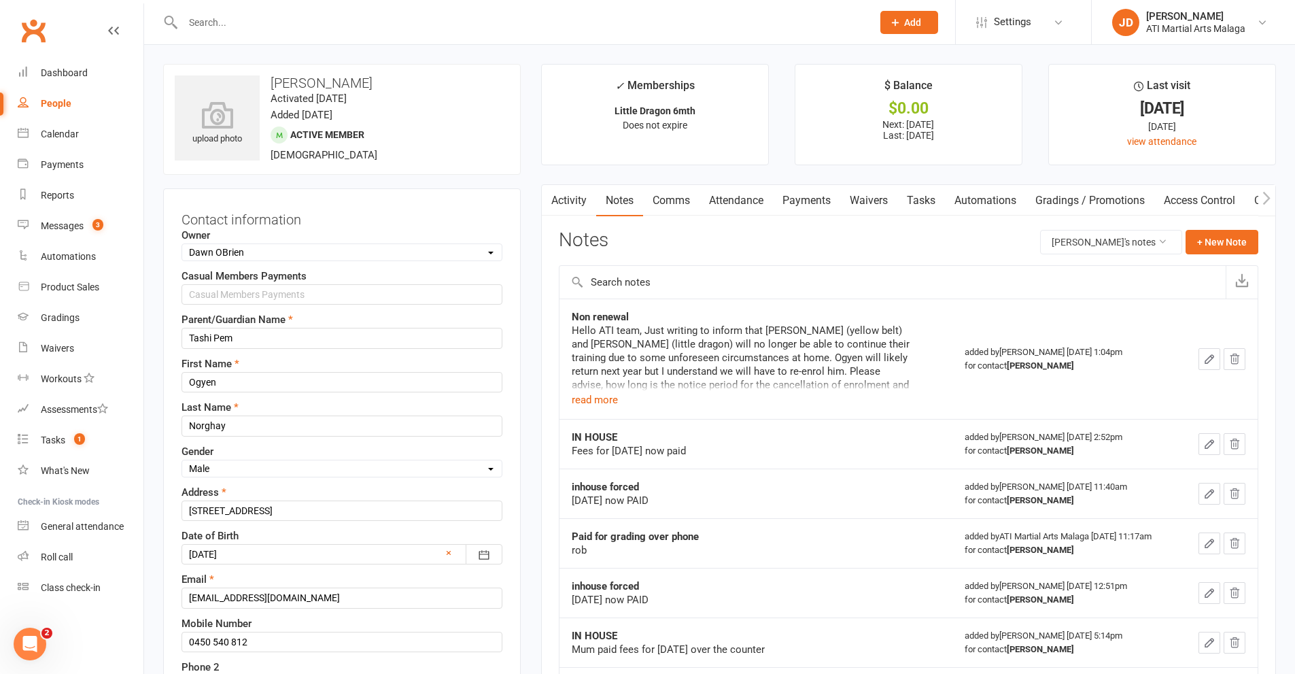
click at [562, 196] on link "Activity" at bounding box center [569, 200] width 54 height 31
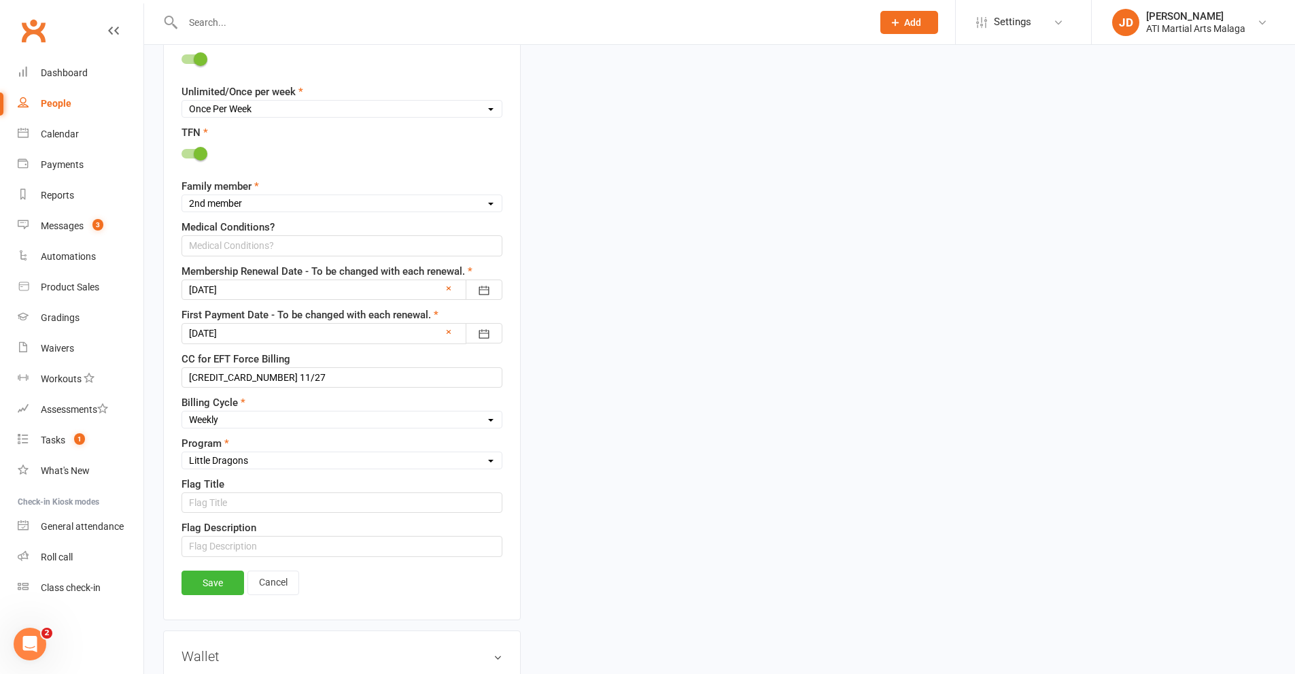
scroll to position [952, 0]
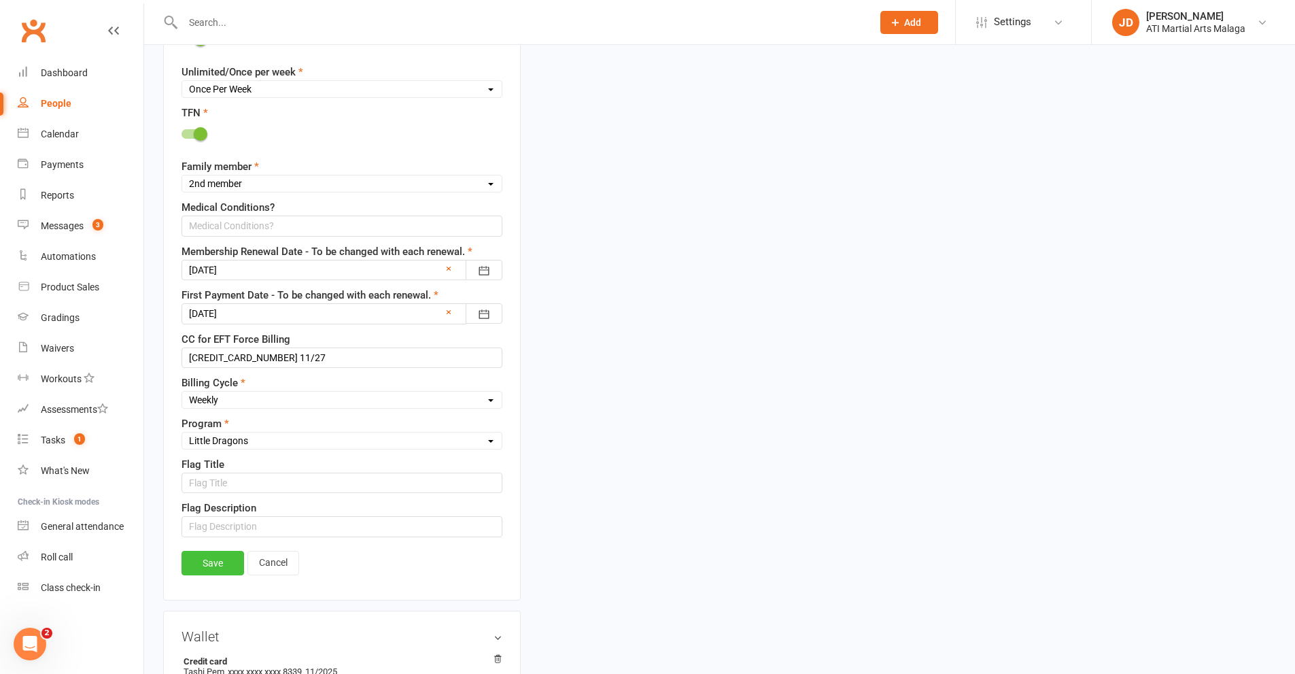
click at [215, 566] on link "Save" at bounding box center [212, 563] width 63 height 24
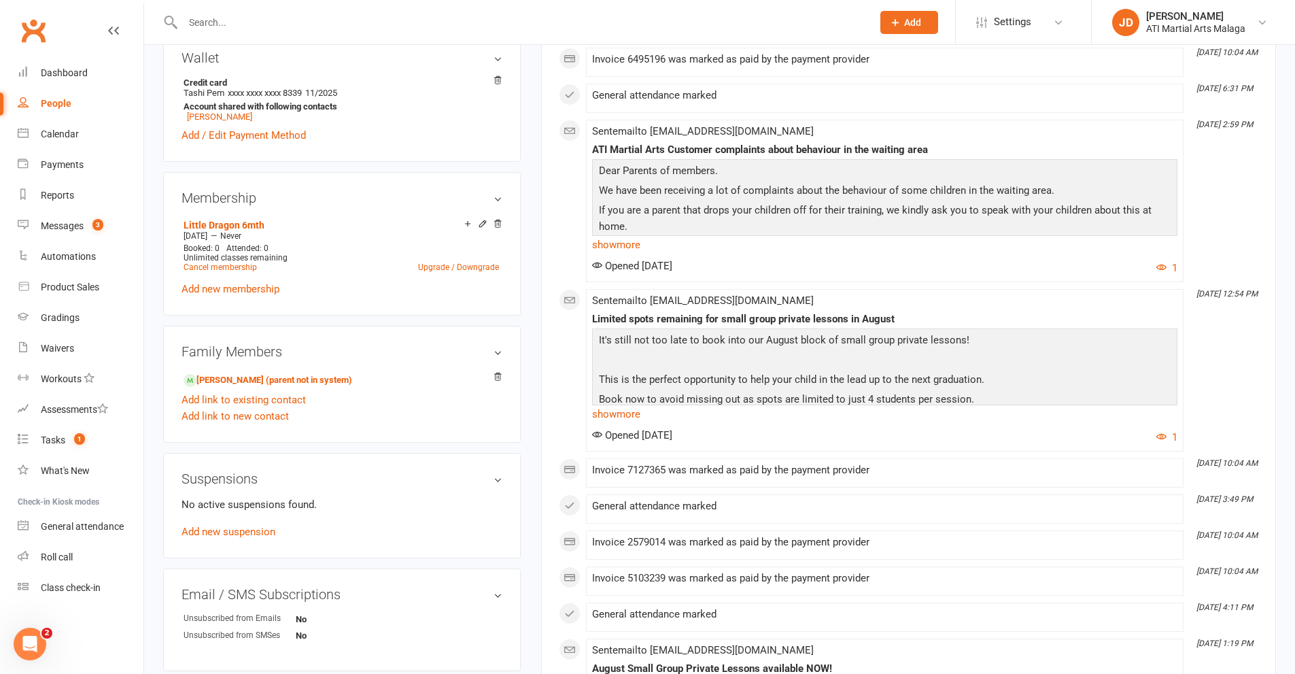
scroll to position [1020, 0]
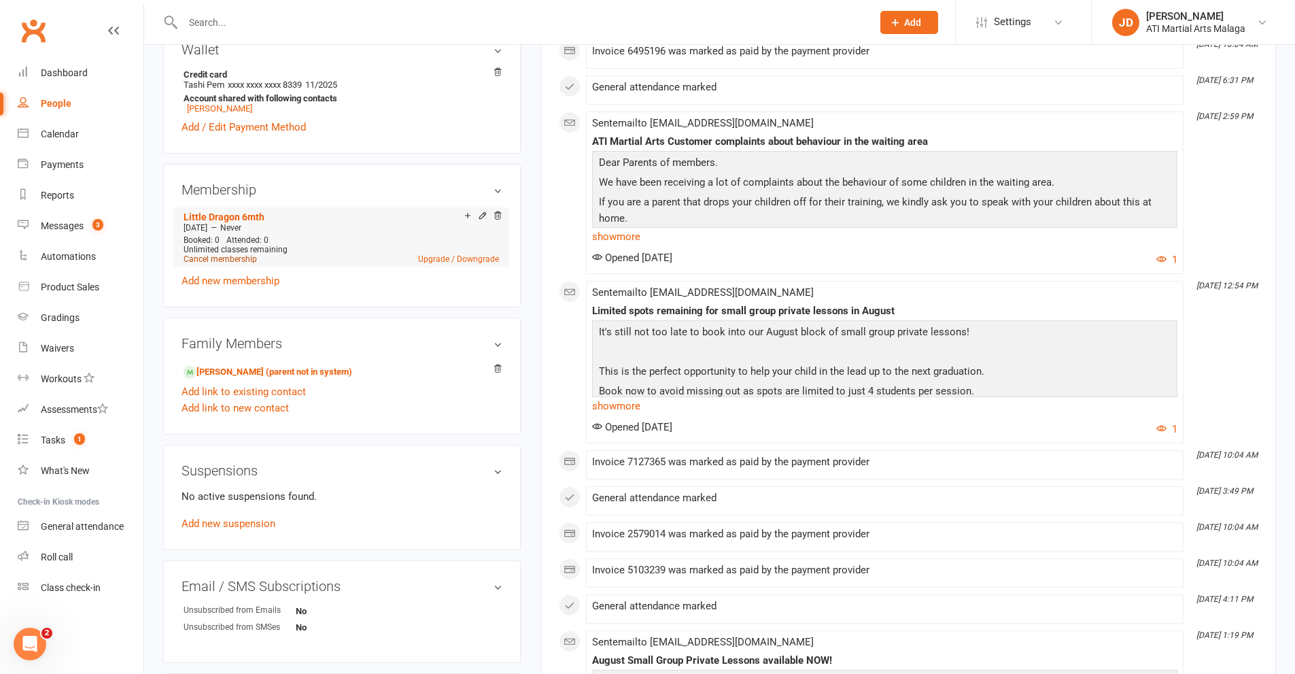
click at [228, 258] on link "Cancel membership" at bounding box center [220, 259] width 73 height 10
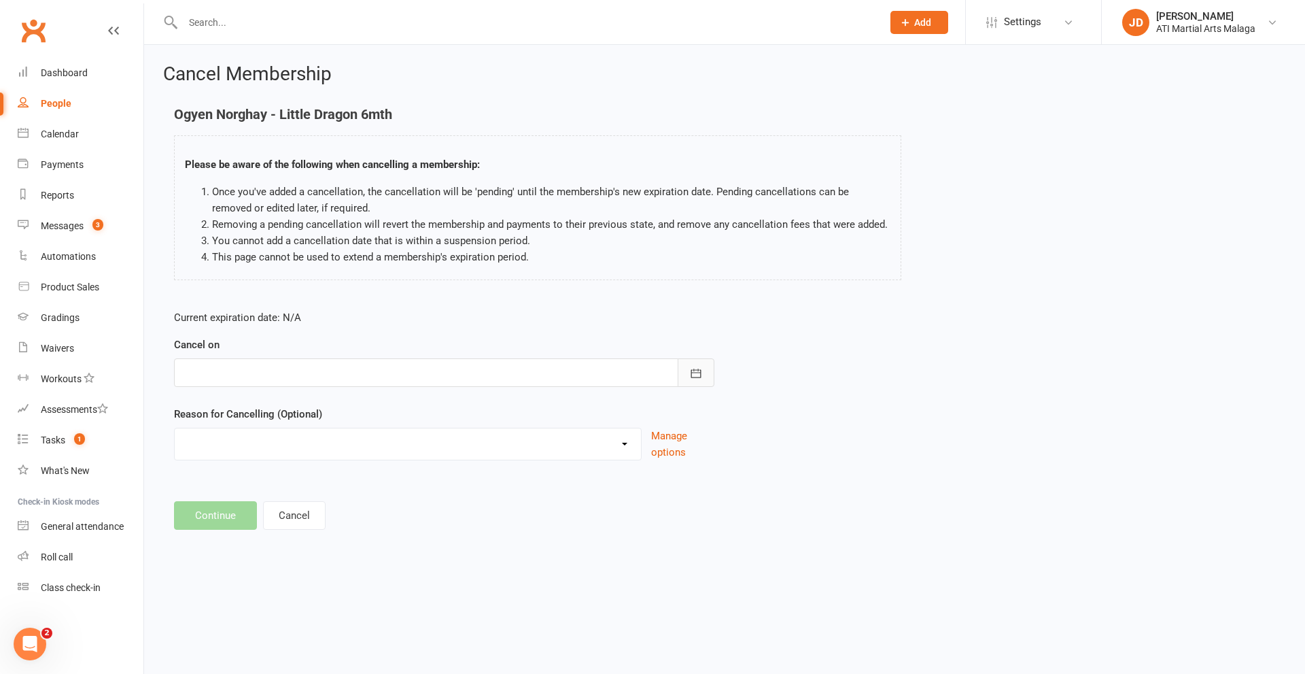
click at [699, 375] on icon "button" at bounding box center [696, 373] width 14 height 14
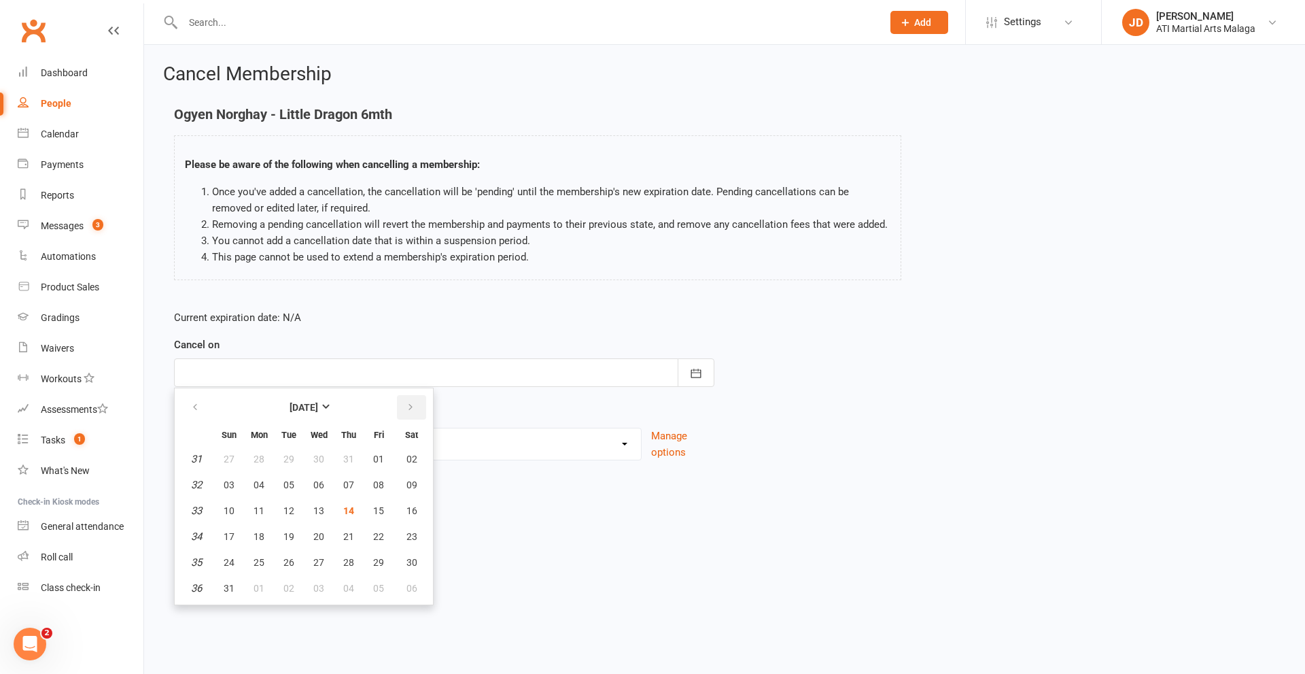
click at [404, 404] on button "button" at bounding box center [411, 407] width 29 height 24
click at [350, 457] on span "02" at bounding box center [348, 458] width 11 height 11
type input "[DATE]"
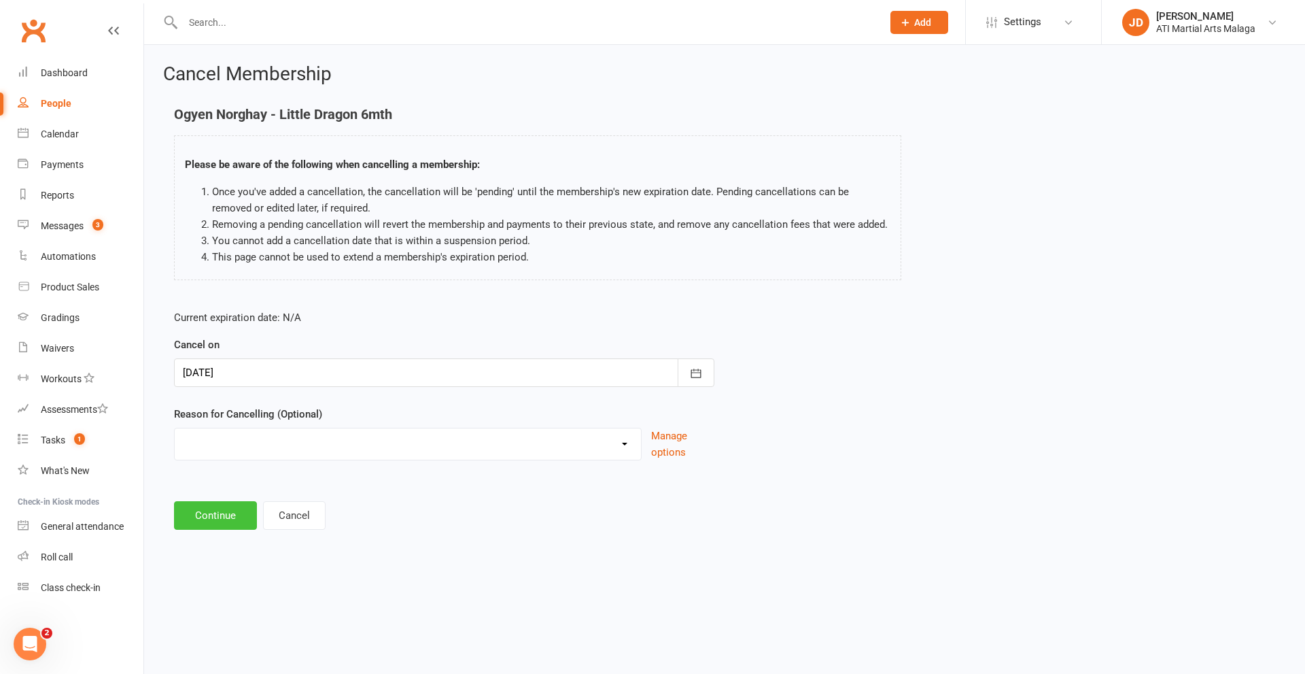
click at [217, 511] on button "Continue" at bounding box center [215, 515] width 83 height 29
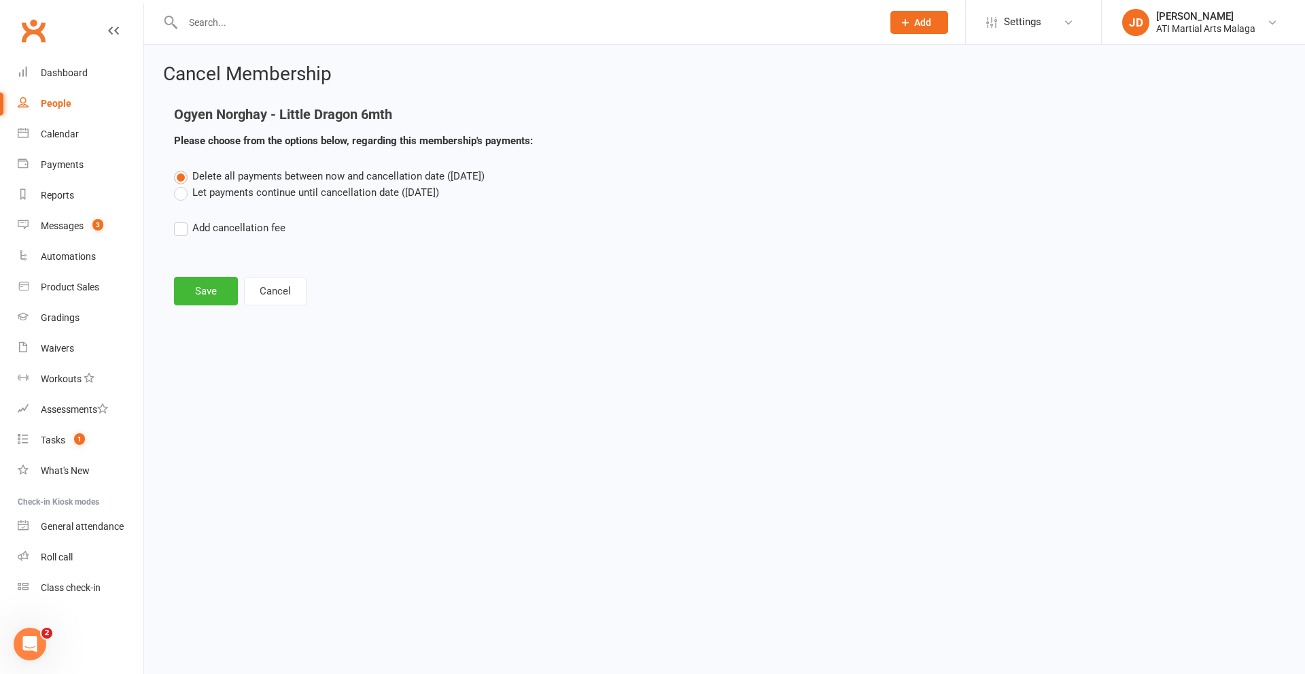
click at [180, 190] on label "Let payments continue until cancellation date ([DATE])" at bounding box center [306, 192] width 265 height 16
click at [180, 184] on input "Let payments continue until cancellation date ([DATE])" at bounding box center [178, 184] width 9 height 0
click at [203, 288] on button "Save" at bounding box center [206, 291] width 64 height 29
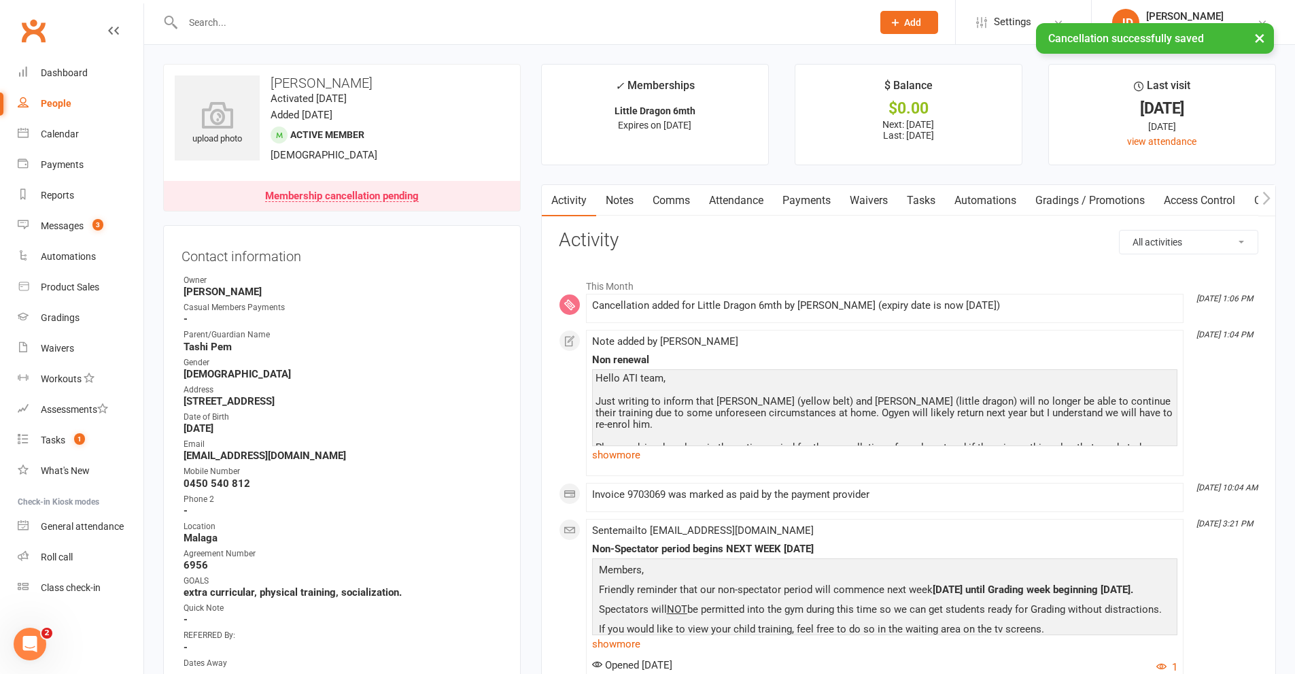
click at [816, 196] on link "Payments" at bounding box center [806, 200] width 67 height 31
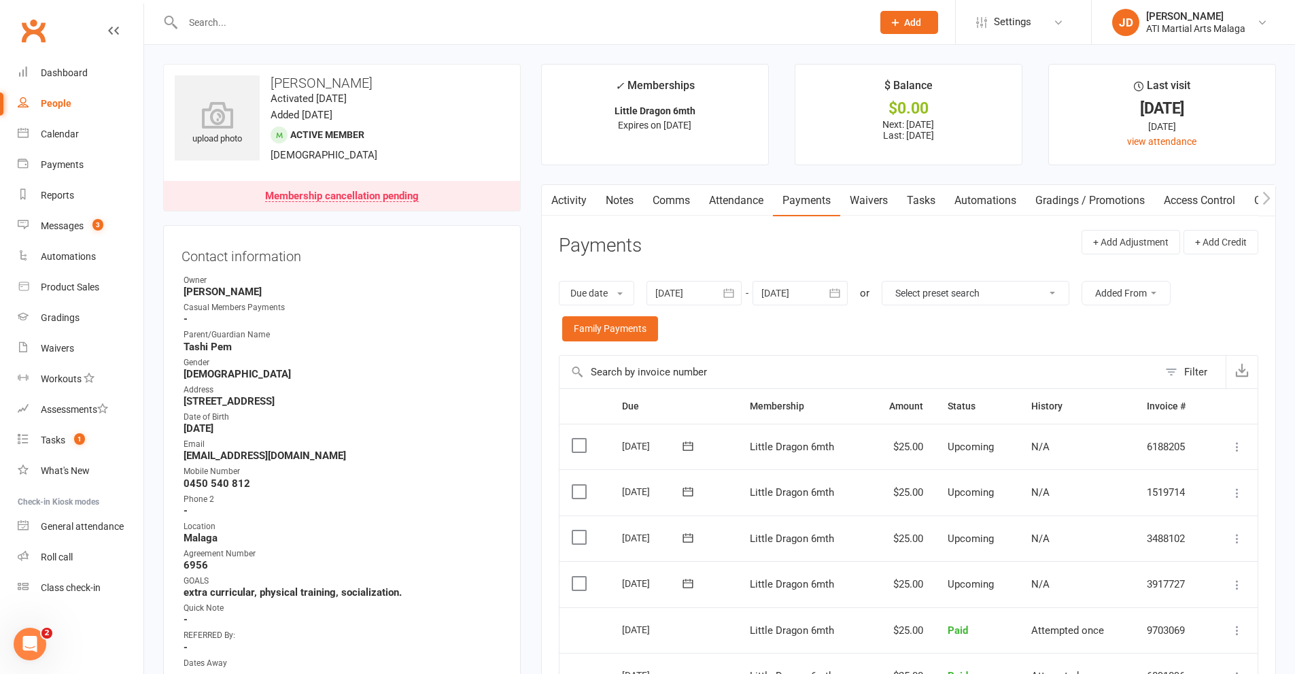
click at [833, 288] on icon "button" at bounding box center [835, 293] width 14 height 14
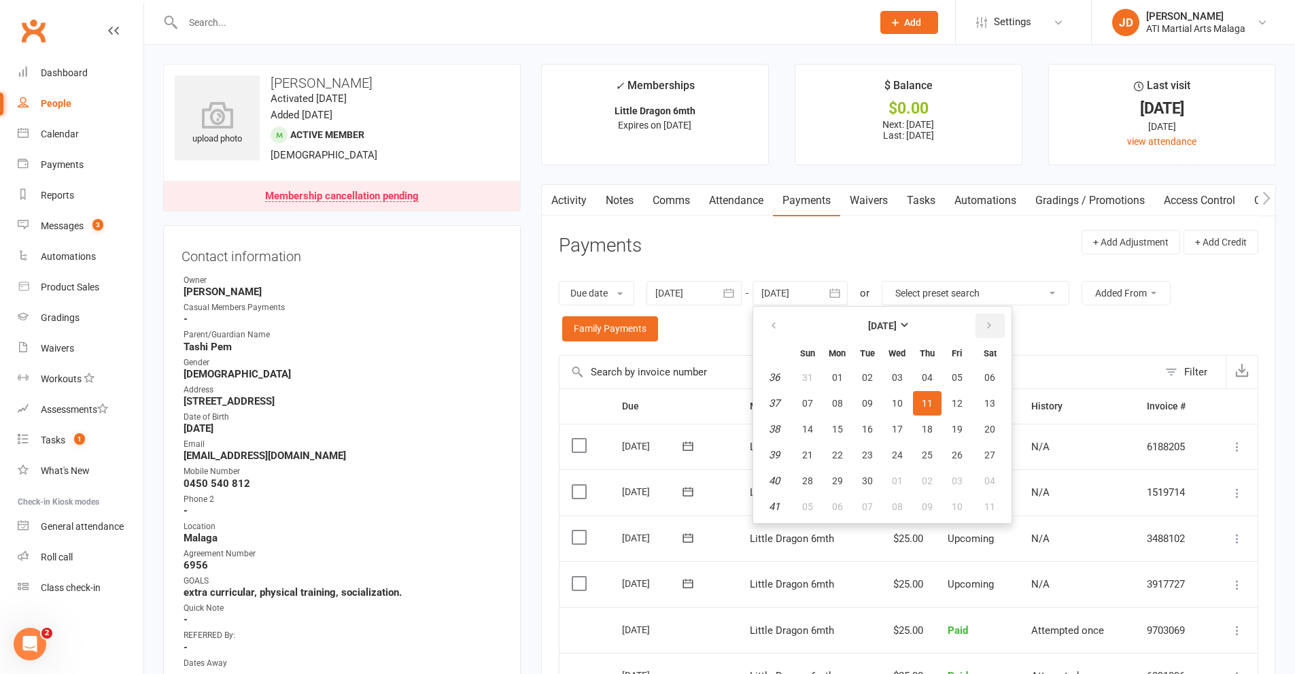
click at [991, 325] on icon "button" at bounding box center [989, 325] width 10 height 11
click at [864, 476] on span "28" at bounding box center [867, 480] width 11 height 11
type input "[DATE]"
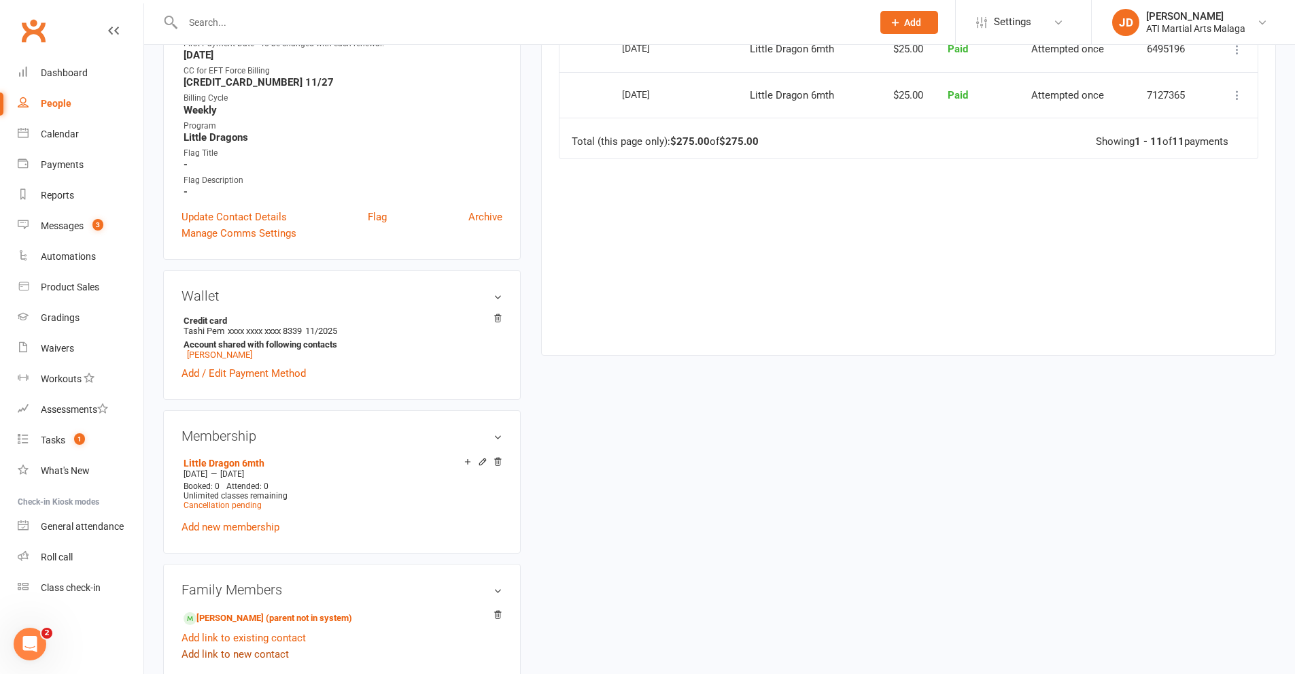
scroll to position [952, 0]
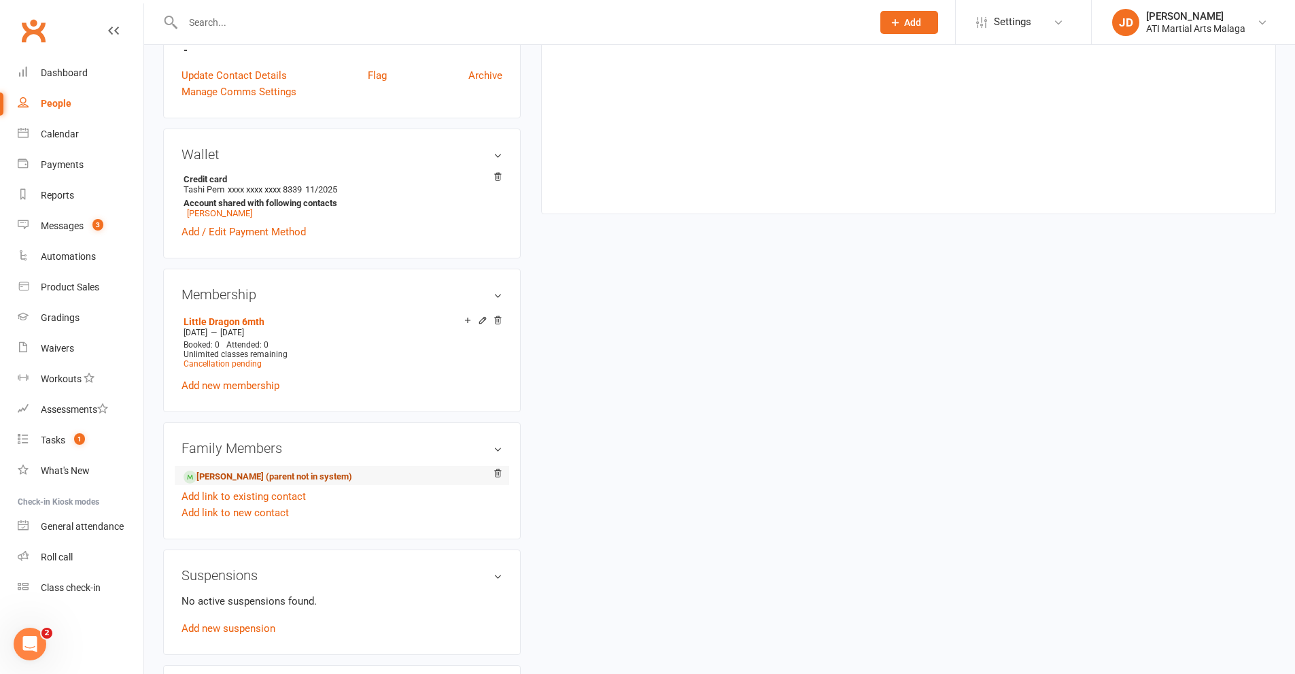
click at [238, 476] on link "[PERSON_NAME] (parent not in system)" at bounding box center [268, 477] width 169 height 14
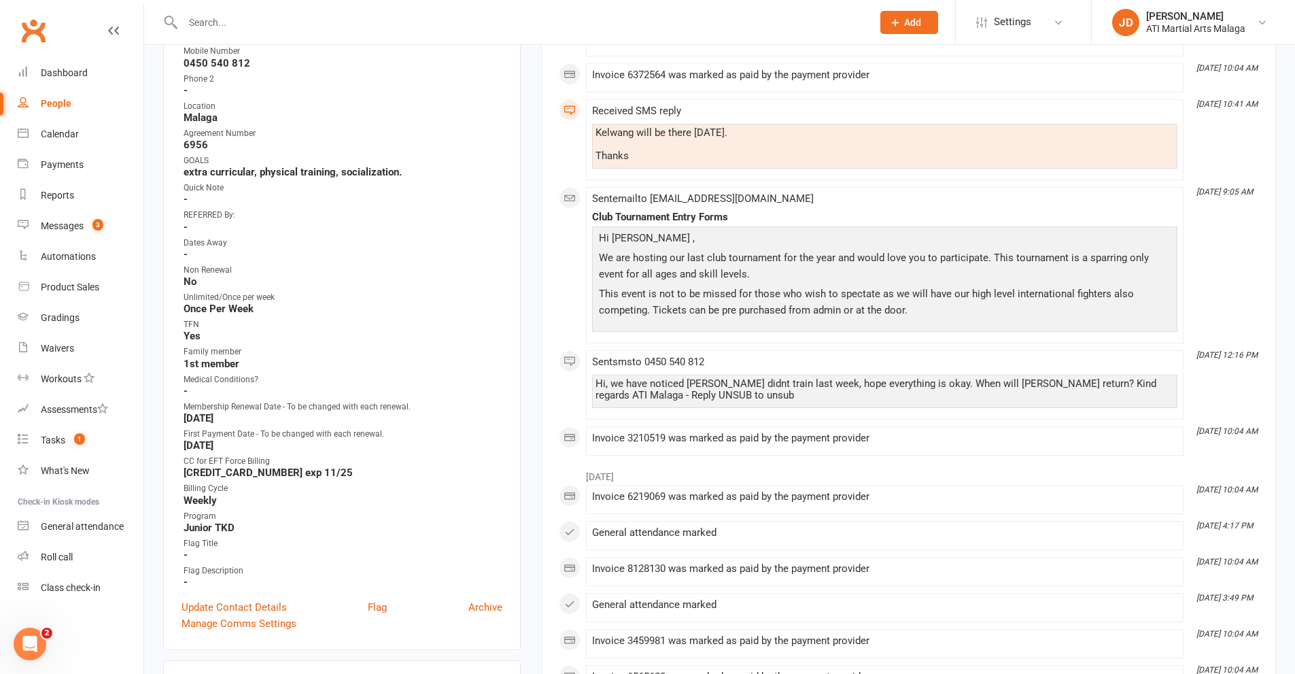
scroll to position [476, 0]
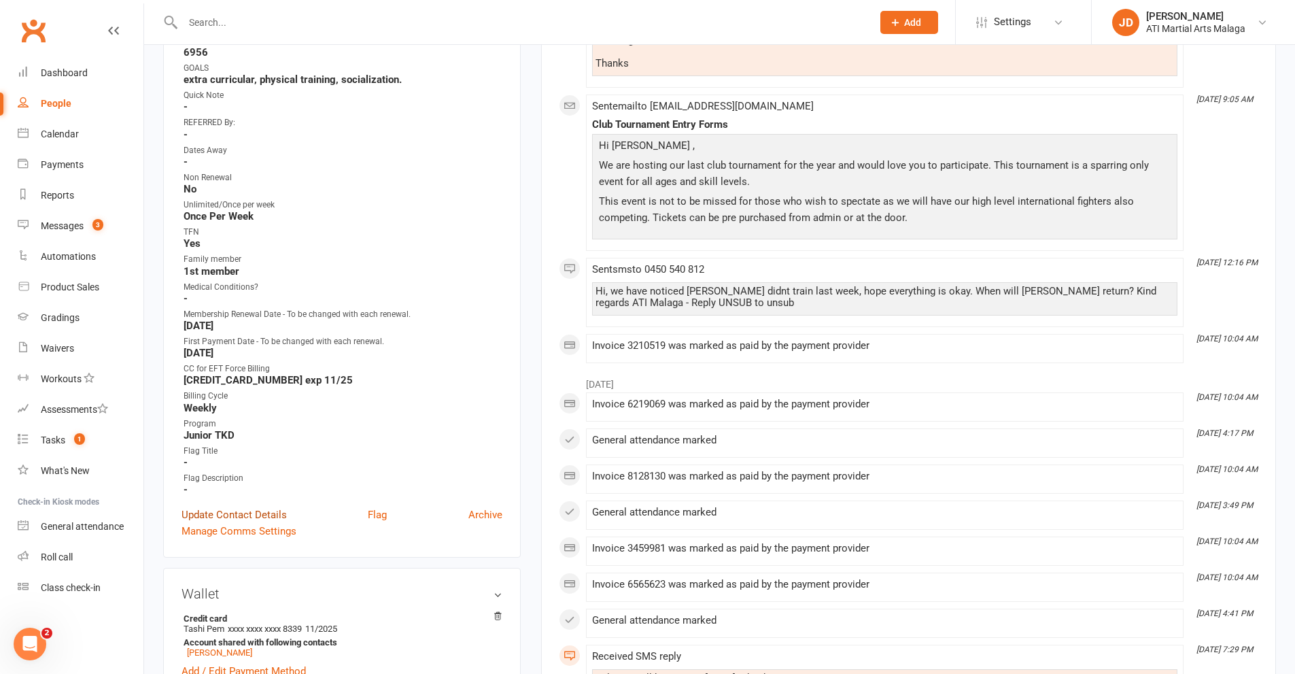
click at [250, 512] on link "Update Contact Details" at bounding box center [233, 514] width 105 height 16
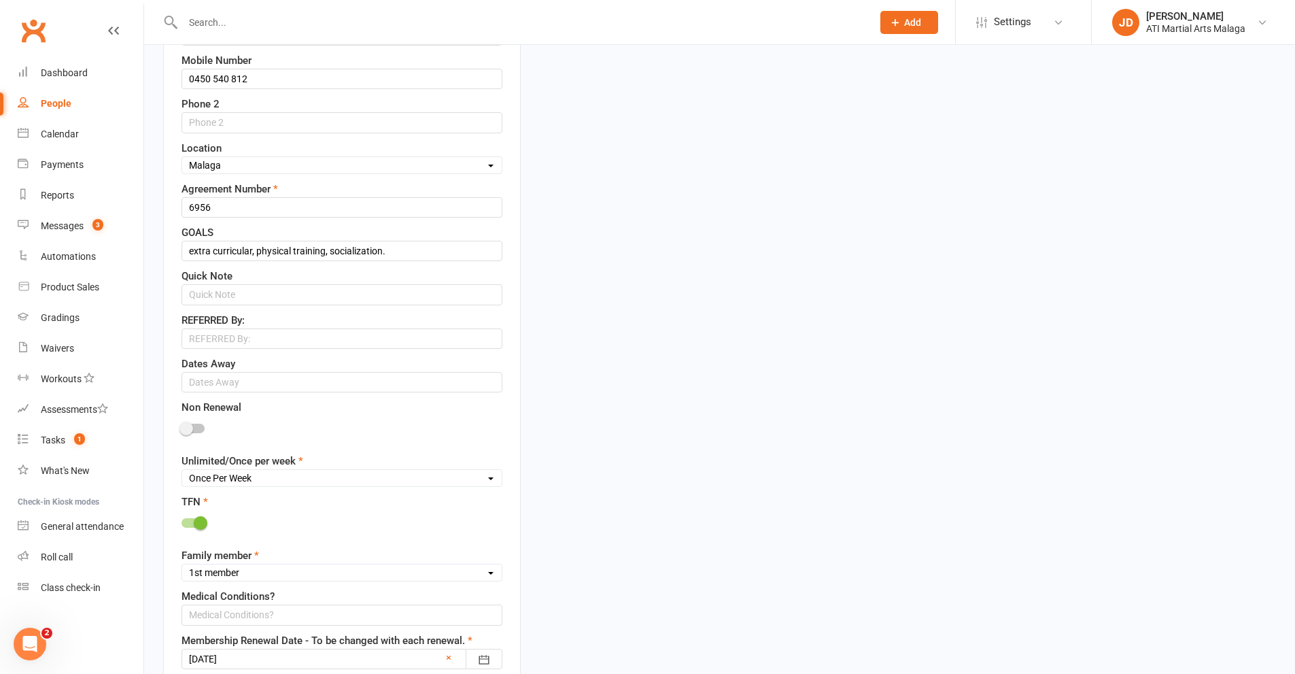
scroll to position [608, 0]
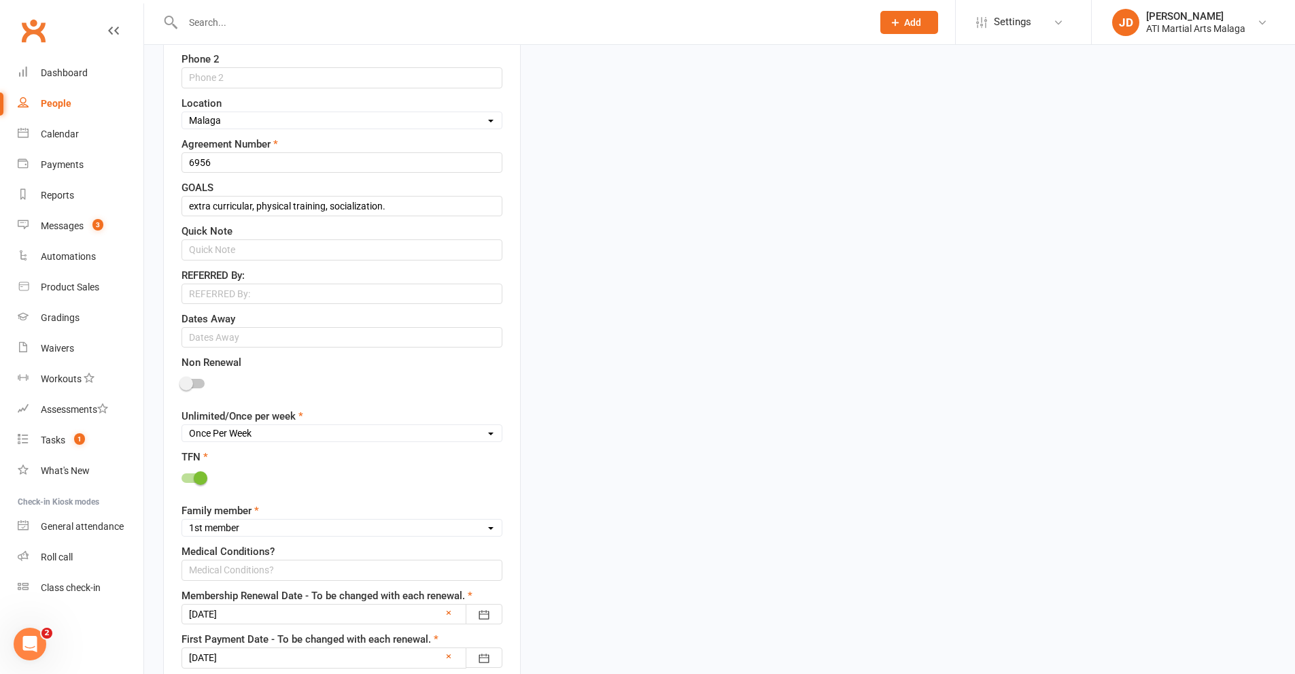
click at [186, 379] on span at bounding box center [186, 384] width 14 height 14
click at [181, 381] on input "checkbox" at bounding box center [181, 381] width 0 height 0
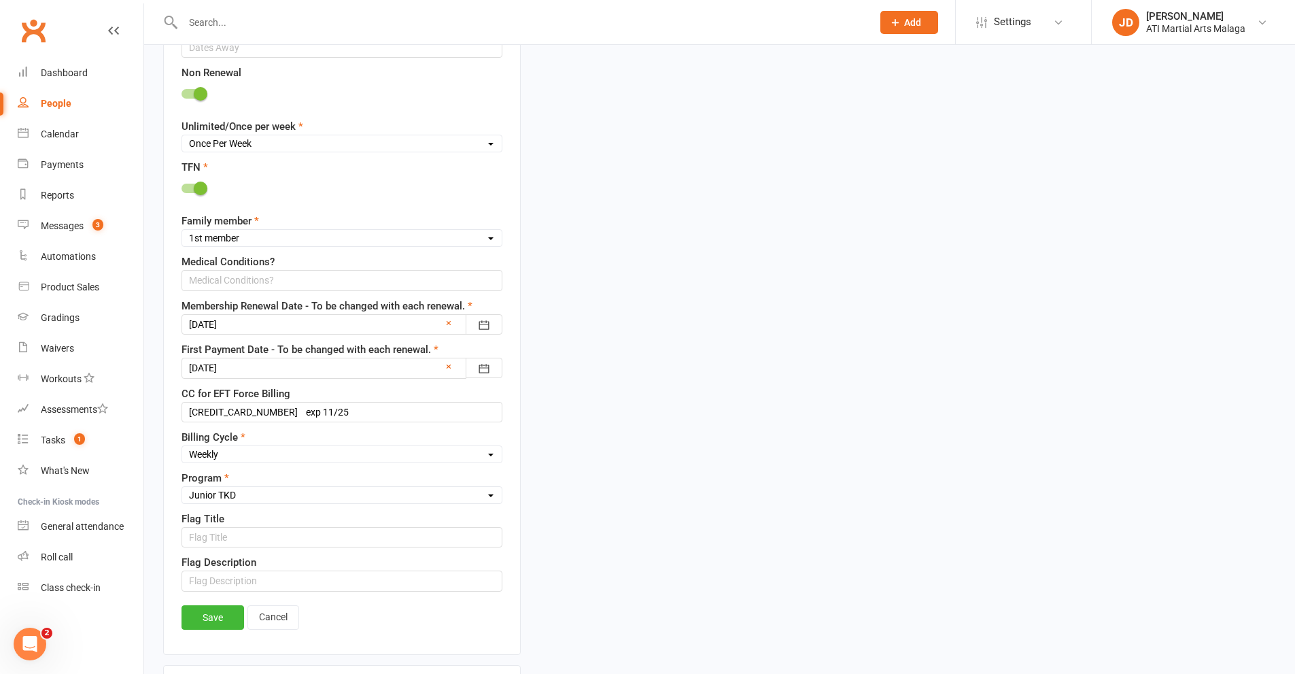
scroll to position [947, 0]
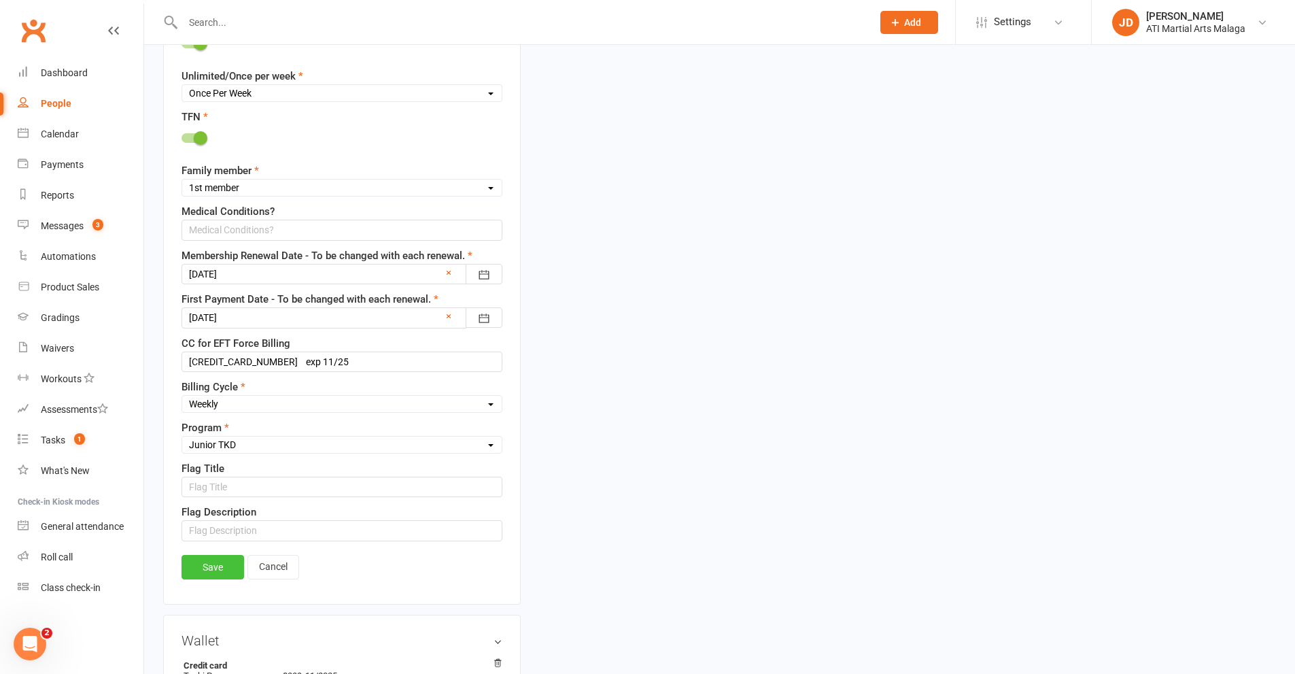
click at [220, 574] on link "Save" at bounding box center [212, 567] width 63 height 24
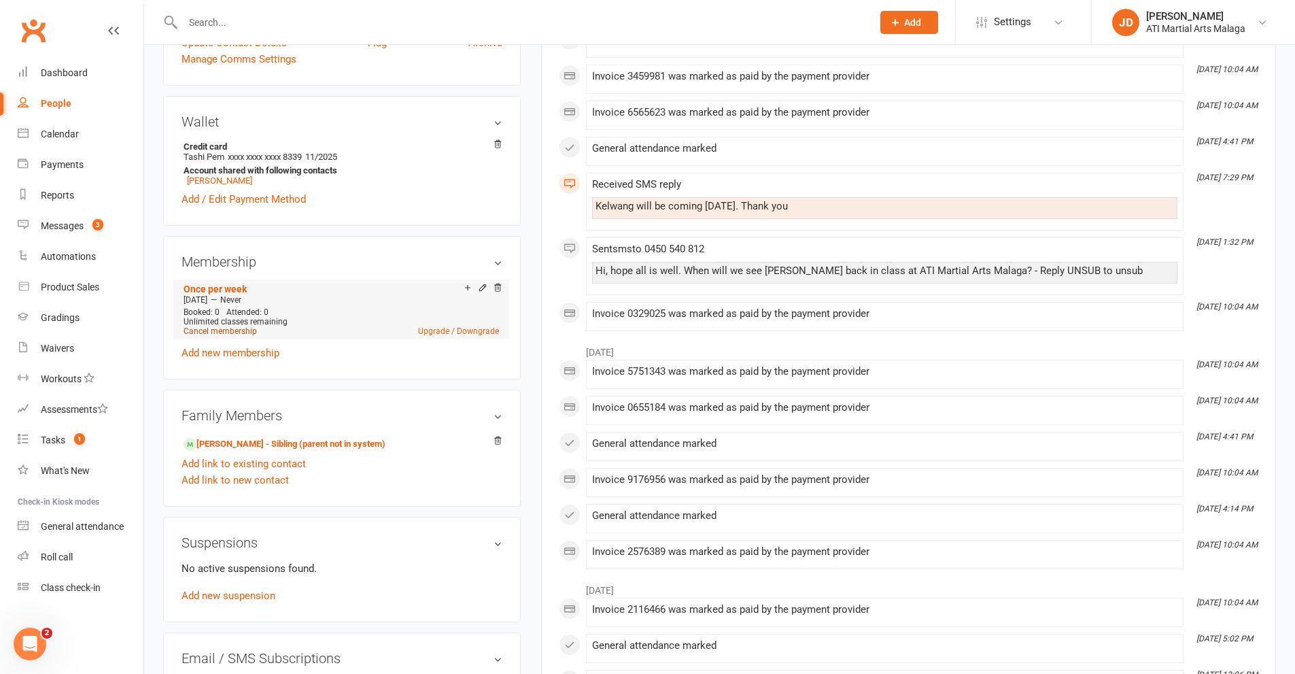
click at [213, 328] on link "Cancel membership" at bounding box center [220, 331] width 73 height 10
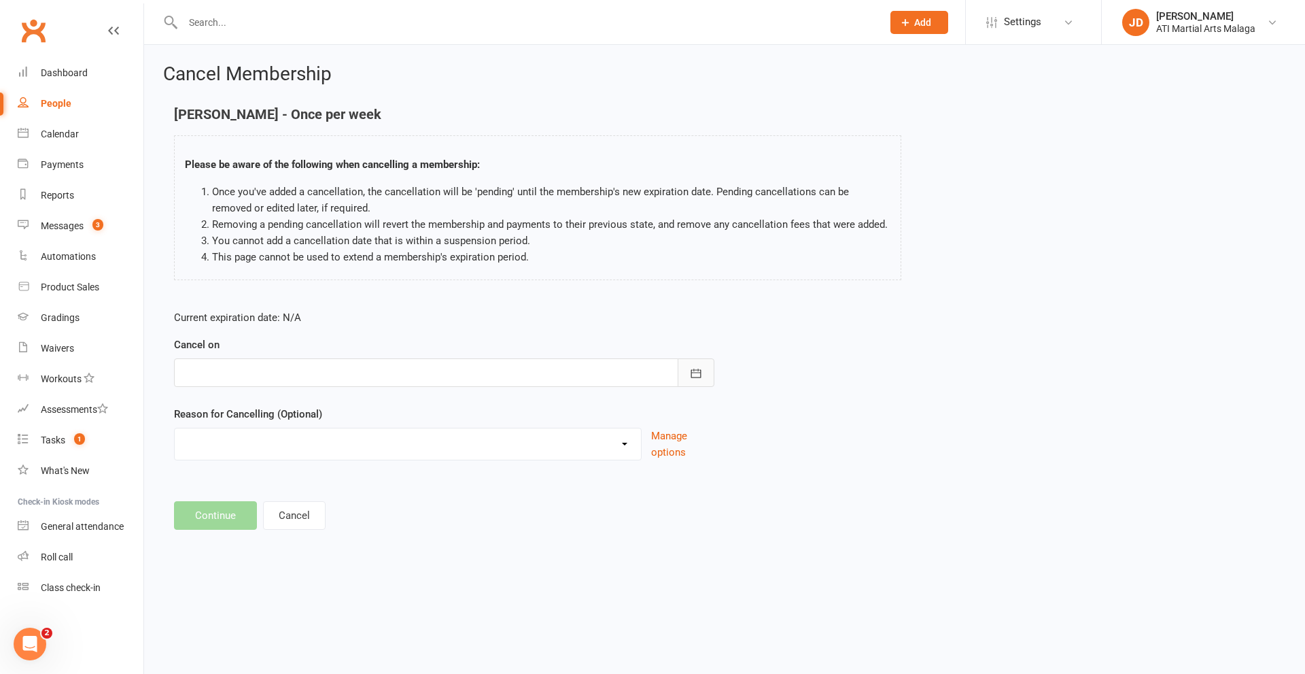
click at [703, 375] on button "button" at bounding box center [696, 372] width 37 height 29
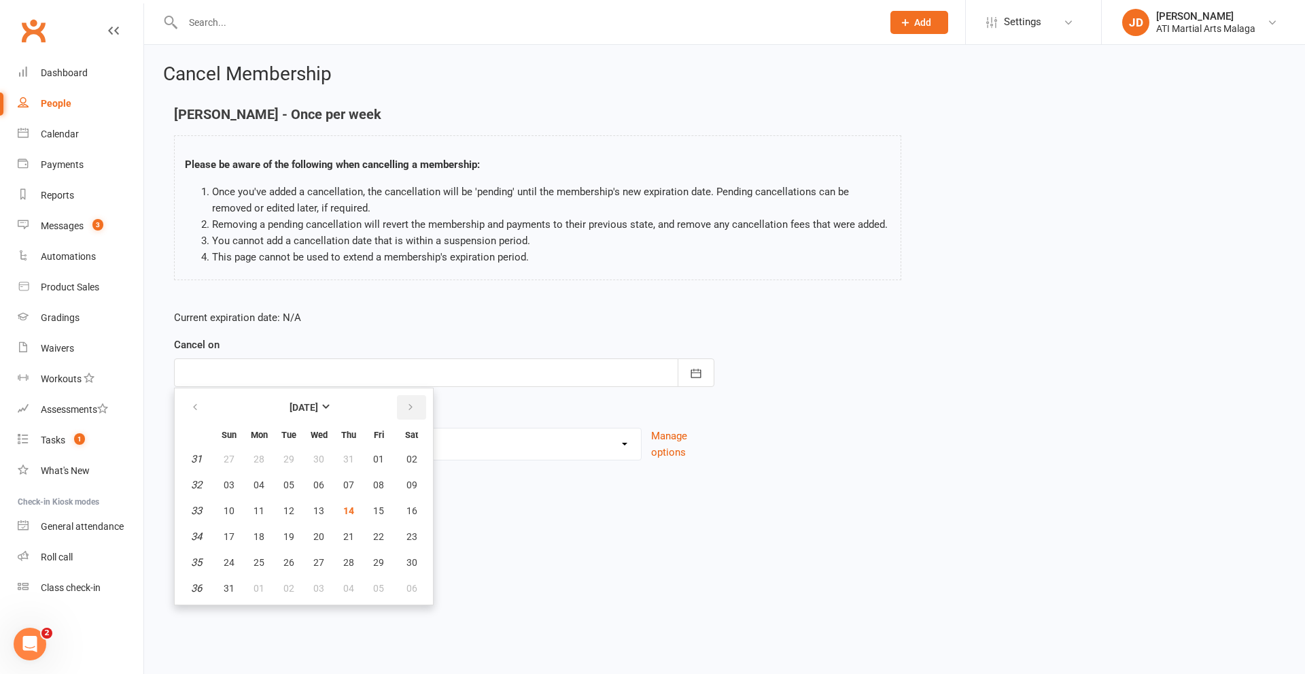
click at [413, 403] on icon "button" at bounding box center [411, 407] width 10 height 11
click at [351, 459] on span "02" at bounding box center [348, 458] width 11 height 11
type input "[DATE]"
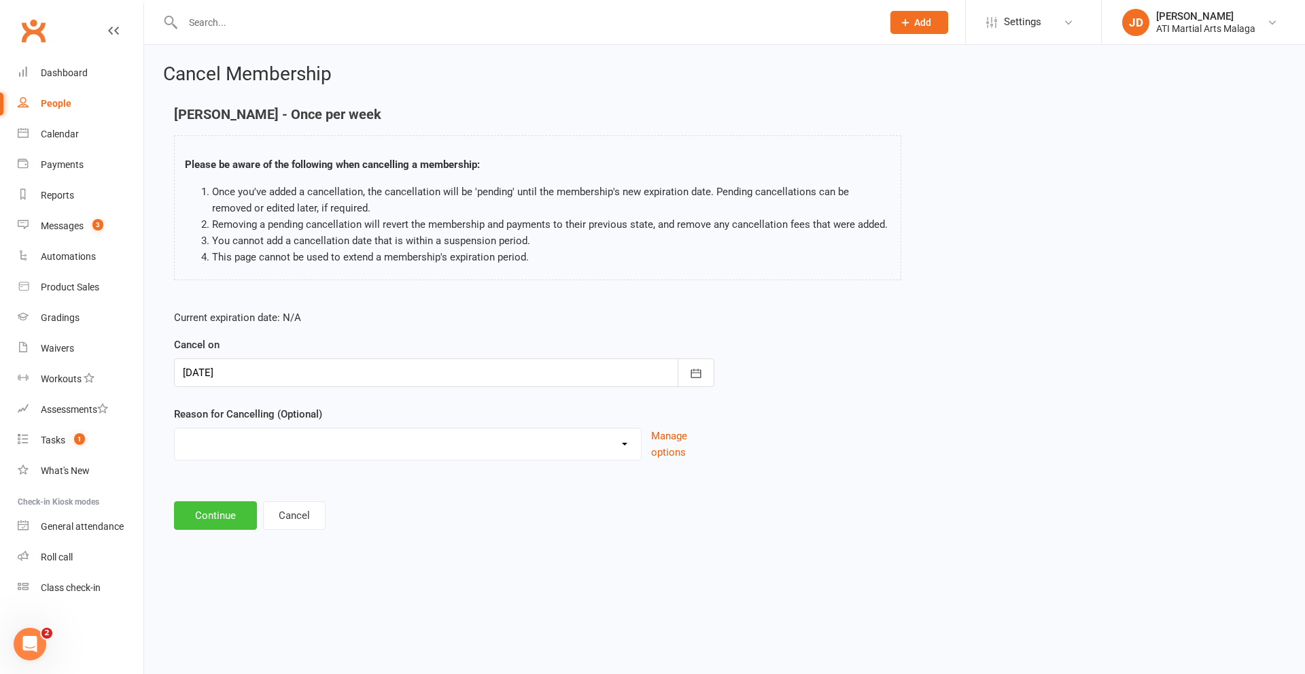
click at [204, 511] on button "Continue" at bounding box center [215, 515] width 83 height 29
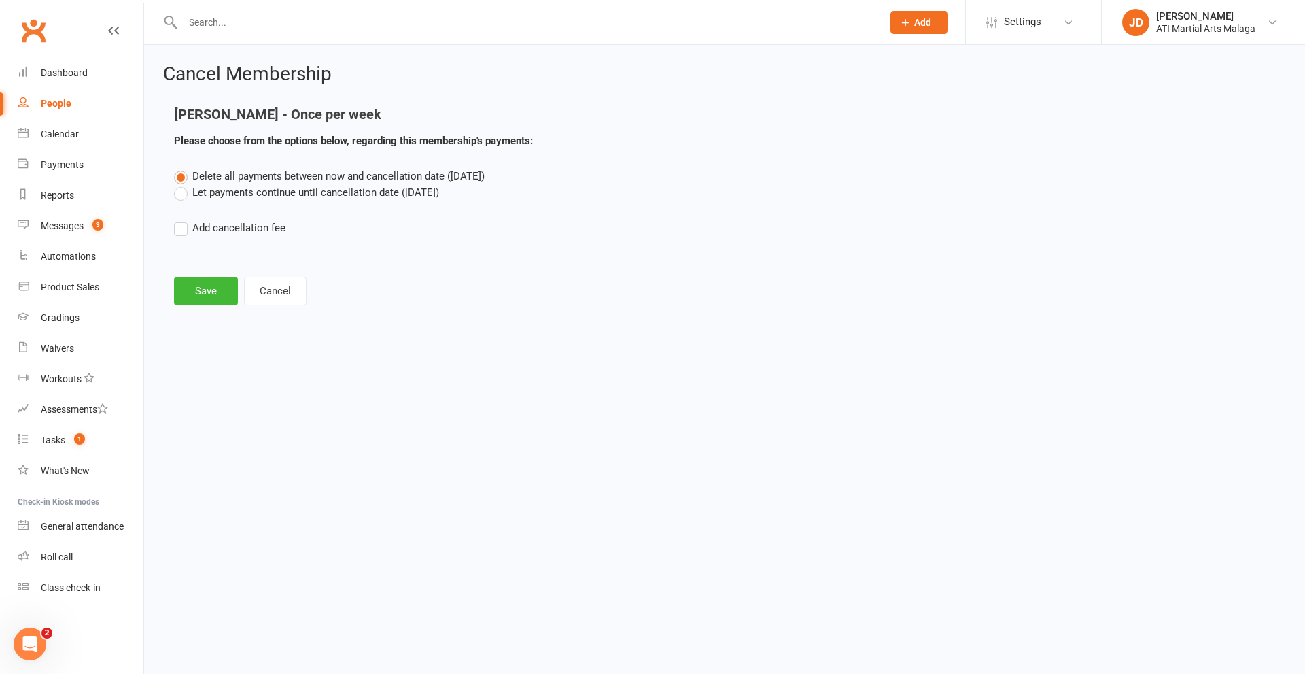
click at [179, 189] on label "Let payments continue until cancellation date ([DATE])" at bounding box center [306, 192] width 265 height 16
click at [179, 184] on input "Let payments continue until cancellation date ([DATE])" at bounding box center [178, 184] width 9 height 0
click at [200, 293] on button "Save" at bounding box center [206, 291] width 64 height 29
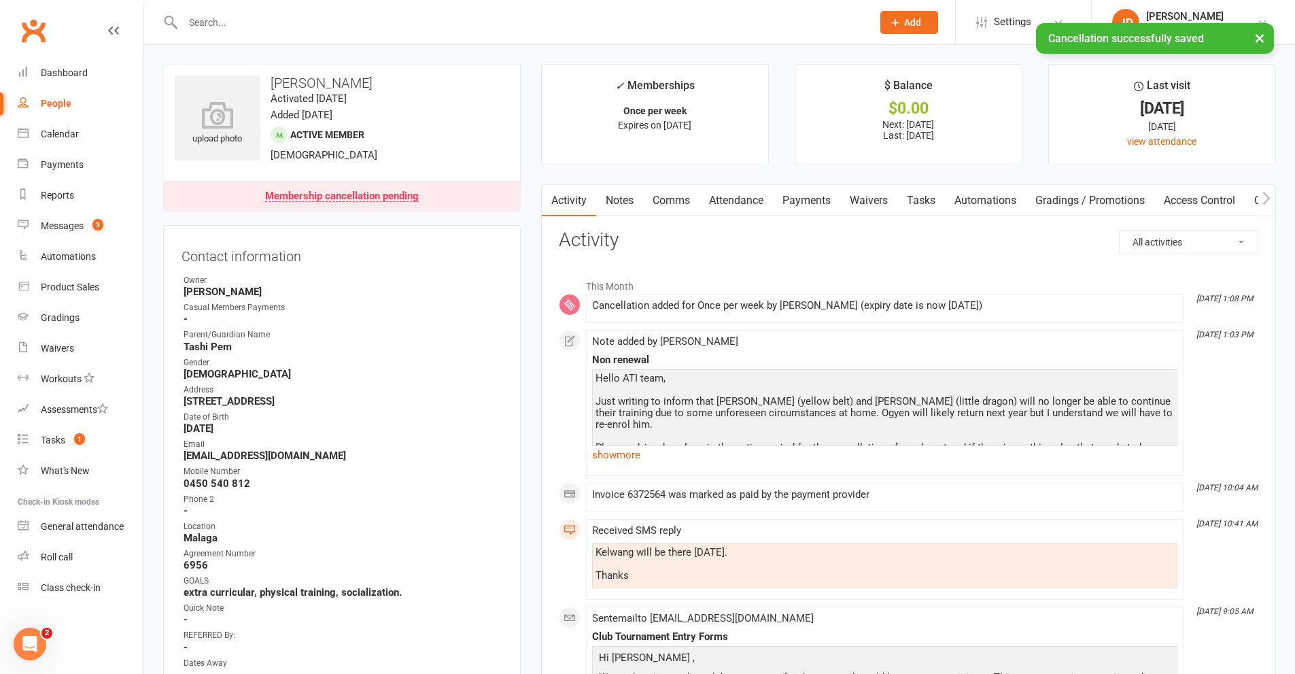
click at [810, 203] on link "Payments" at bounding box center [806, 200] width 67 height 31
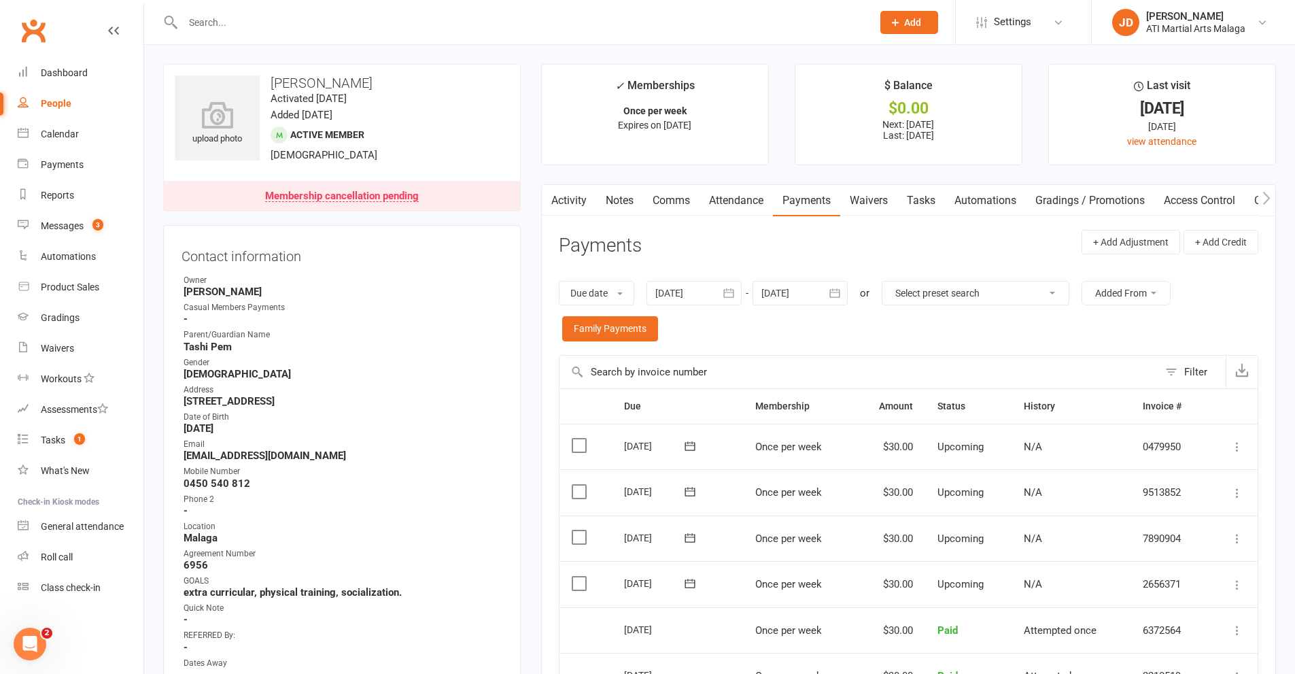
click at [834, 290] on icon "button" at bounding box center [835, 293] width 14 height 14
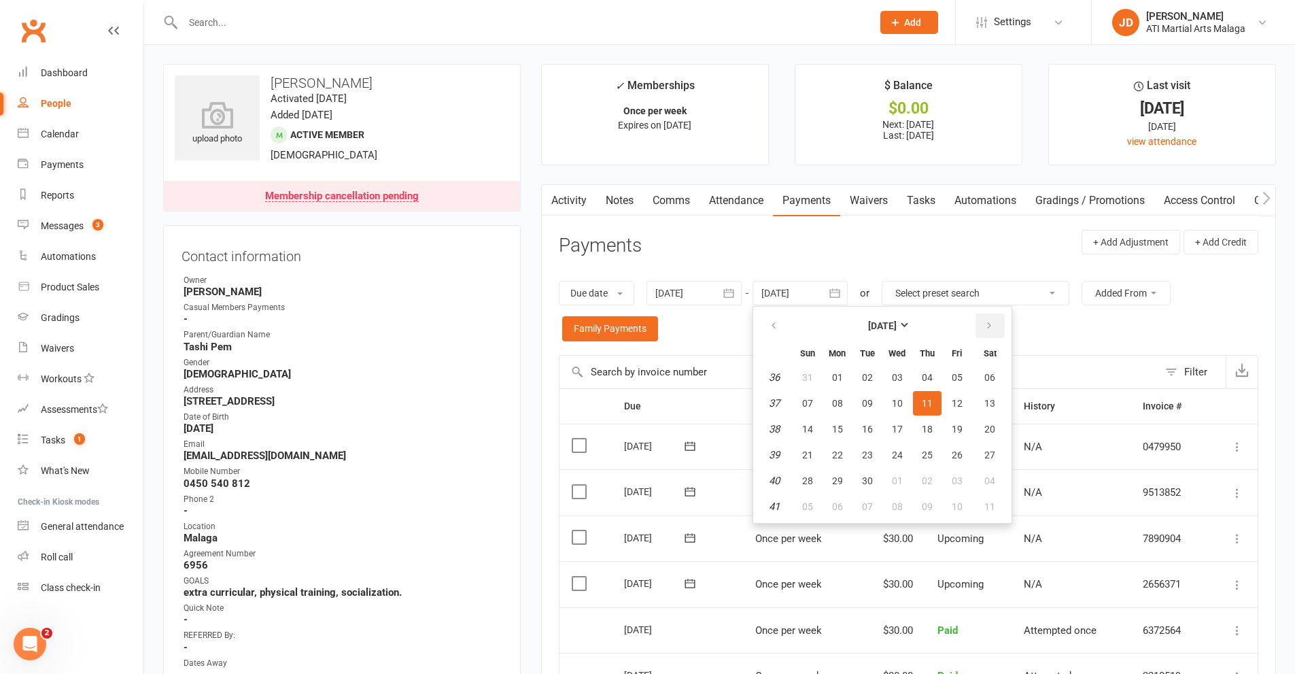
drag, startPoint x: 994, startPoint y: 322, endPoint x: 982, endPoint y: 331, distance: 14.5
click at [994, 322] on icon "button" at bounding box center [989, 325] width 10 height 11
click at [835, 478] on span "27" at bounding box center [837, 480] width 11 height 11
type input "[DATE]"
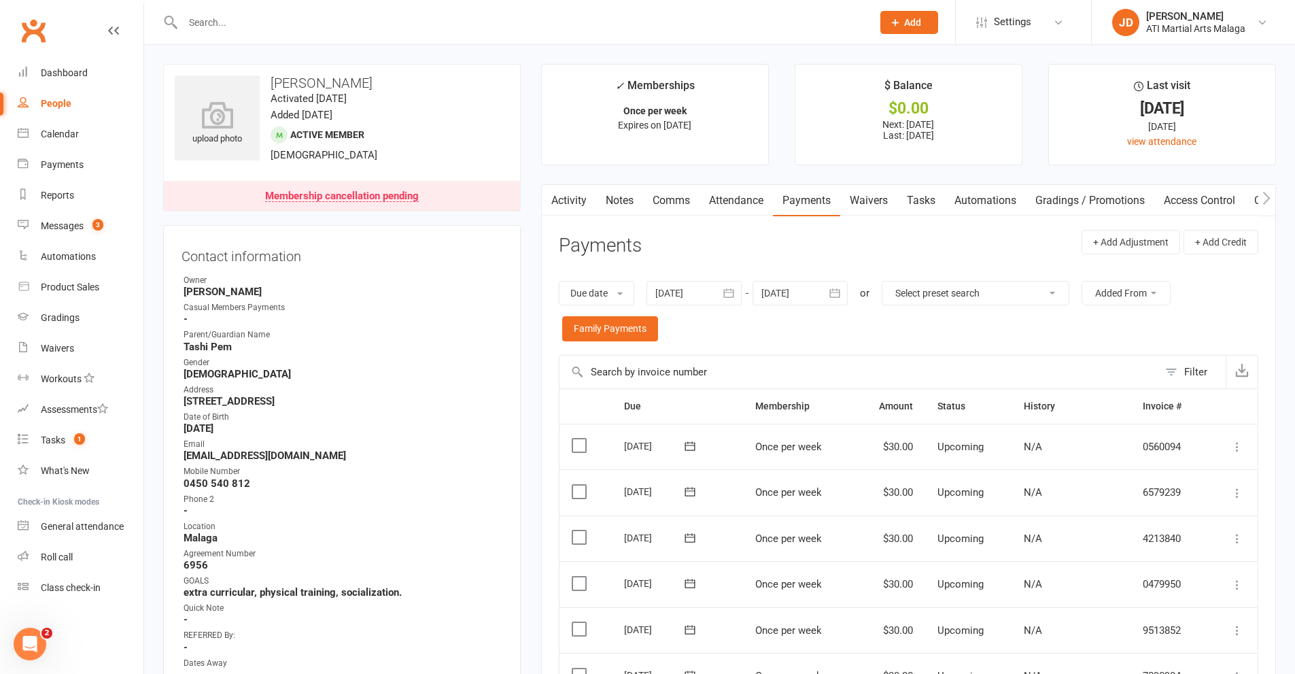
click at [623, 199] on link "Notes" at bounding box center [619, 200] width 47 height 31
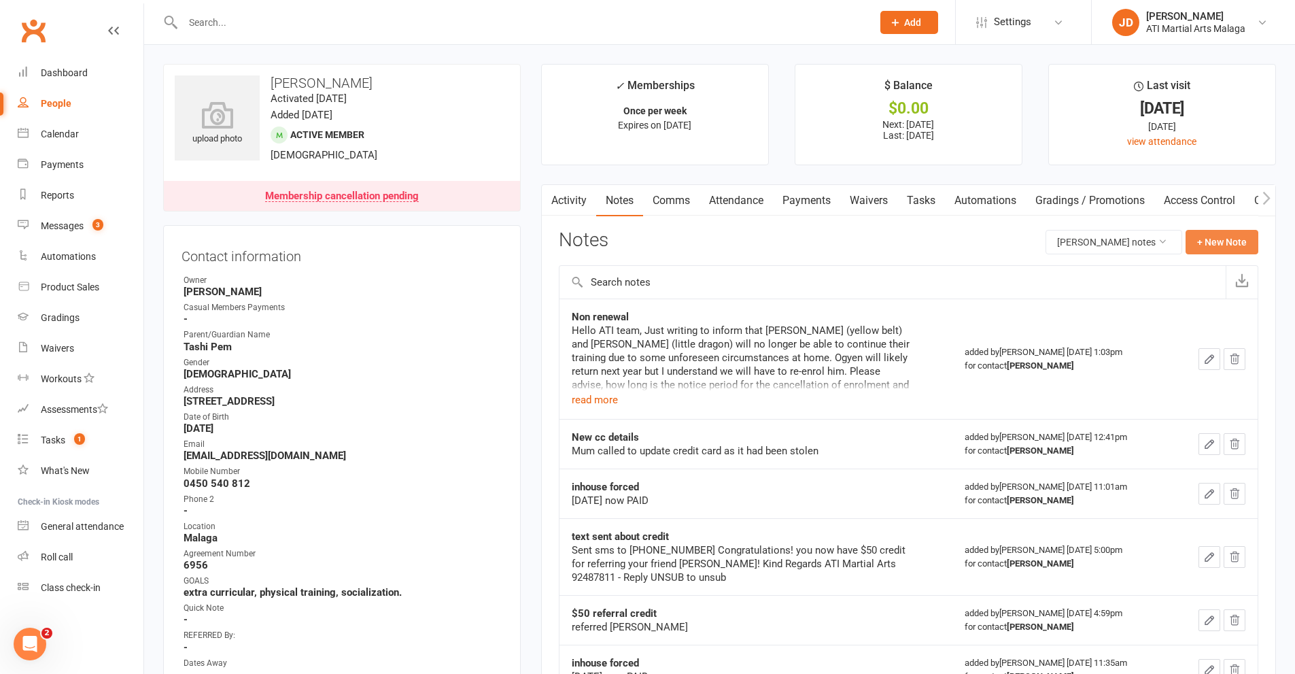
click at [1212, 238] on button "+ New Note" at bounding box center [1221, 242] width 73 height 24
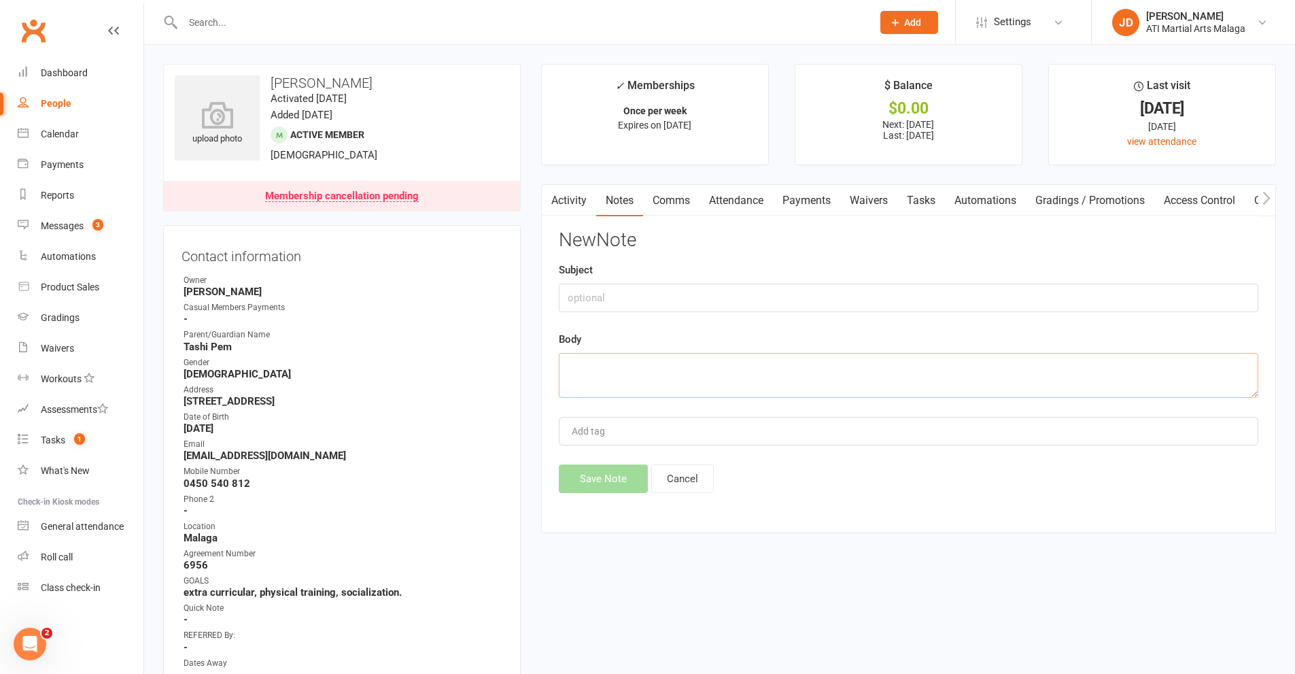
paste textarea "Hello ATI team, Just writing to inform that [PERSON_NAME] (yellow belt) and [PE…"
type textarea "Hello ATI team, Just writing to inform that [PERSON_NAME] (yellow belt) and [PE…"
click at [604, 485] on button "Save Note" at bounding box center [603, 478] width 89 height 29
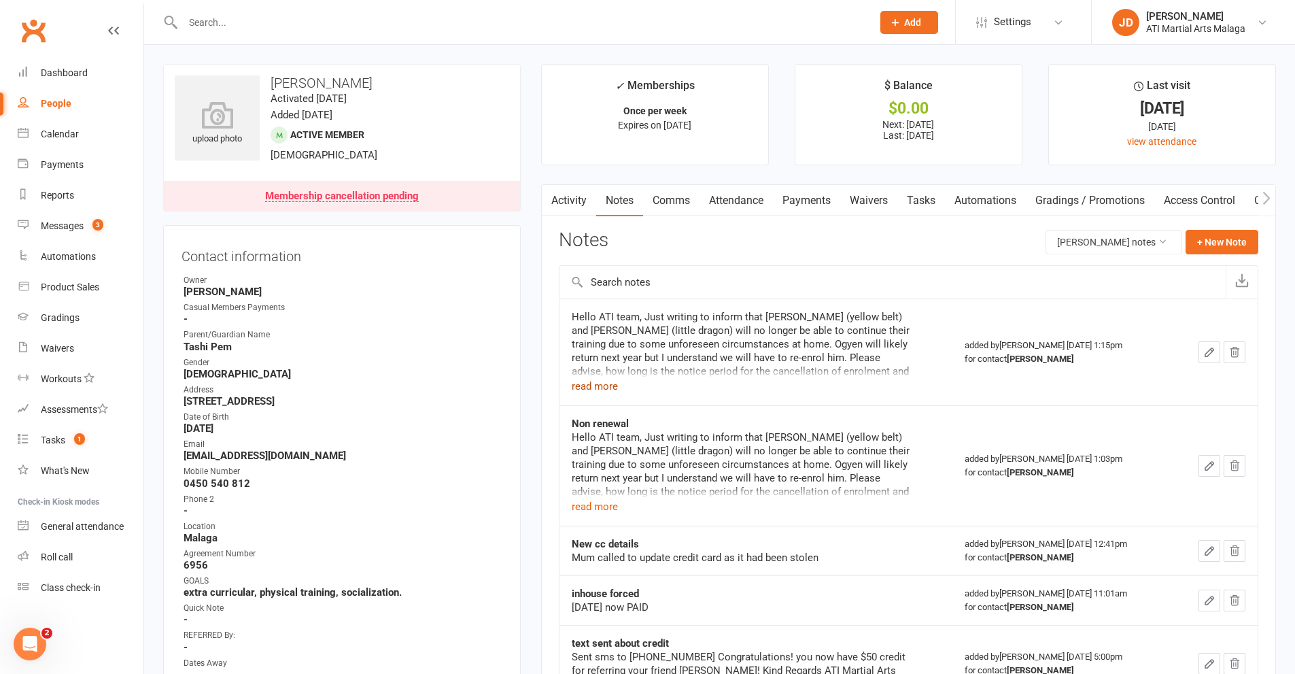
click at [603, 384] on button "read more" at bounding box center [595, 386] width 46 height 16
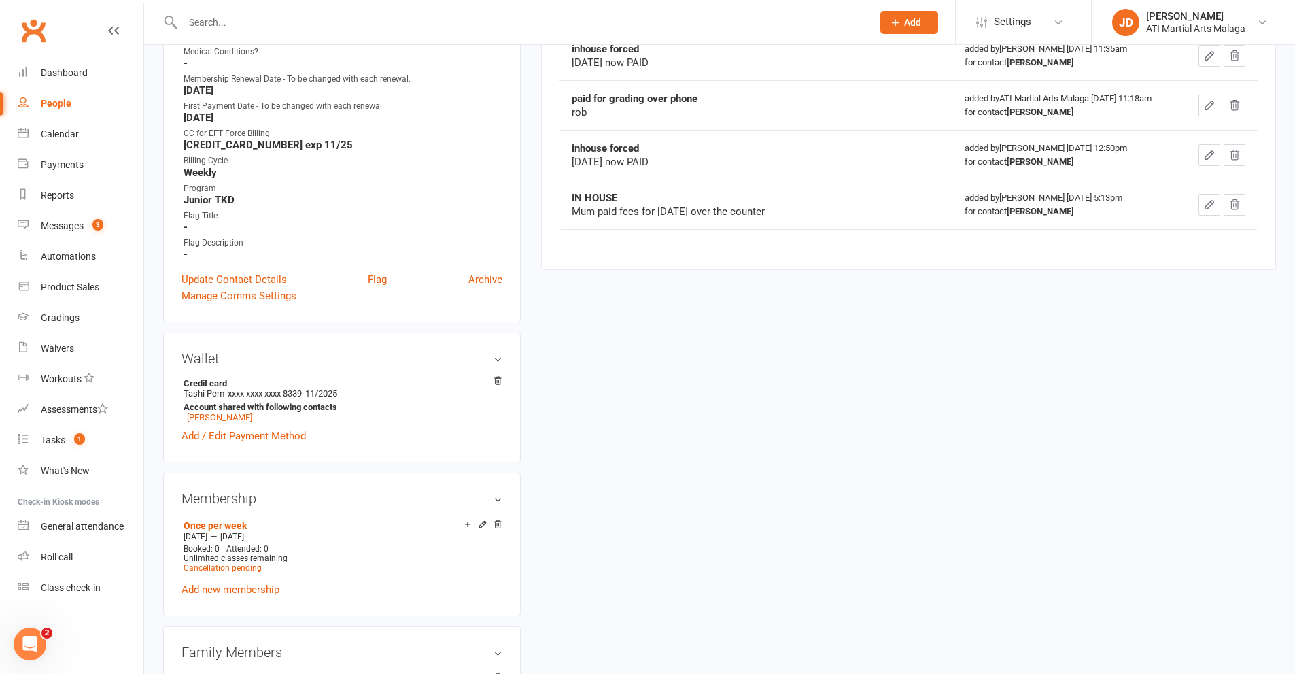
scroll to position [1020, 0]
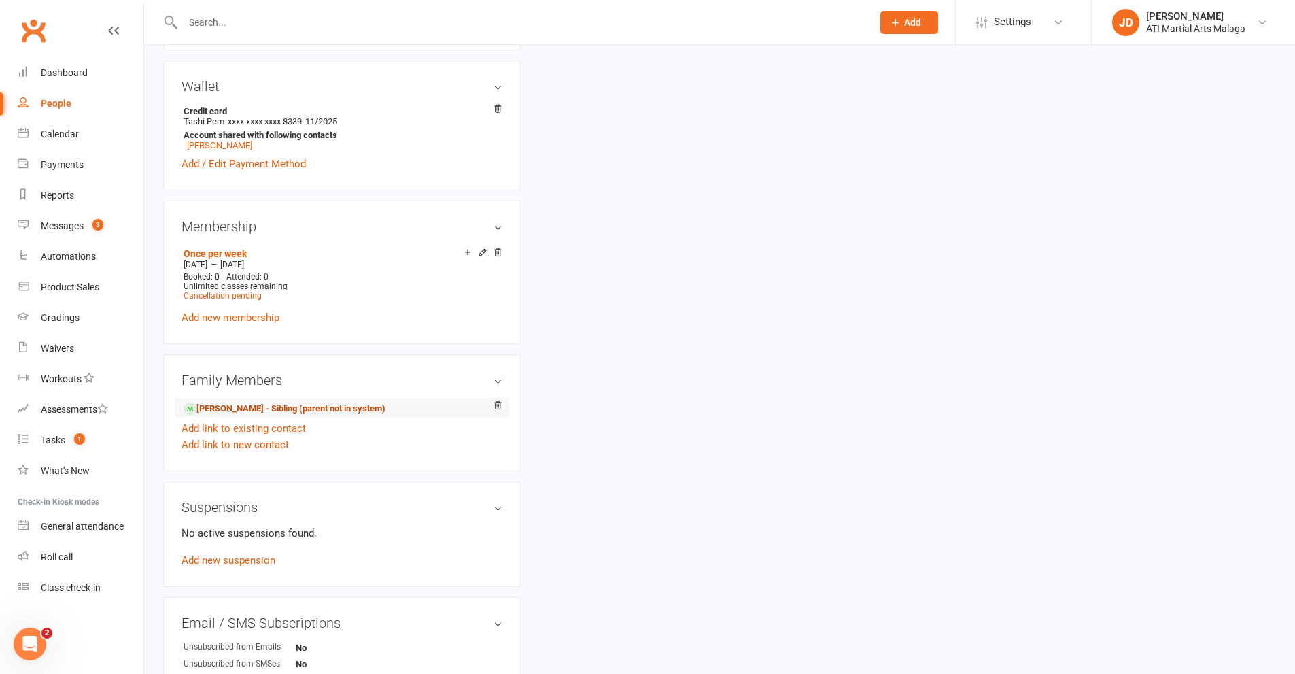
click at [243, 404] on link "[PERSON_NAME] - Sibling (parent not in system)" at bounding box center [285, 409] width 202 height 14
